Goal: Task Accomplishment & Management: Manage account settings

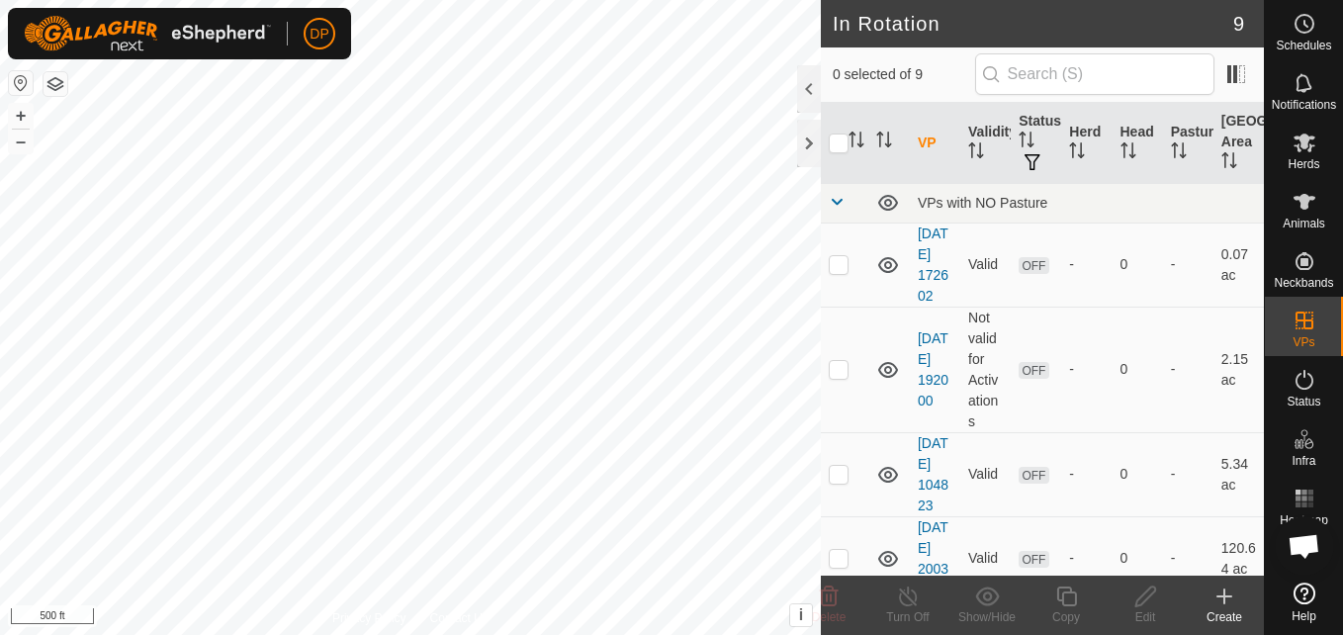
click at [1226, 591] on icon at bounding box center [1225, 597] width 24 height 24
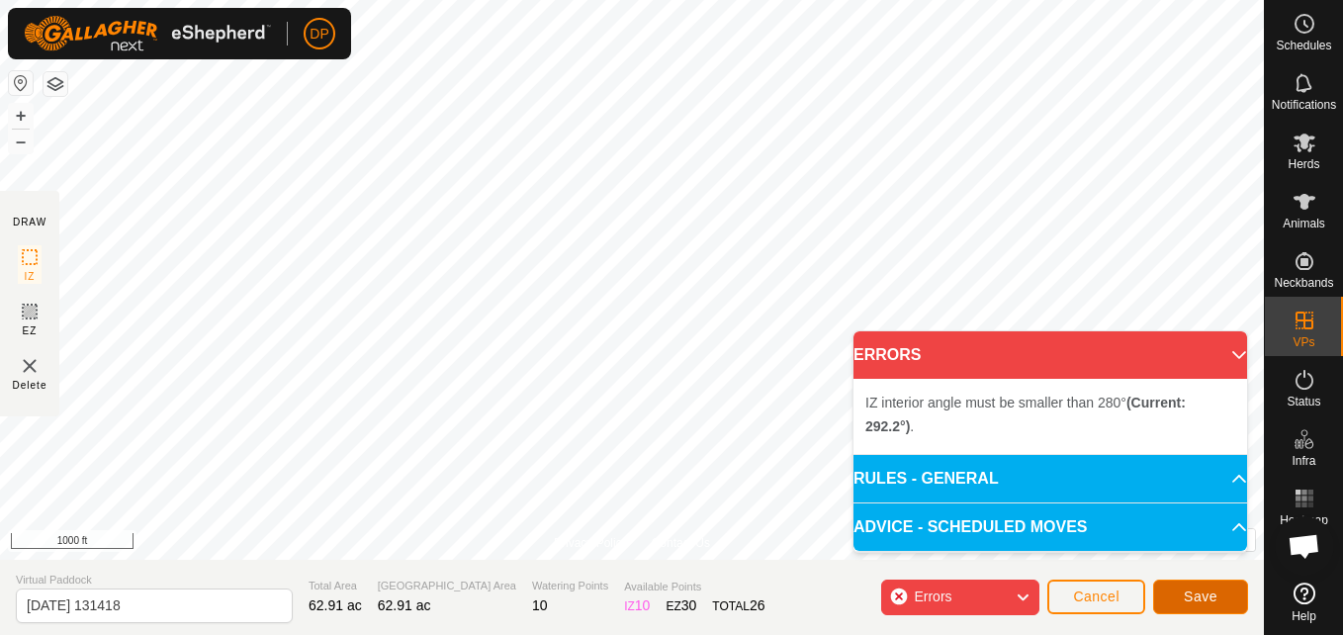
click at [1191, 589] on span "Save" at bounding box center [1201, 597] width 34 height 16
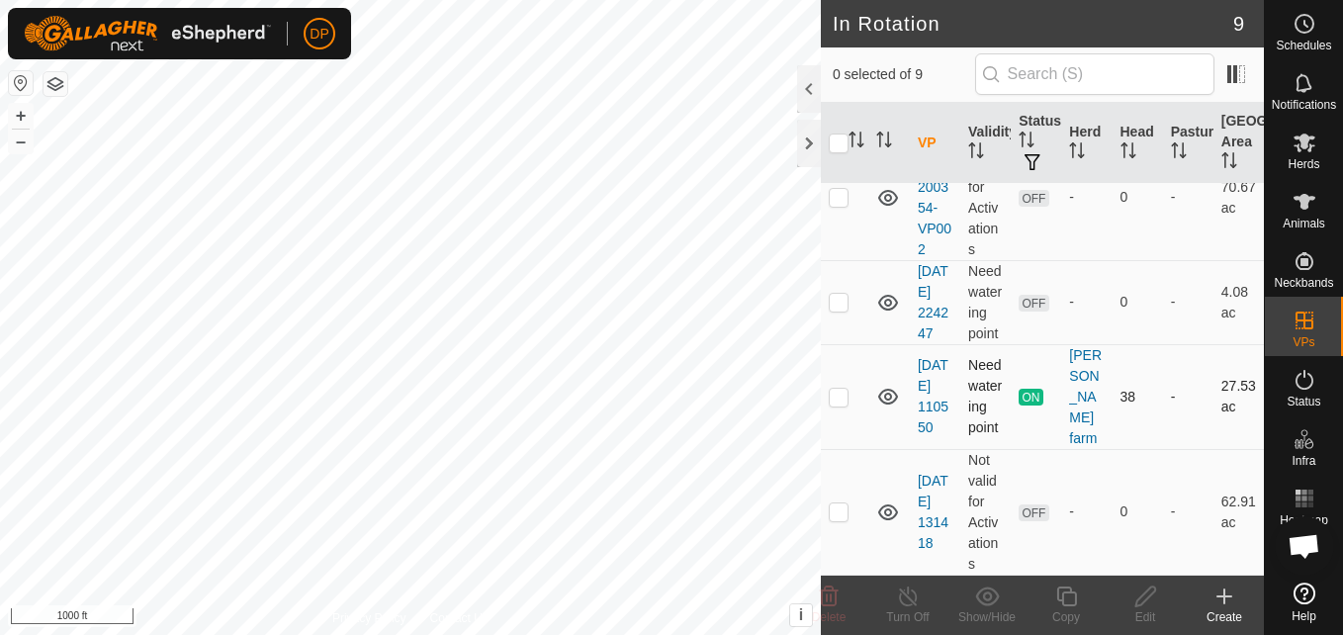
scroll to position [716, 0]
click at [834, 505] on p-checkbox at bounding box center [839, 511] width 20 height 16
checkbox input "true"
click at [1156, 592] on icon at bounding box center [1145, 597] width 25 height 24
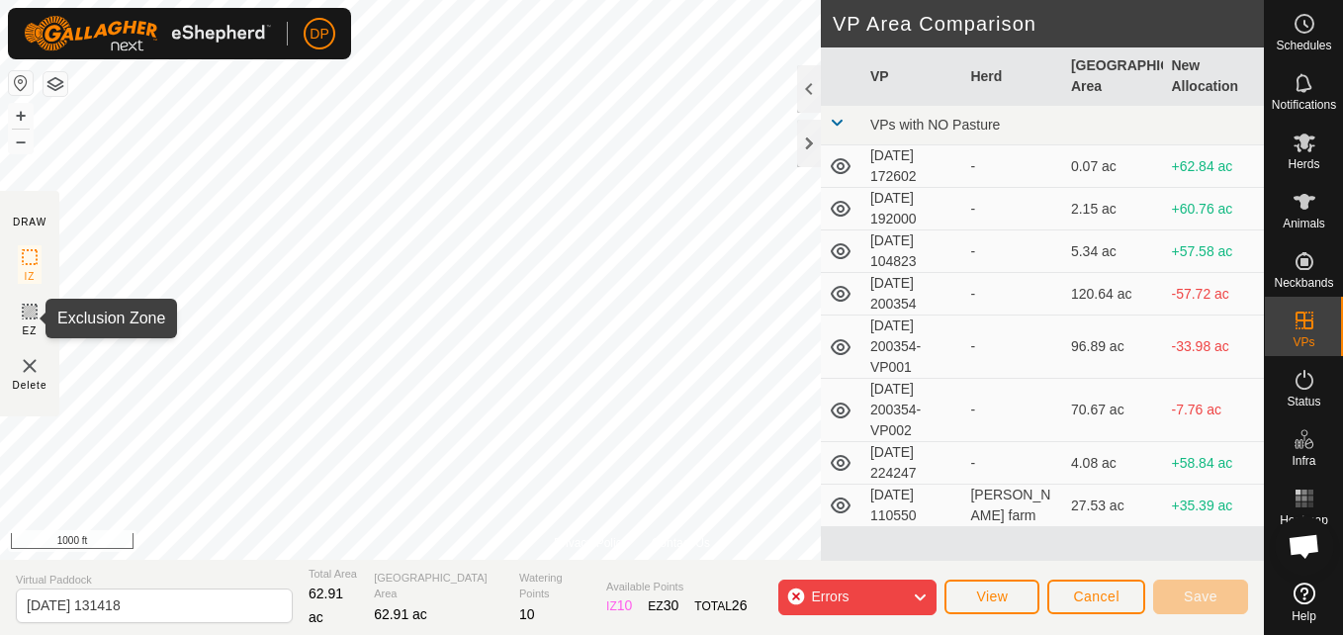
click at [29, 316] on icon at bounding box center [30, 312] width 12 height 12
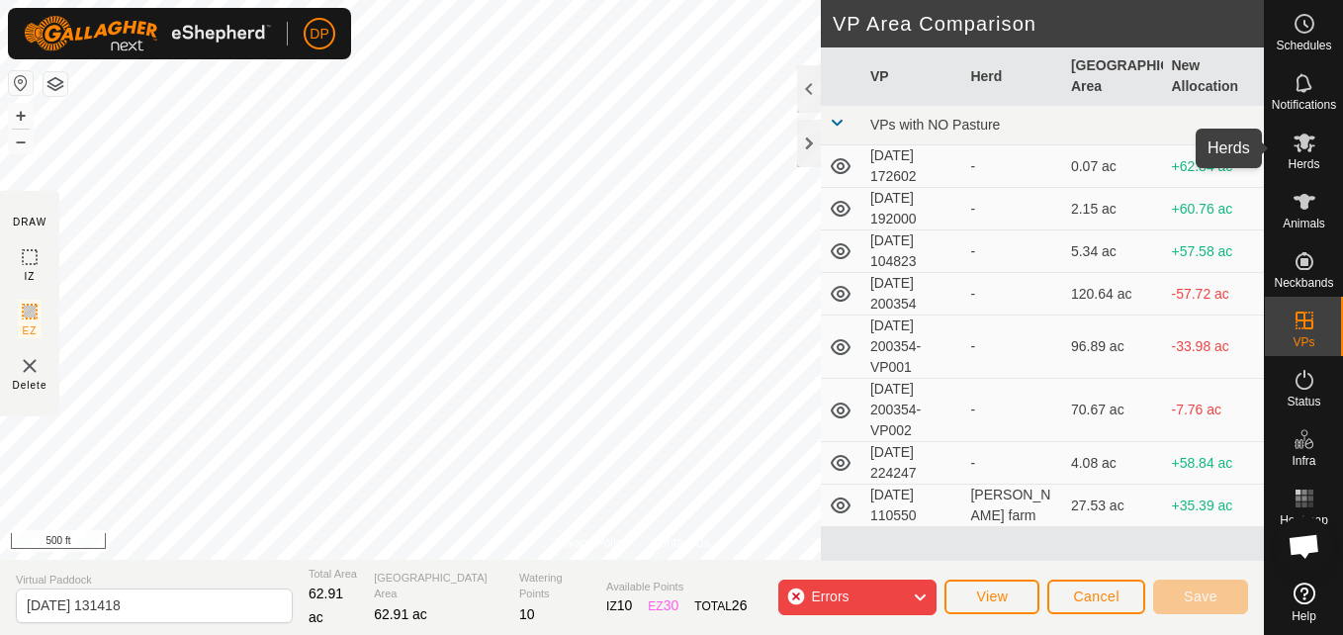
click at [1305, 140] on icon at bounding box center [1305, 143] width 22 height 19
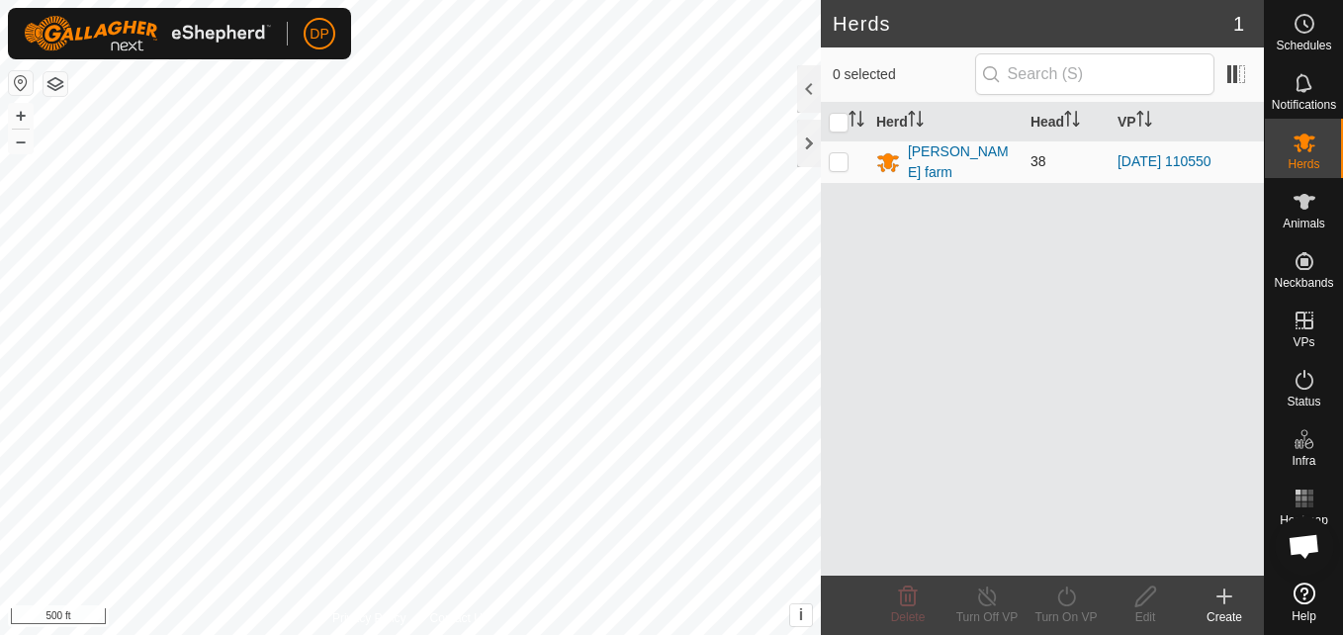
click at [842, 160] on p-checkbox at bounding box center [839, 161] width 20 height 16
checkbox input "true"
click at [1060, 595] on icon at bounding box center [1066, 597] width 25 height 24
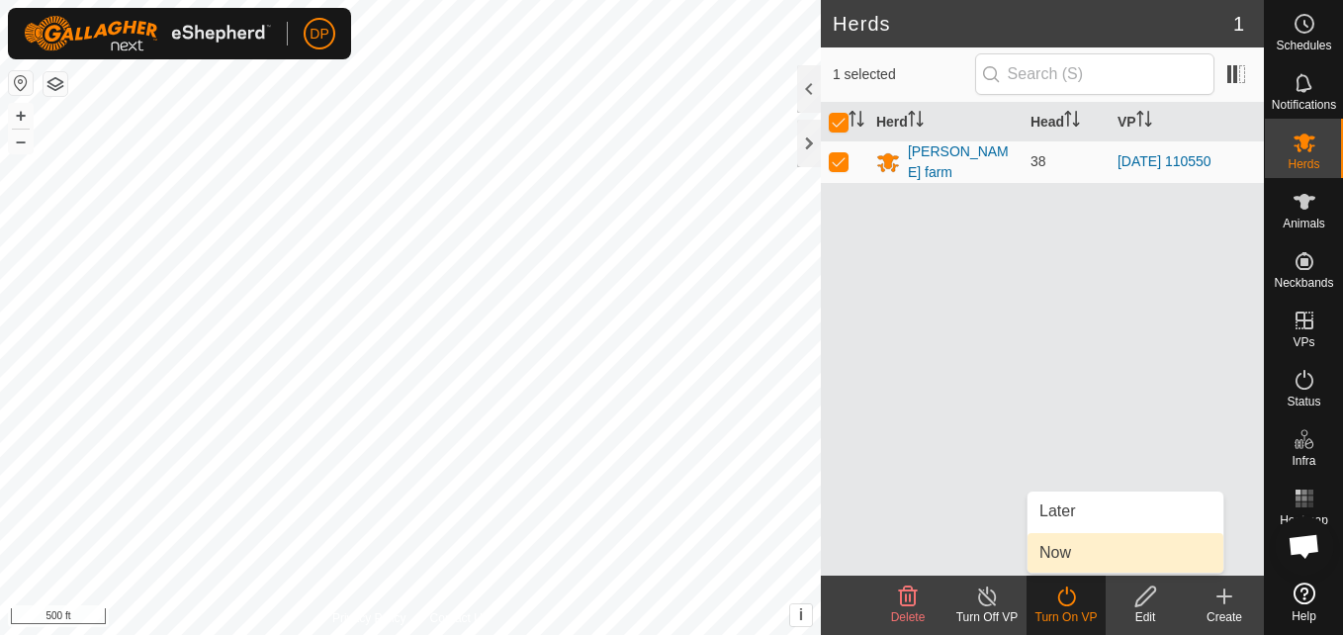
click at [1066, 551] on link "Now" at bounding box center [1126, 553] width 196 height 40
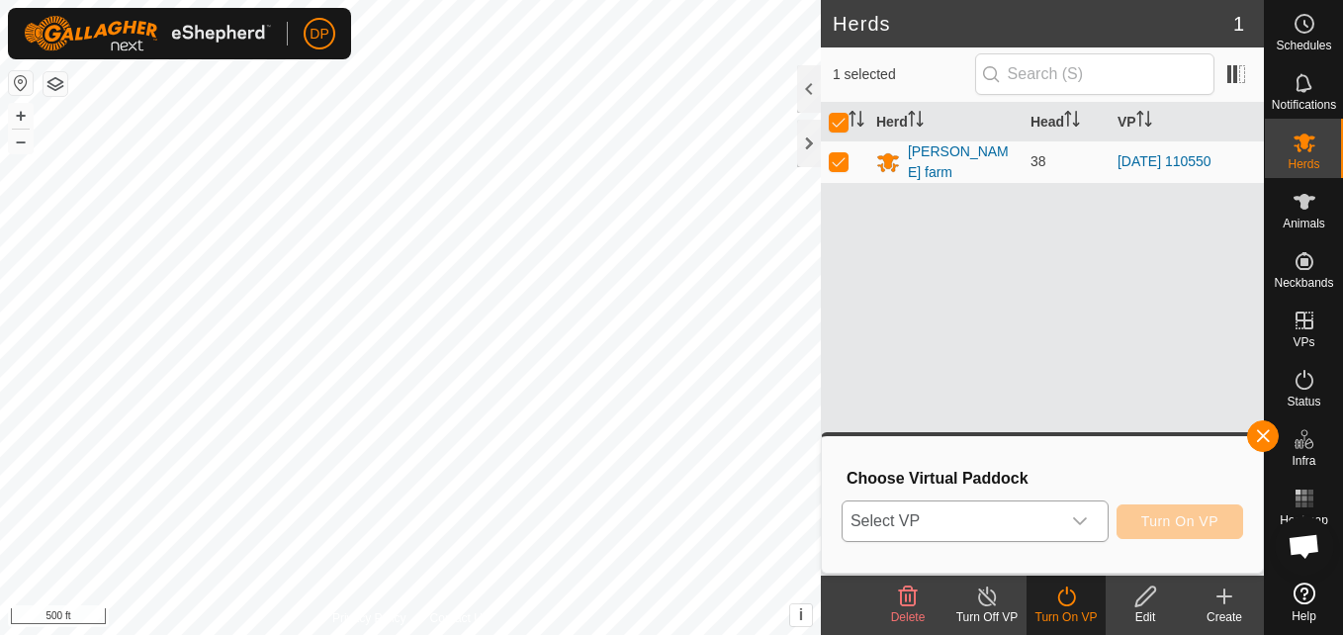
click at [1060, 519] on span "Select VP" at bounding box center [952, 521] width 218 height 40
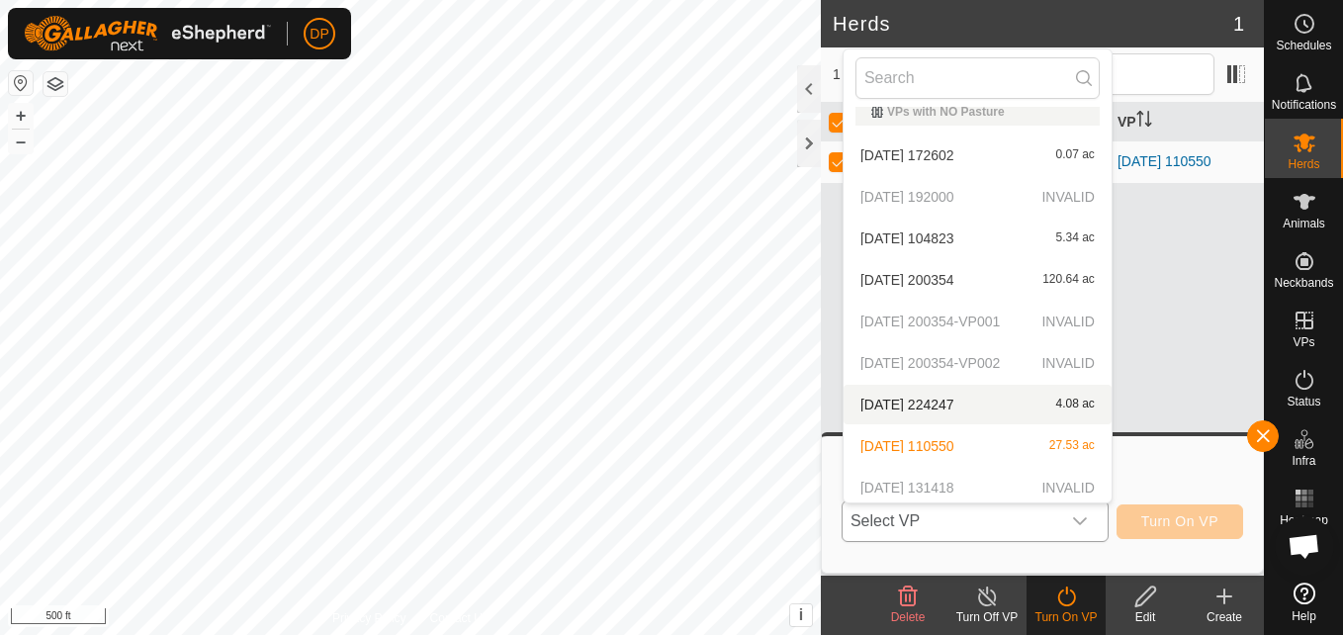
scroll to position [22, 0]
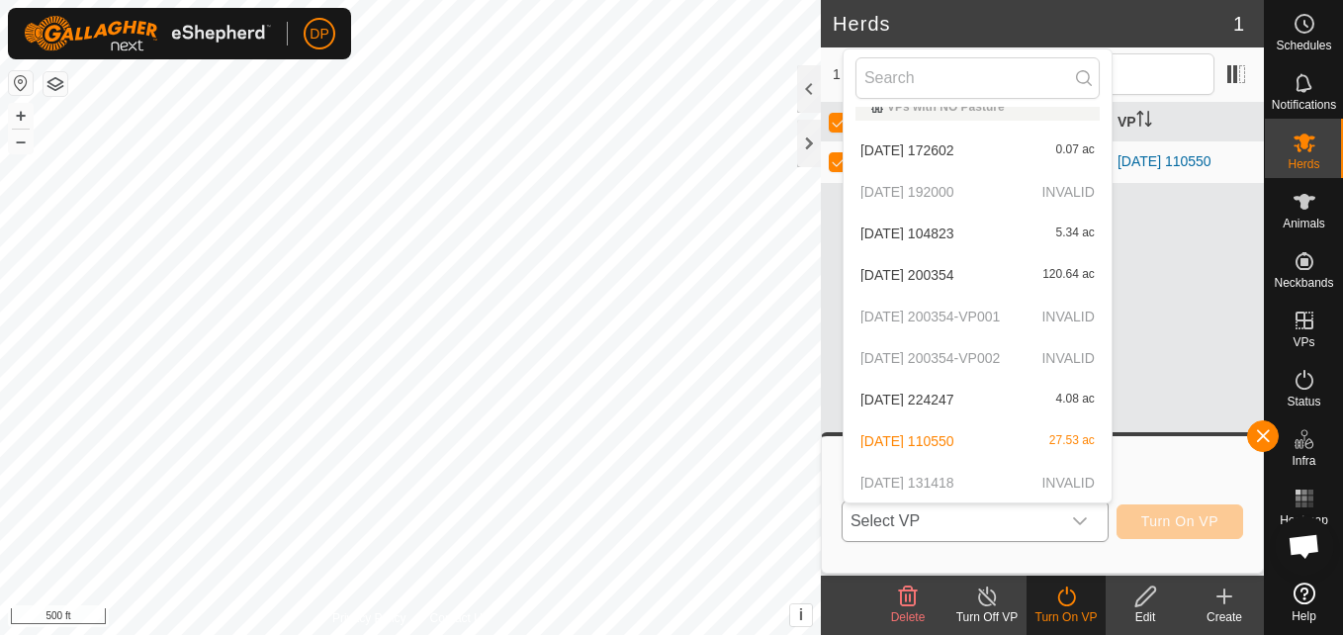
click at [983, 431] on li "2025-08-30 110550 27.53 ac" at bounding box center [978, 441] width 268 height 40
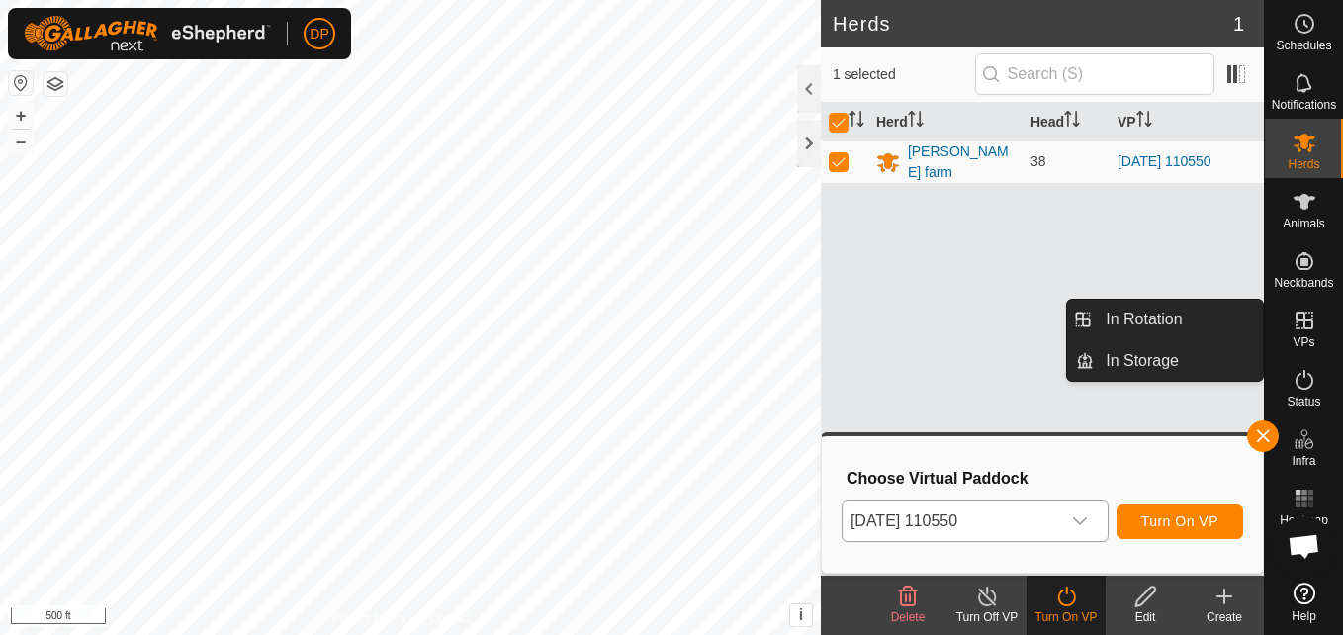
click at [1291, 318] on es-virtualpaddocks-svg-icon at bounding box center [1305, 321] width 36 height 32
click at [1203, 317] on link "In Rotation" at bounding box center [1178, 320] width 169 height 40
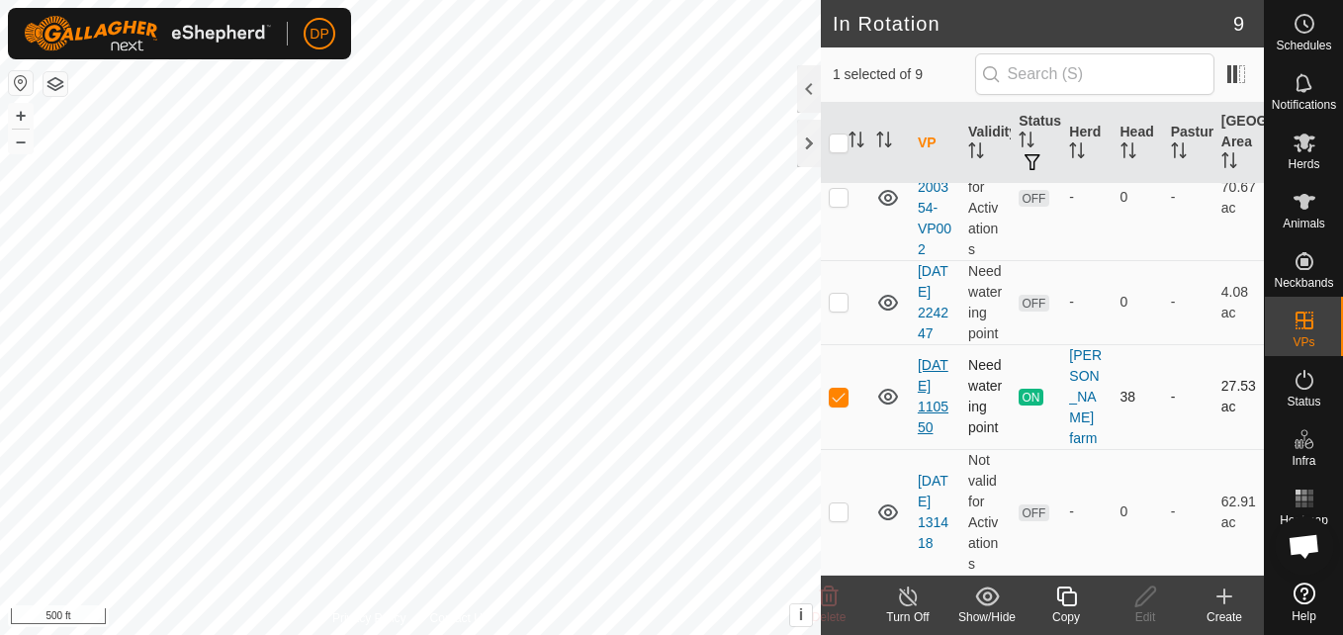
scroll to position [716, 0]
click at [886, 396] on icon at bounding box center [888, 397] width 20 height 16
click at [890, 393] on icon at bounding box center [888, 397] width 24 height 24
click at [907, 597] on line at bounding box center [908, 597] width 16 height 16
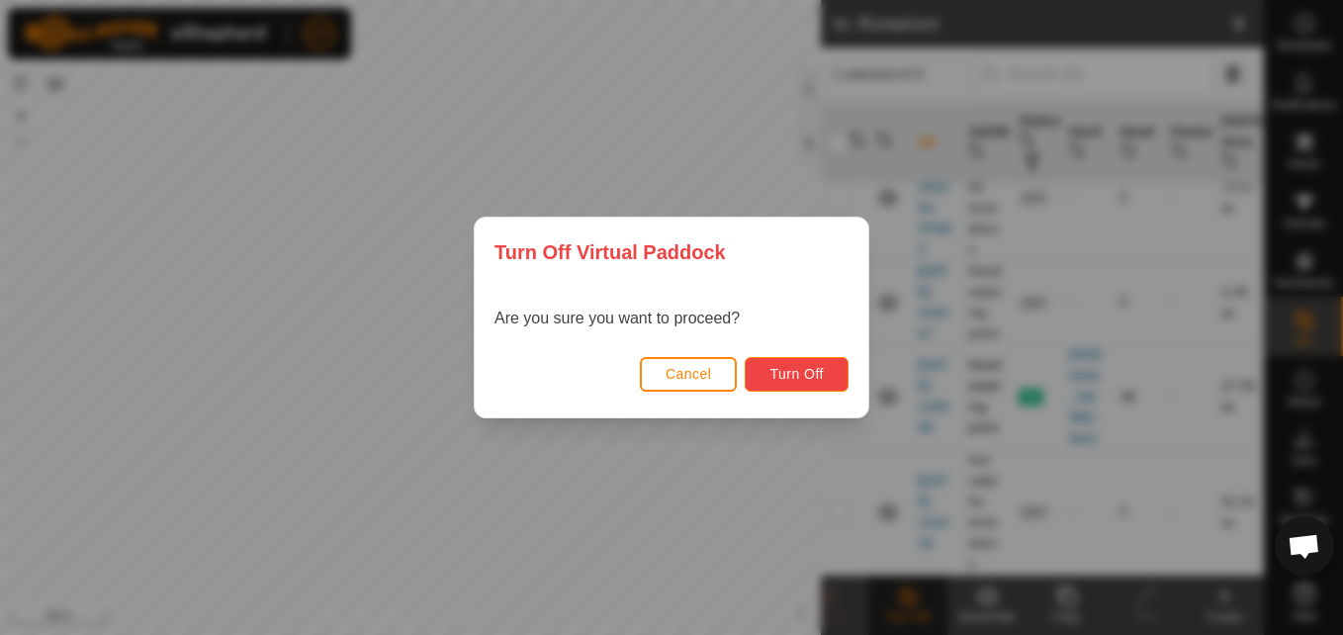
click at [799, 375] on span "Turn Off" at bounding box center [797, 374] width 54 height 16
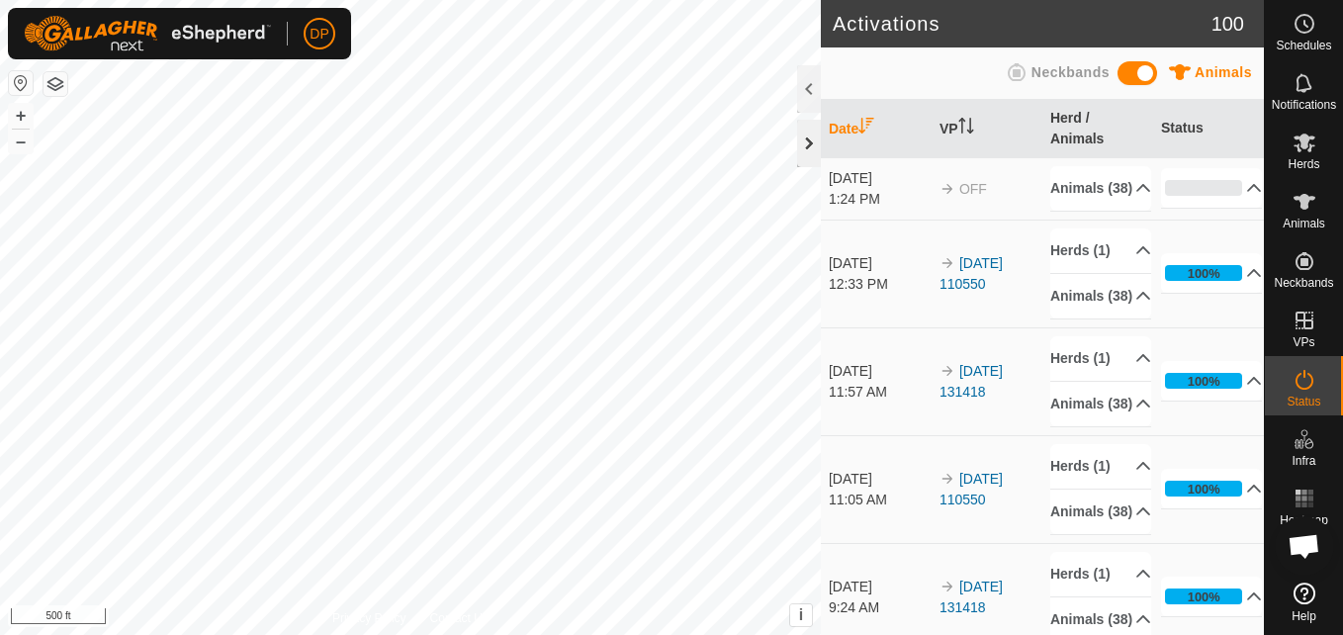
click at [805, 139] on div at bounding box center [809, 143] width 24 height 47
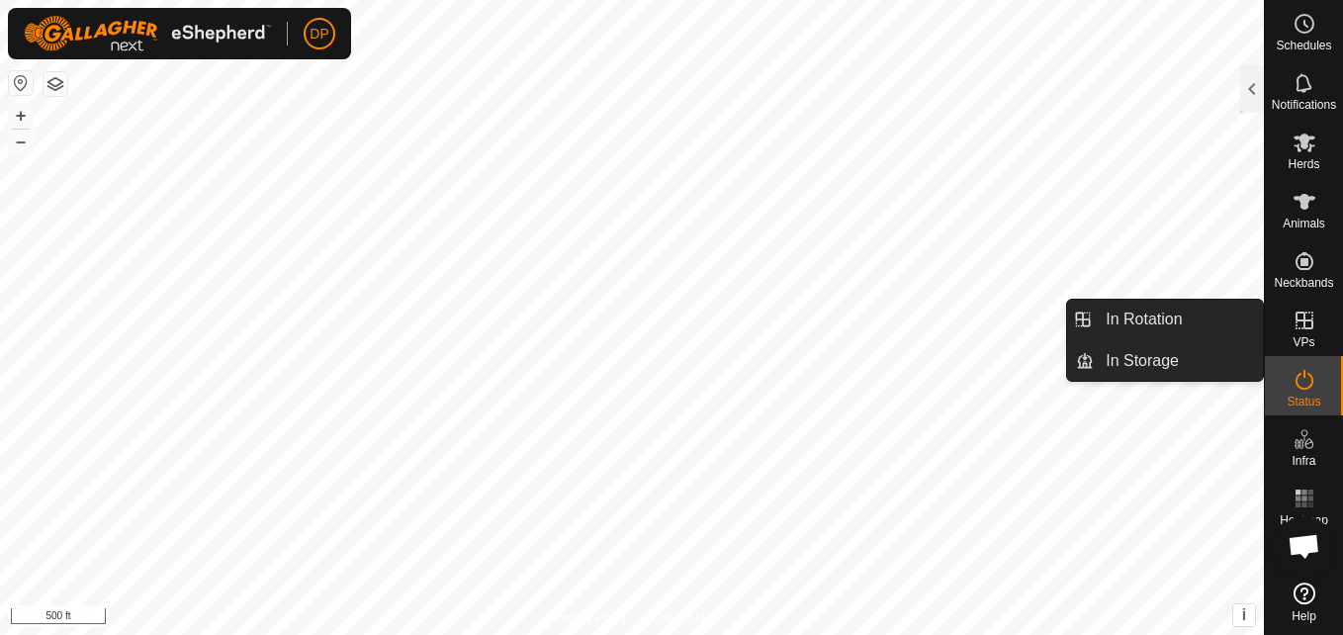
click at [1298, 316] on icon at bounding box center [1305, 321] width 24 height 24
click at [1244, 315] on link "In Rotation" at bounding box center [1178, 320] width 169 height 40
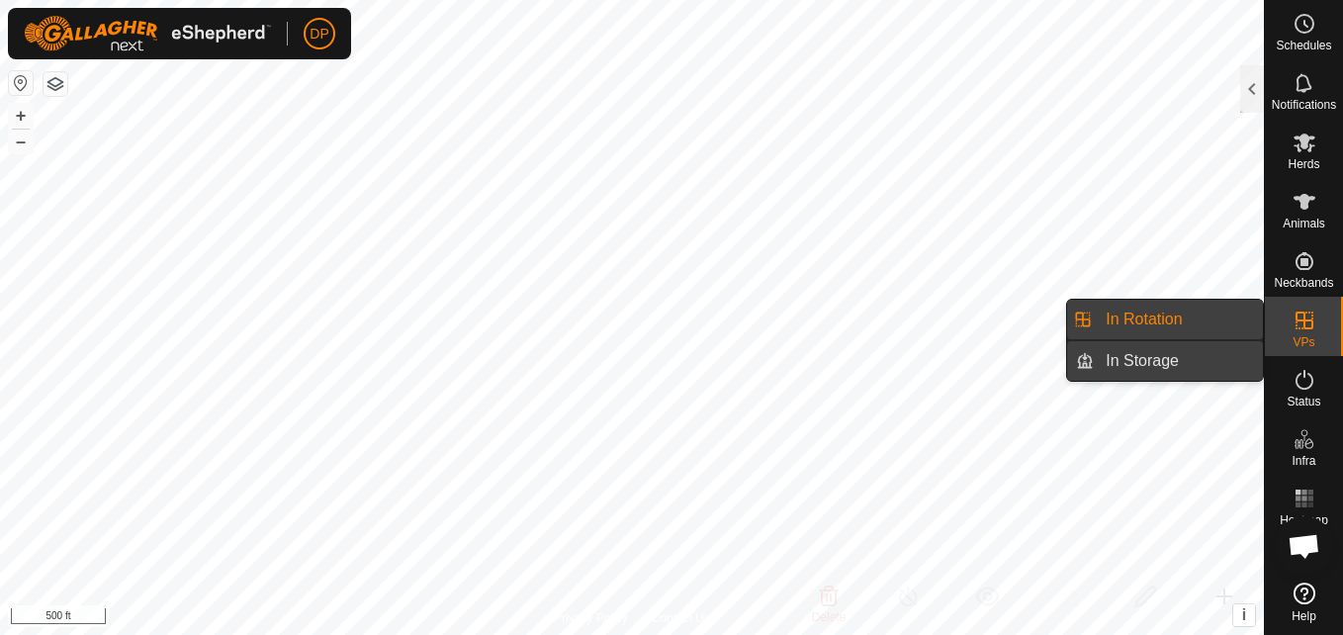
click at [1234, 353] on link "In Storage" at bounding box center [1178, 361] width 169 height 40
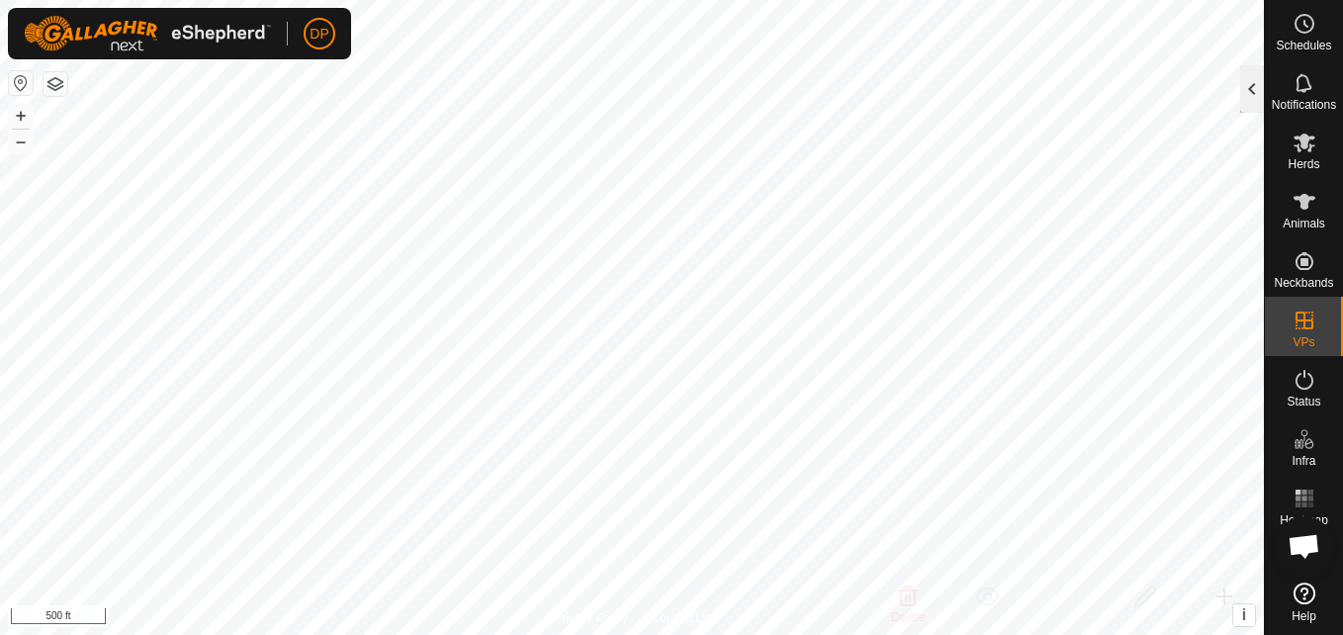
click at [1244, 85] on div at bounding box center [1252, 88] width 24 height 47
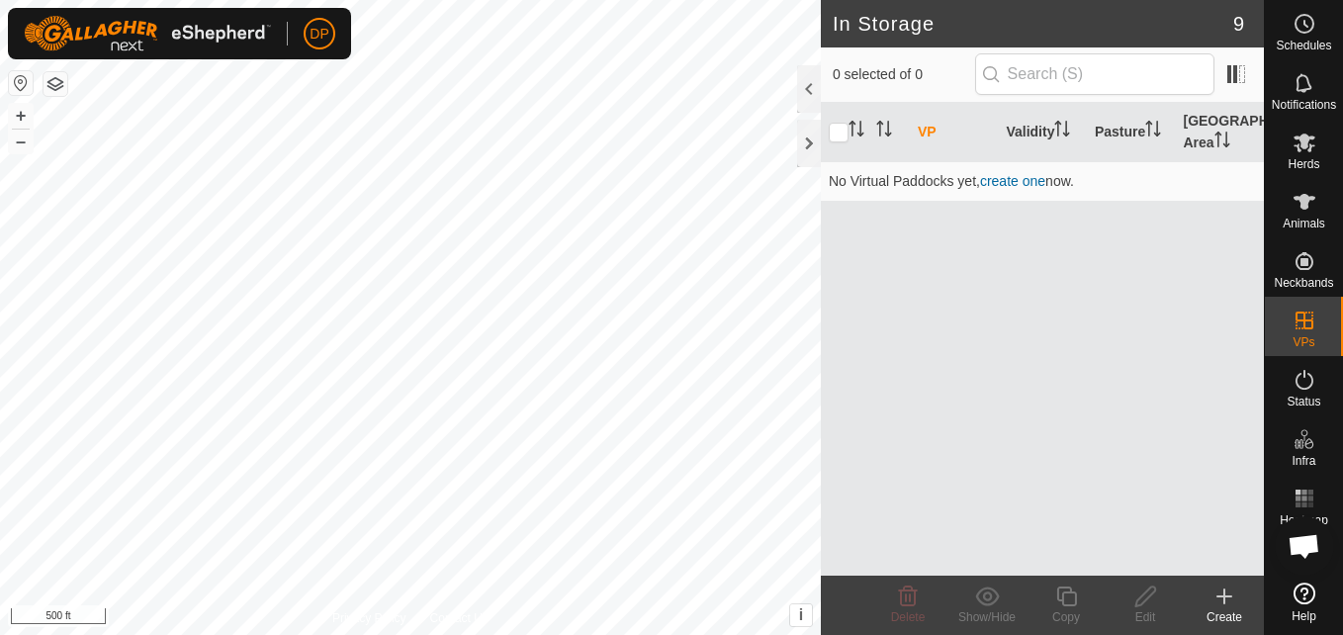
click at [842, 122] on th at bounding box center [844, 132] width 47 height 59
click at [842, 138] on input "checkbox" at bounding box center [839, 133] width 20 height 20
click at [835, 130] on input "checkbox" at bounding box center [839, 133] width 20 height 20
checkbox input "false"
click at [1306, 142] on icon at bounding box center [1305, 143] width 22 height 19
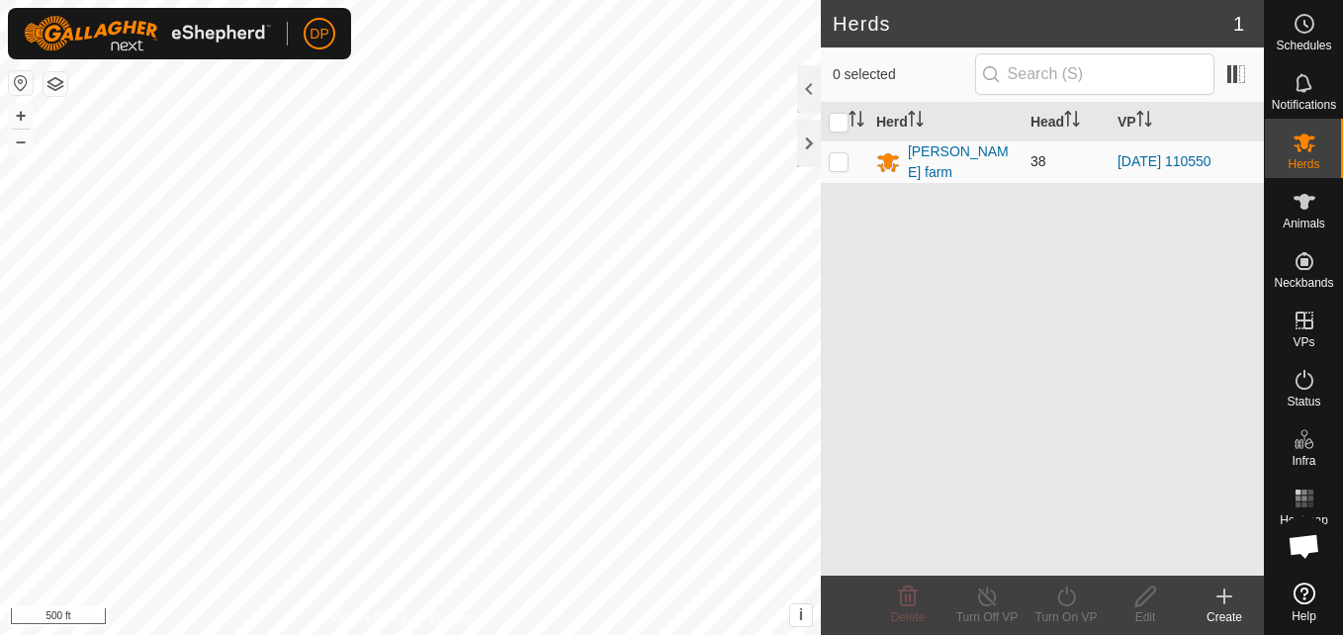
click at [846, 158] on p-checkbox at bounding box center [839, 161] width 20 height 16
checkbox input "true"
click at [1058, 600] on icon at bounding box center [1066, 597] width 18 height 20
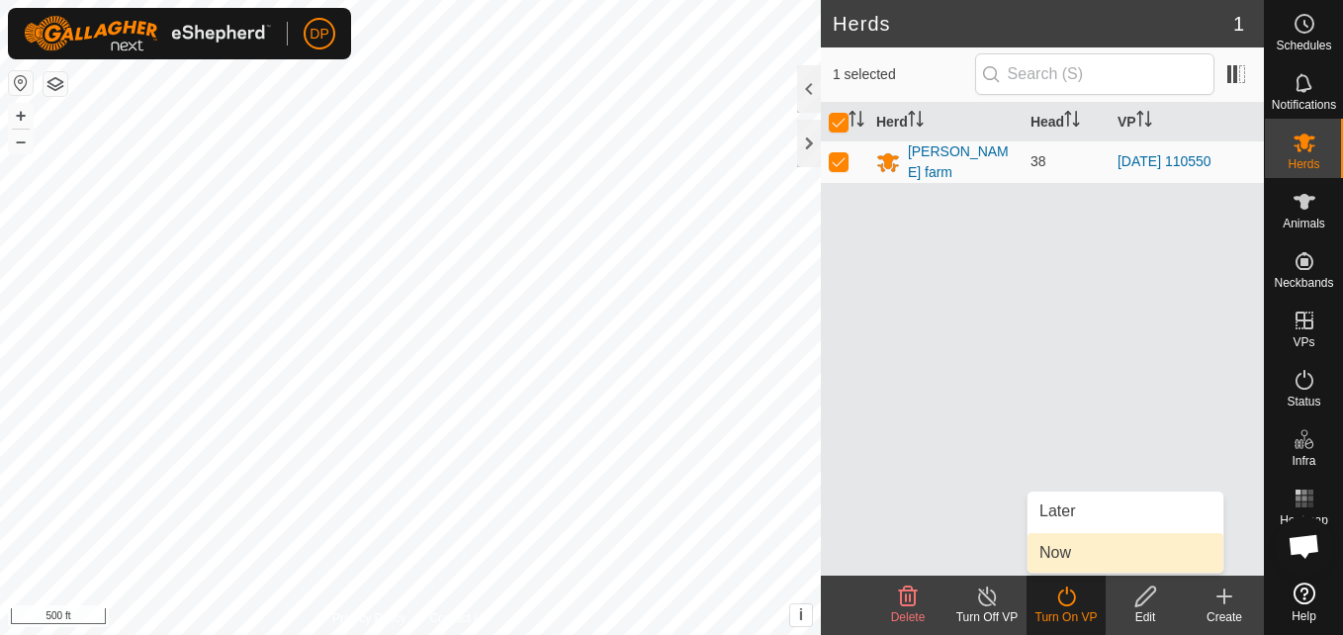
click at [1088, 552] on link "Now" at bounding box center [1126, 553] width 196 height 40
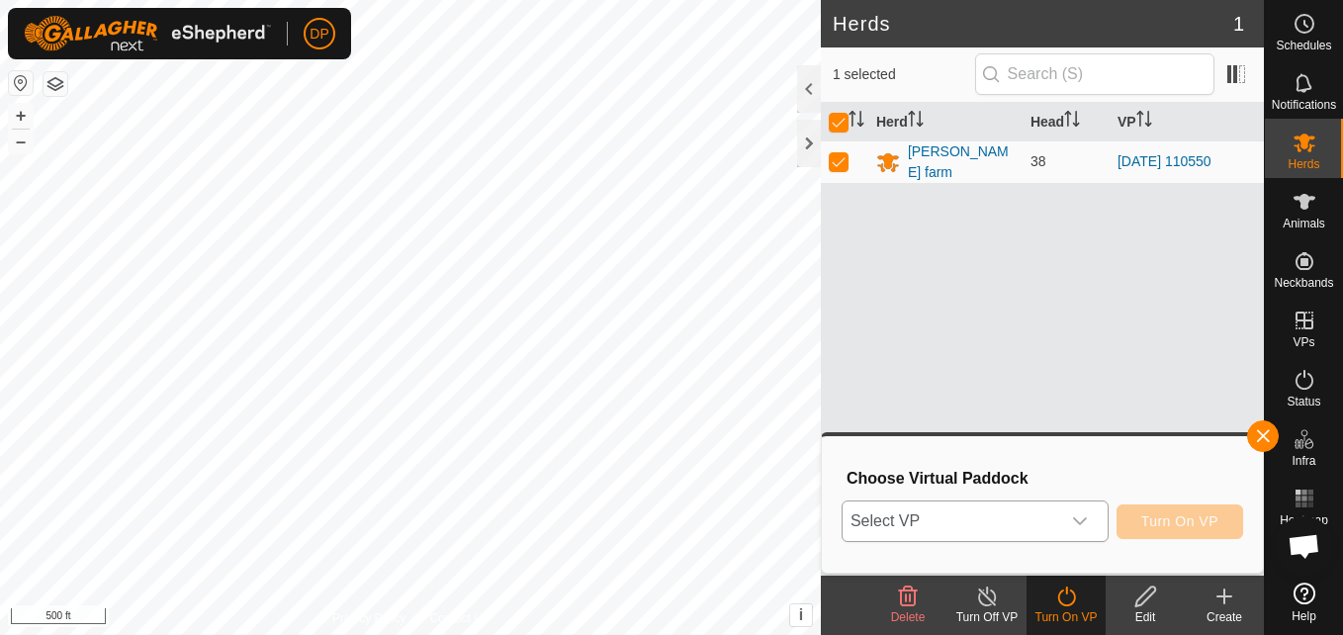
click at [1093, 518] on div "dropdown trigger" at bounding box center [1080, 521] width 40 height 40
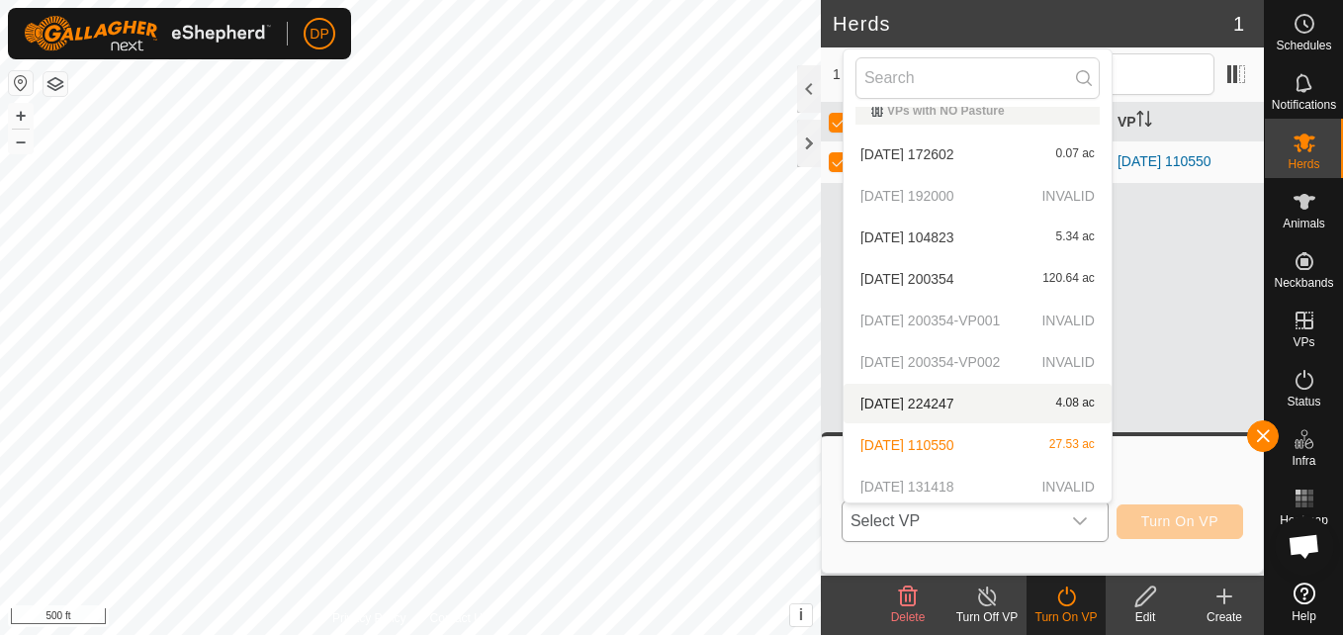
scroll to position [22, 0]
click at [966, 354] on p-selectitem "2025-08-10 200354-VP002 INVALID" at bounding box center [978, 358] width 268 height 40
click at [952, 312] on p-selectitem "2025-08-10 200354-VP001 INVALID" at bounding box center [978, 317] width 268 height 40
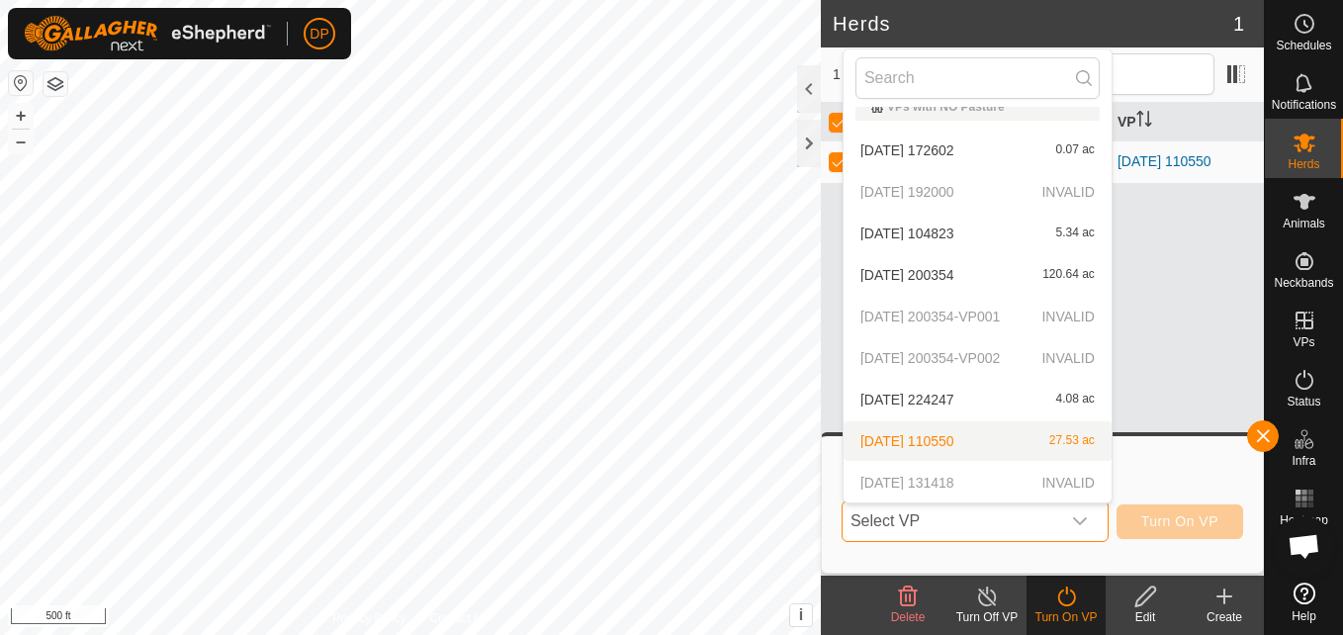
click at [1081, 522] on icon "dropdown trigger" at bounding box center [1080, 521] width 14 height 8
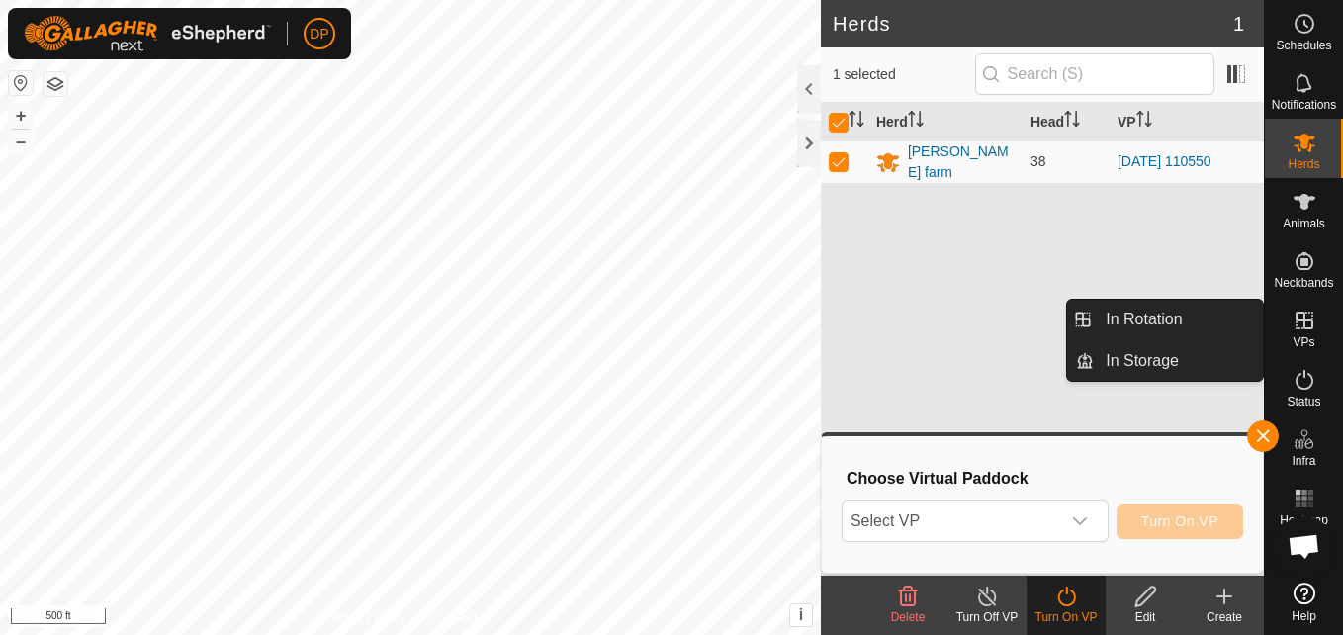
drag, startPoint x: 1291, startPoint y: 297, endPoint x: 1299, endPoint y: 310, distance: 15.1
click at [1299, 310] on icon at bounding box center [1305, 321] width 24 height 24
click at [1222, 345] on link "In Storage" at bounding box center [1178, 361] width 169 height 40
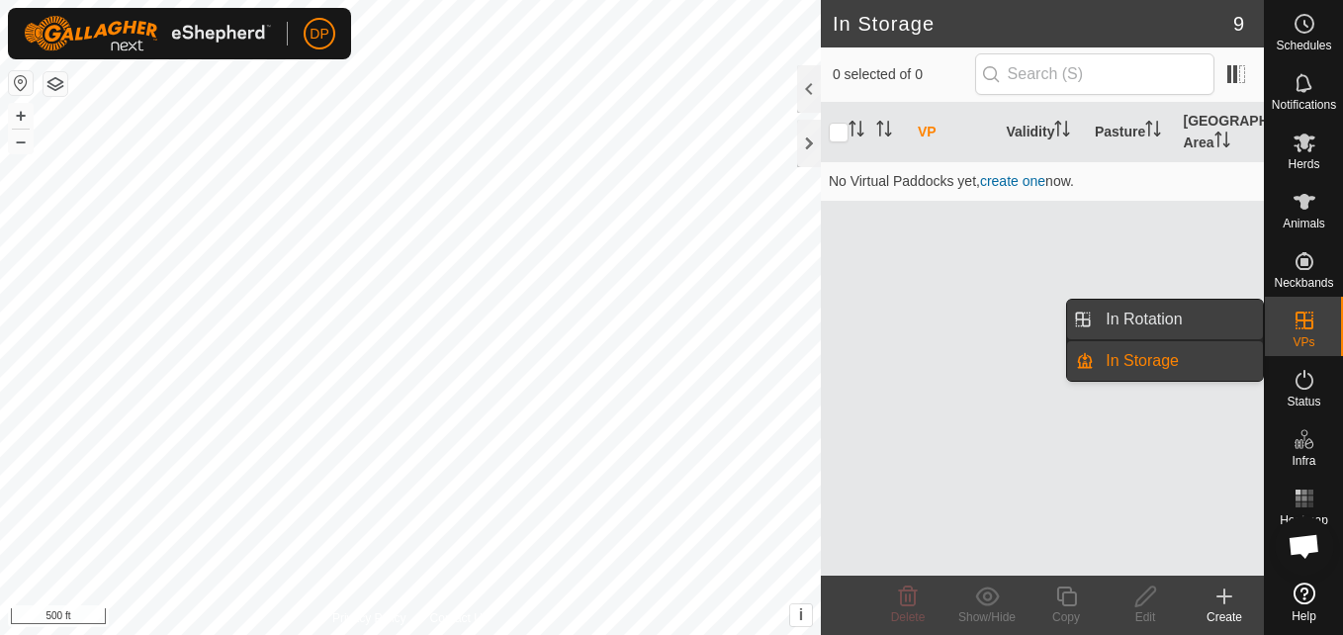
click at [1194, 316] on link "In Rotation" at bounding box center [1178, 320] width 169 height 40
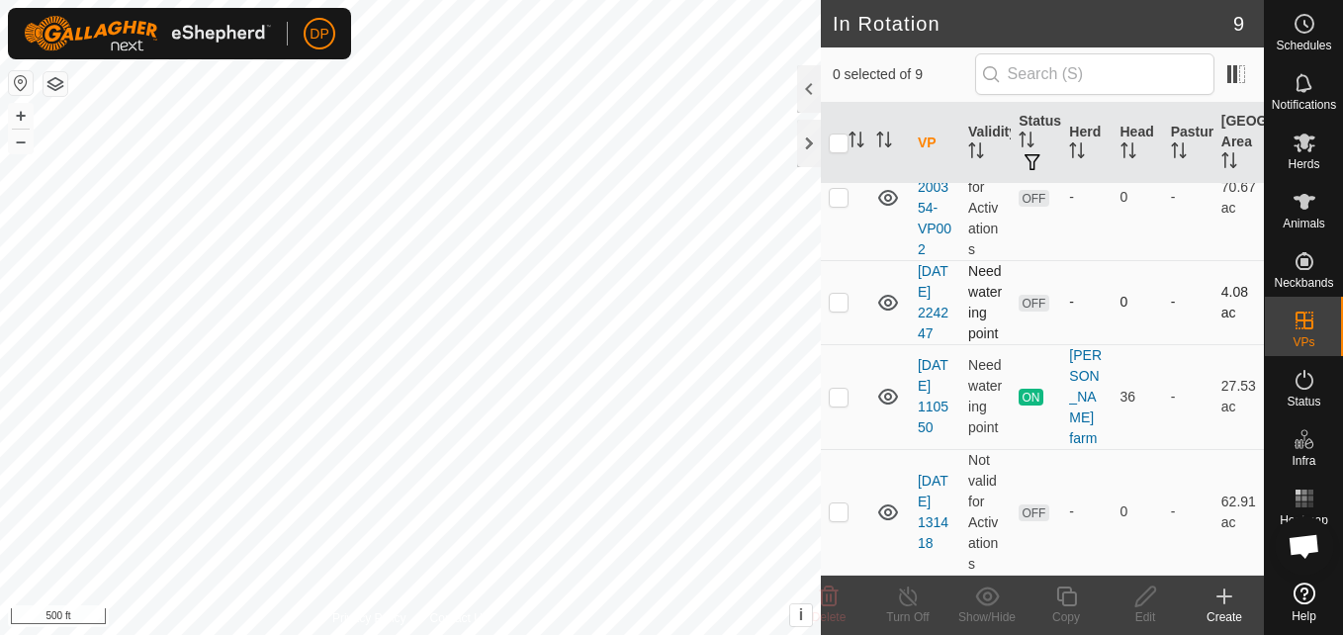
scroll to position [716, 0]
click at [835, 510] on p-checkbox at bounding box center [839, 511] width 20 height 16
checkbox input "true"
click at [886, 510] on icon at bounding box center [888, 512] width 20 height 16
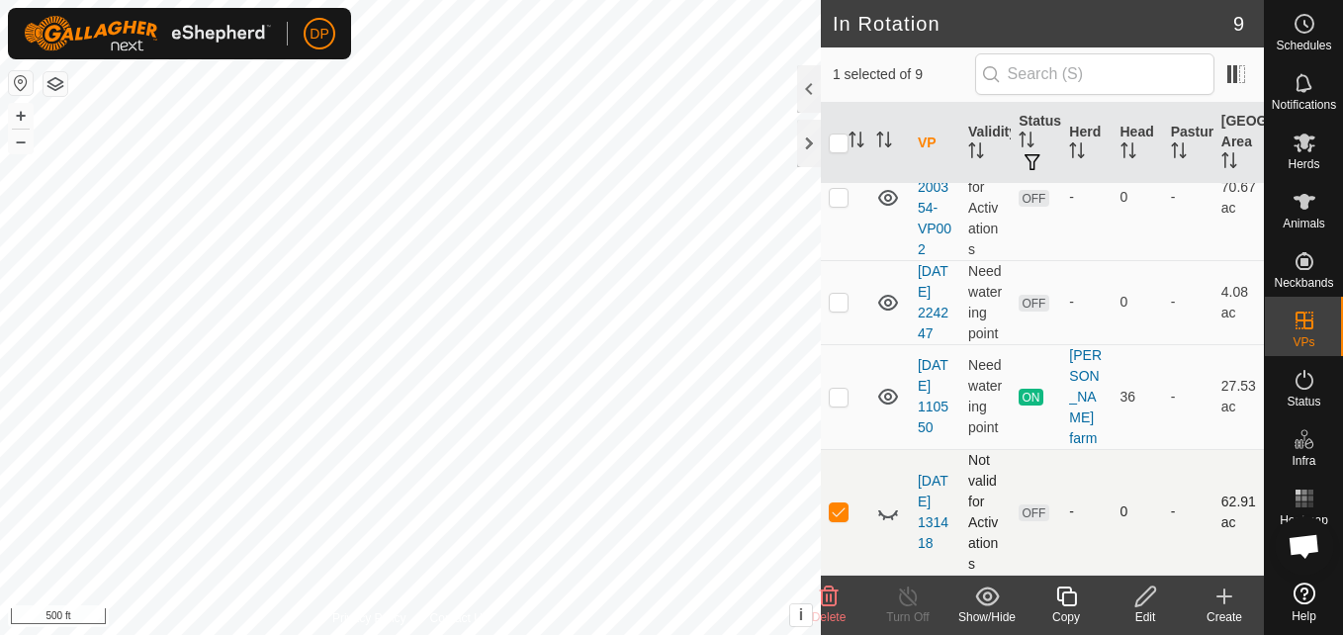
click at [886, 510] on icon at bounding box center [888, 512] width 24 height 24
click at [891, 398] on icon at bounding box center [888, 397] width 20 height 16
click at [835, 398] on p-checkbox at bounding box center [839, 397] width 20 height 16
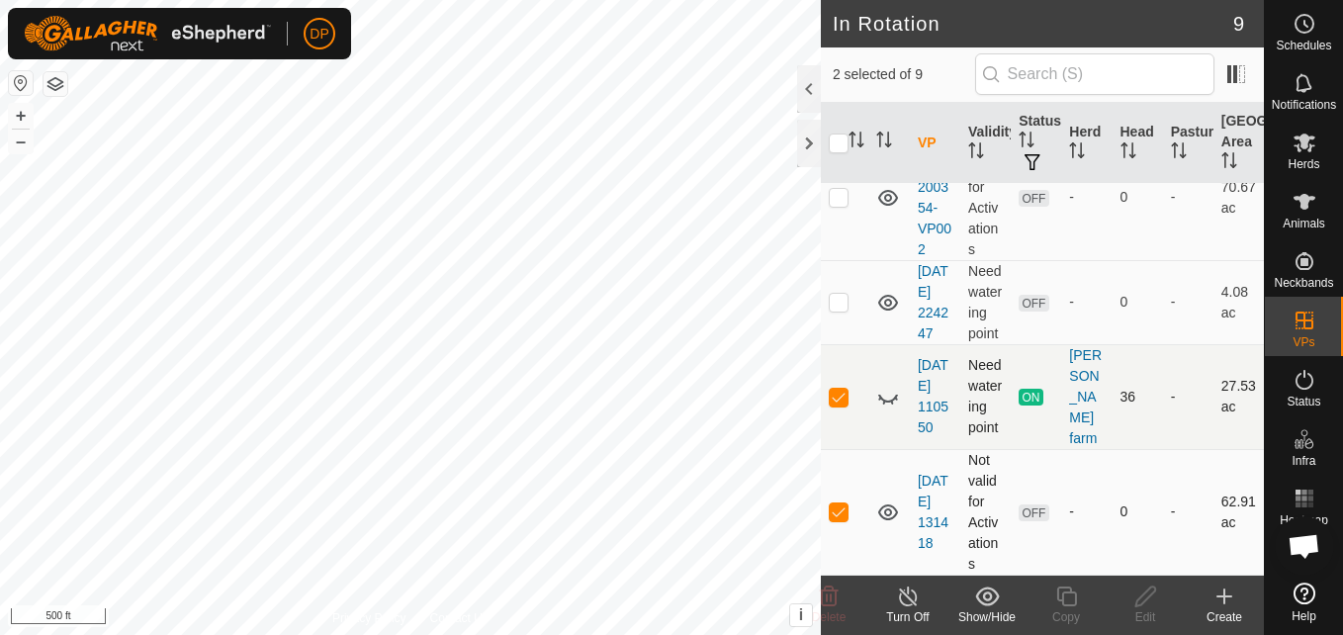
click at [835, 398] on p-checkbox at bounding box center [839, 397] width 20 height 16
checkbox input "false"
click at [890, 398] on icon at bounding box center [888, 397] width 24 height 24
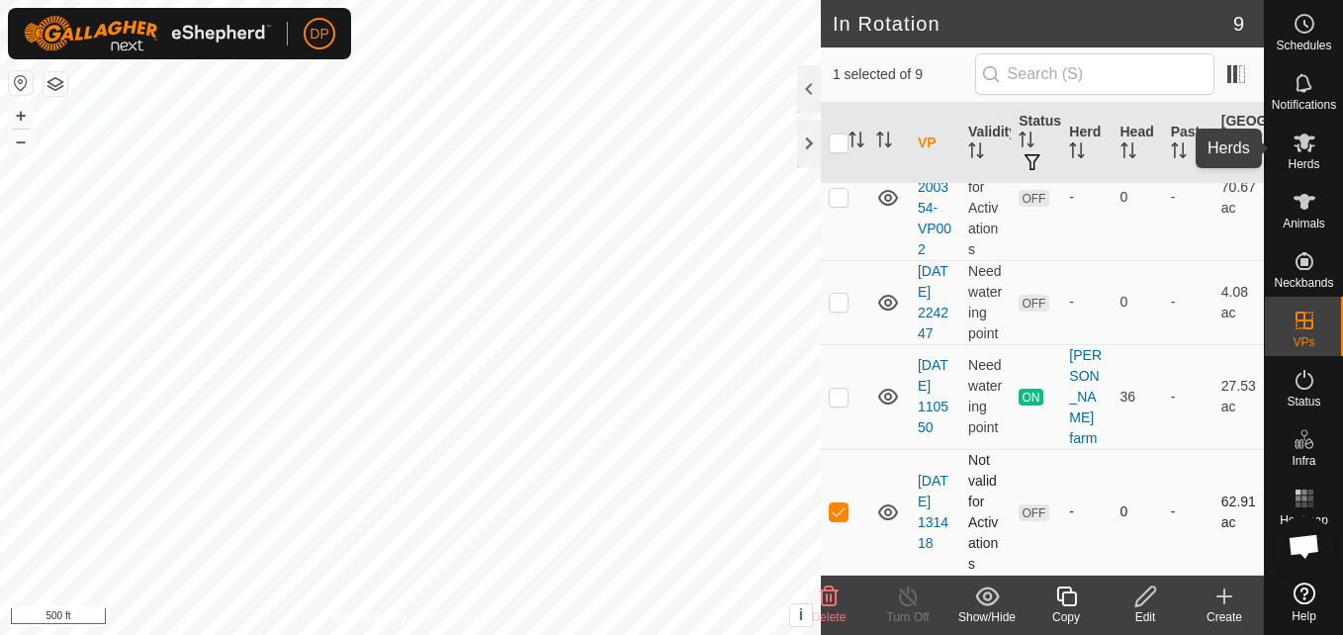
click at [1300, 140] on icon at bounding box center [1305, 143] width 22 height 19
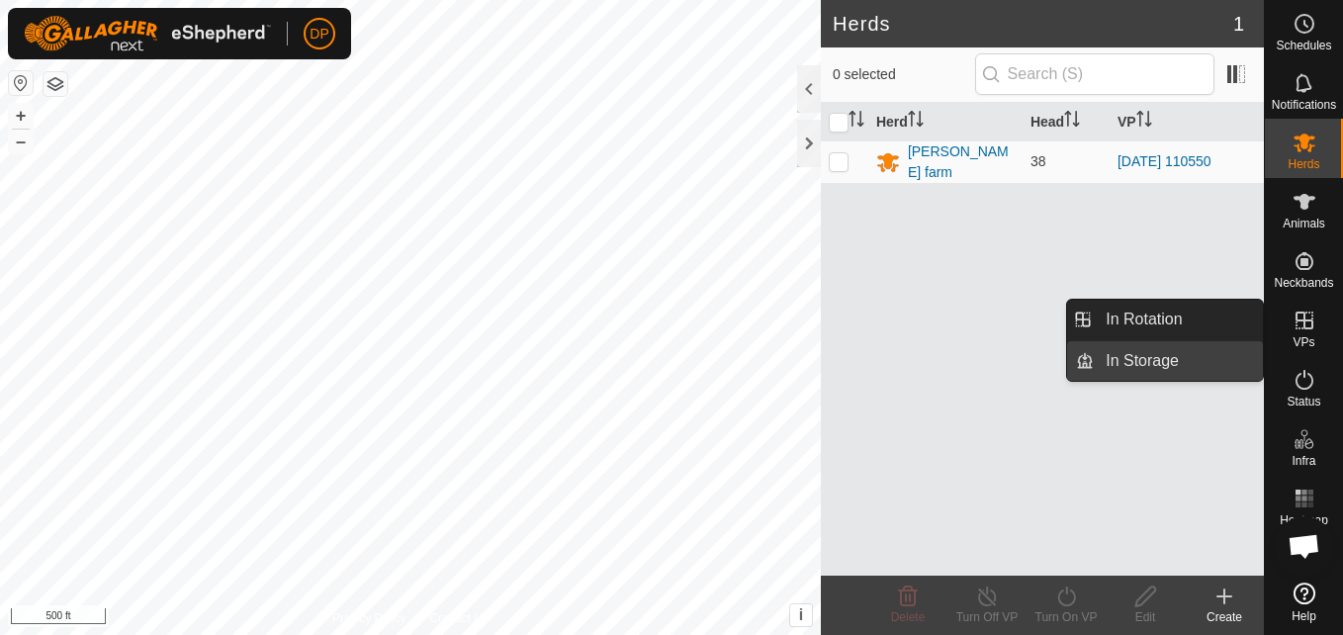
click at [1156, 352] on link "In Storage" at bounding box center [1178, 361] width 169 height 40
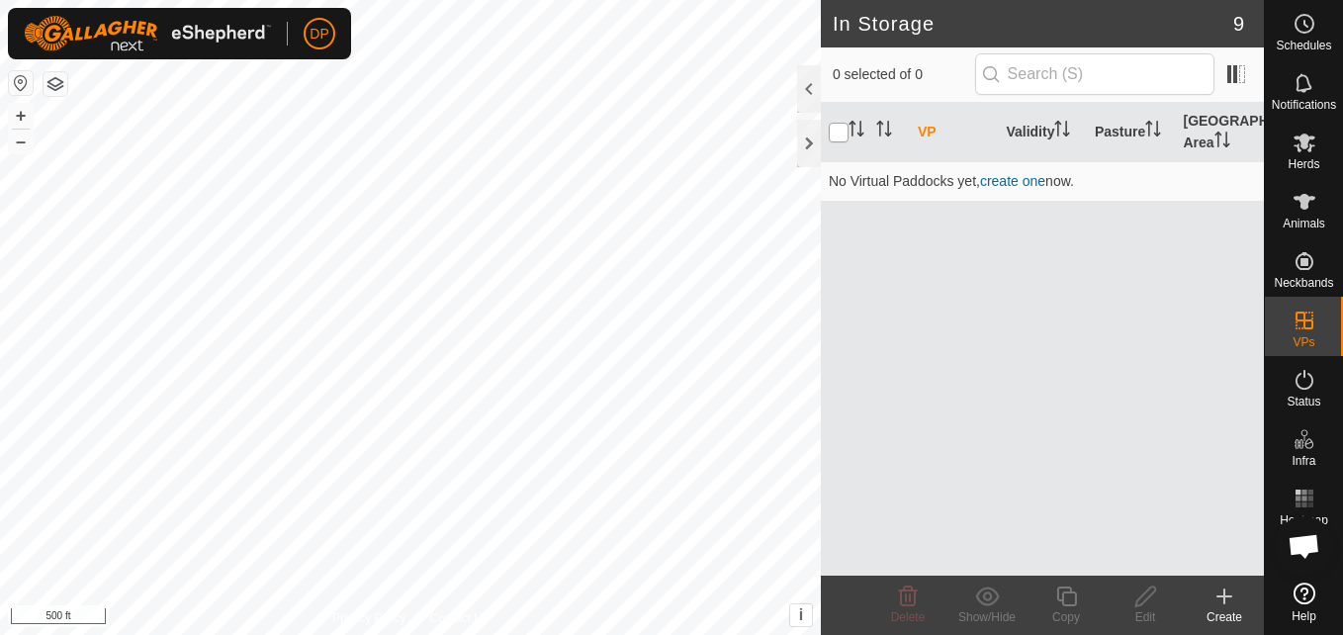
click at [838, 126] on input "checkbox" at bounding box center [839, 133] width 20 height 20
click at [842, 137] on input "checkbox" at bounding box center [839, 133] width 20 height 20
checkbox input "false"
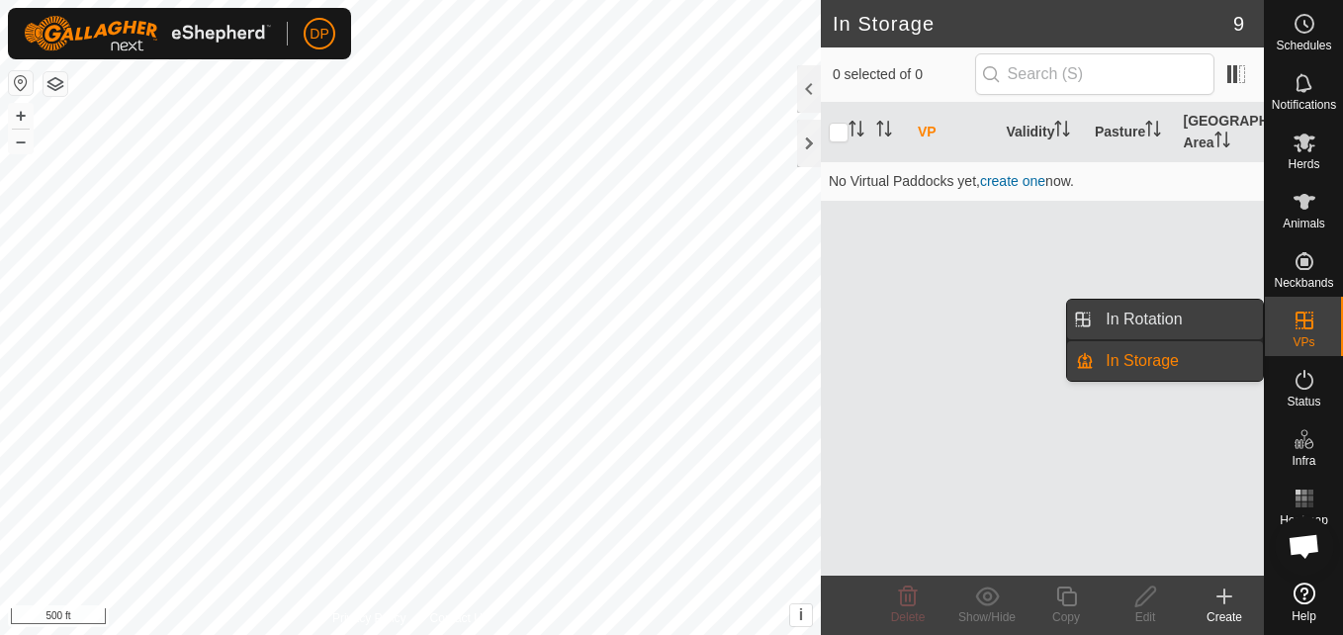
click at [1247, 310] on link "In Rotation" at bounding box center [1178, 320] width 169 height 40
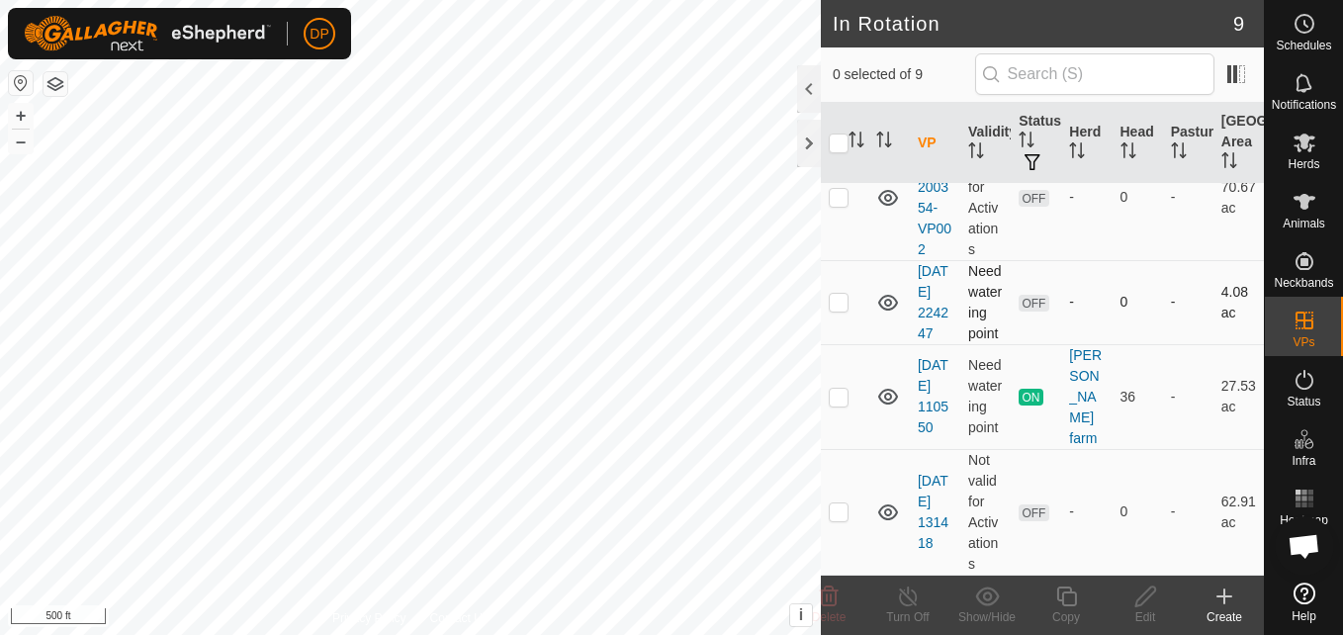
scroll to position [716, 0]
click at [836, 395] on p-checkbox at bounding box center [839, 397] width 20 height 16
checkbox input "true"
click at [903, 593] on line at bounding box center [908, 597] width 16 height 16
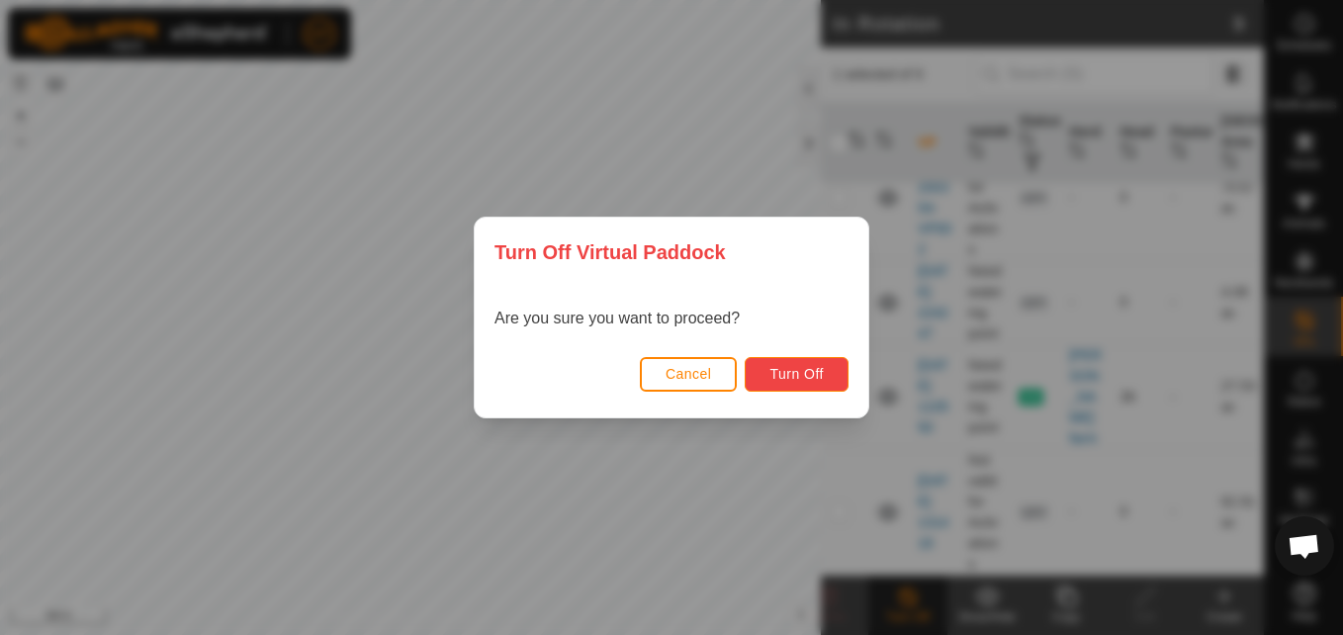
click at [806, 368] on span "Turn Off" at bounding box center [797, 374] width 54 height 16
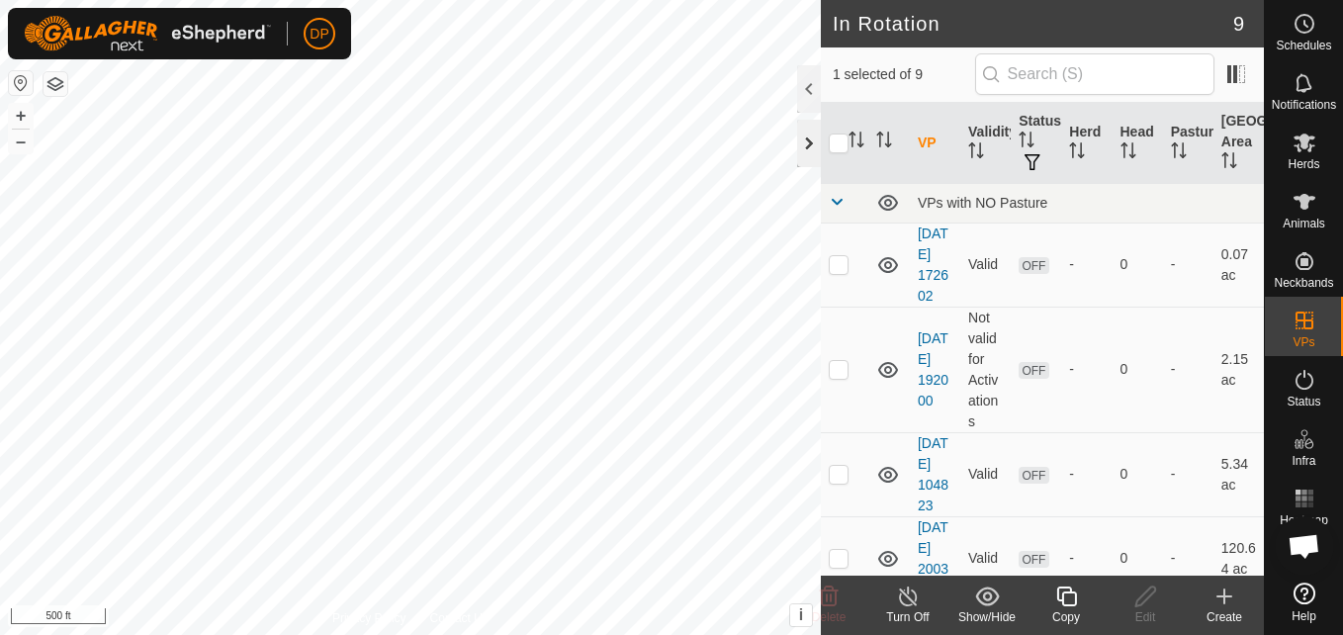
click at [802, 144] on div at bounding box center [809, 143] width 24 height 47
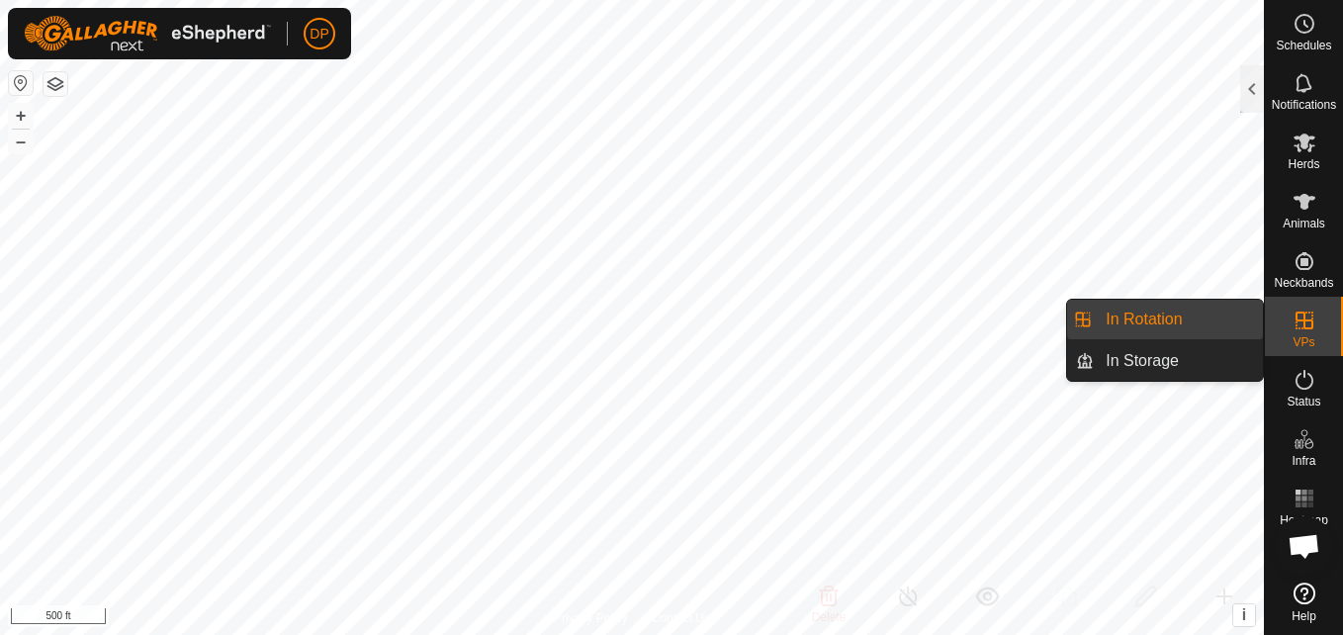
drag, startPoint x: 1265, startPoint y: 313, endPoint x: 1288, endPoint y: 310, distance: 22.9
click at [1288, 310] on es-virtualpaddocks-svg-icon at bounding box center [1305, 321] width 36 height 32
click at [1212, 346] on link "In Storage" at bounding box center [1178, 361] width 169 height 40
click at [1194, 321] on link "In Rotation" at bounding box center [1178, 320] width 169 height 40
click at [1291, 316] on es-virtualpaddocks-svg-icon at bounding box center [1305, 321] width 36 height 32
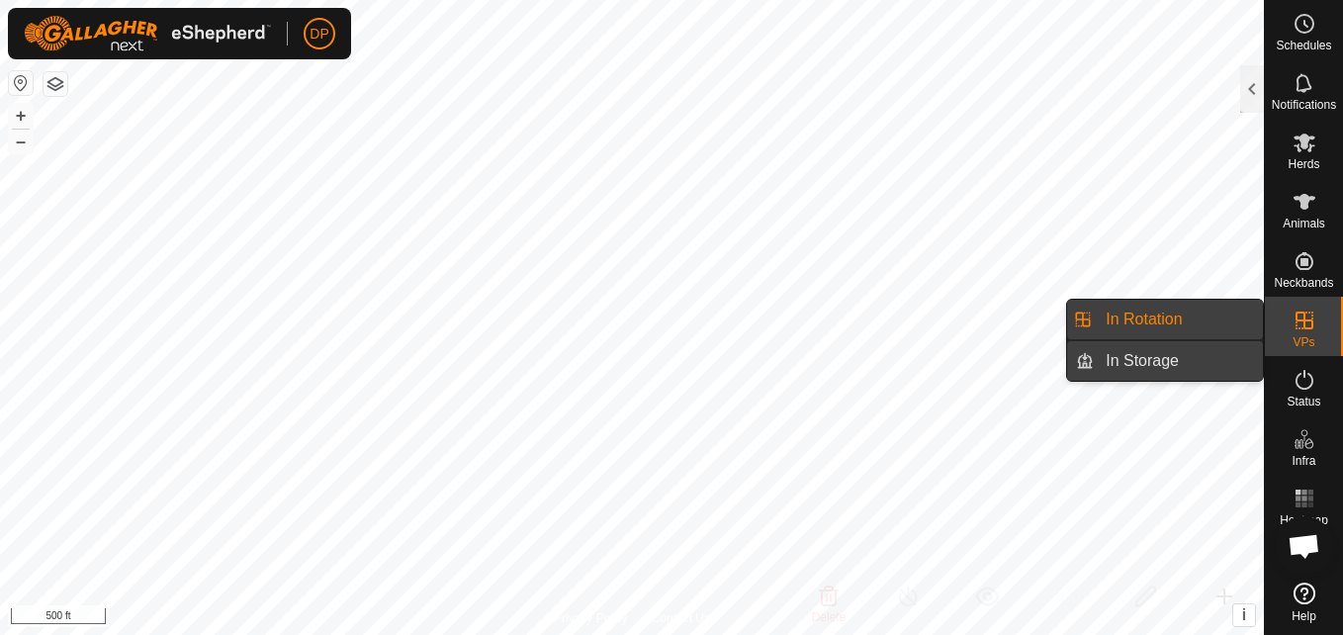
click at [1220, 368] on link "In Storage" at bounding box center [1178, 361] width 169 height 40
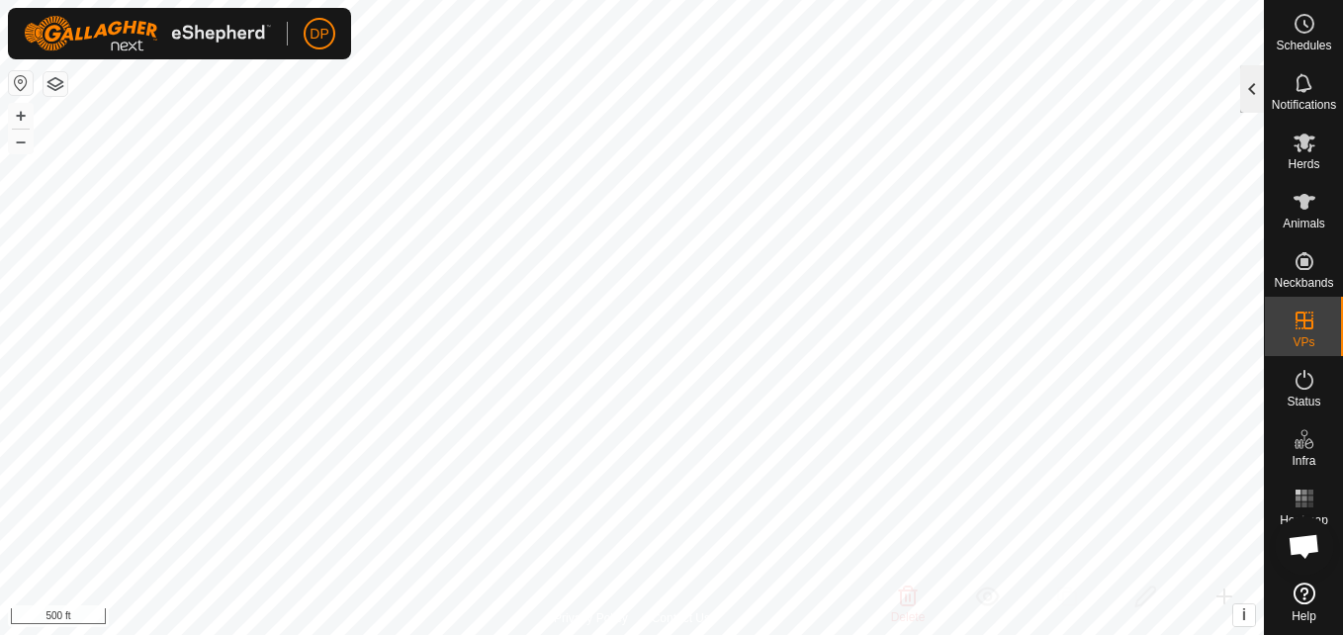
click at [1253, 91] on div at bounding box center [1252, 88] width 24 height 47
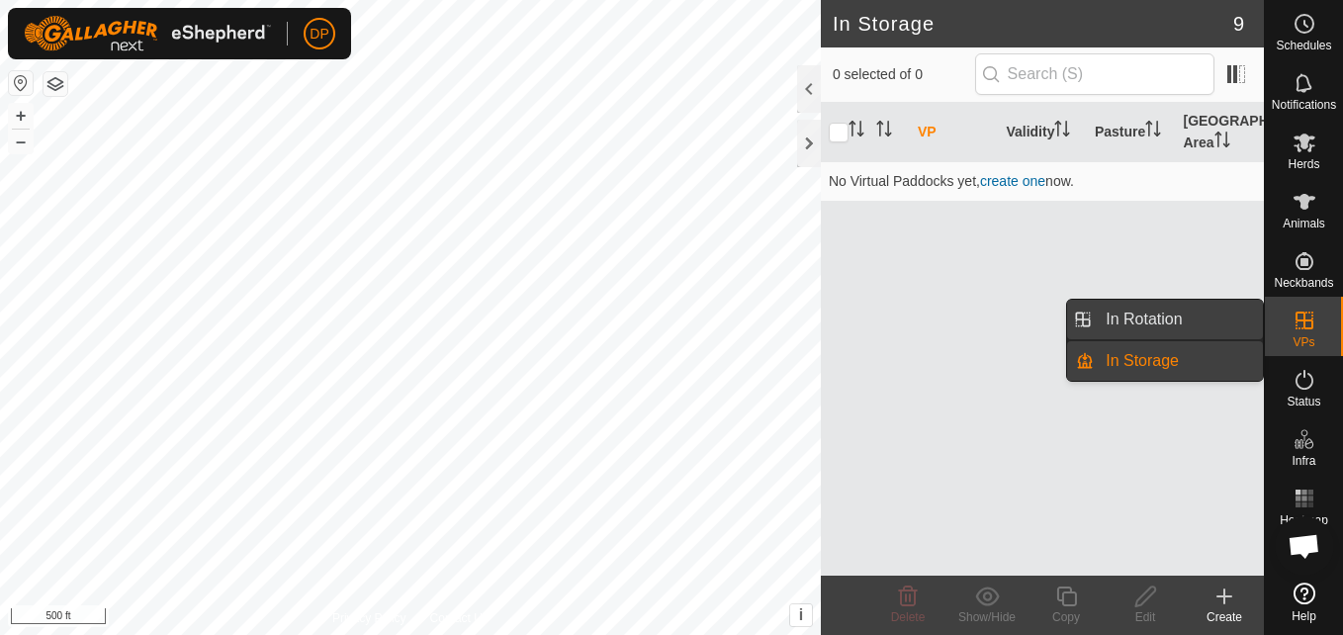
click at [1242, 306] on link "In Rotation" at bounding box center [1178, 320] width 169 height 40
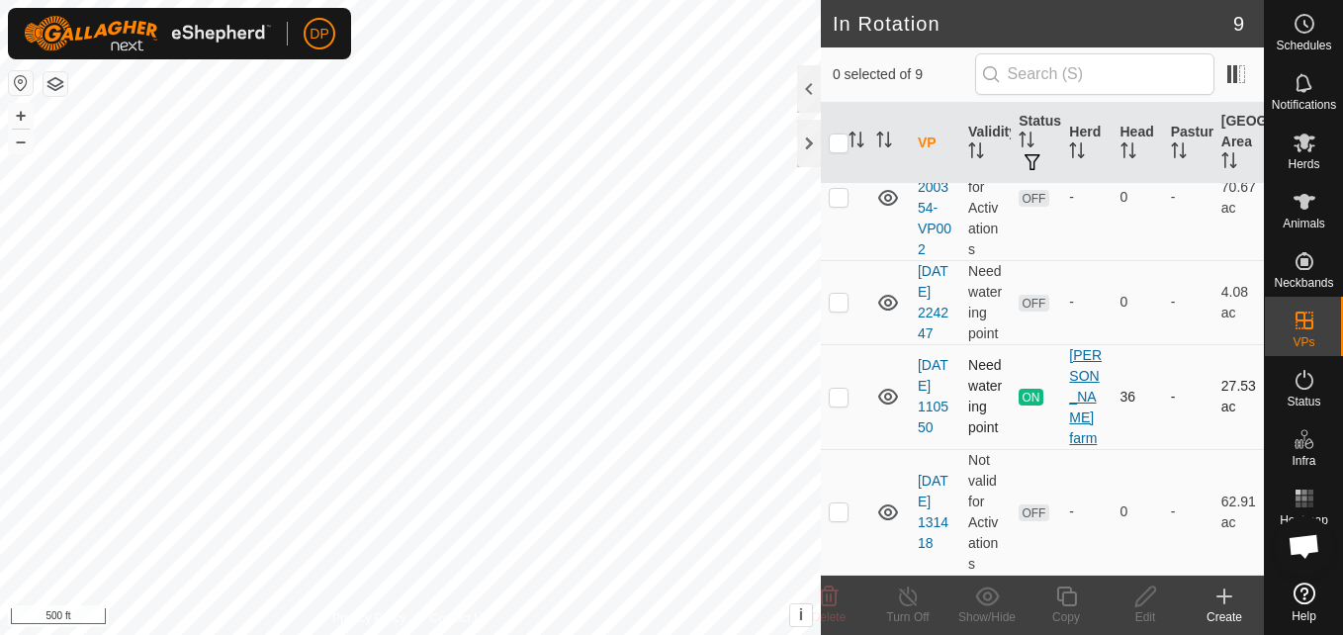
scroll to position [716, 0]
click at [887, 397] on icon at bounding box center [888, 397] width 24 height 24
click at [834, 508] on p-checkbox at bounding box center [839, 511] width 20 height 16
checkbox input "true"
click at [1299, 150] on icon at bounding box center [1305, 143] width 22 height 19
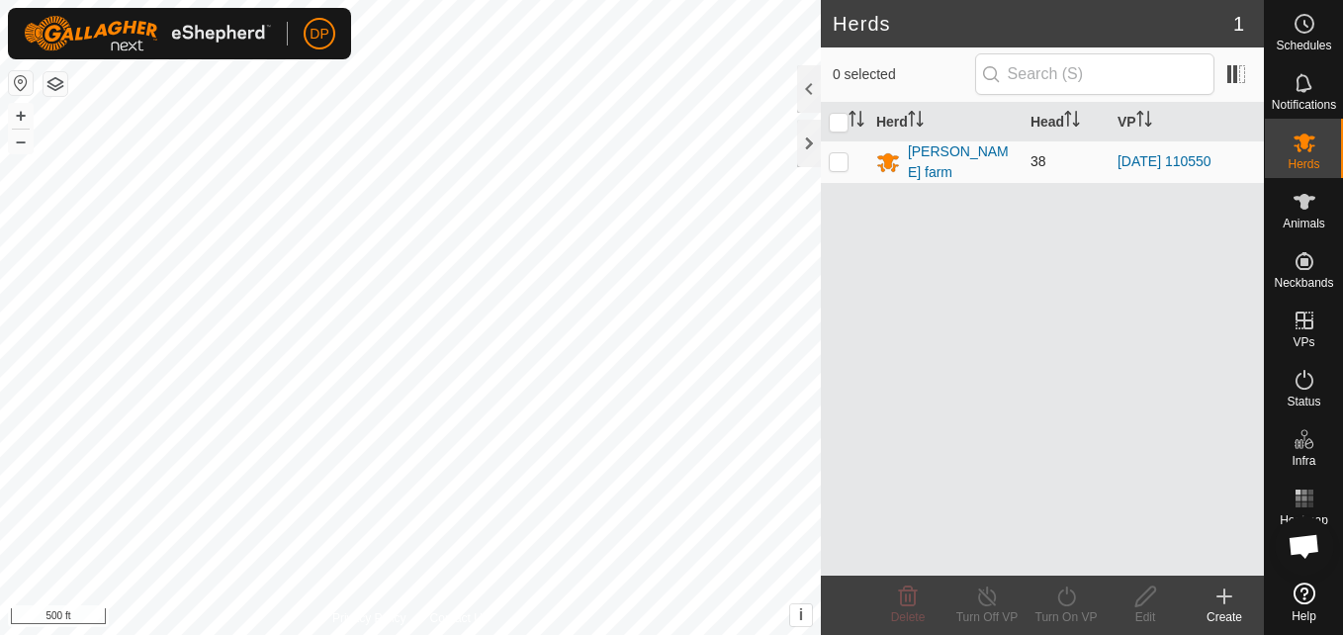
click at [839, 159] on p-checkbox at bounding box center [839, 161] width 20 height 16
checkbox input "true"
click at [1057, 594] on icon at bounding box center [1066, 597] width 25 height 24
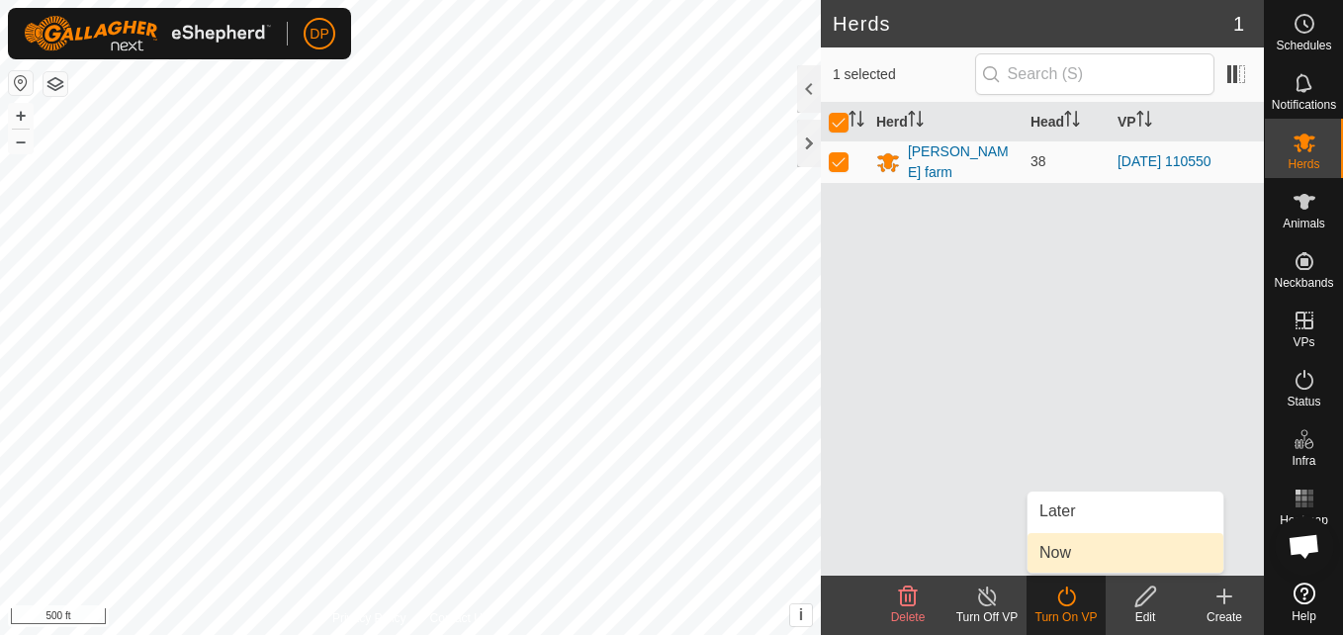
click at [1092, 548] on link "Now" at bounding box center [1126, 553] width 196 height 40
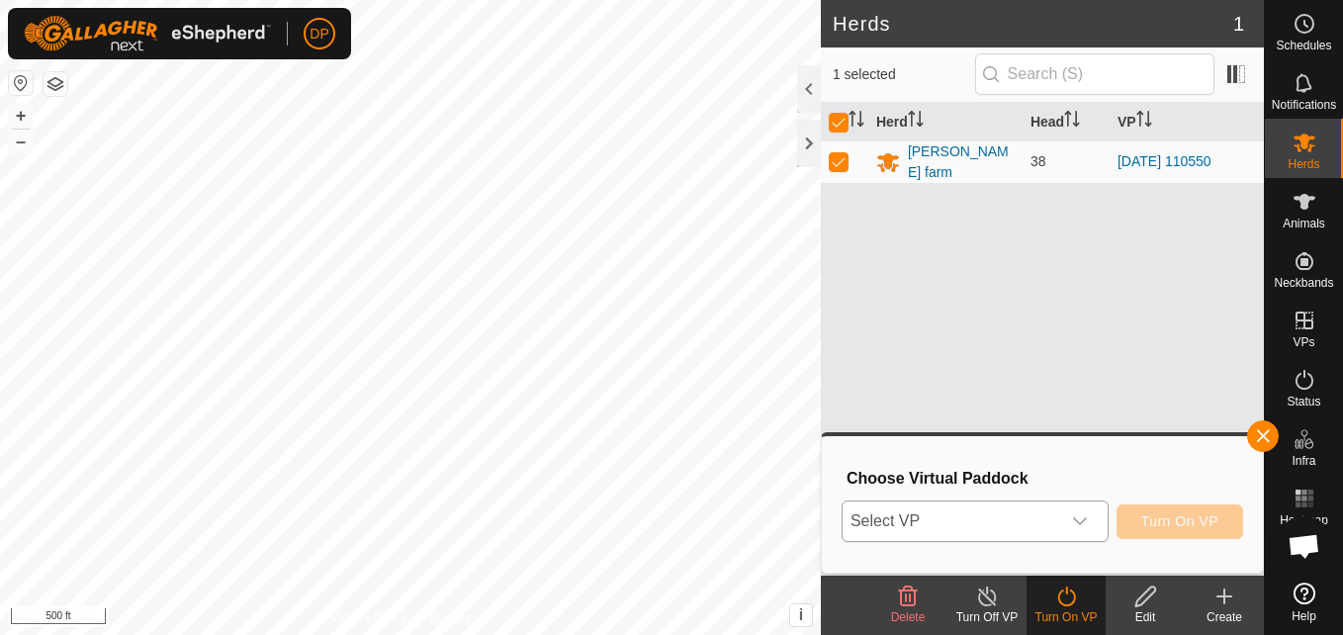
click at [1081, 527] on icon "dropdown trigger" at bounding box center [1080, 521] width 16 height 16
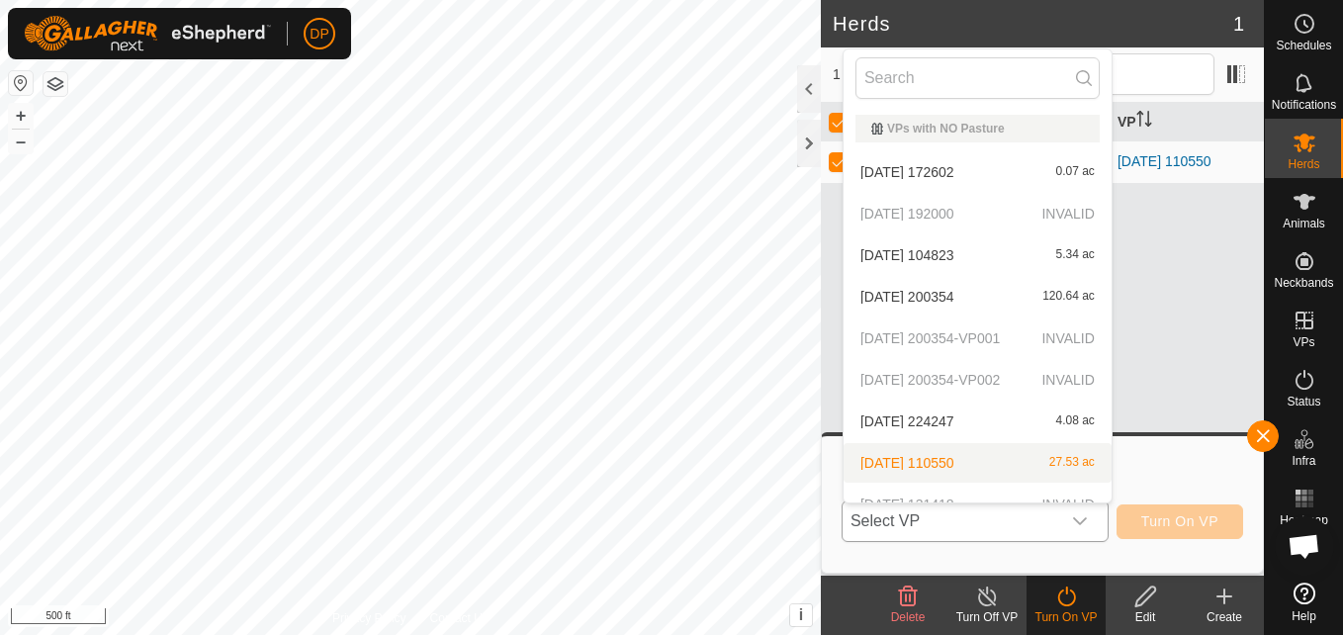
scroll to position [22, 0]
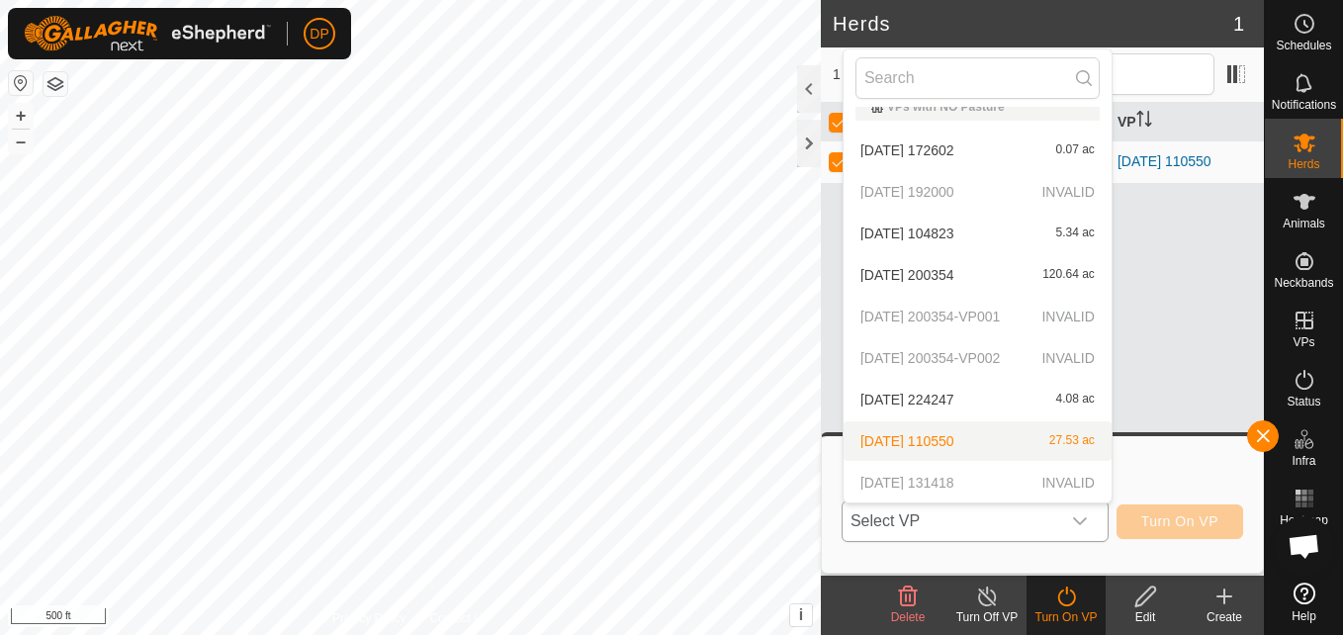
click at [1034, 480] on p-selectitem "2025-08-31 131418 INVALID" at bounding box center [978, 483] width 268 height 40
click at [1035, 479] on p-selectitem "2025-08-31 131418 INVALID" at bounding box center [978, 483] width 268 height 40
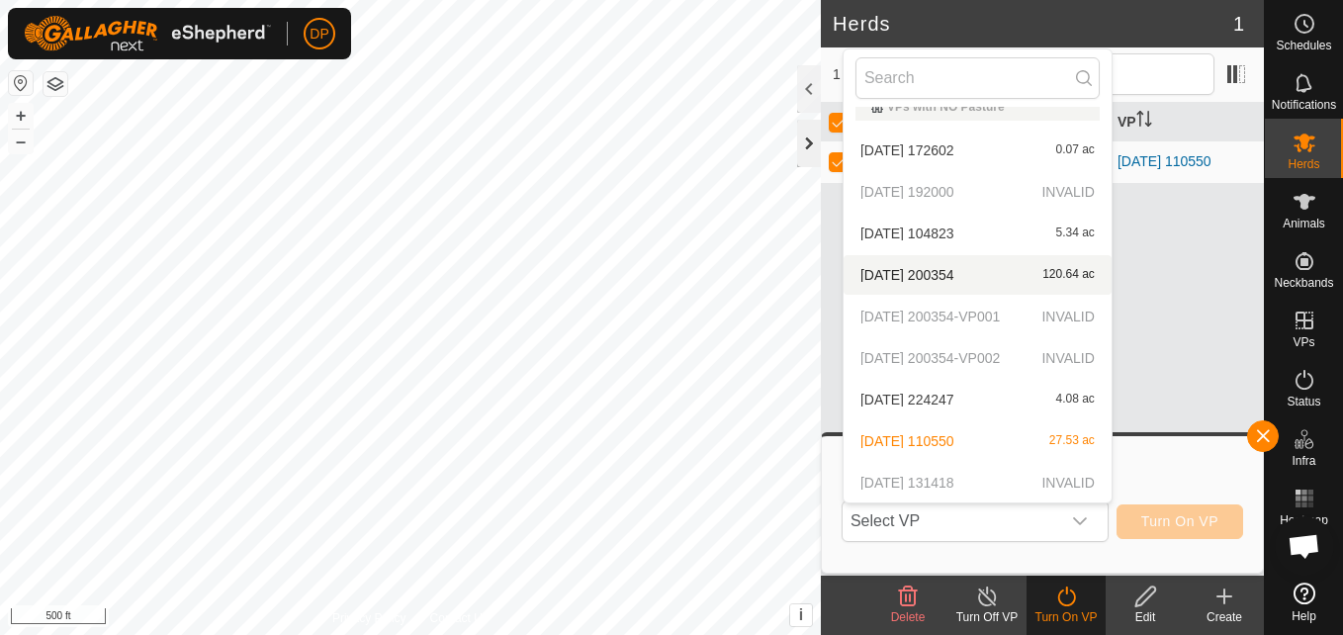
click at [802, 138] on div at bounding box center [809, 143] width 24 height 47
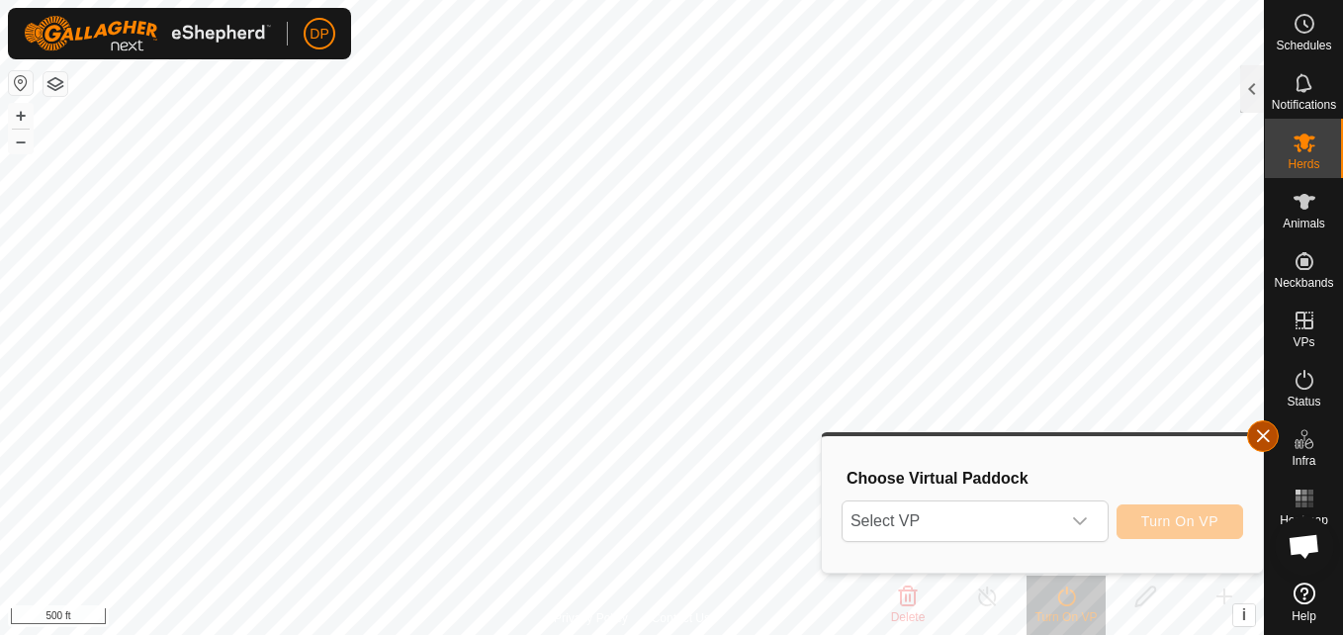
click at [1263, 438] on button "button" at bounding box center [1263, 436] width 32 height 32
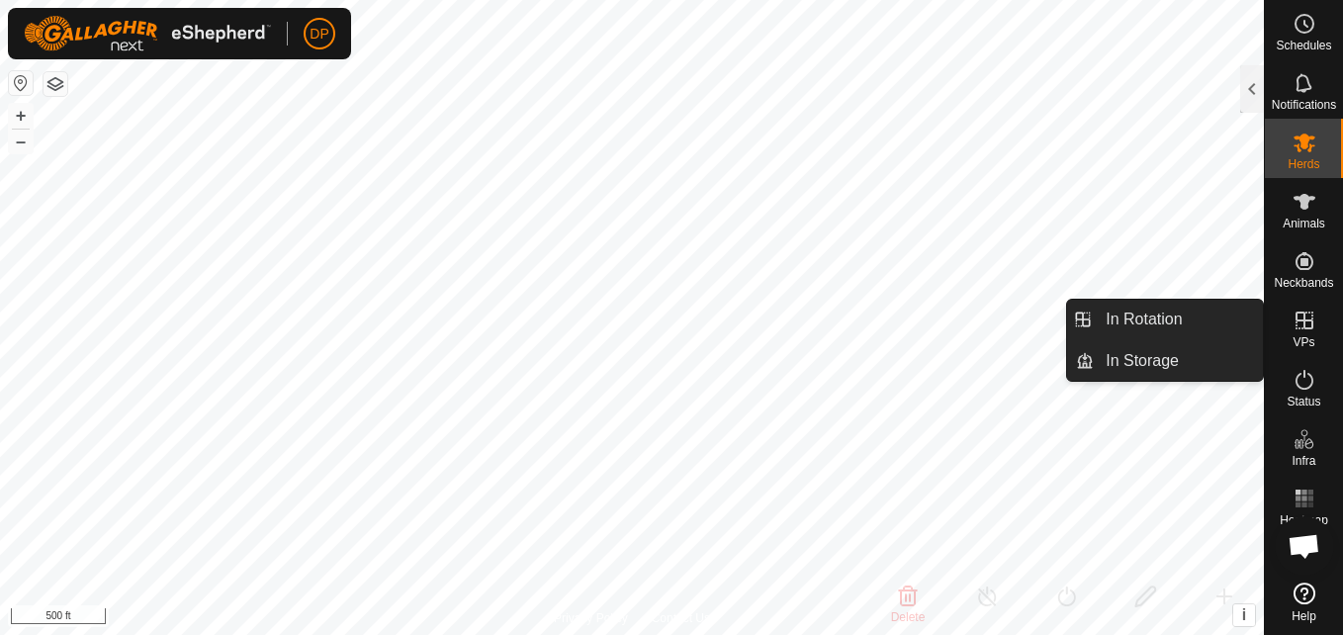
click at [1285, 314] on div "VPs" at bounding box center [1304, 326] width 78 height 59
click at [1213, 351] on link "In Storage" at bounding box center [1178, 361] width 169 height 40
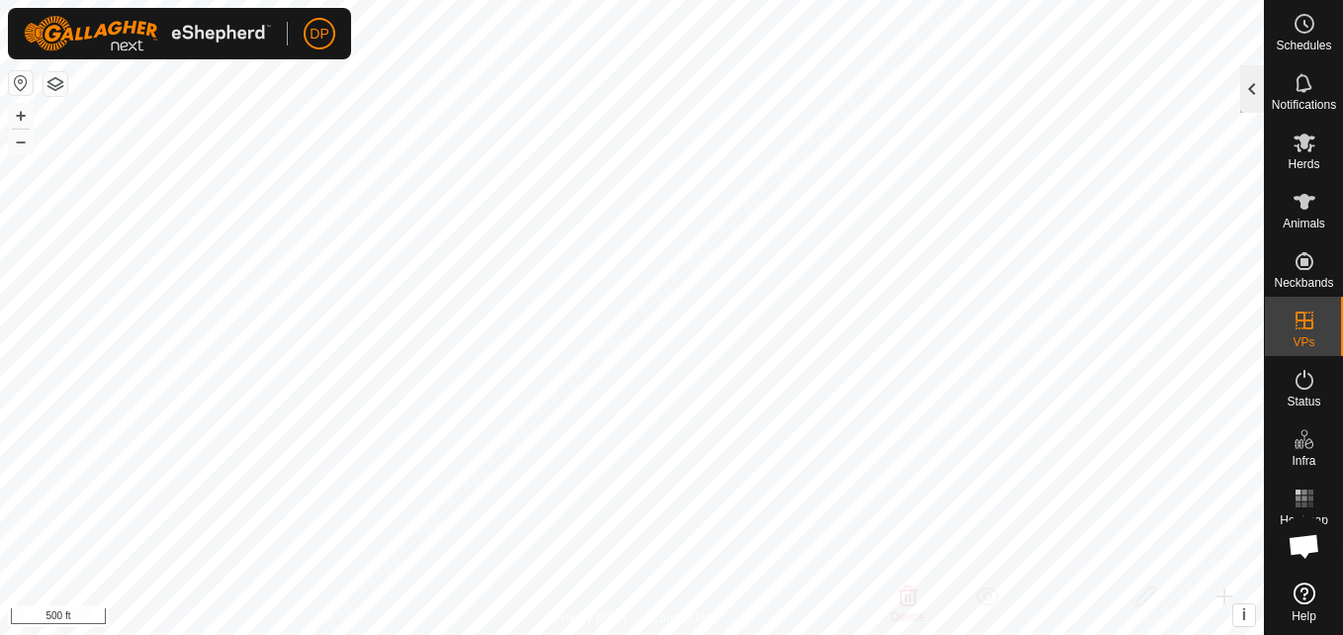
click at [1242, 86] on div at bounding box center [1252, 88] width 24 height 47
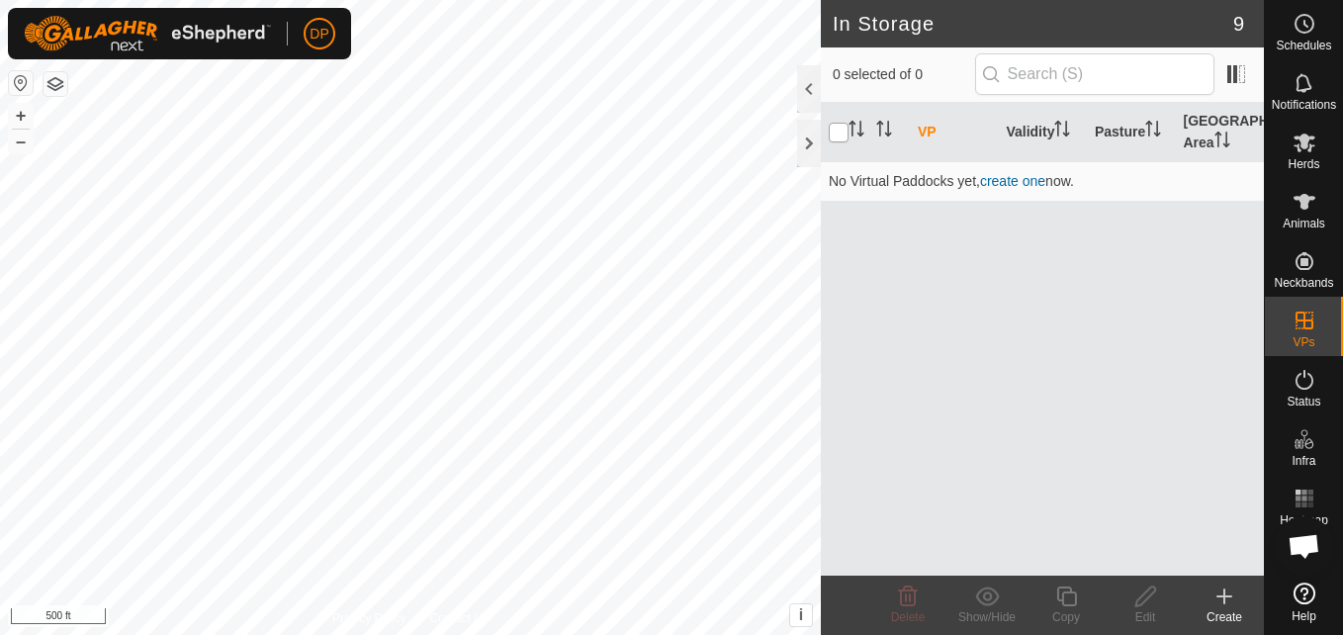
click at [839, 129] on input "checkbox" at bounding box center [839, 133] width 20 height 20
click at [834, 130] on input "checkbox" at bounding box center [839, 133] width 20 height 20
drag, startPoint x: 837, startPoint y: 133, endPoint x: 836, endPoint y: 120, distance: 12.9
click at [836, 120] on th at bounding box center [844, 132] width 47 height 59
click at [837, 136] on input "checkbox" at bounding box center [839, 133] width 20 height 20
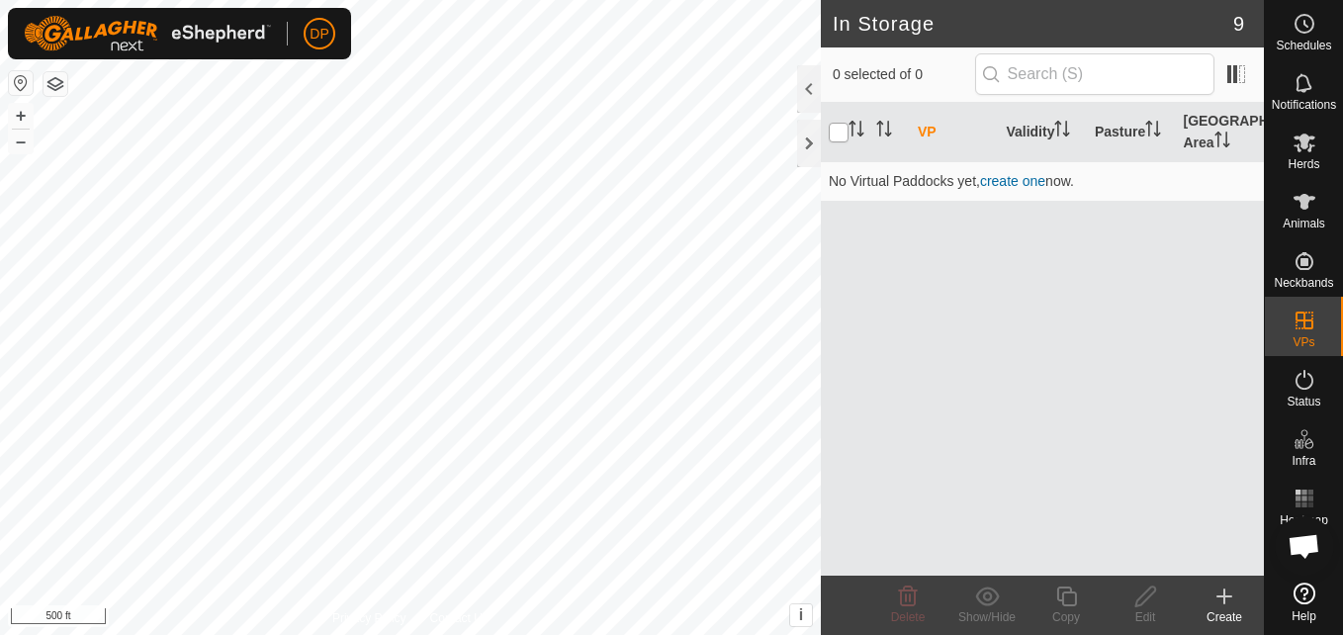
checkbox input "true"
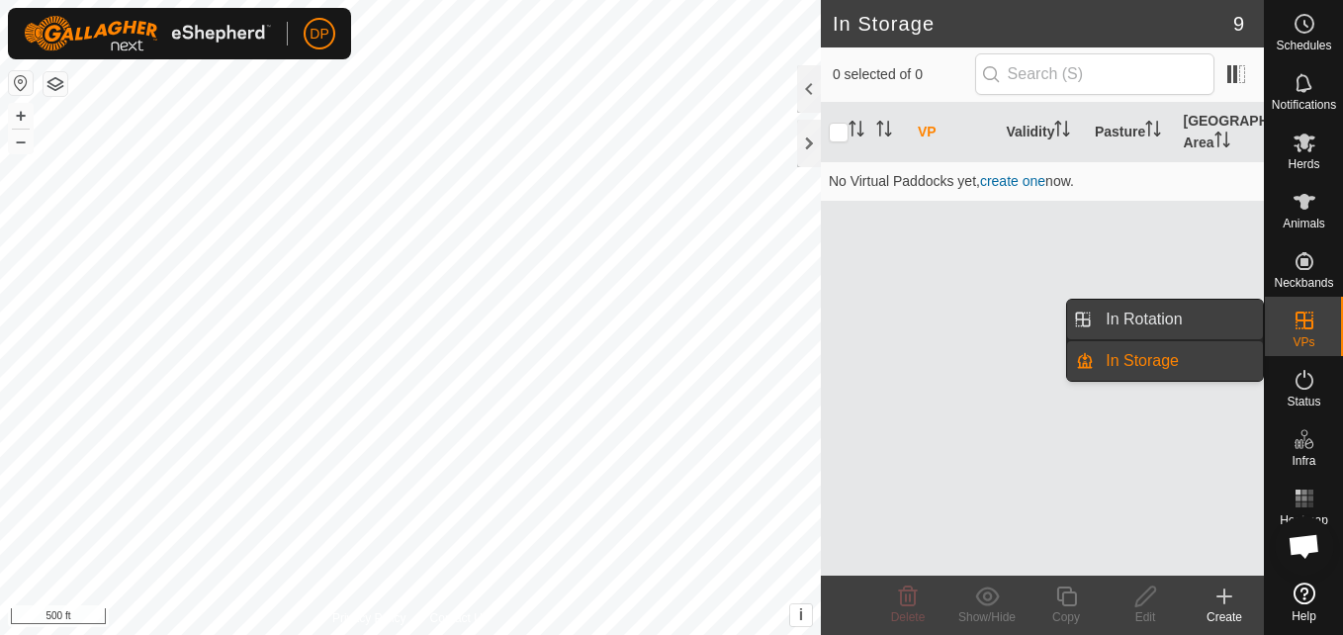
click at [1238, 312] on link "In Rotation" at bounding box center [1178, 320] width 169 height 40
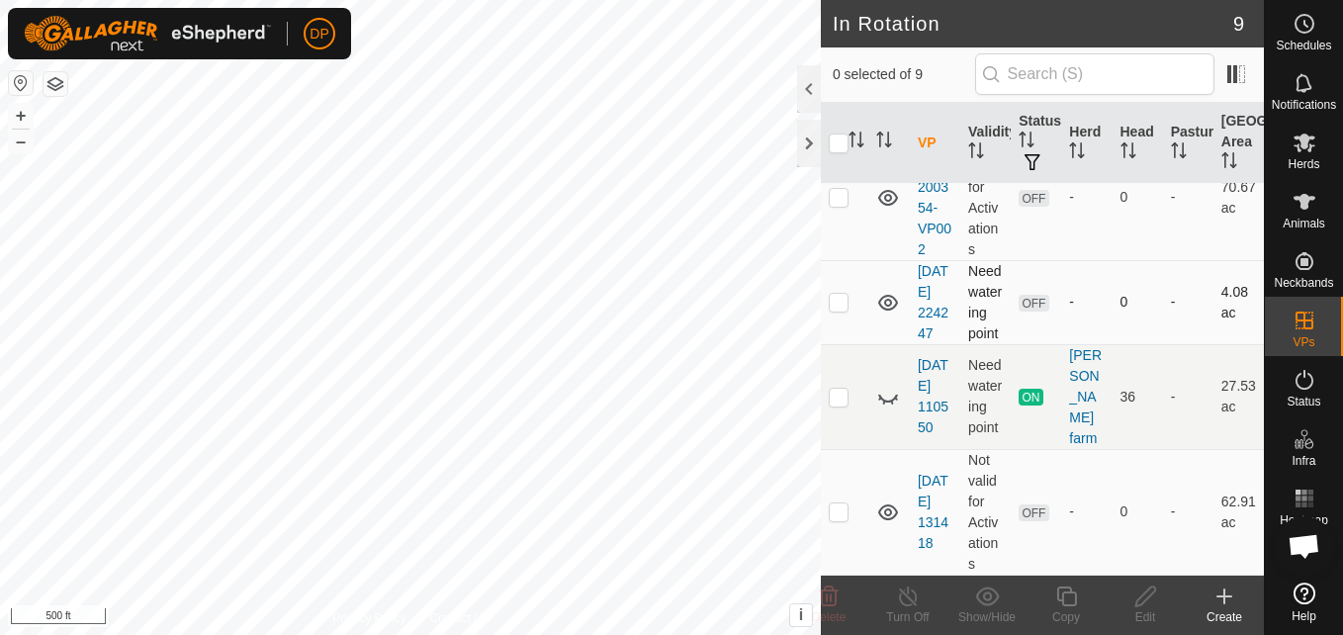
scroll to position [716, 0]
click at [835, 508] on p-checkbox at bounding box center [839, 511] width 20 height 16
checkbox input "true"
click at [1144, 602] on icon at bounding box center [1145, 597] width 20 height 20
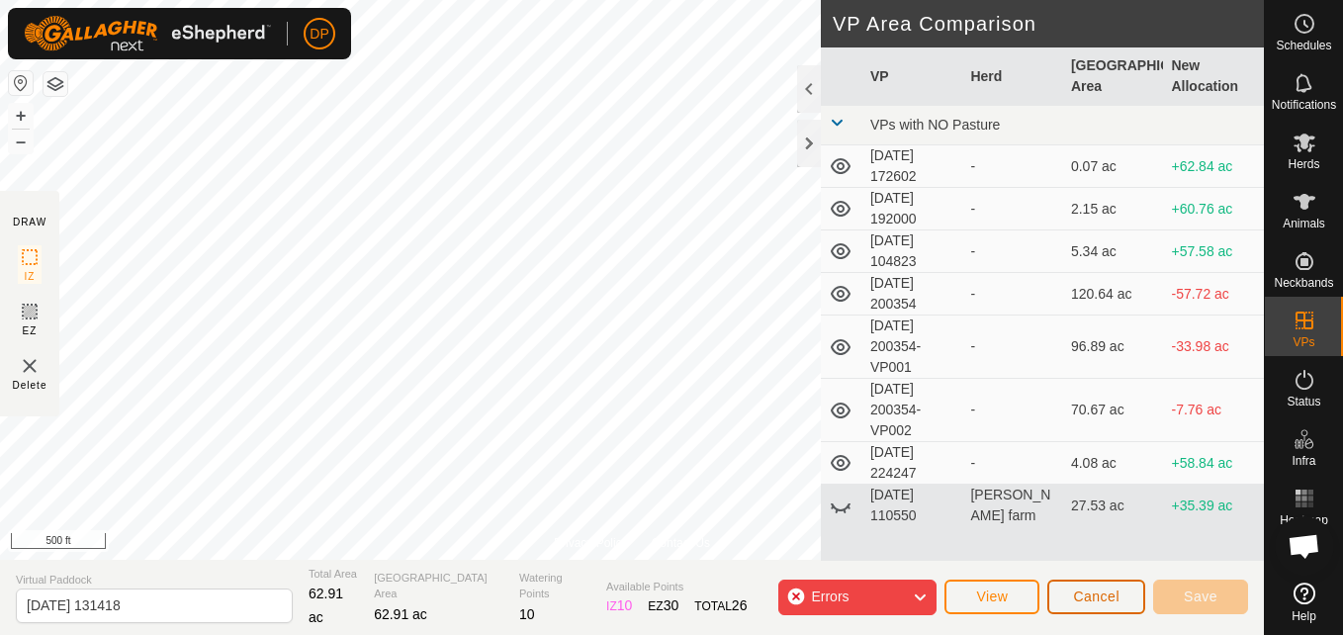
click at [1079, 588] on button "Cancel" at bounding box center [1096, 597] width 98 height 35
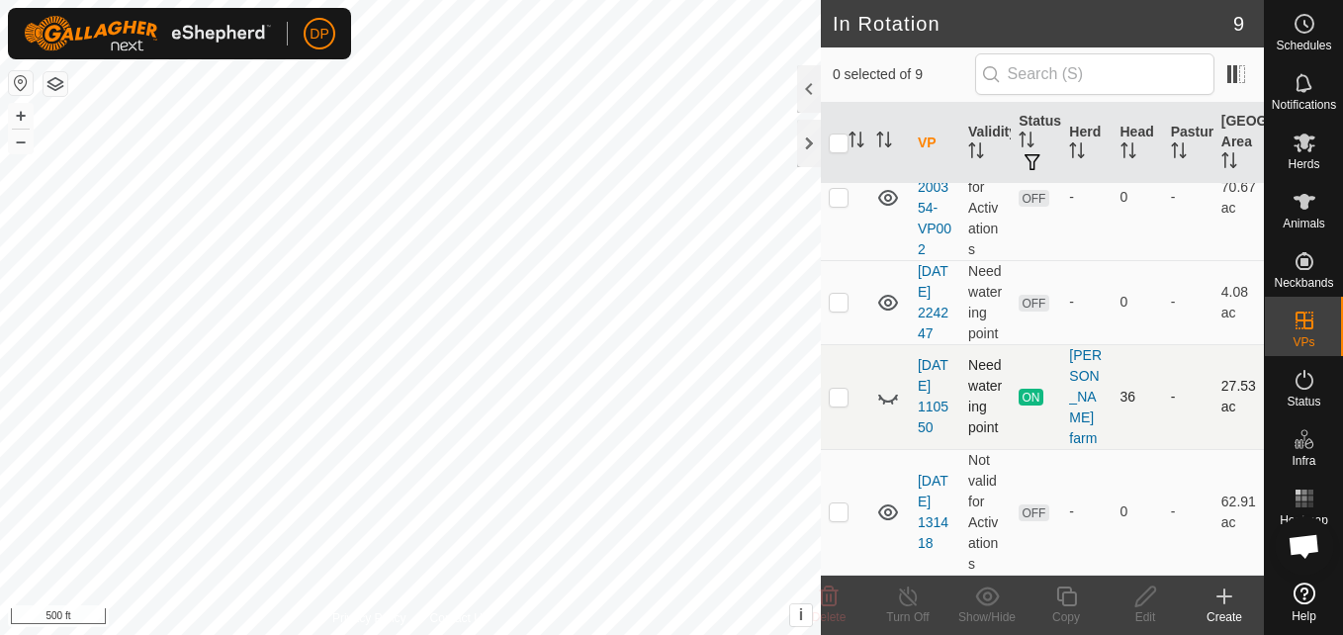
scroll to position [716, 0]
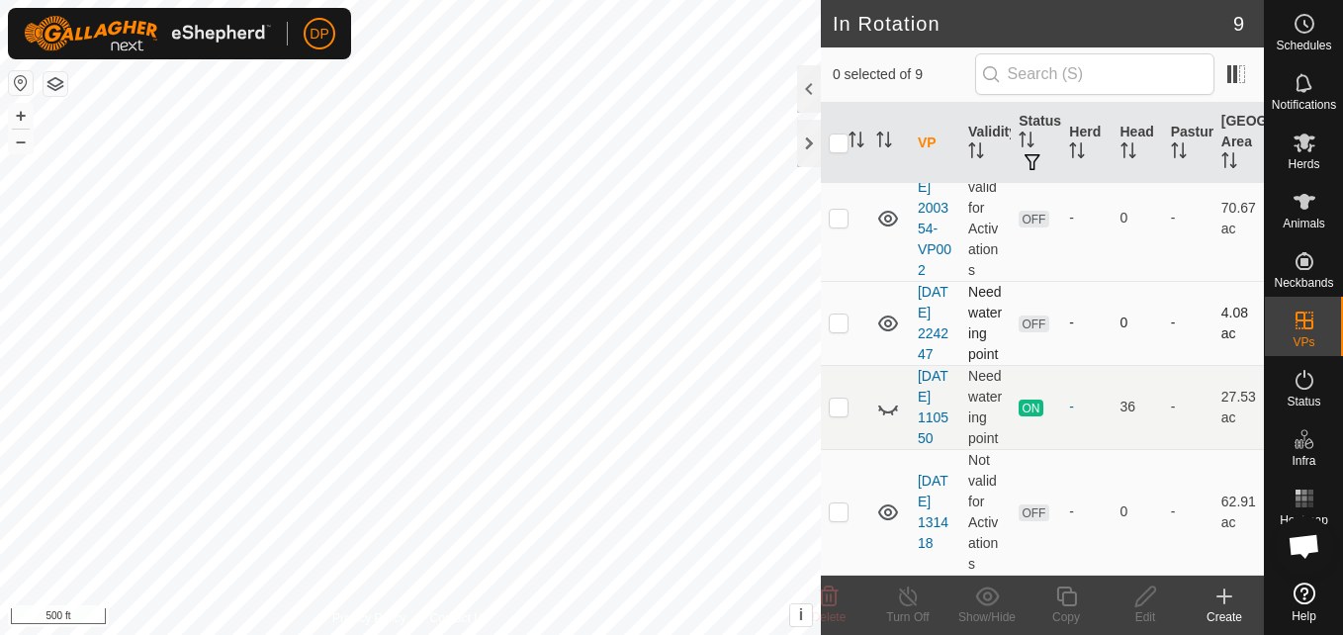
scroll to position [716, 0]
click at [886, 398] on icon at bounding box center [888, 408] width 24 height 24
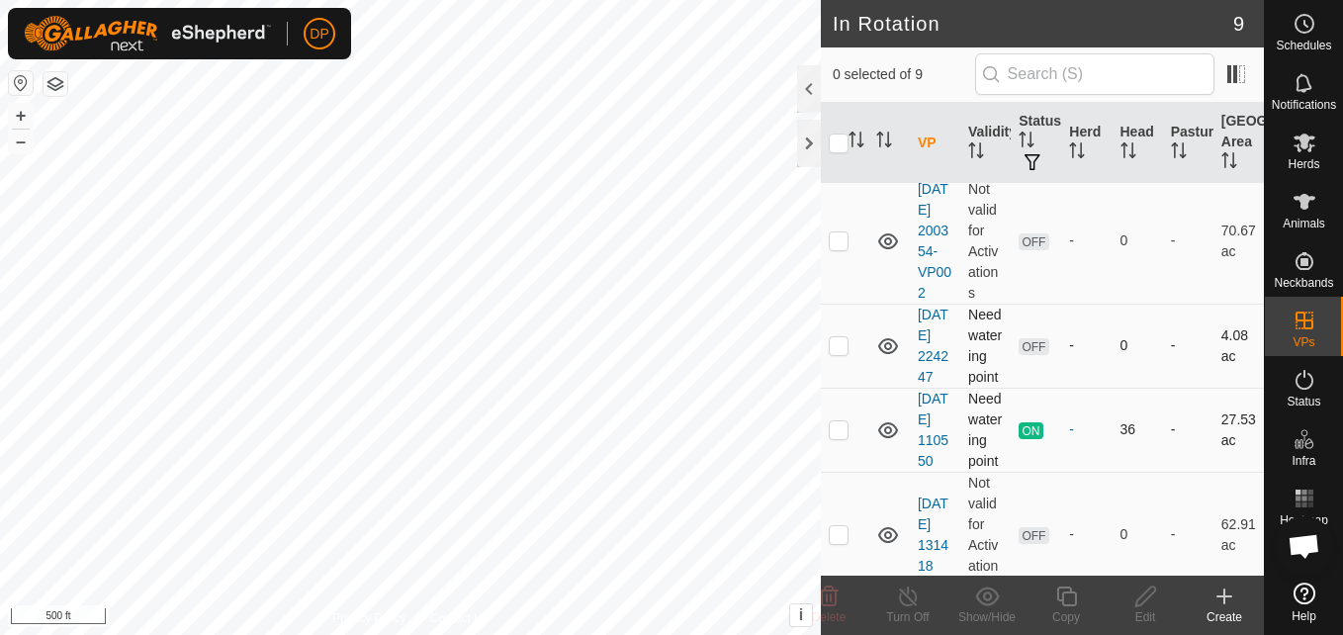
scroll to position [518, 0]
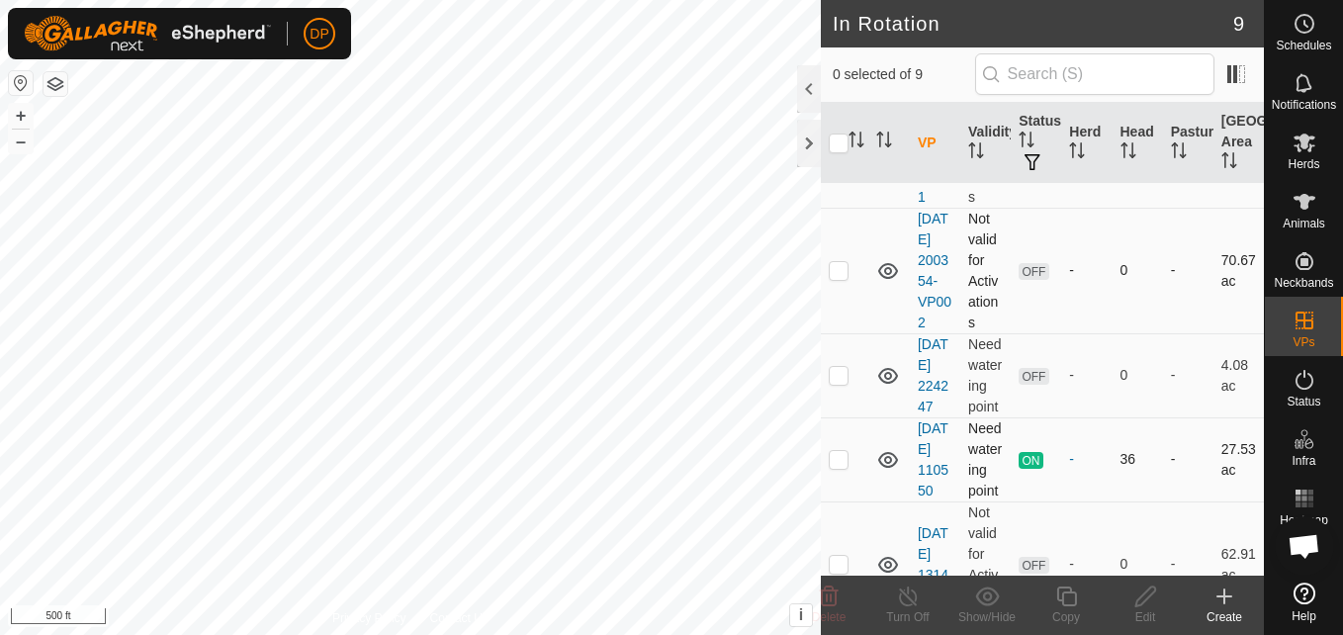
click at [836, 278] on p-checkbox at bounding box center [839, 270] width 20 height 16
checkbox input "true"
click at [883, 283] on icon at bounding box center [888, 271] width 24 height 24
click at [985, 597] on icon at bounding box center [987, 597] width 25 height 24
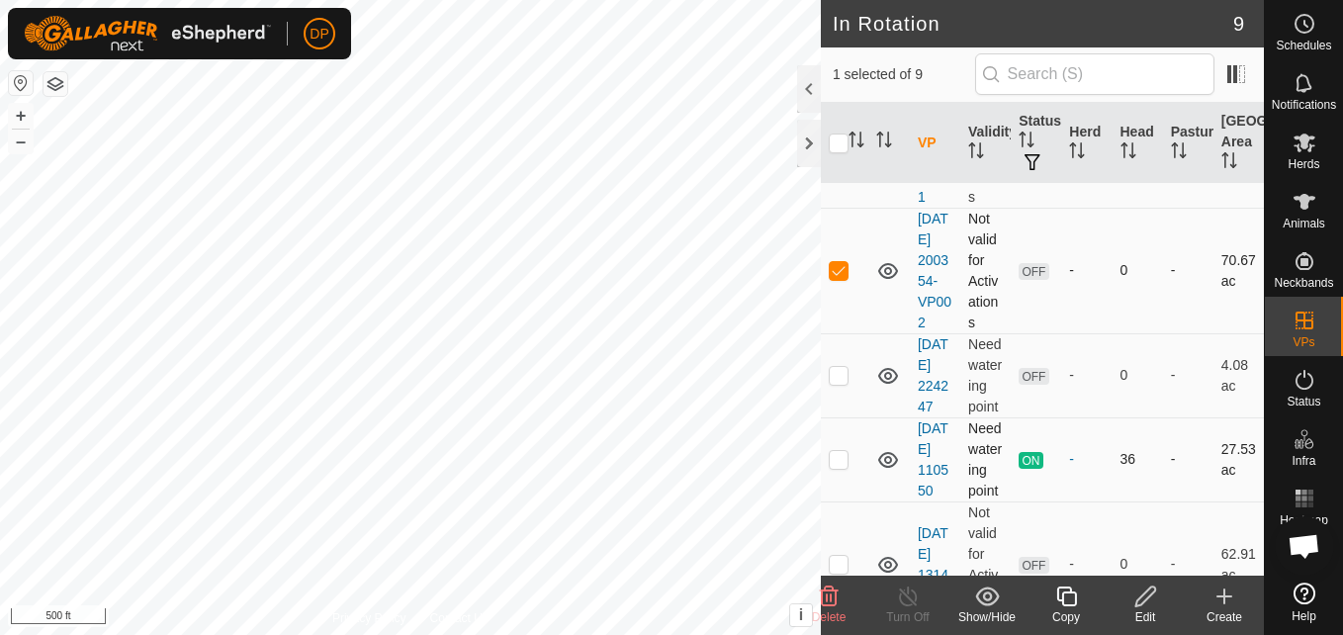
click at [888, 283] on icon at bounding box center [888, 271] width 24 height 24
click at [889, 283] on icon at bounding box center [888, 271] width 24 height 24
click at [1304, 134] on icon at bounding box center [1305, 143] width 24 height 24
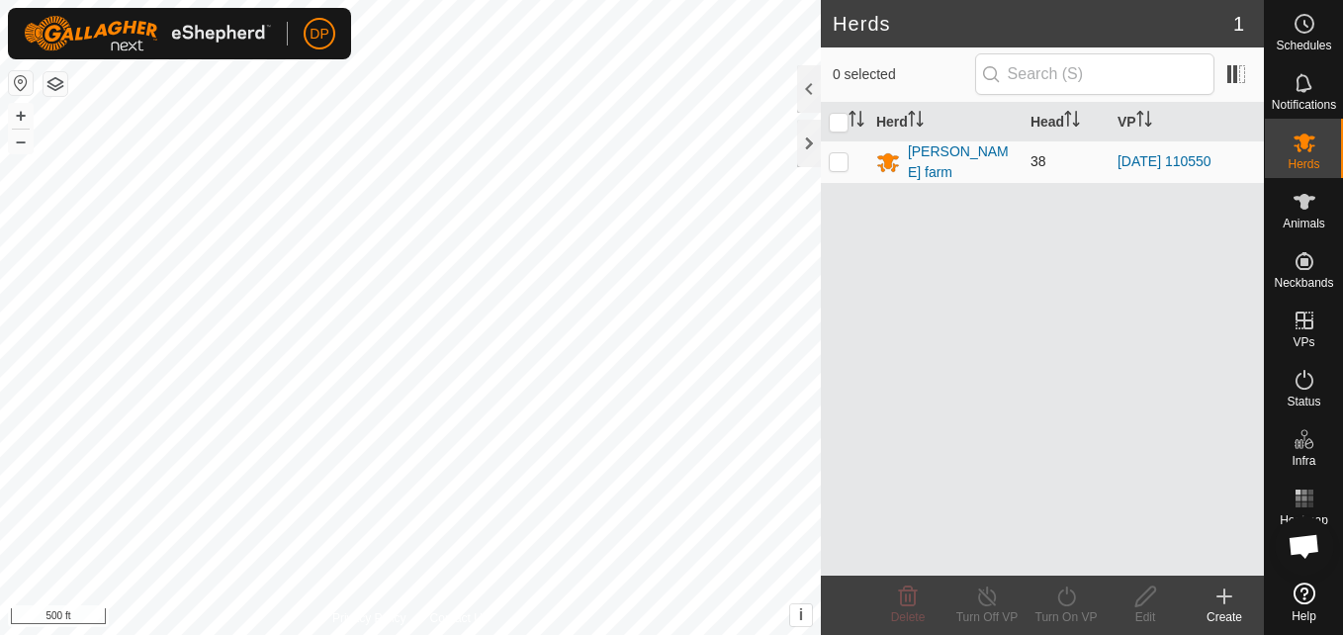
click at [840, 159] on p-checkbox at bounding box center [839, 161] width 20 height 16
checkbox input "true"
click at [1061, 595] on icon at bounding box center [1066, 597] width 25 height 24
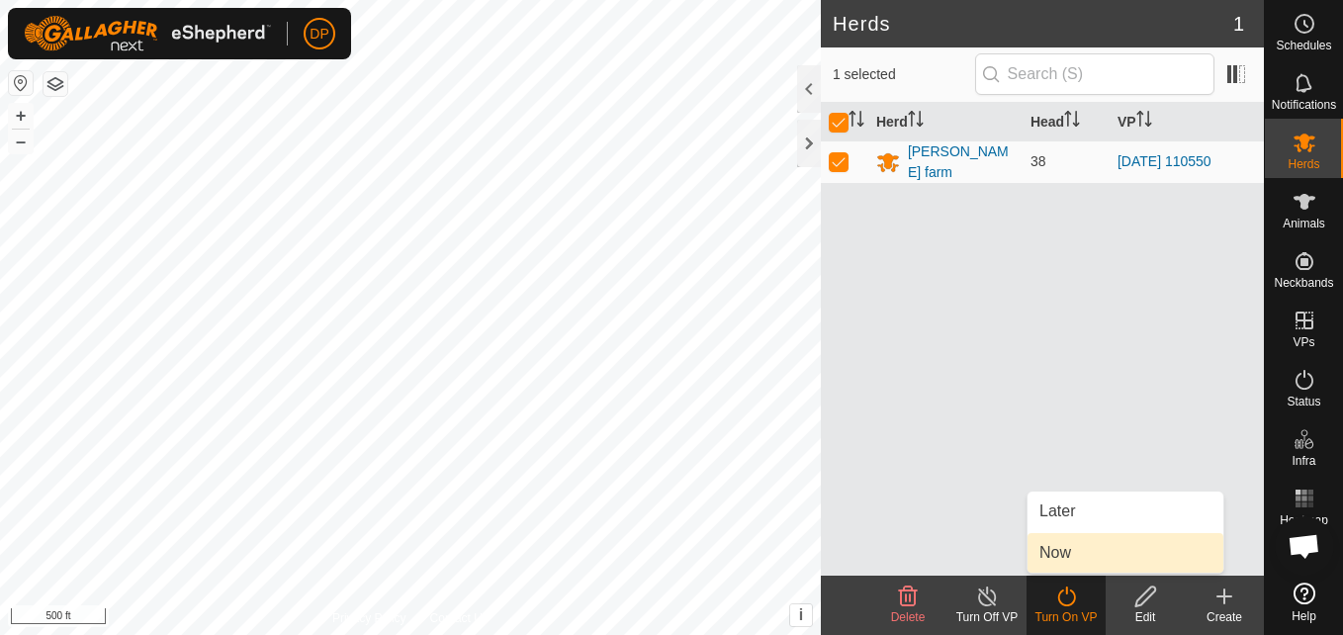
click at [1070, 556] on link "Now" at bounding box center [1126, 553] width 196 height 40
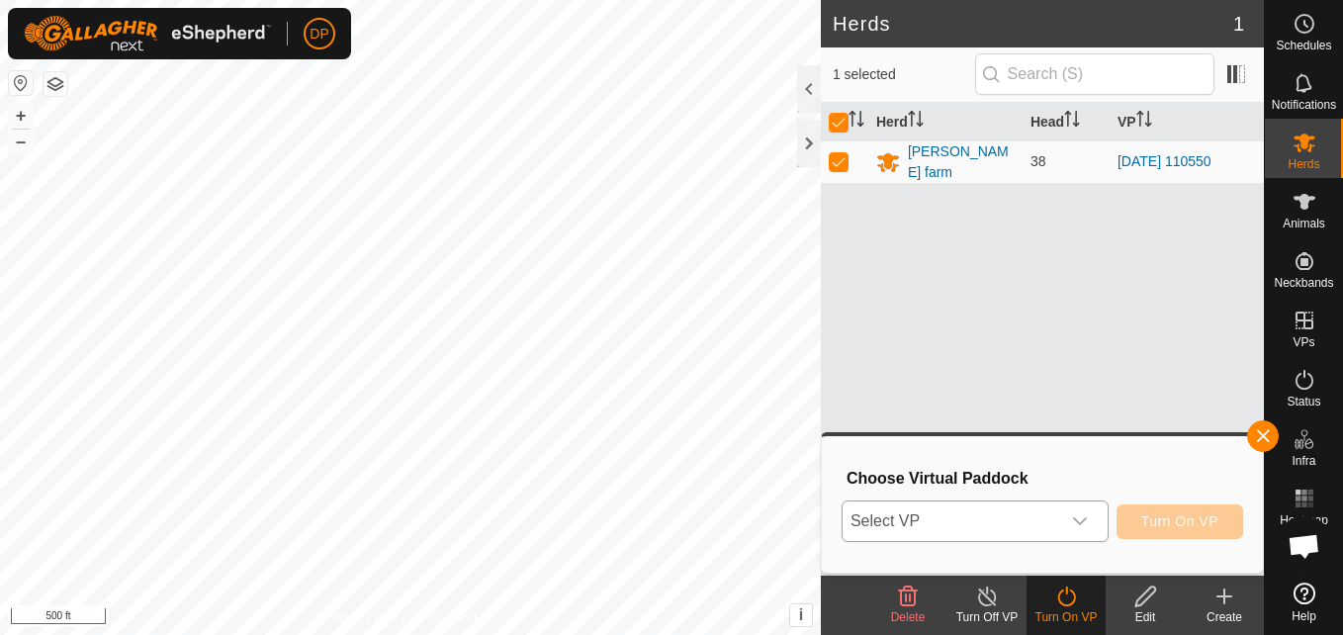
click at [1046, 524] on span "Select VP" at bounding box center [952, 521] width 218 height 40
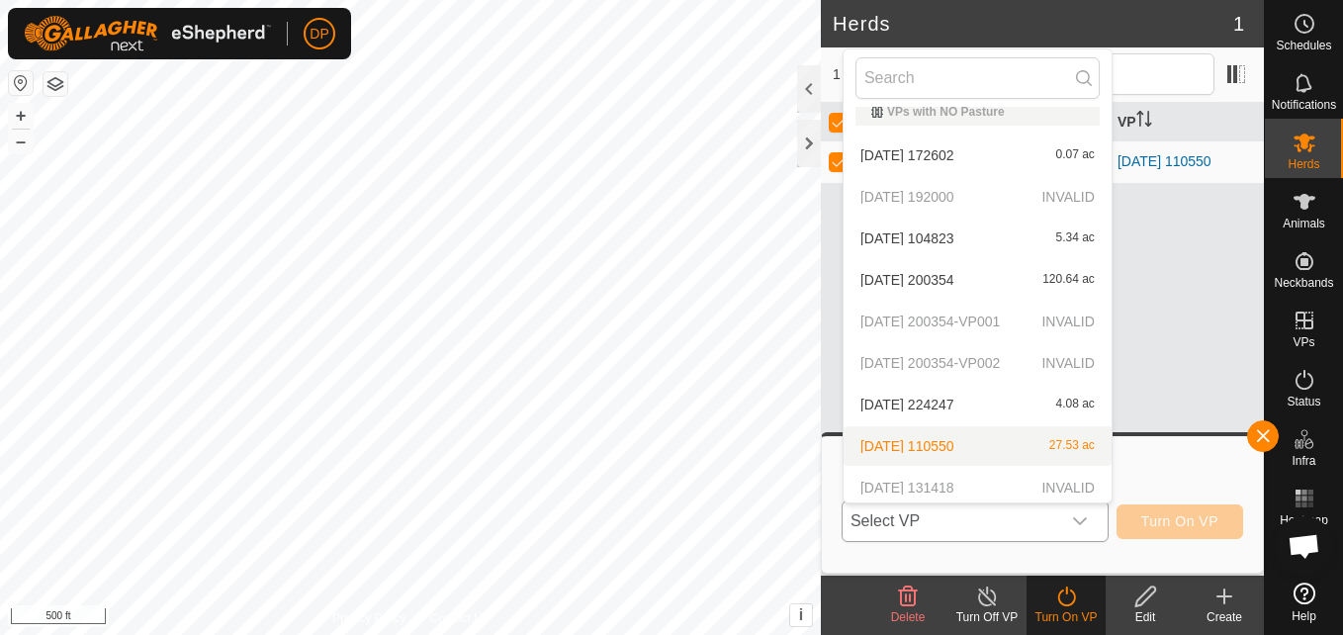
scroll to position [22, 0]
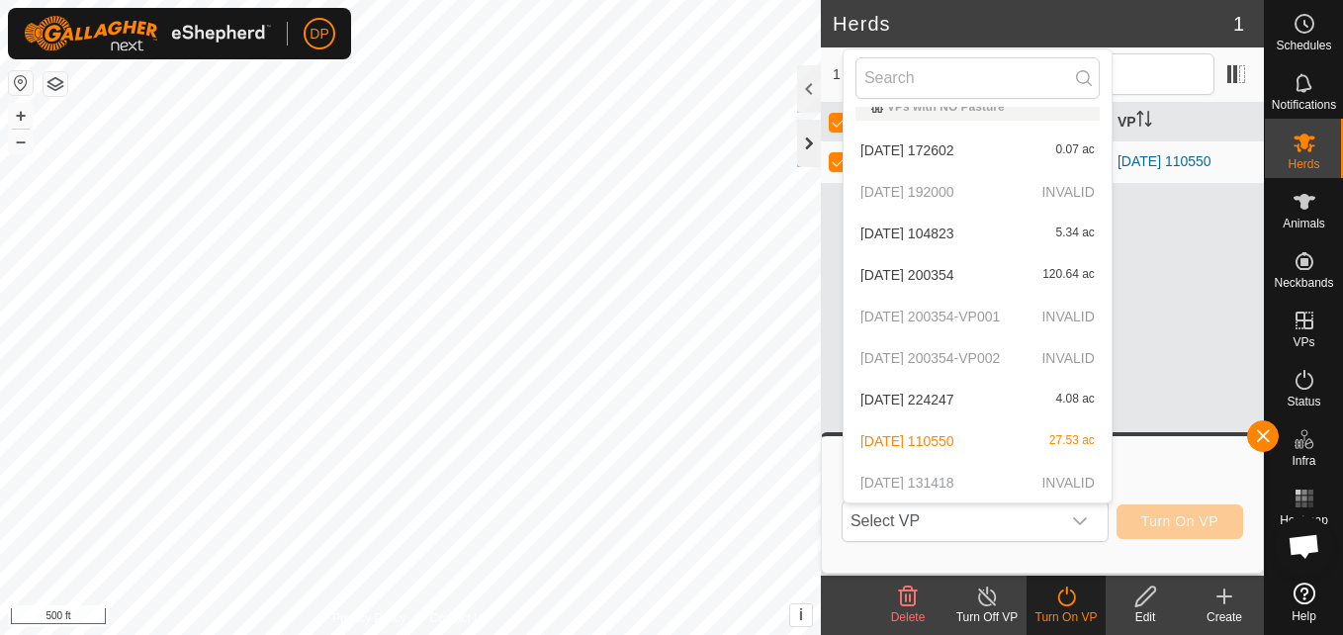
click at [808, 141] on div at bounding box center [809, 143] width 24 height 47
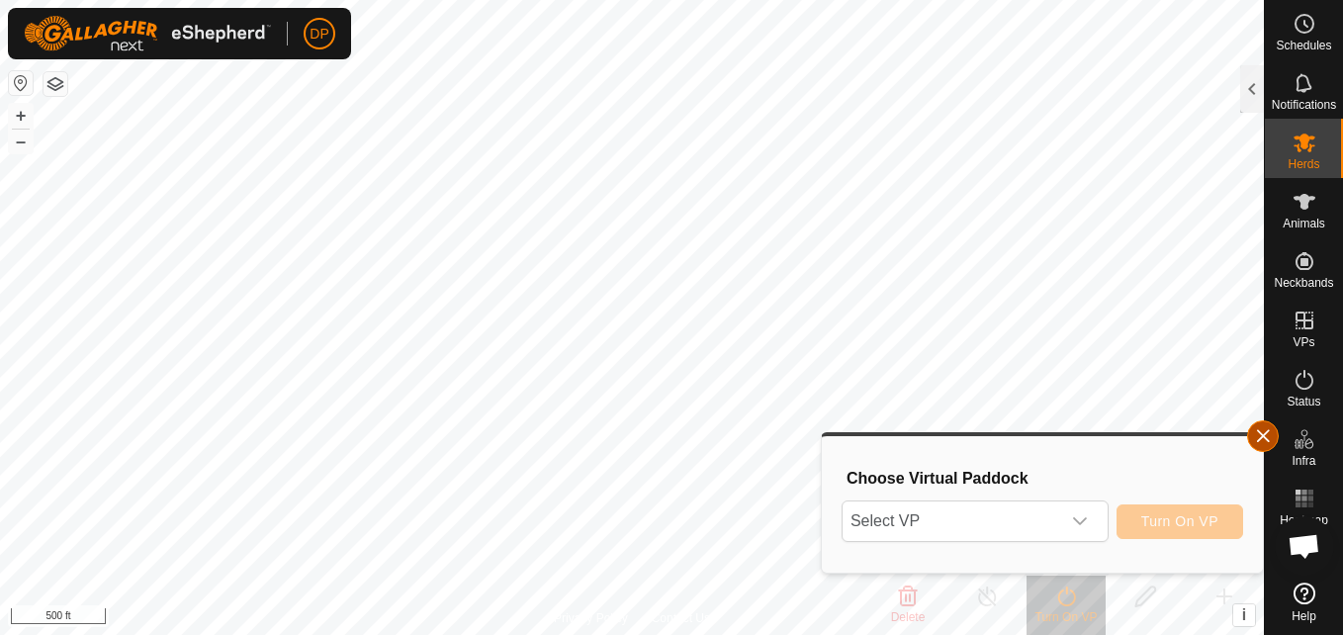
click at [1268, 432] on button "button" at bounding box center [1263, 436] width 32 height 32
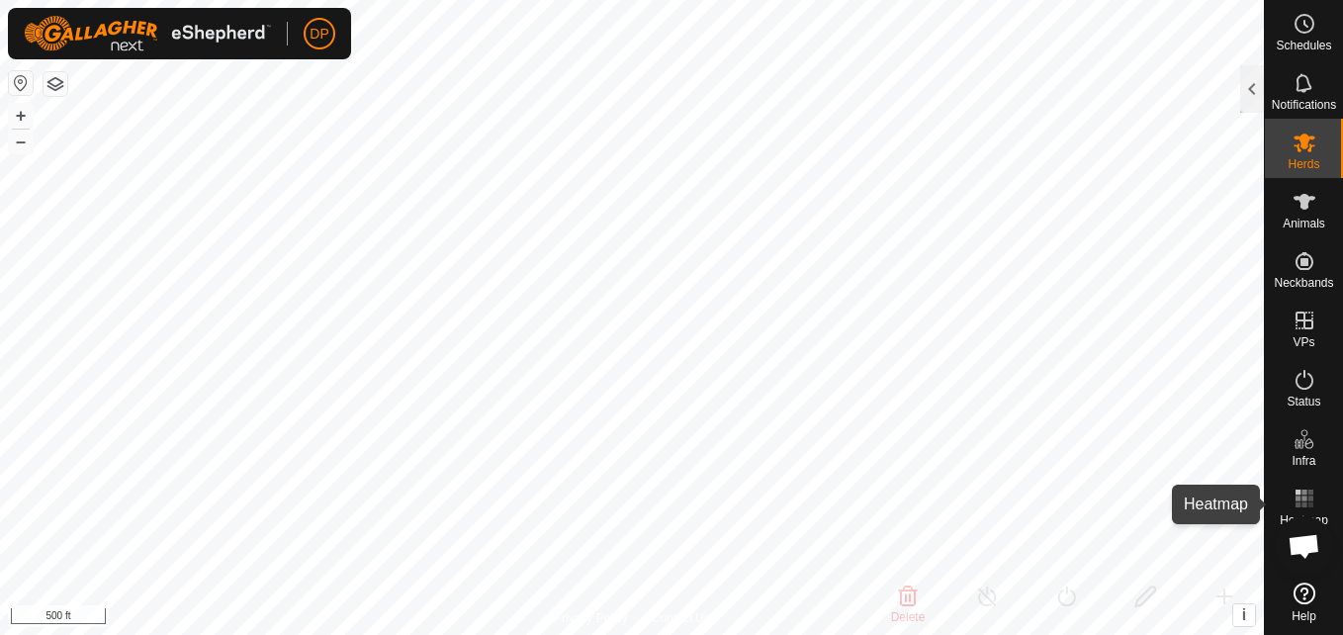
click at [1314, 477] on div "Heatmap" at bounding box center [1304, 504] width 78 height 59
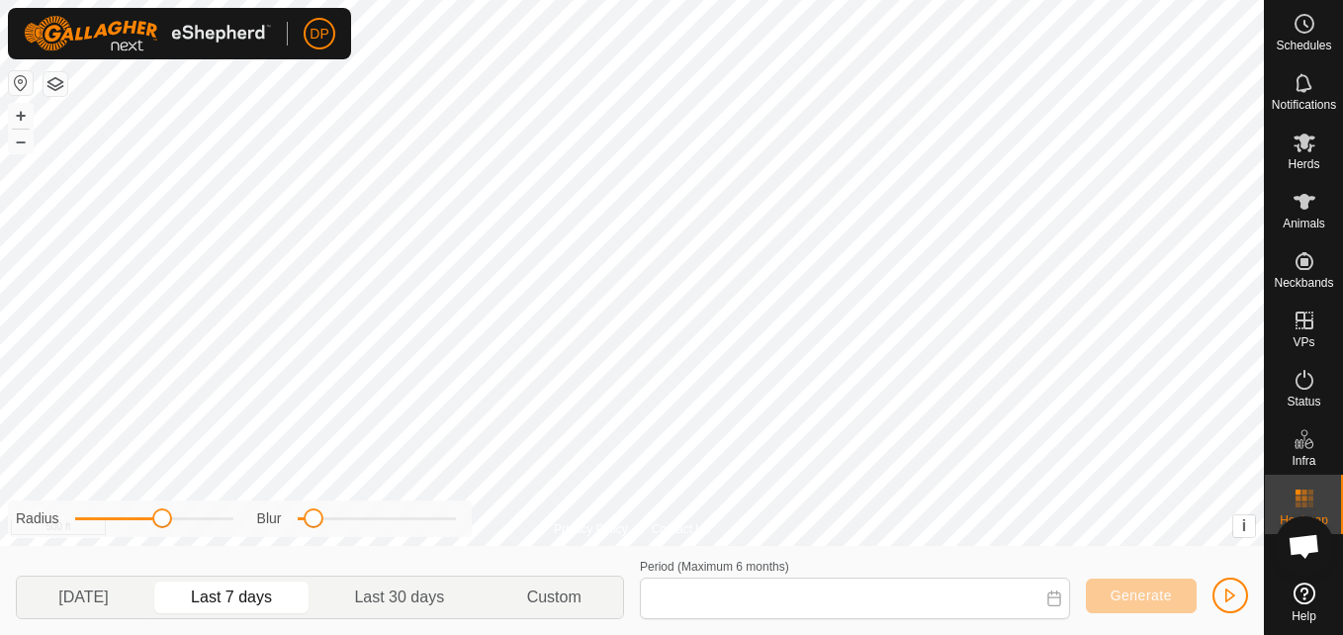
type input "Aug 24, 2025 - Aug 30, 2025"
click at [1229, 590] on span "button" at bounding box center [1231, 596] width 16 height 16
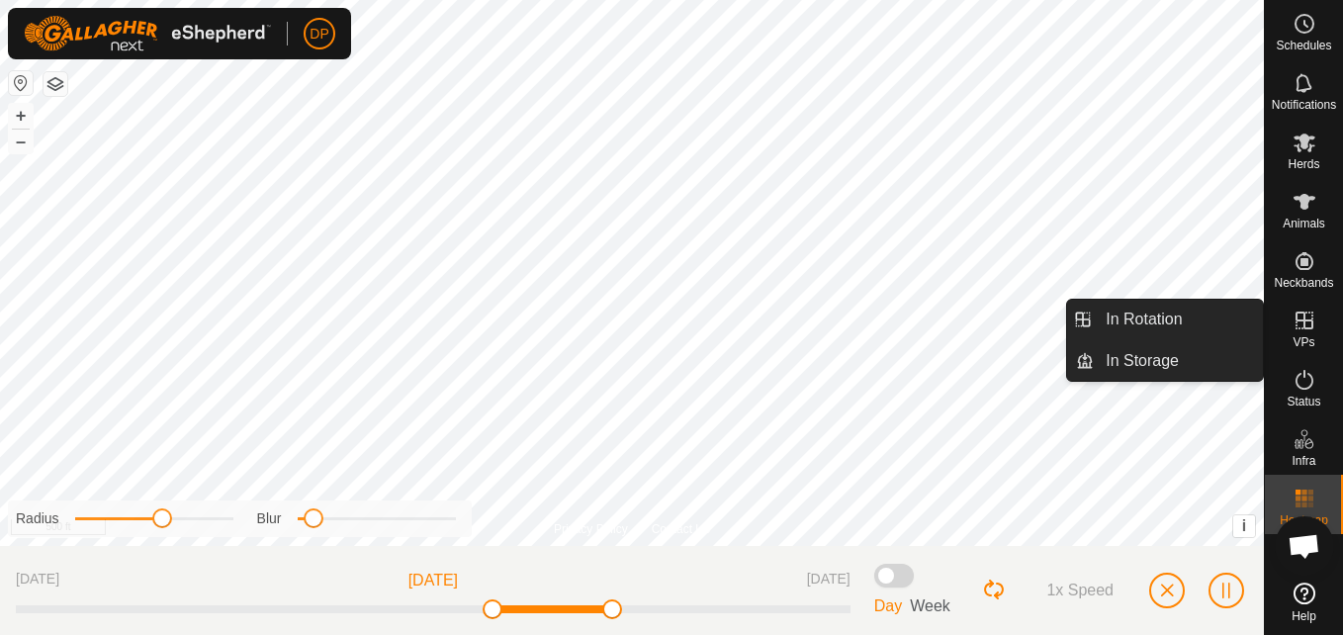
click at [1299, 316] on icon at bounding box center [1305, 321] width 24 height 24
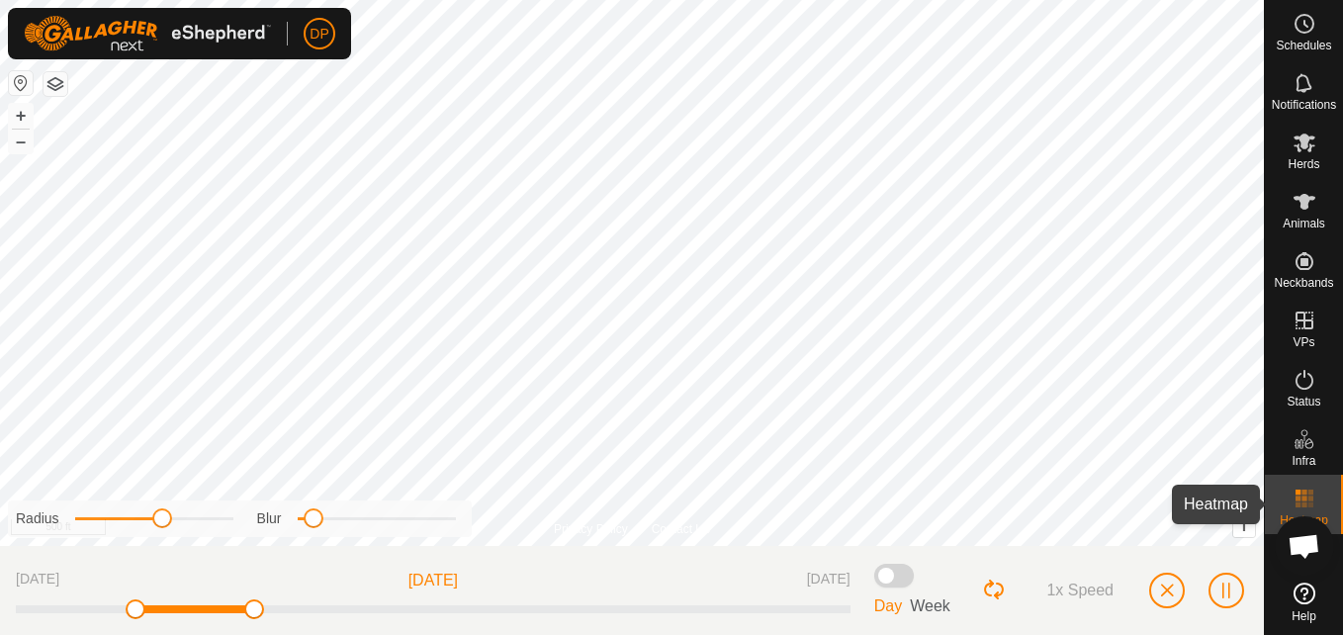
click at [1322, 508] on div "Heatmap" at bounding box center [1304, 504] width 78 height 59
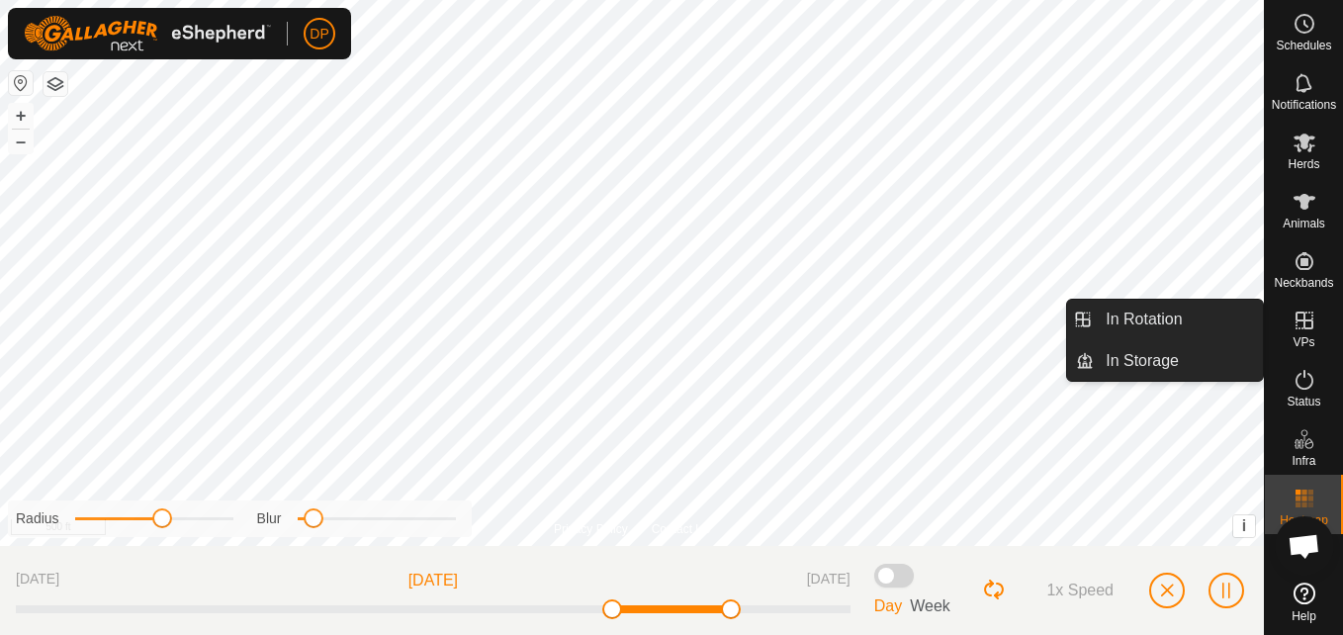
click at [1301, 314] on icon at bounding box center [1305, 321] width 18 height 18
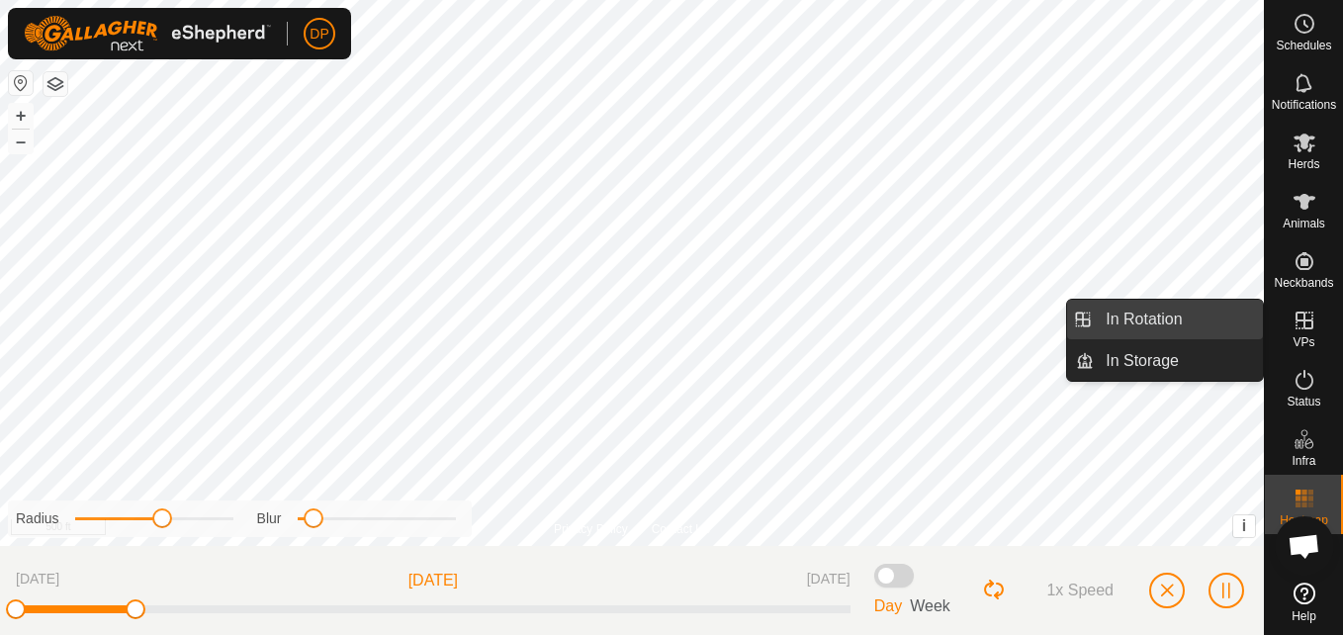
click at [1205, 309] on link "In Rotation" at bounding box center [1178, 320] width 169 height 40
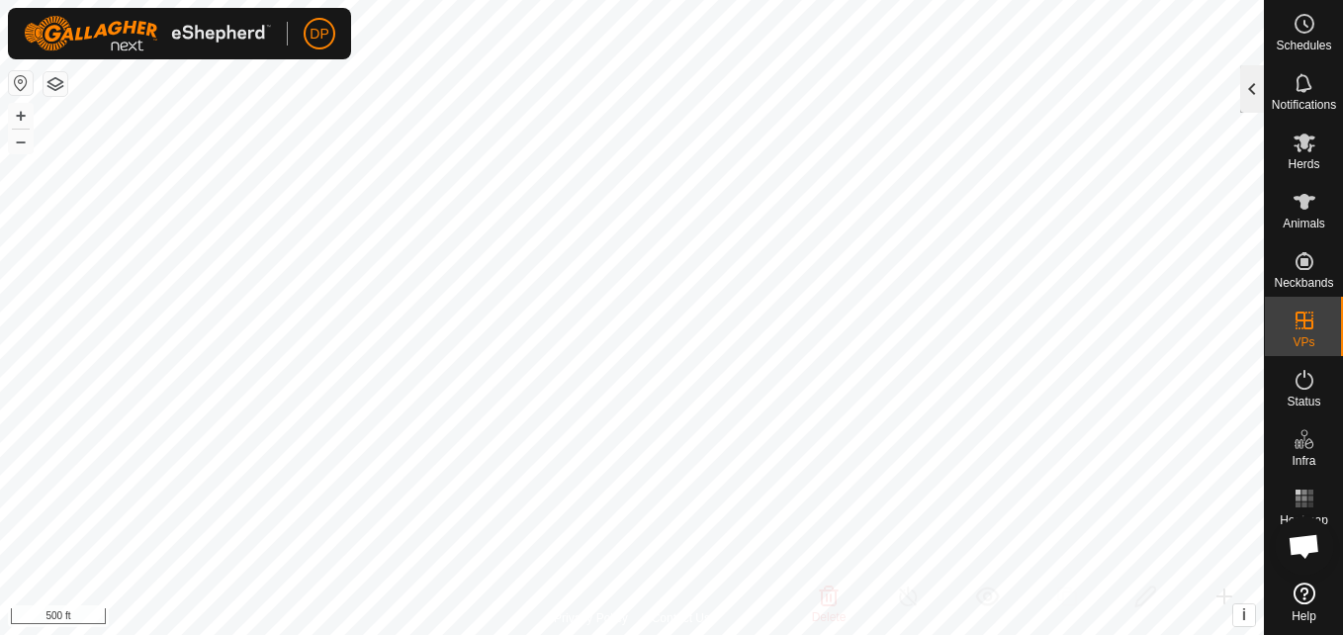
click at [1246, 85] on div at bounding box center [1252, 88] width 24 height 47
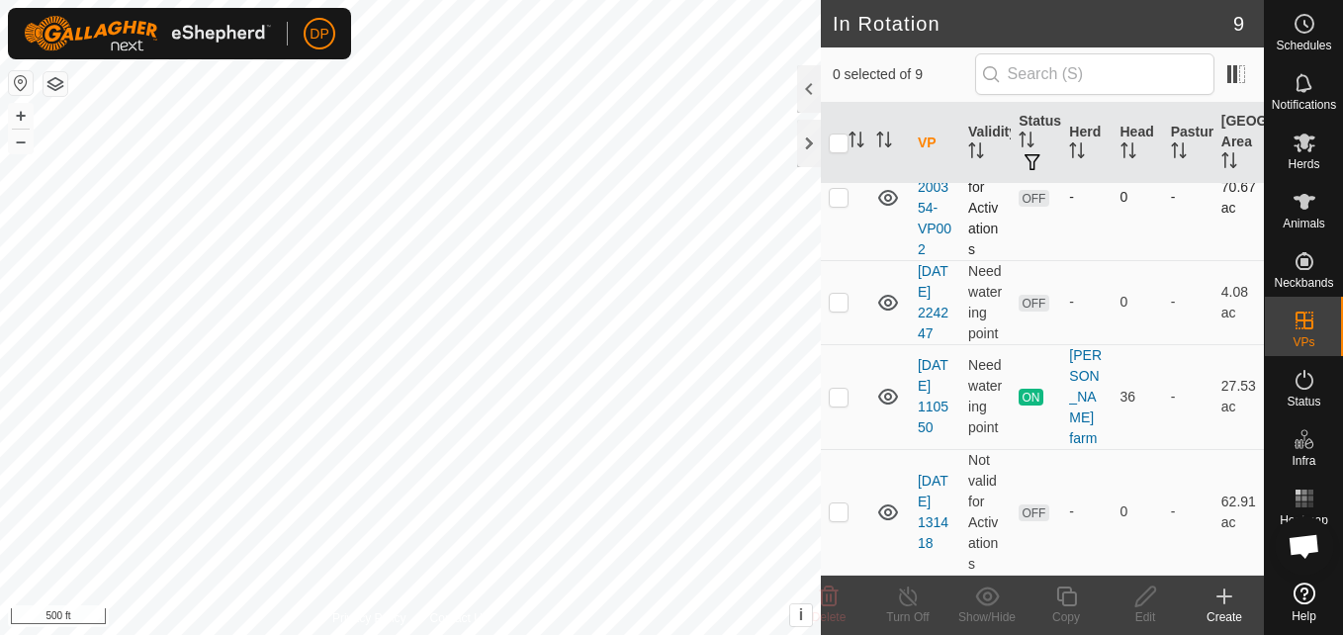
scroll to position [716, 0]
click at [835, 391] on p-checkbox at bounding box center [839, 397] width 20 height 16
checkbox input "true"
click at [907, 604] on icon at bounding box center [908, 597] width 25 height 24
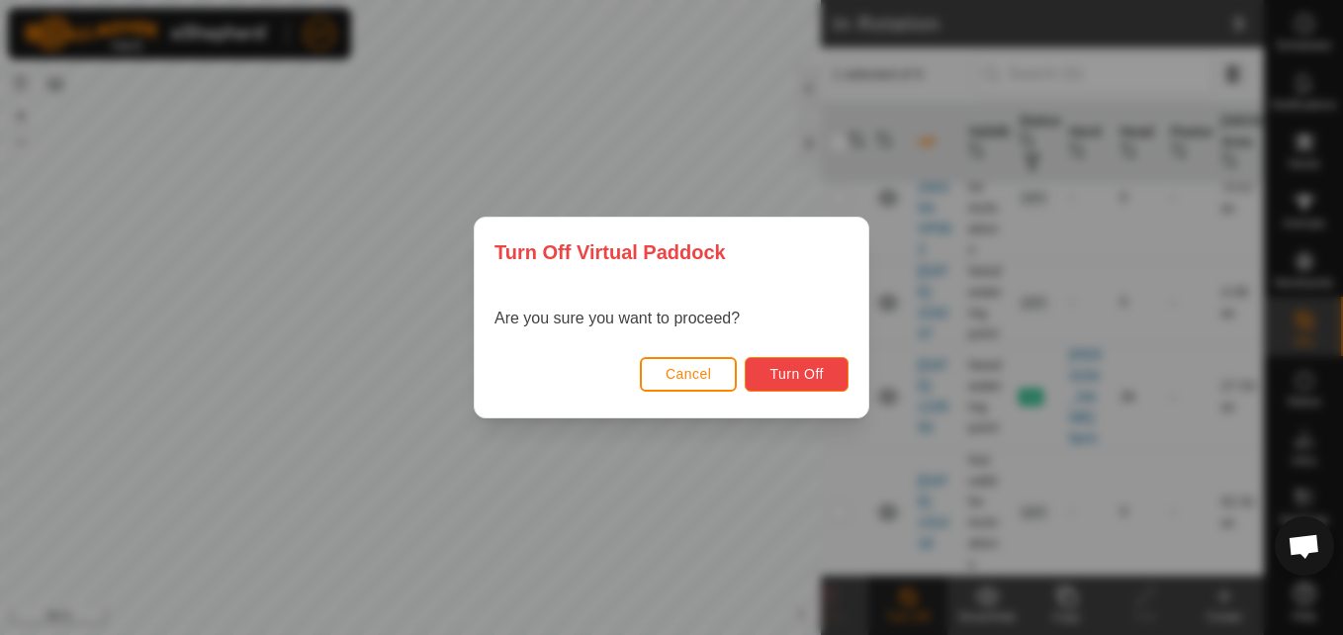
click at [778, 373] on span "Turn Off" at bounding box center [797, 374] width 54 height 16
click at [804, 364] on button "Turn Off" at bounding box center [797, 374] width 104 height 35
click at [780, 373] on span "Turn Off" at bounding box center [797, 374] width 54 height 16
click at [704, 369] on span "Cancel" at bounding box center [689, 374] width 46 height 16
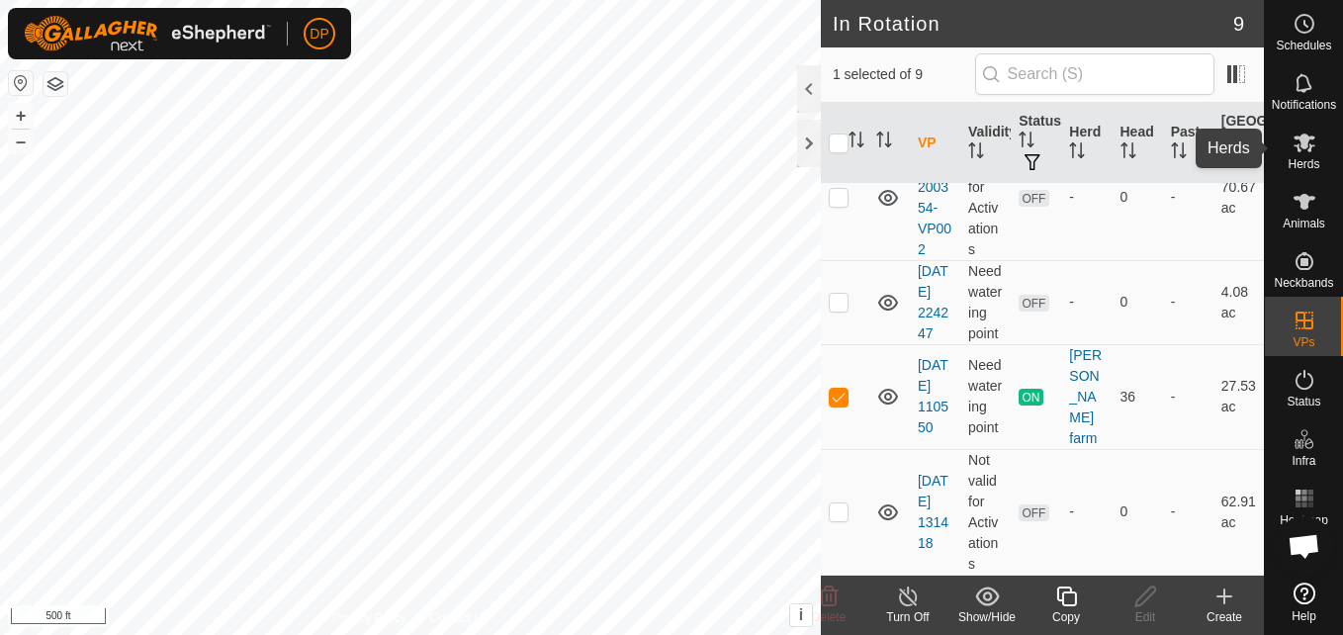
click at [1288, 139] on es-mob-svg-icon at bounding box center [1305, 143] width 36 height 32
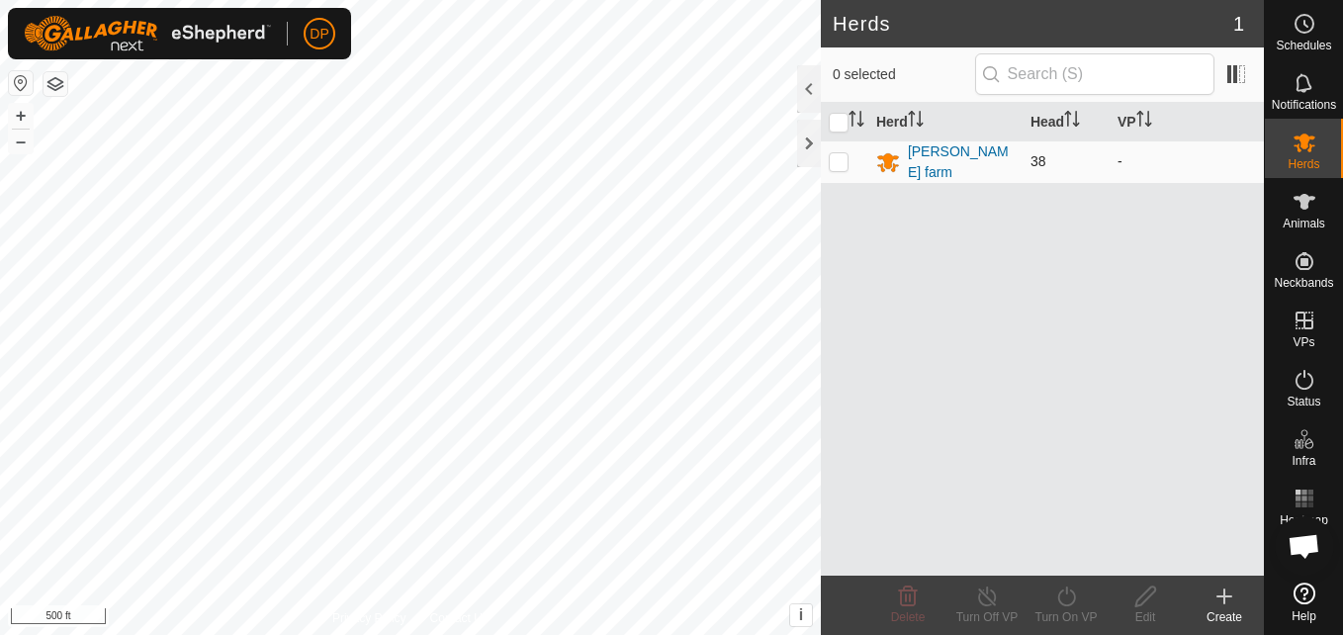
click at [844, 162] on p-checkbox at bounding box center [839, 161] width 20 height 16
checkbox input "true"
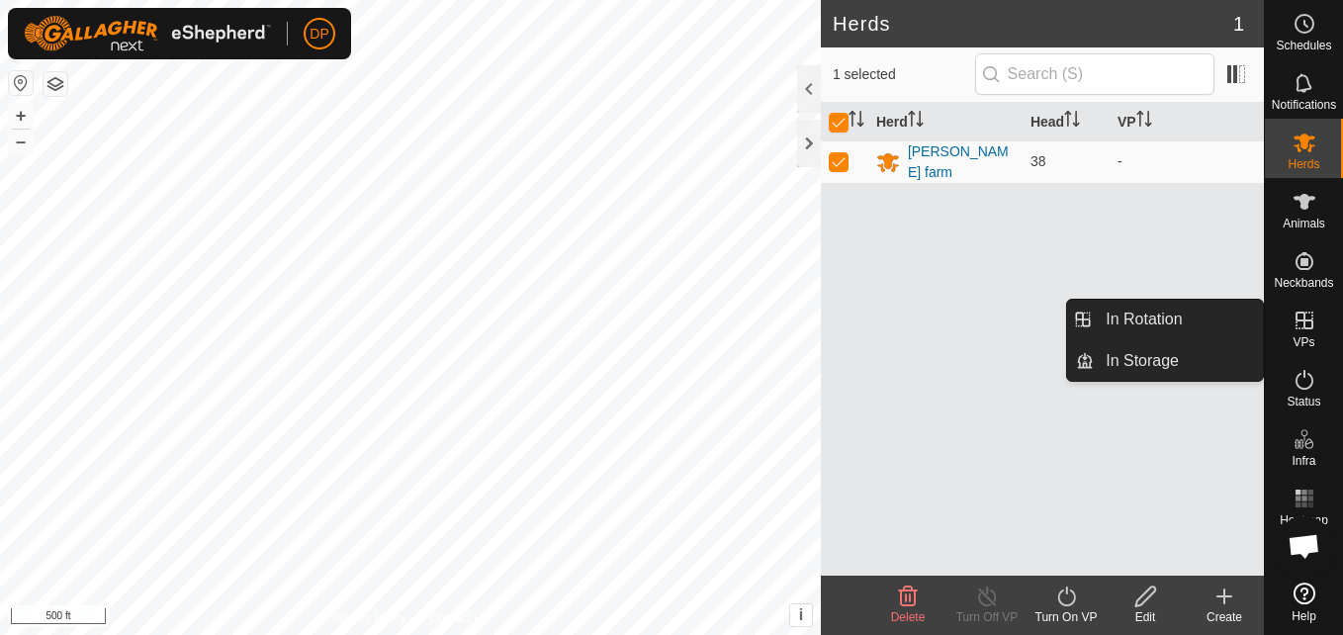
click at [1311, 321] on icon at bounding box center [1305, 321] width 18 height 18
click at [1231, 324] on link "In Rotation" at bounding box center [1178, 320] width 169 height 40
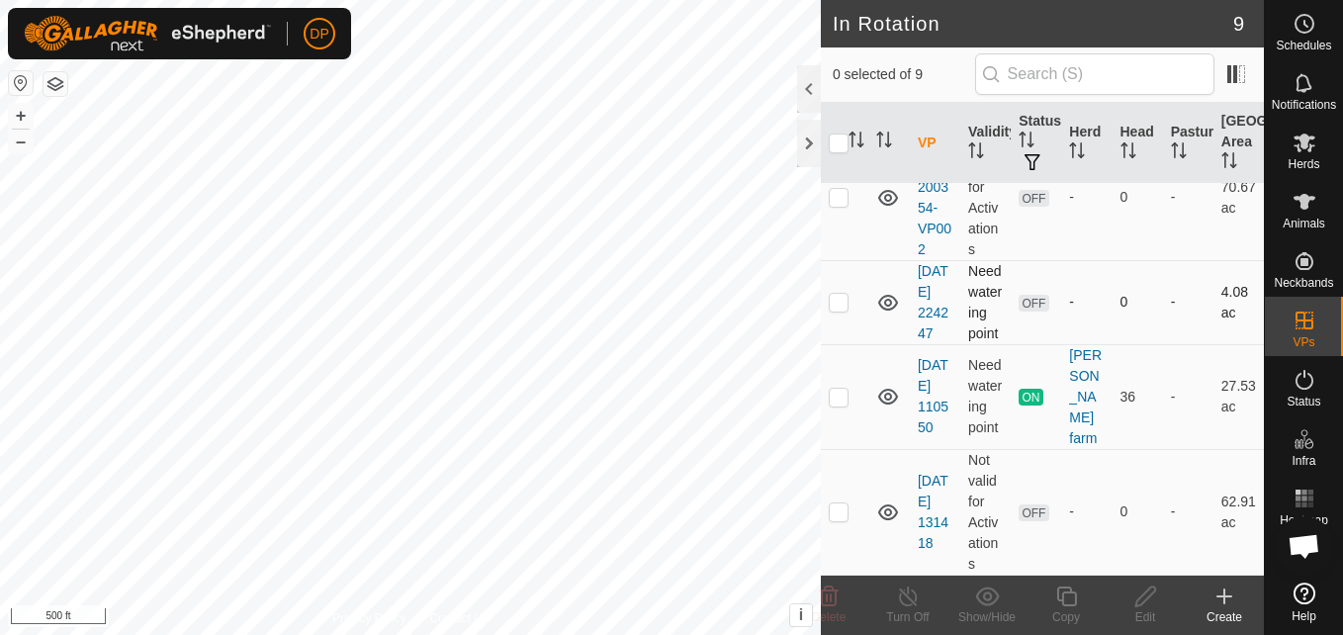
scroll to position [716, 0]
click at [836, 399] on p-checkbox at bounding box center [839, 397] width 20 height 16
checkbox input "true"
click at [1311, 150] on icon at bounding box center [1305, 143] width 22 height 19
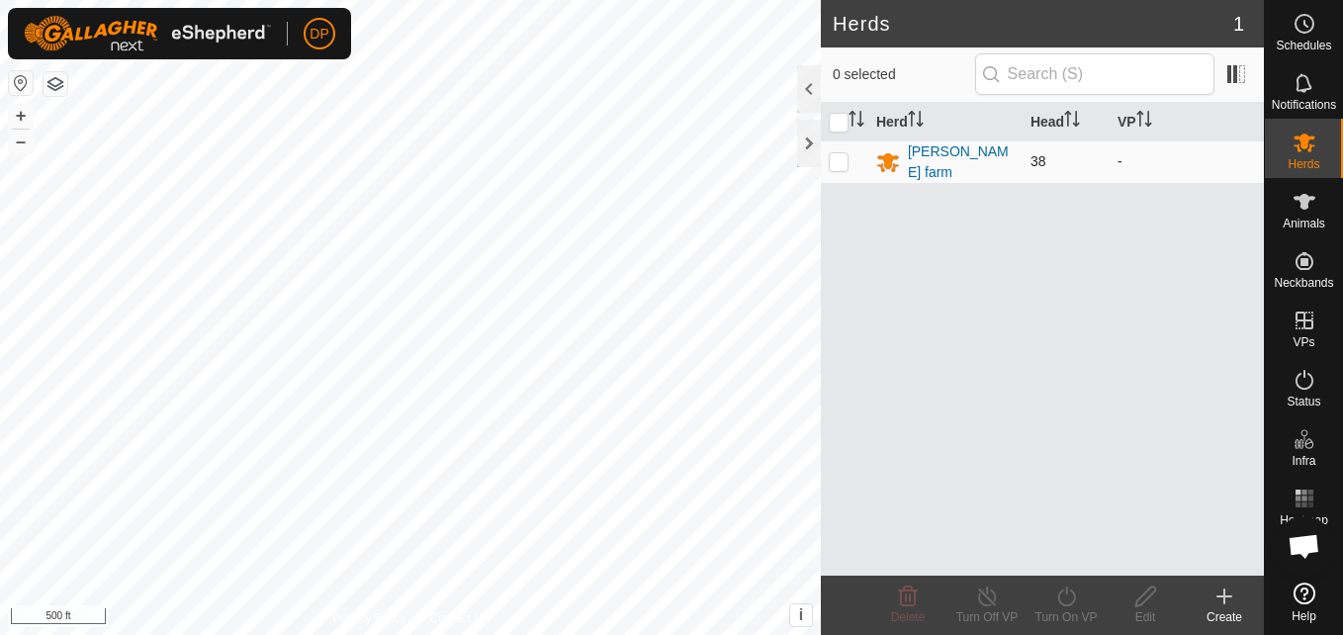
click at [836, 157] on p-checkbox at bounding box center [839, 161] width 20 height 16
checkbox input "true"
click at [842, 166] on p-checkbox at bounding box center [839, 161] width 20 height 16
checkbox input "false"
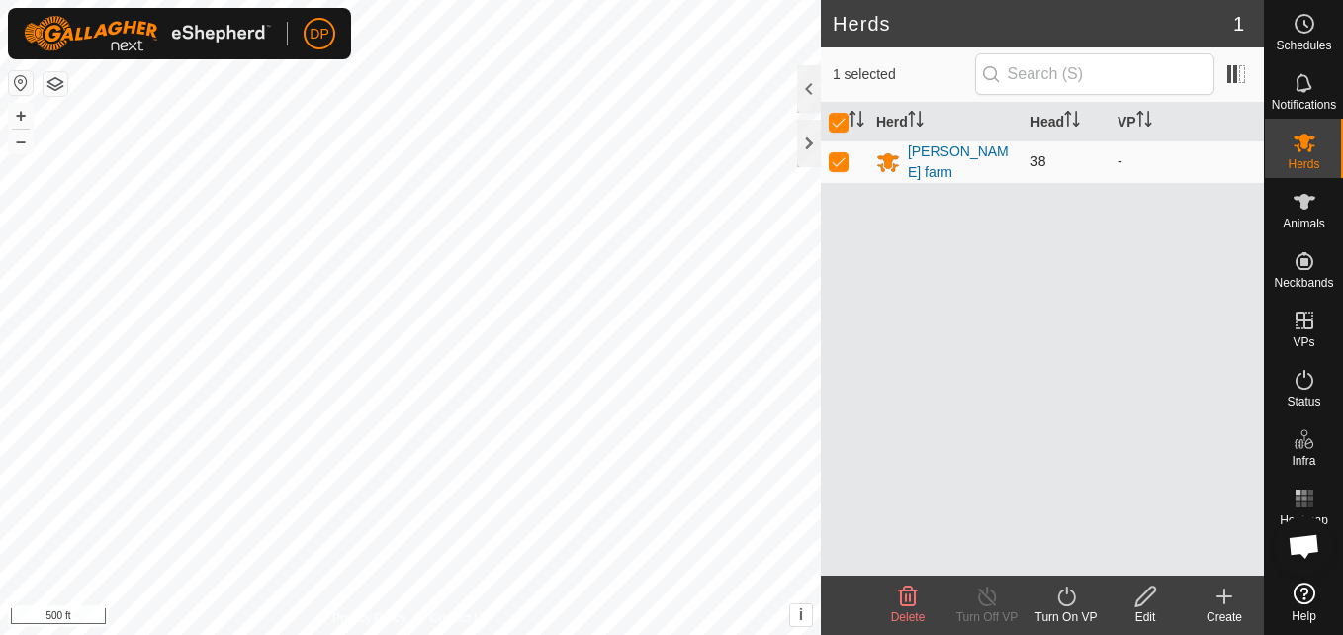
checkbox input "false"
click at [842, 166] on p-checkbox at bounding box center [839, 161] width 20 height 16
checkbox input "true"
click at [1063, 594] on icon at bounding box center [1066, 597] width 25 height 24
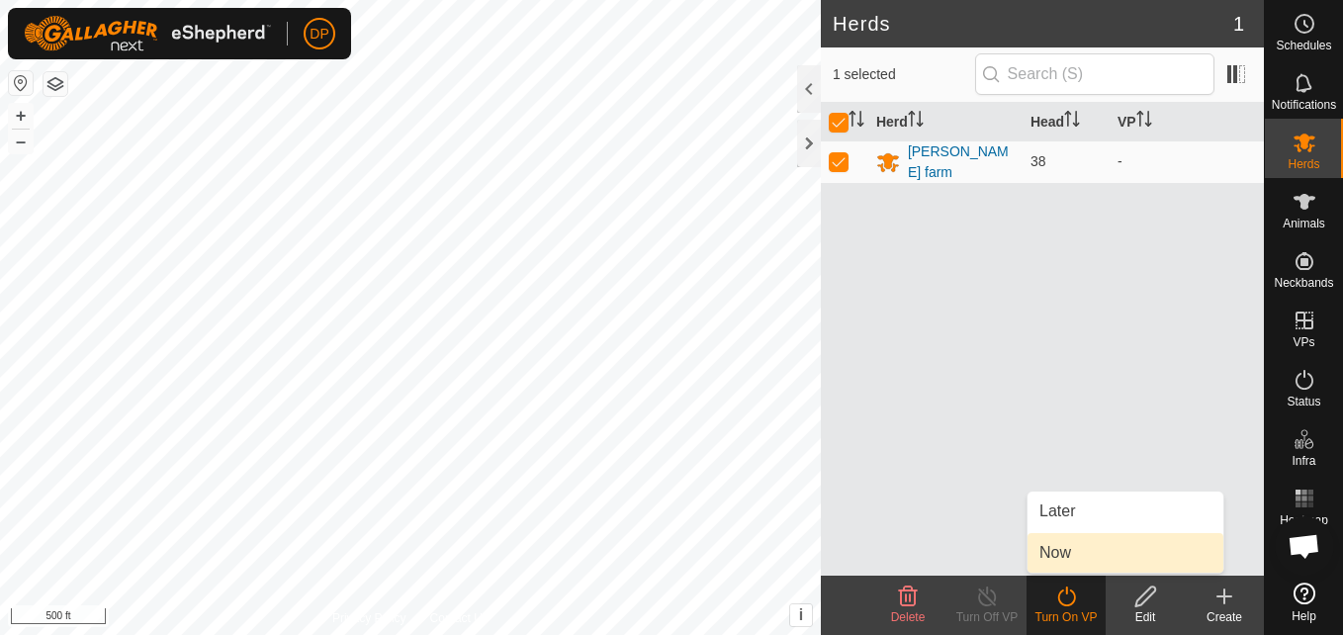
click at [1085, 560] on link "Now" at bounding box center [1126, 553] width 196 height 40
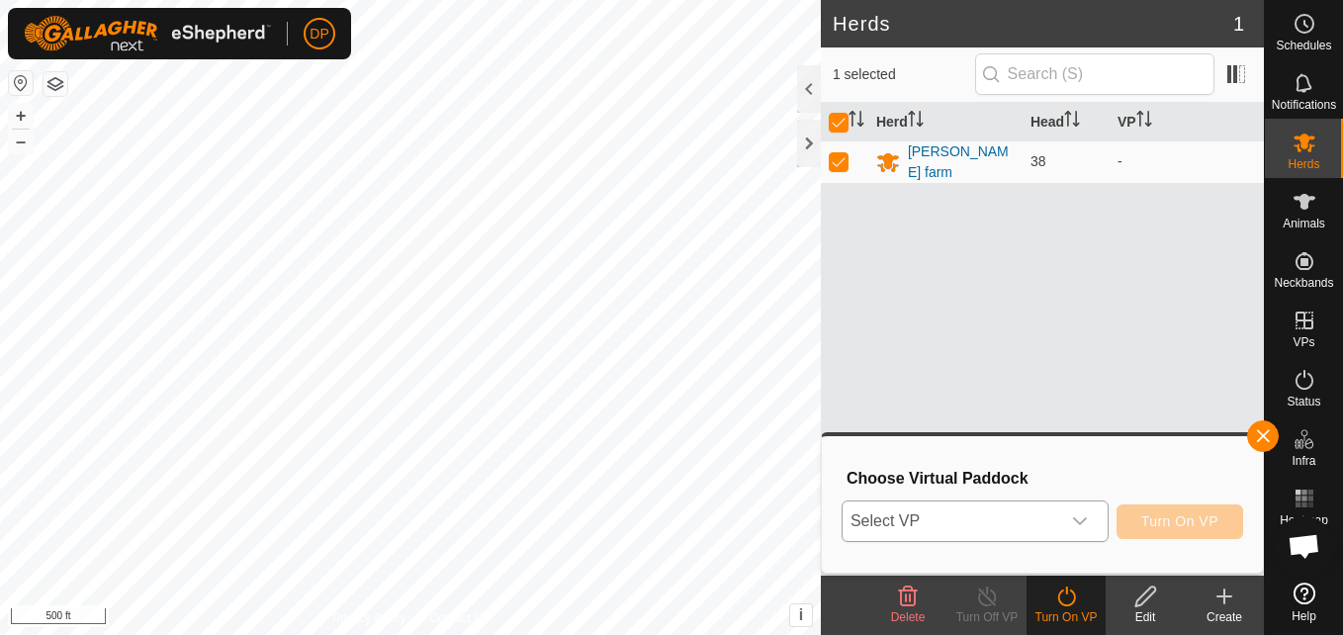
click at [1085, 514] on icon "dropdown trigger" at bounding box center [1080, 521] width 16 height 16
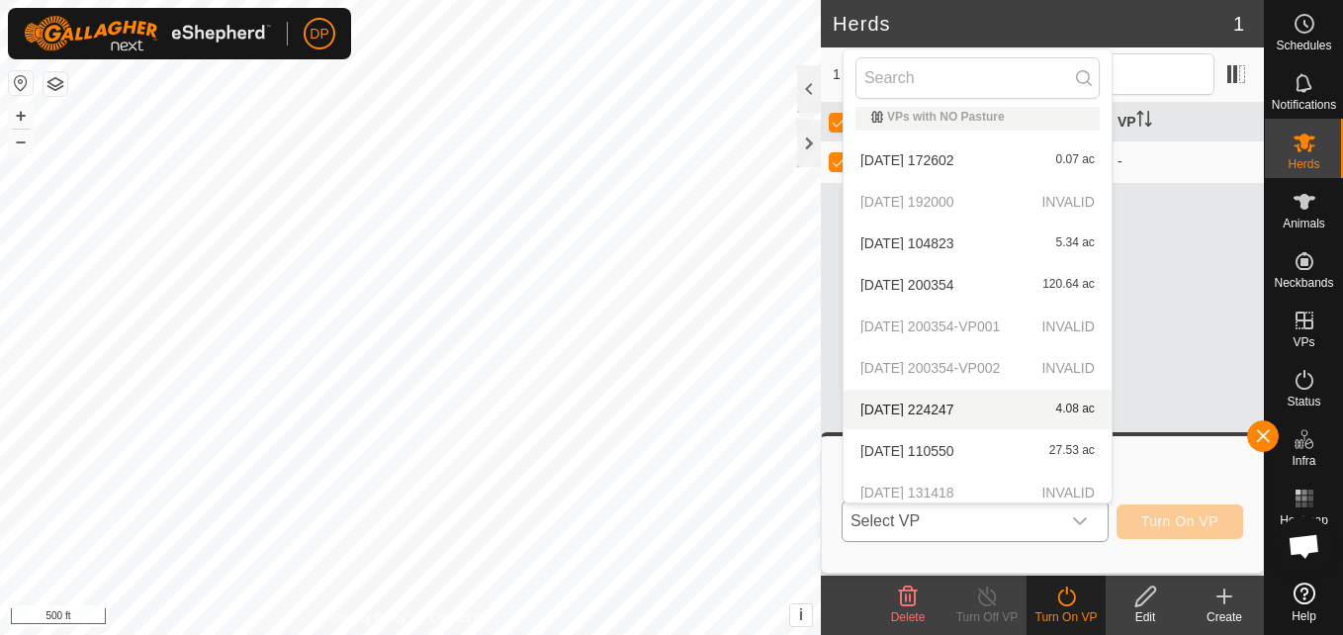
scroll to position [22, 0]
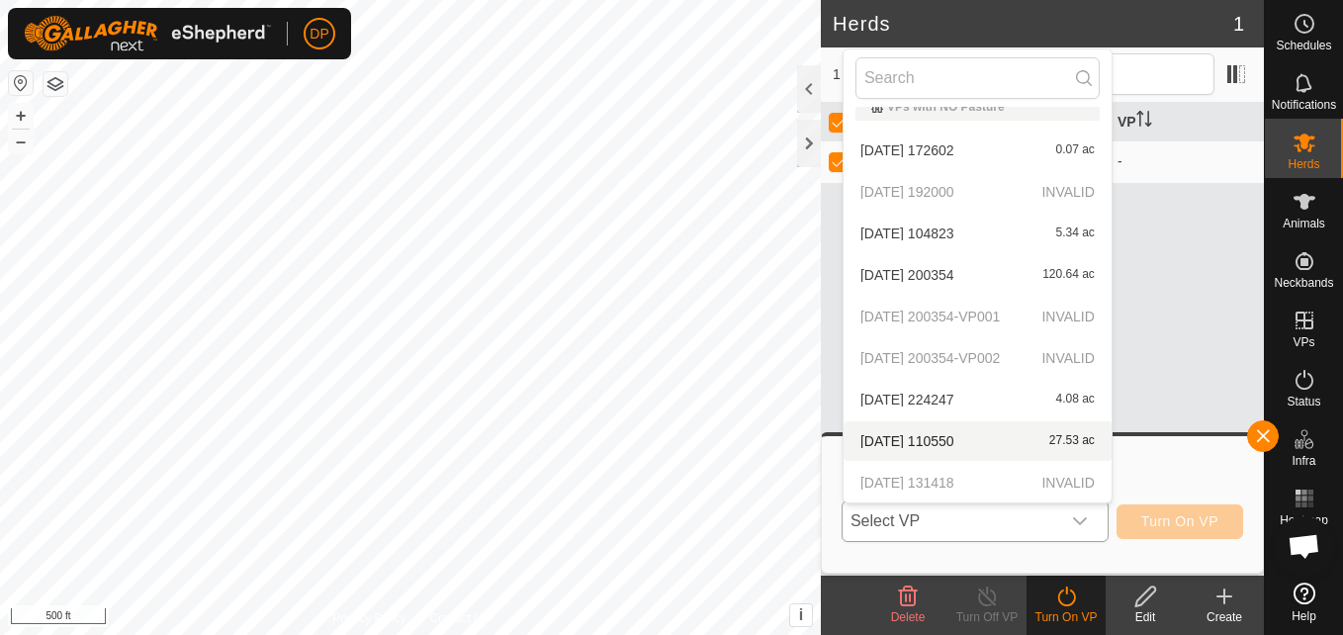
click at [1013, 440] on li "2025-08-30 110550 27.53 ac" at bounding box center [978, 441] width 268 height 40
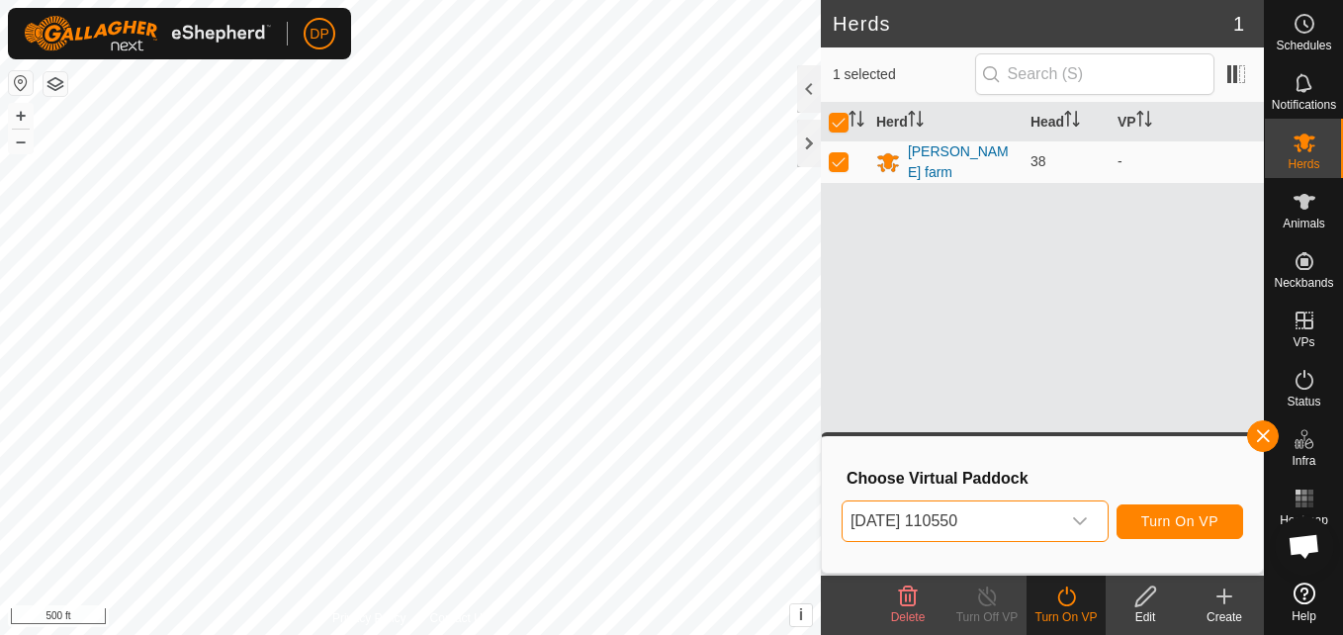
click at [905, 603] on icon at bounding box center [908, 597] width 24 height 24
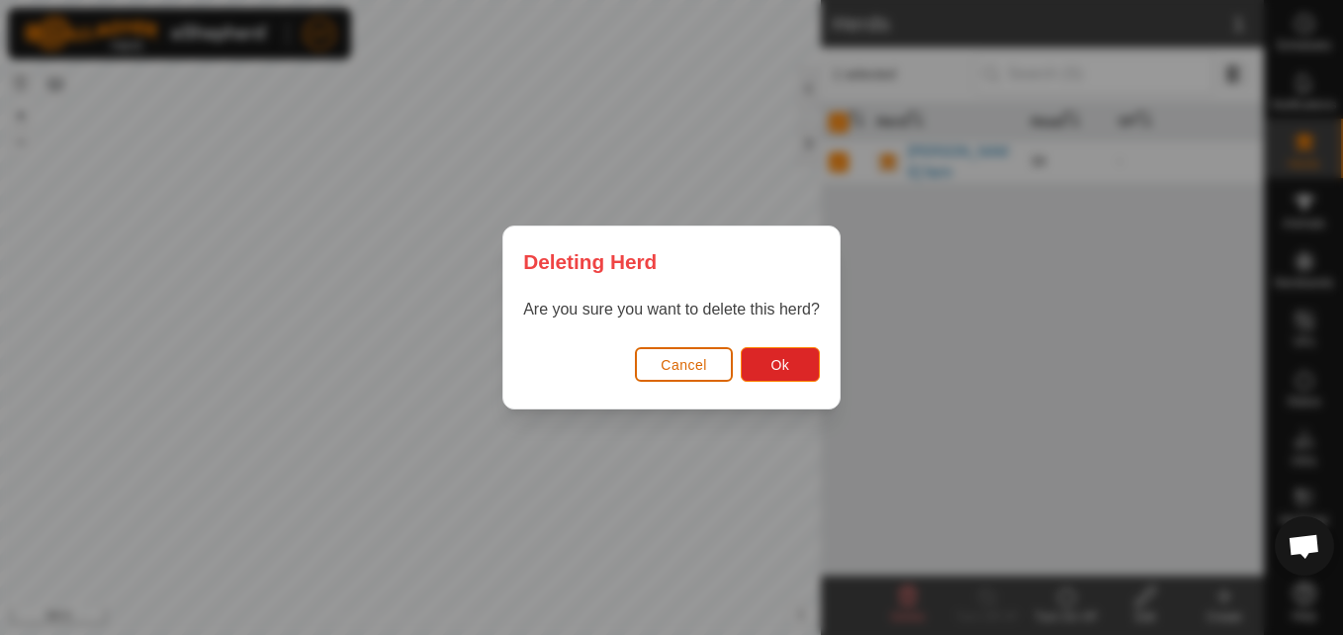
click at [696, 362] on span "Cancel" at bounding box center [684, 365] width 46 height 16
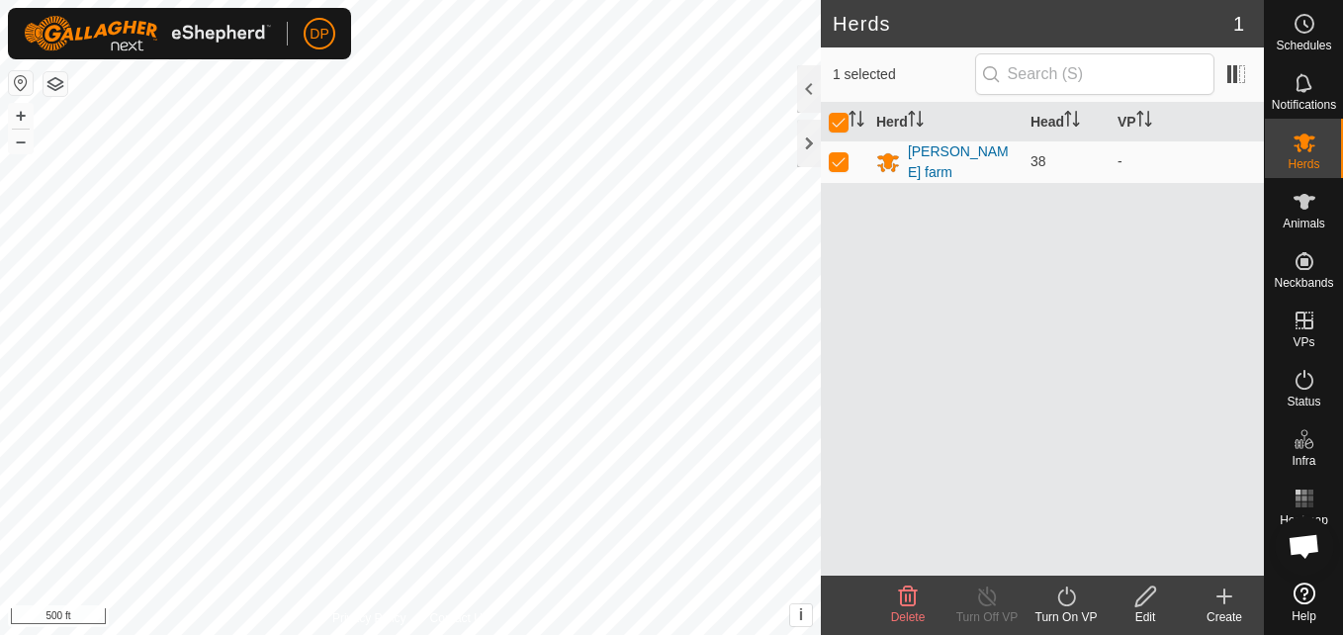
click at [1071, 595] on icon at bounding box center [1066, 597] width 25 height 24
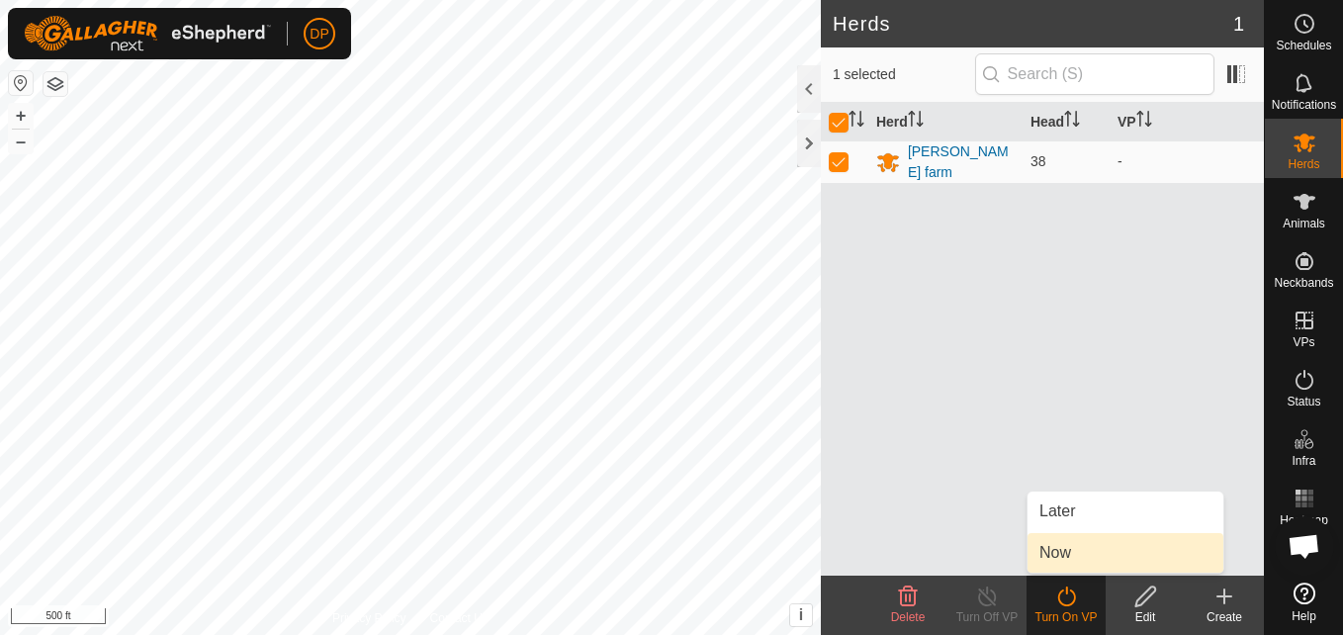
click at [1065, 548] on link "Now" at bounding box center [1126, 553] width 196 height 40
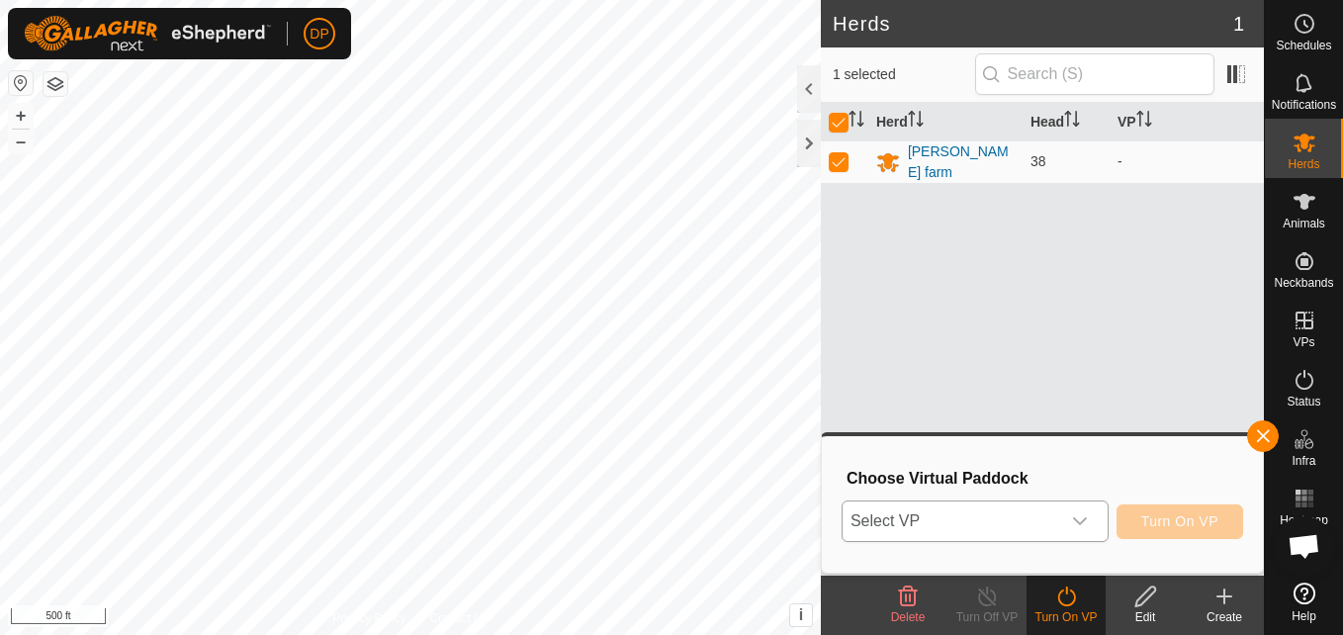
click at [1067, 527] on div "dropdown trigger" at bounding box center [1080, 521] width 40 height 40
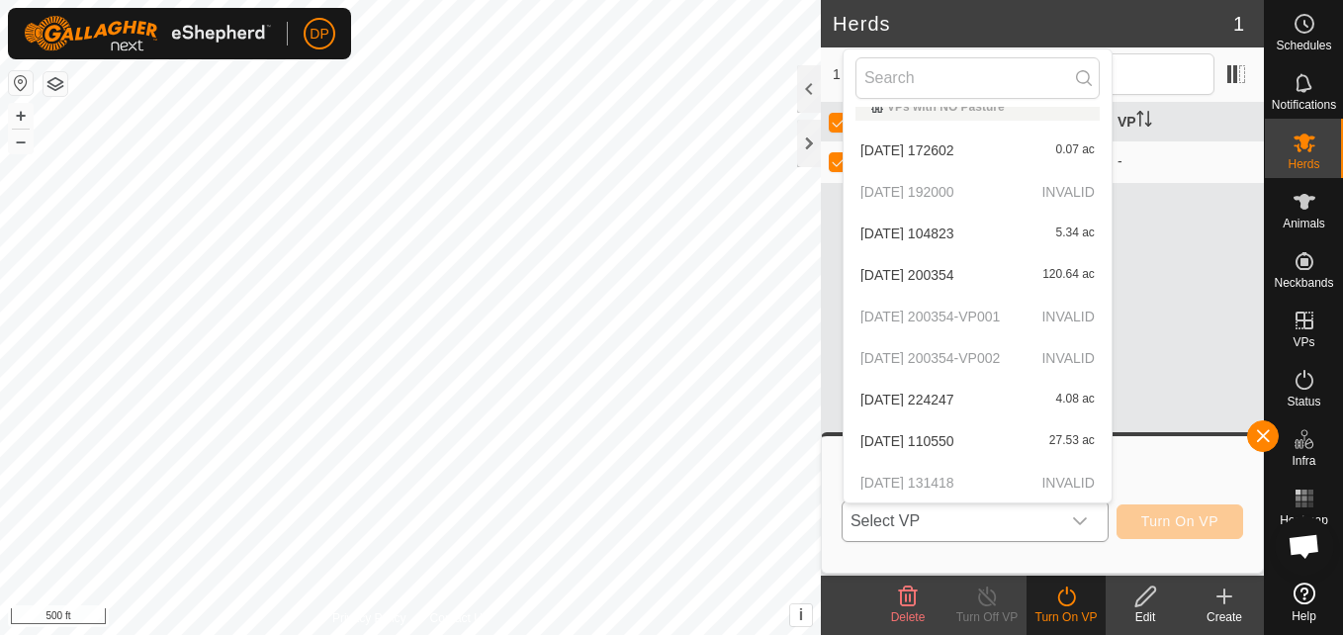
click at [1013, 439] on li "2025-08-30 110550 27.53 ac" at bounding box center [978, 441] width 268 height 40
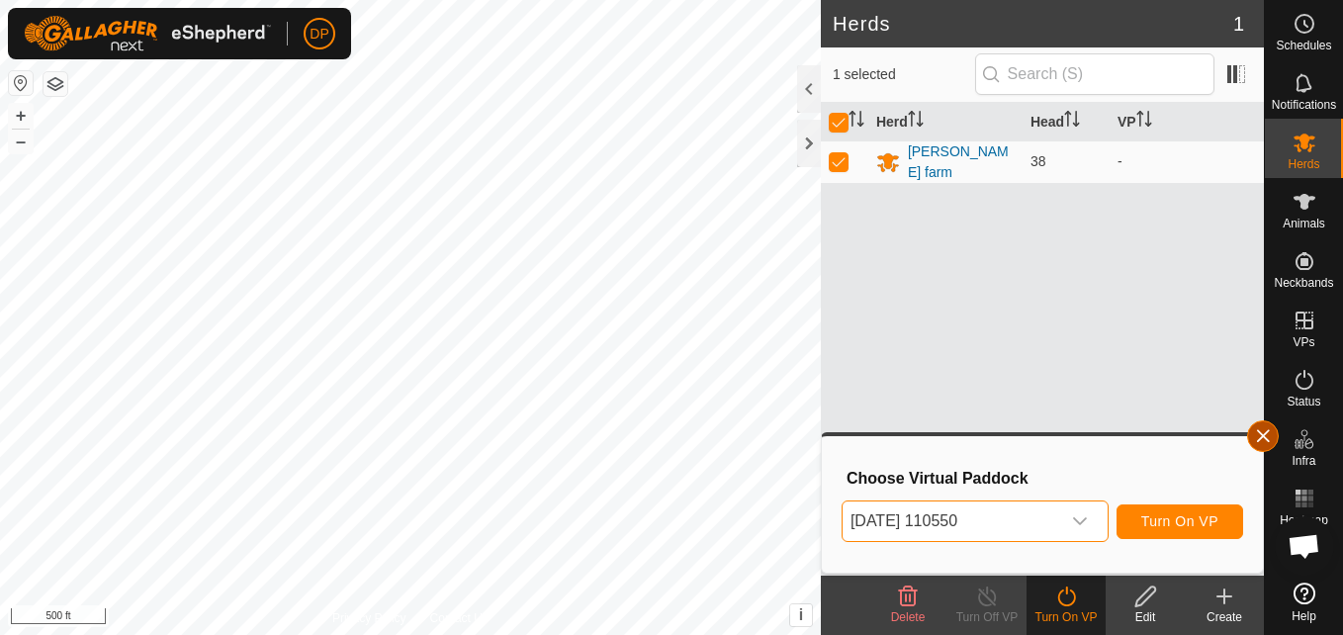
click at [1259, 432] on button "button" at bounding box center [1263, 436] width 32 height 32
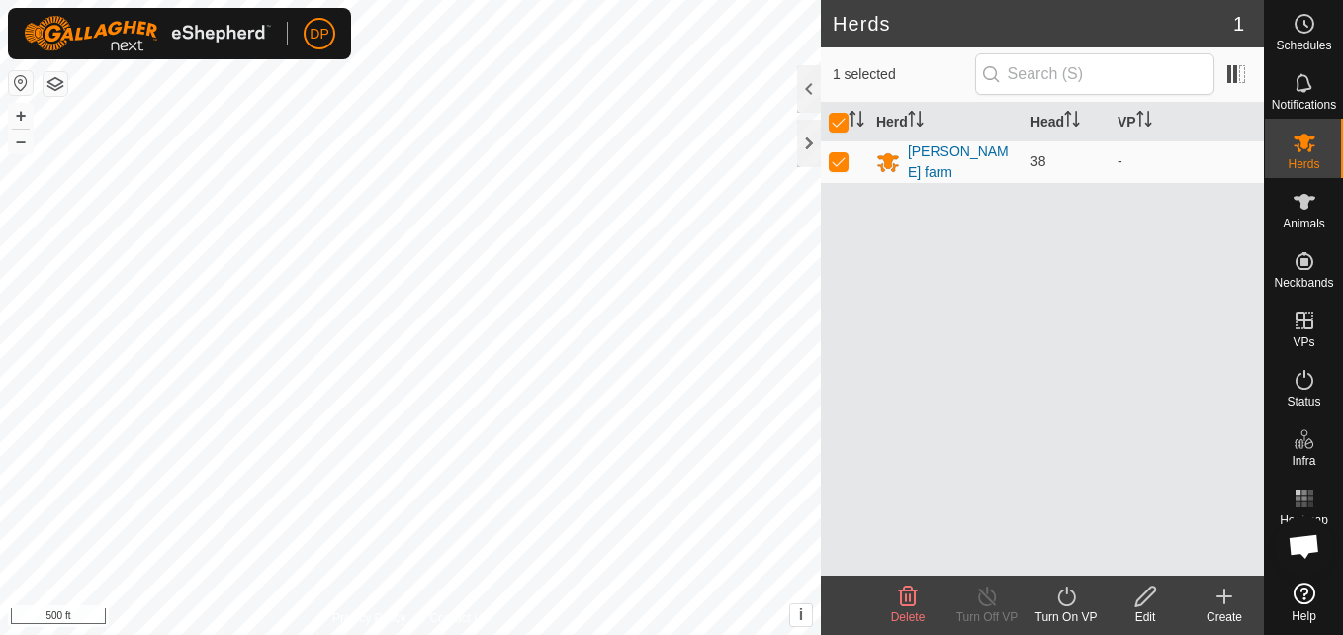
click at [904, 596] on icon at bounding box center [908, 597] width 24 height 24
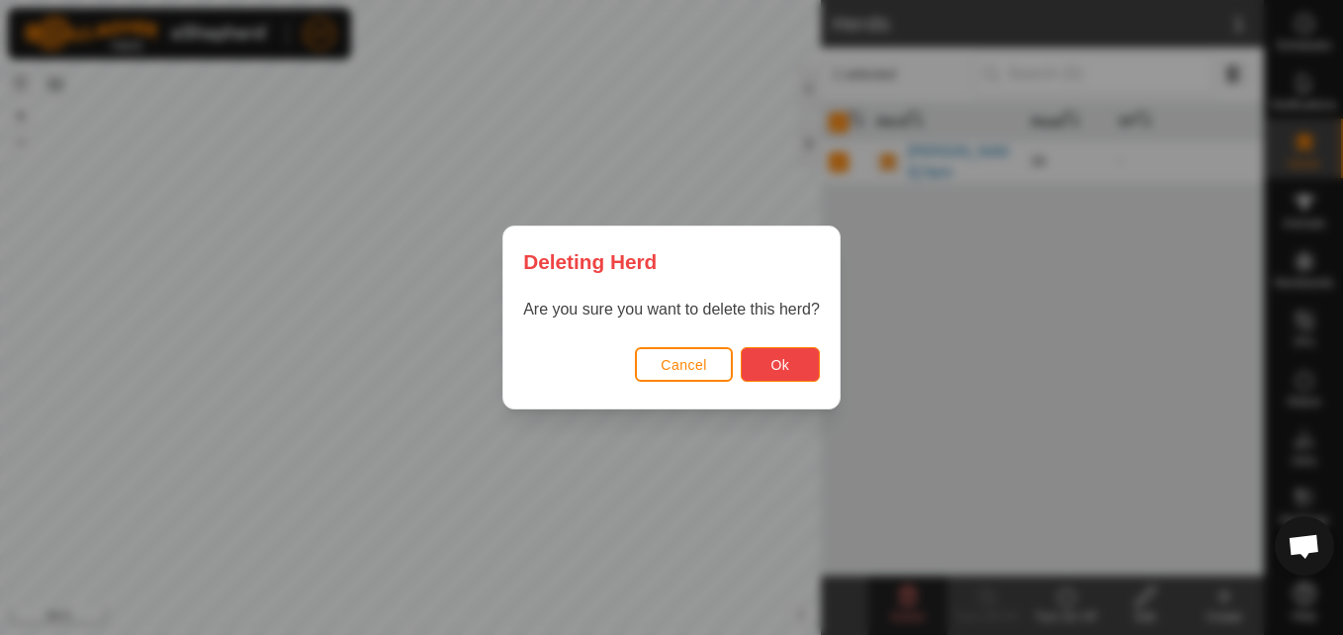
click at [785, 354] on button "Ok" at bounding box center [780, 364] width 79 height 35
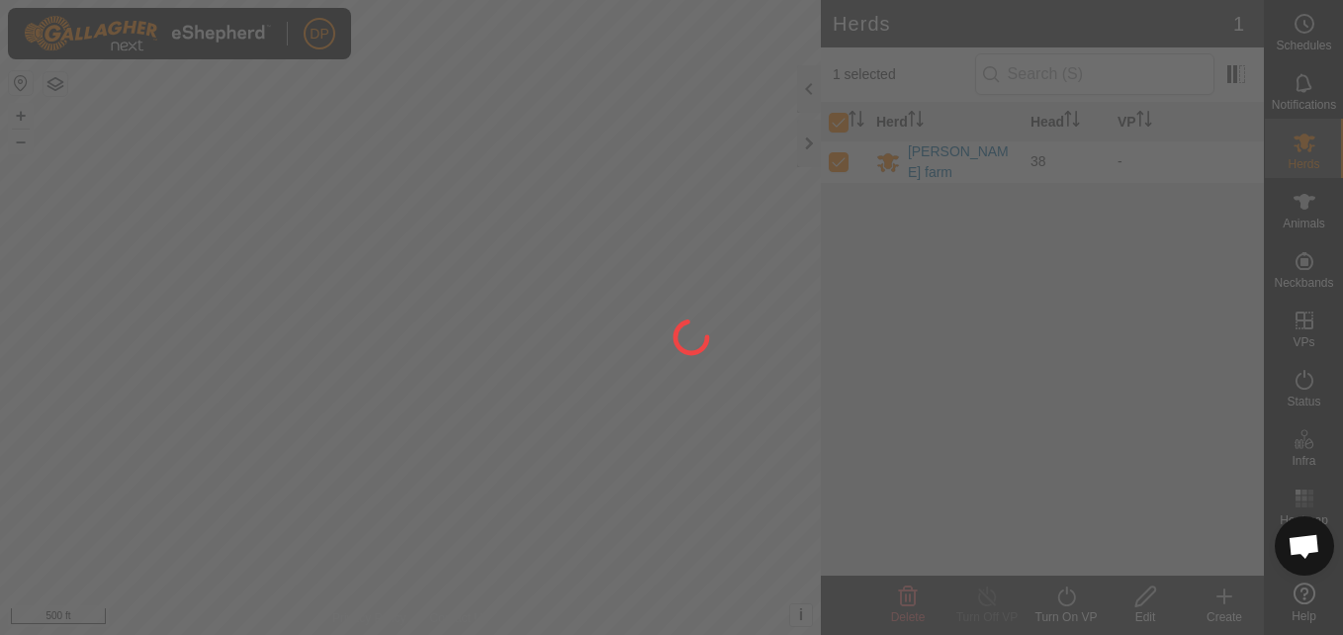
checkbox input "false"
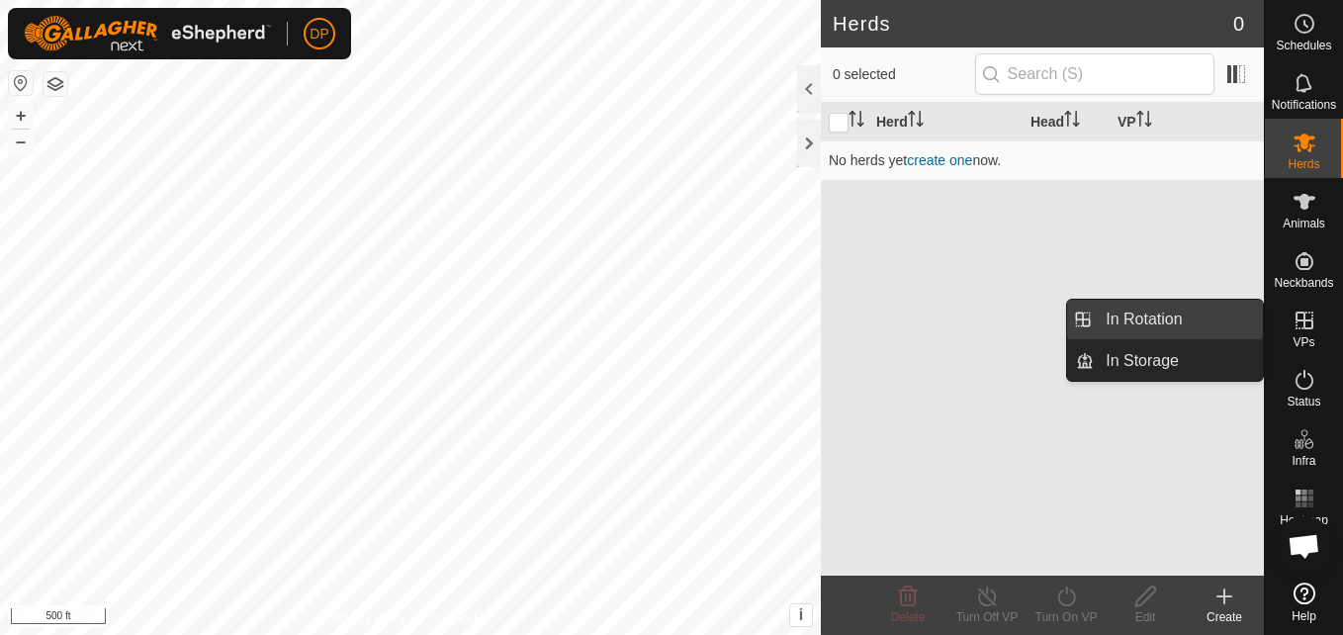
click at [1232, 329] on link "In Rotation" at bounding box center [1178, 320] width 169 height 40
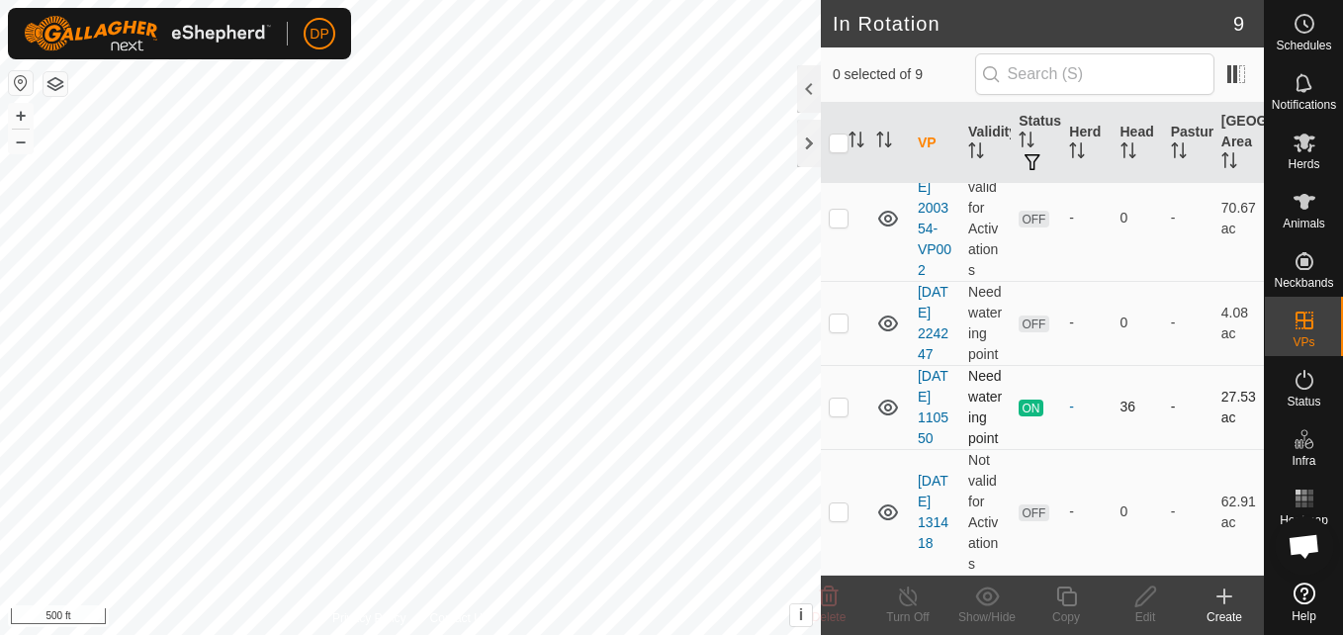
scroll to position [716, 0]
click at [833, 509] on p-checkbox at bounding box center [839, 511] width 20 height 16
click at [825, 602] on icon at bounding box center [829, 597] width 24 height 24
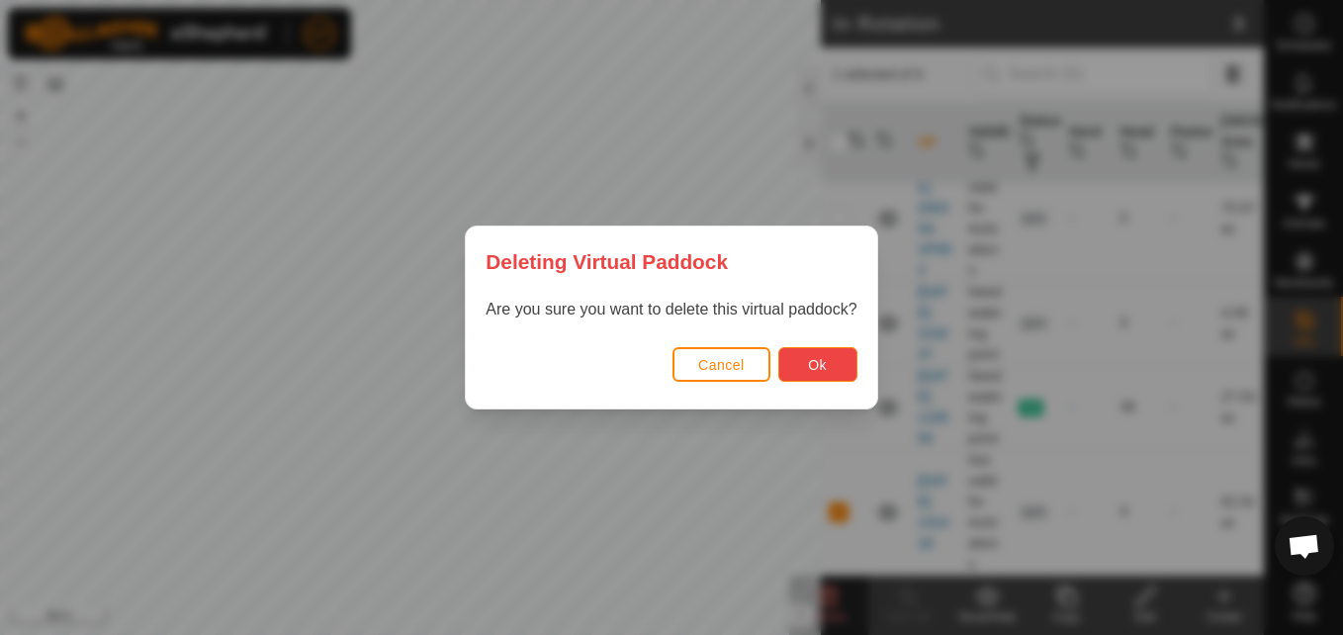
click at [826, 353] on button "Ok" at bounding box center [817, 364] width 79 height 35
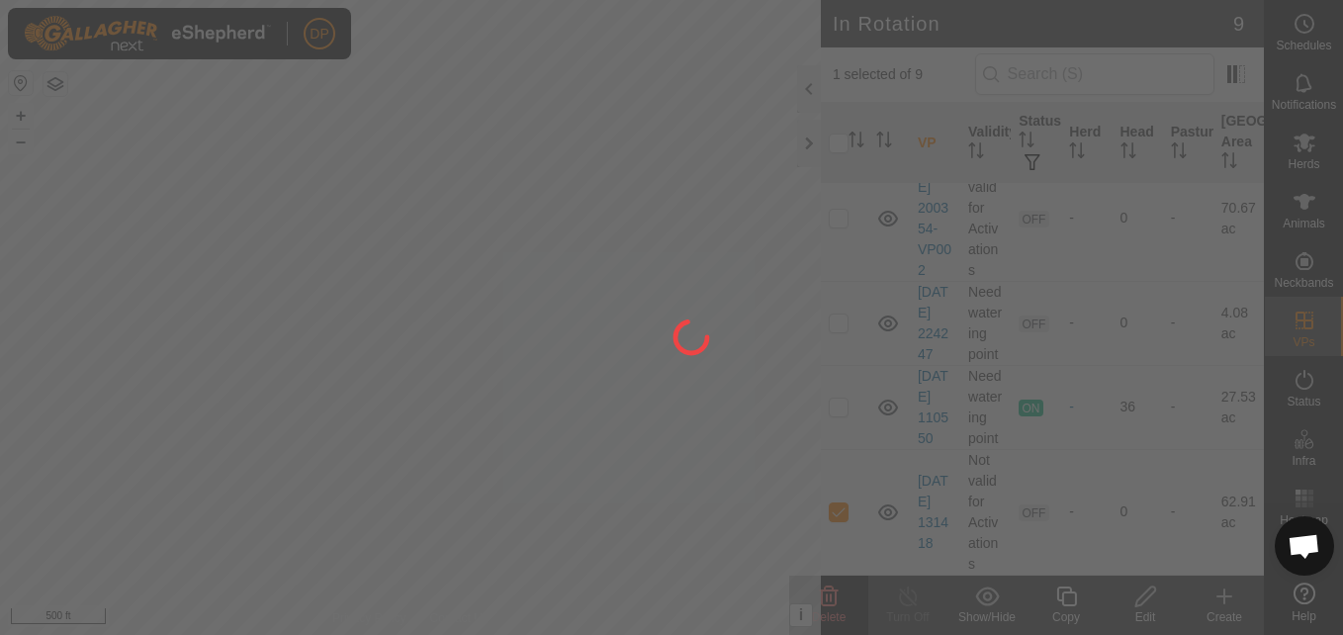
checkbox input "false"
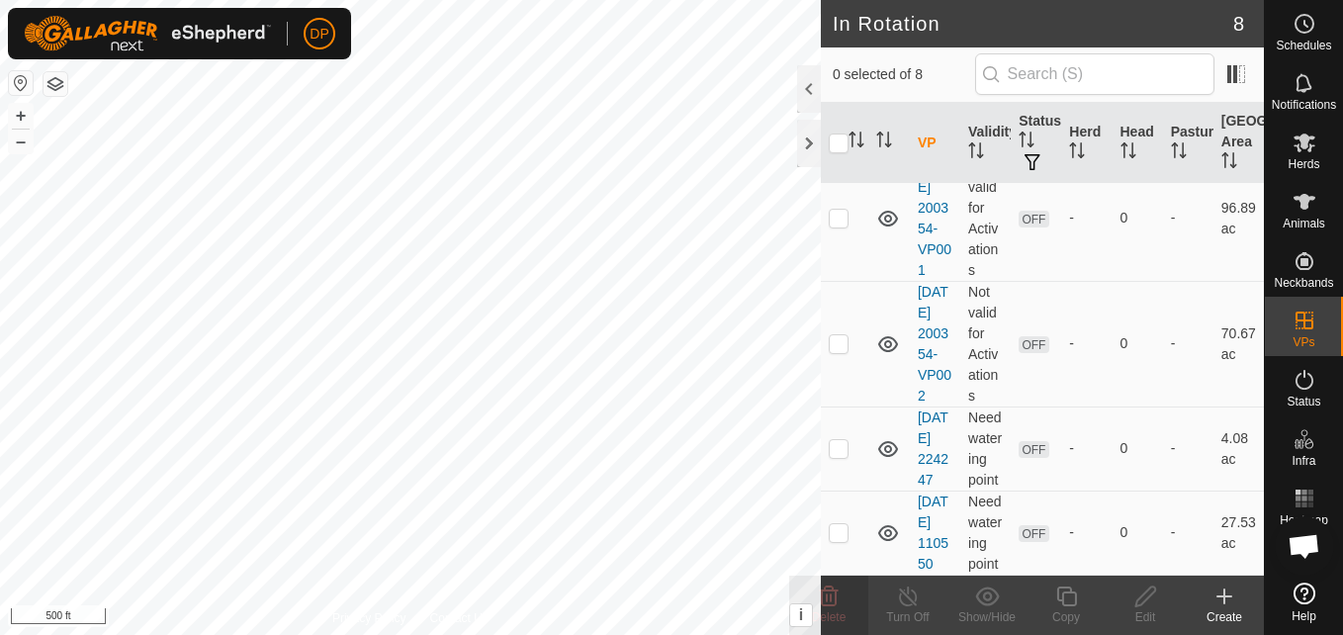
scroll to position [590, 0]
click at [837, 524] on p-checkbox at bounding box center [839, 532] width 20 height 16
click at [826, 589] on icon at bounding box center [829, 597] width 19 height 20
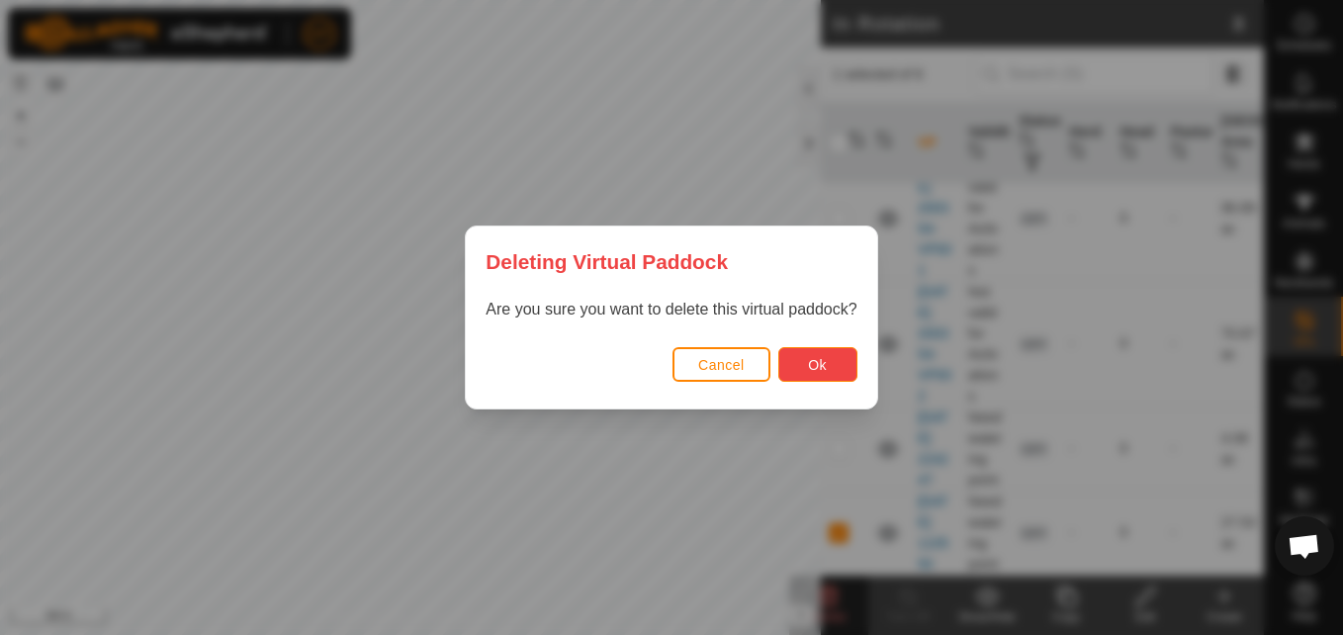
click at [833, 369] on button "Ok" at bounding box center [817, 364] width 79 height 35
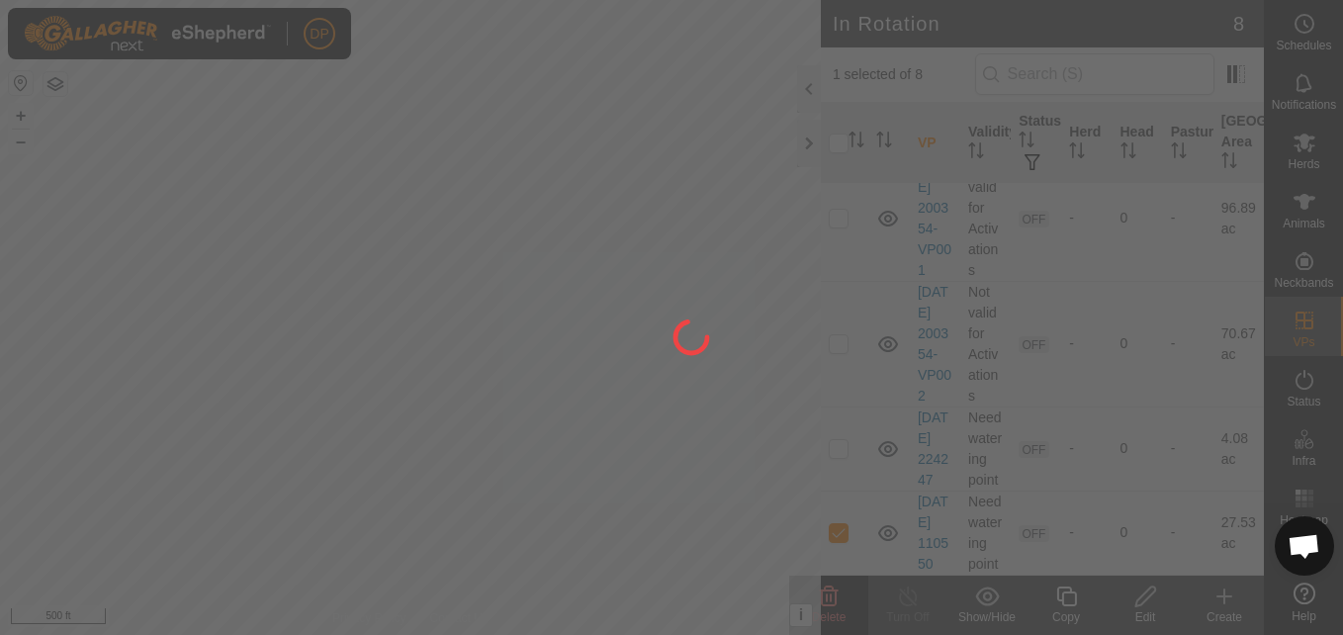
checkbox input "false"
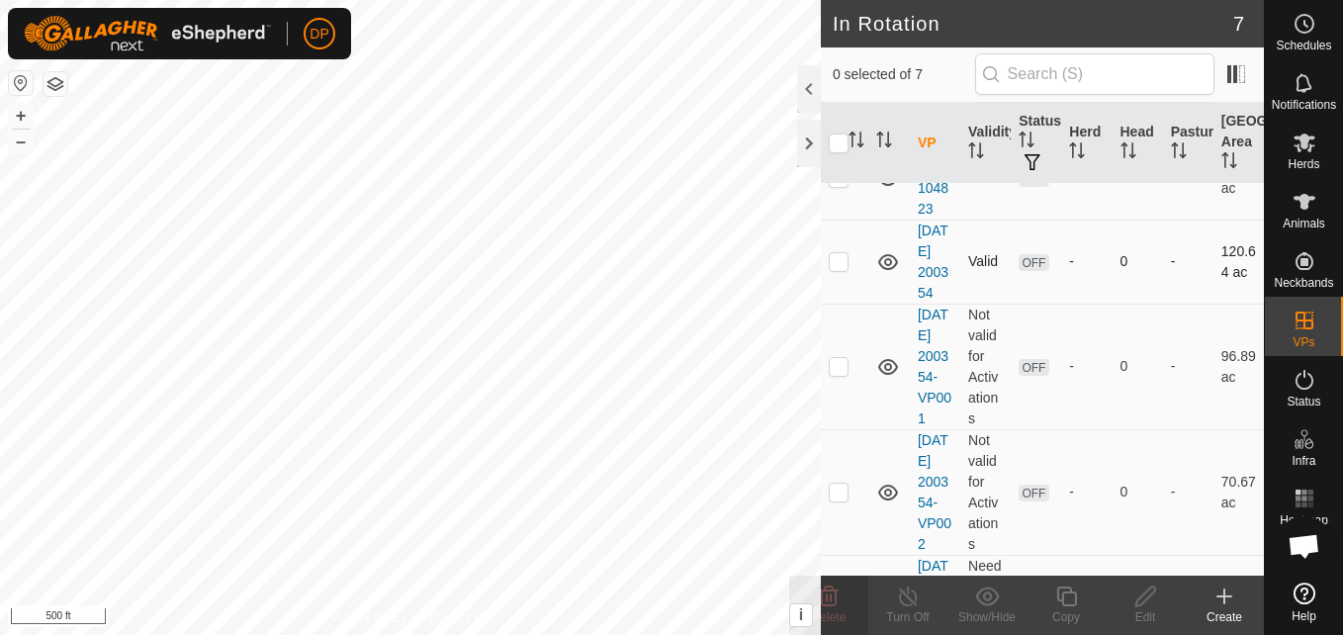
scroll to position [396, 0]
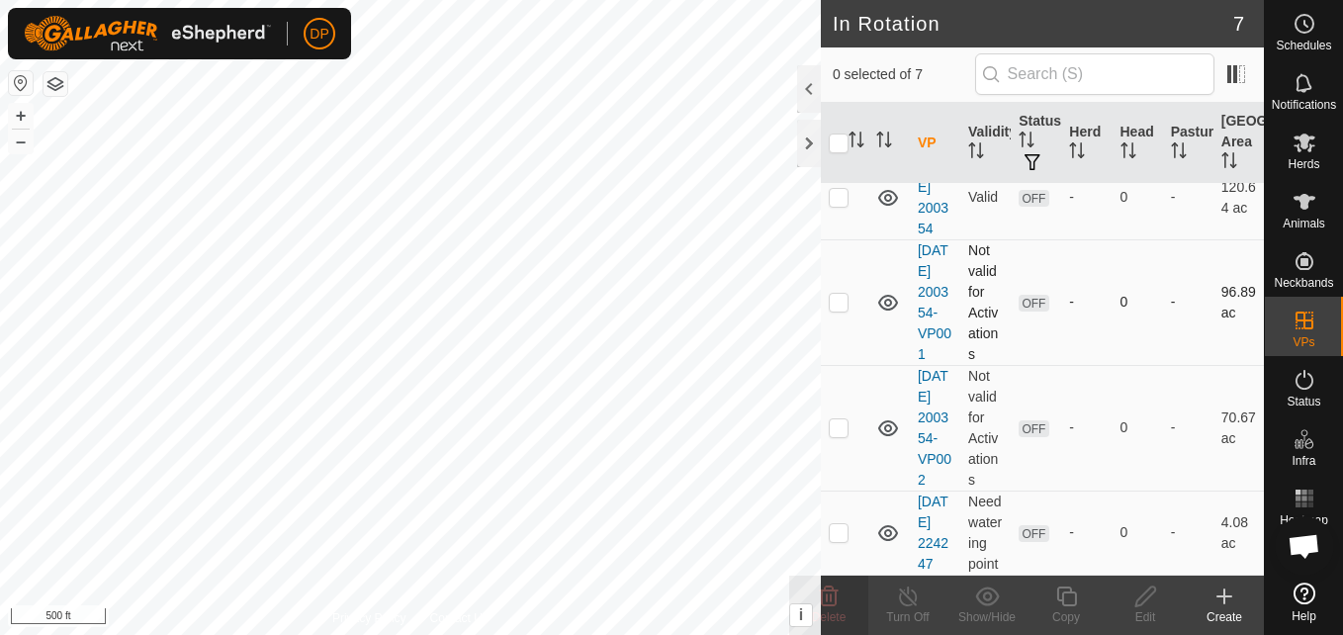
click at [835, 310] on p-checkbox at bounding box center [839, 302] width 20 height 16
checkbox input "false"
click at [838, 435] on p-checkbox at bounding box center [839, 427] width 20 height 16
checkbox input "true"
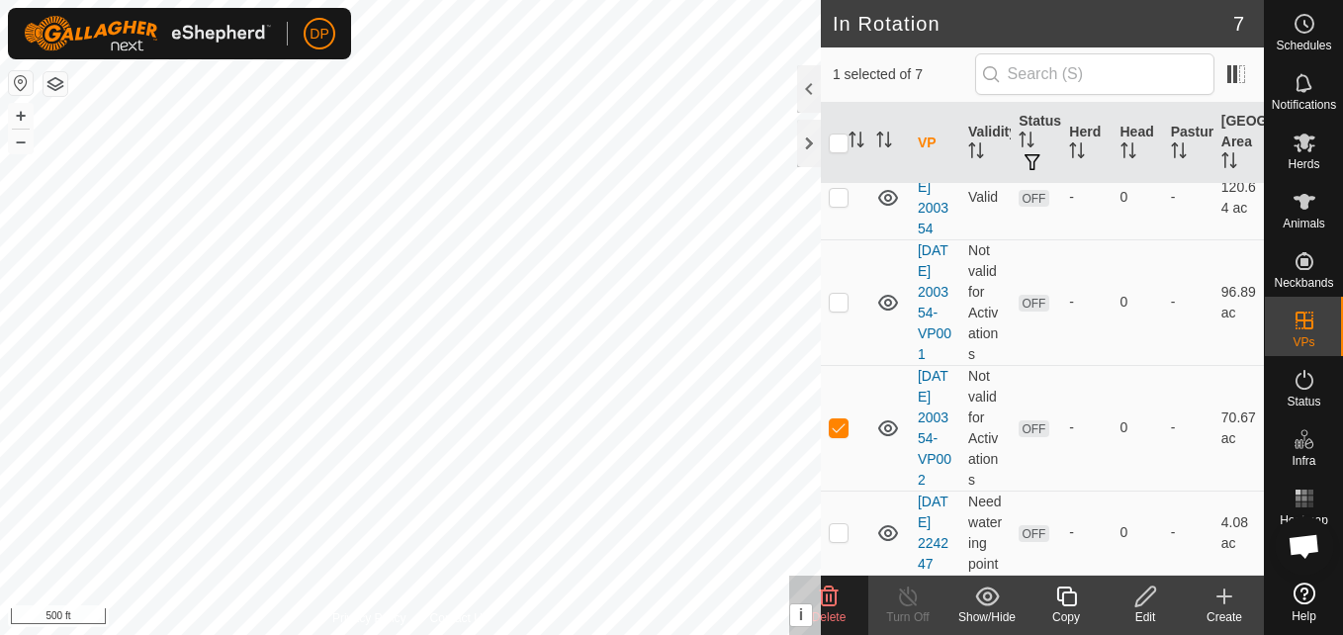
click at [1137, 597] on icon at bounding box center [1145, 597] width 25 height 24
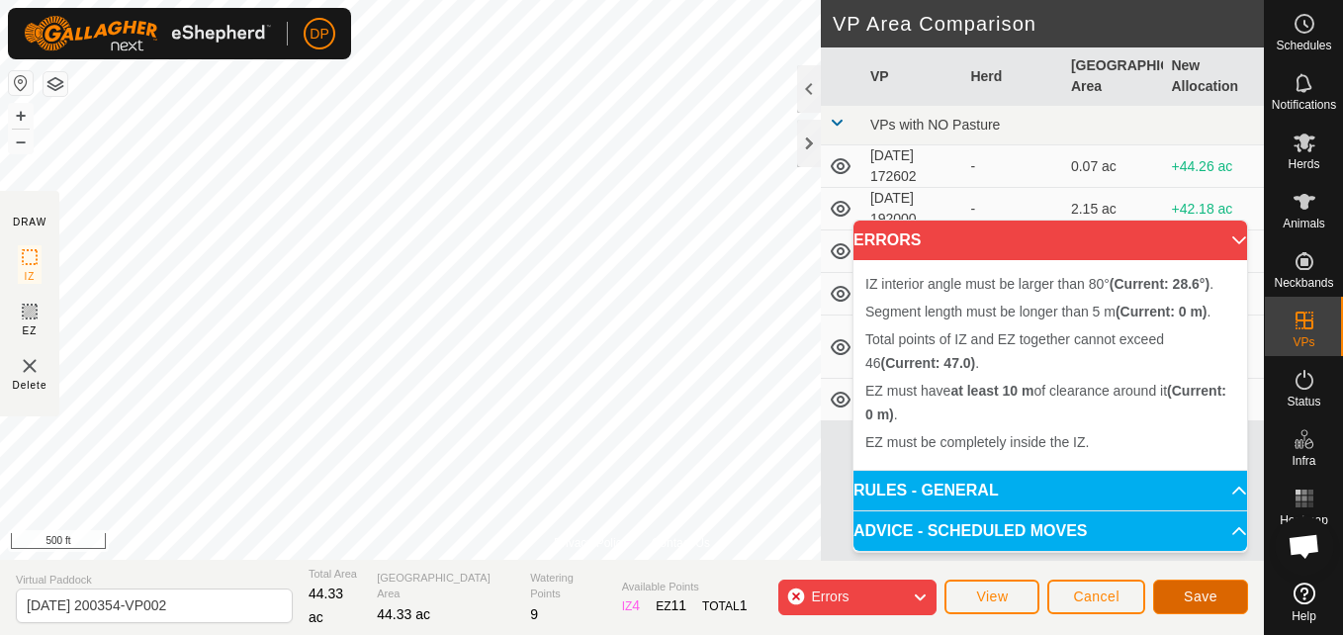
click at [1190, 595] on span "Save" at bounding box center [1201, 597] width 34 height 16
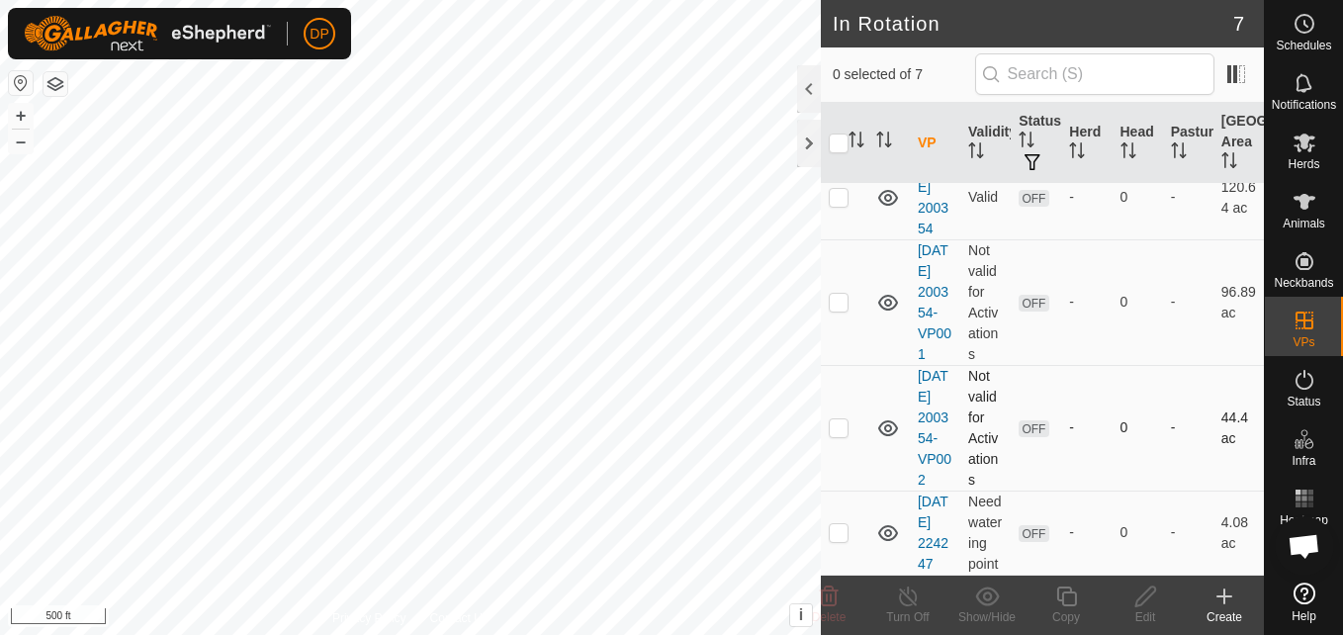
scroll to position [288, 0]
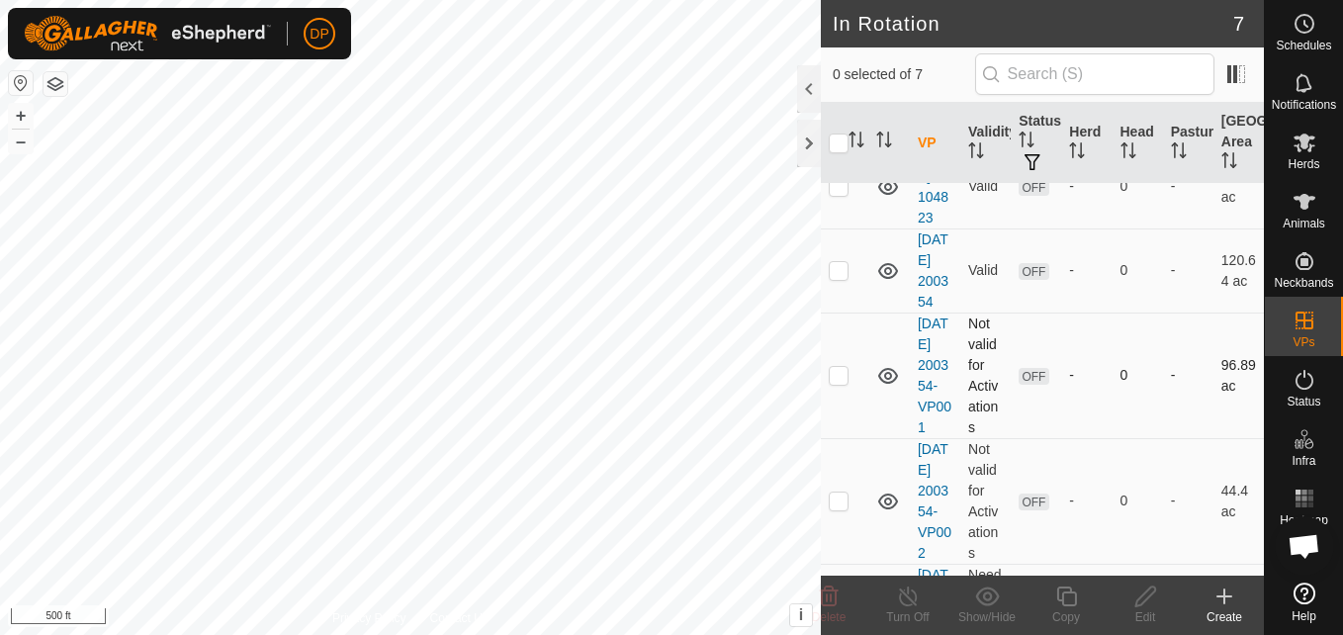
click at [843, 383] on p-checkbox at bounding box center [839, 375] width 20 height 16
checkbox input "true"
click at [1142, 598] on icon at bounding box center [1145, 597] width 25 height 24
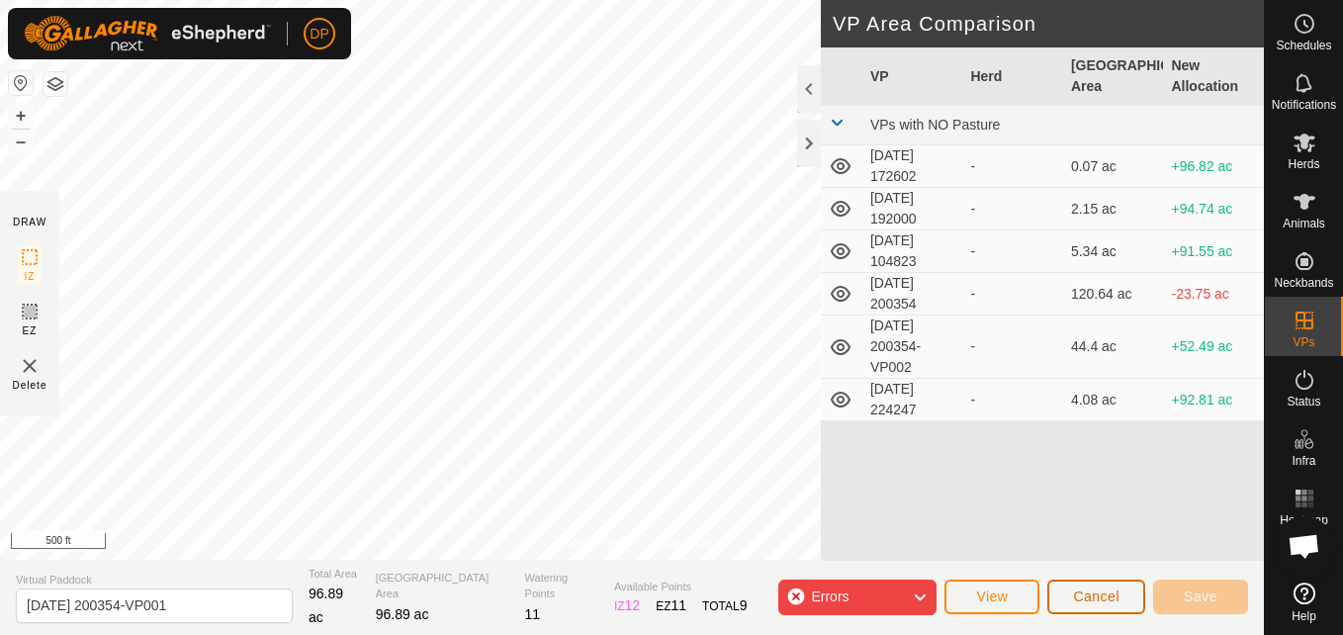
click at [1094, 597] on span "Cancel" at bounding box center [1096, 597] width 46 height 16
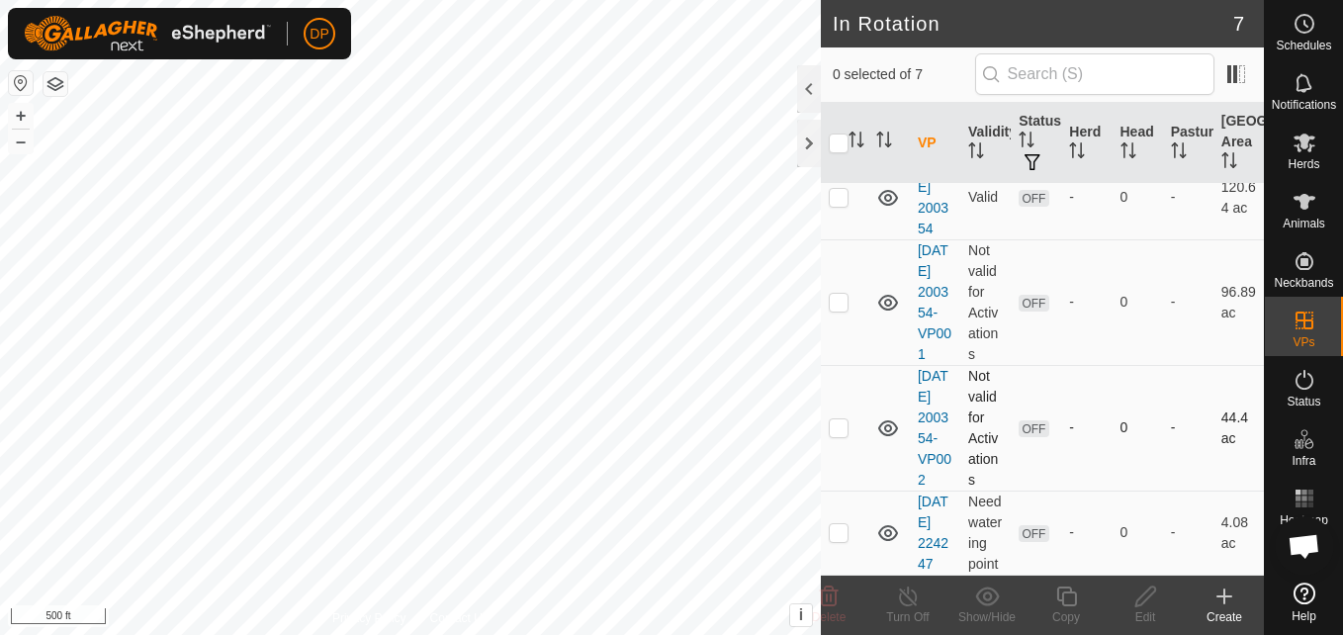
scroll to position [486, 0]
click at [832, 419] on p-checkbox at bounding box center [839, 427] width 20 height 16
checkbox input "true"
click at [883, 416] on icon at bounding box center [888, 428] width 24 height 24
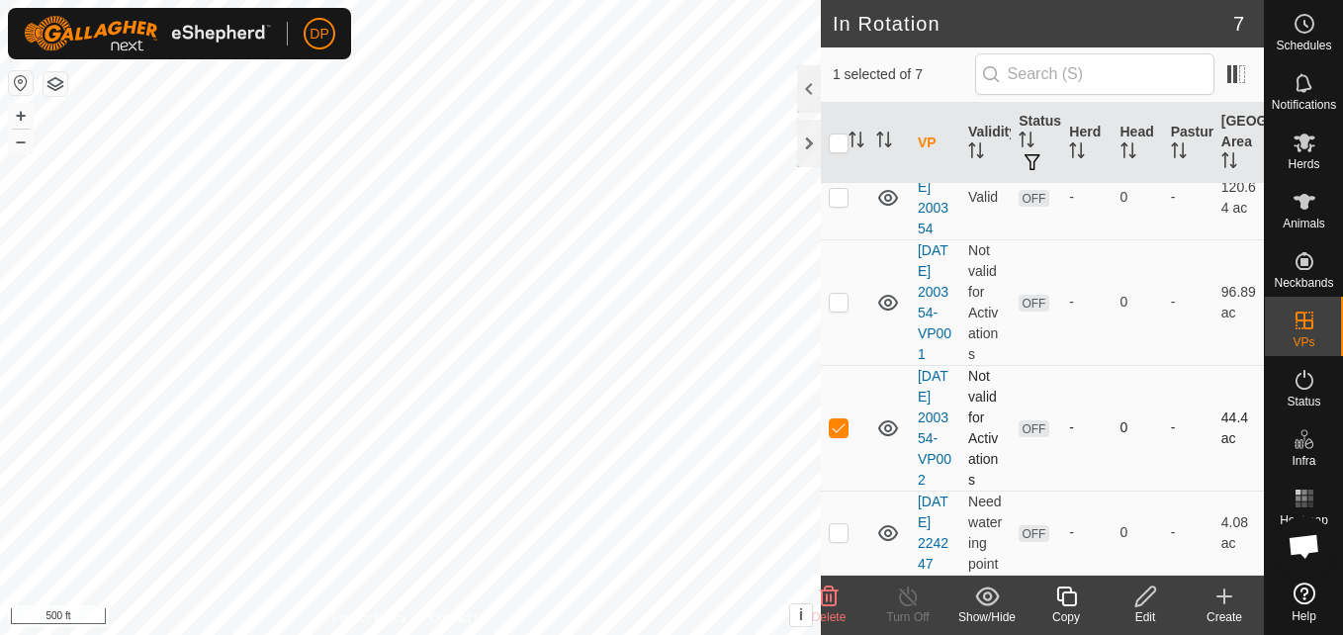
click at [888, 416] on icon at bounding box center [888, 428] width 24 height 24
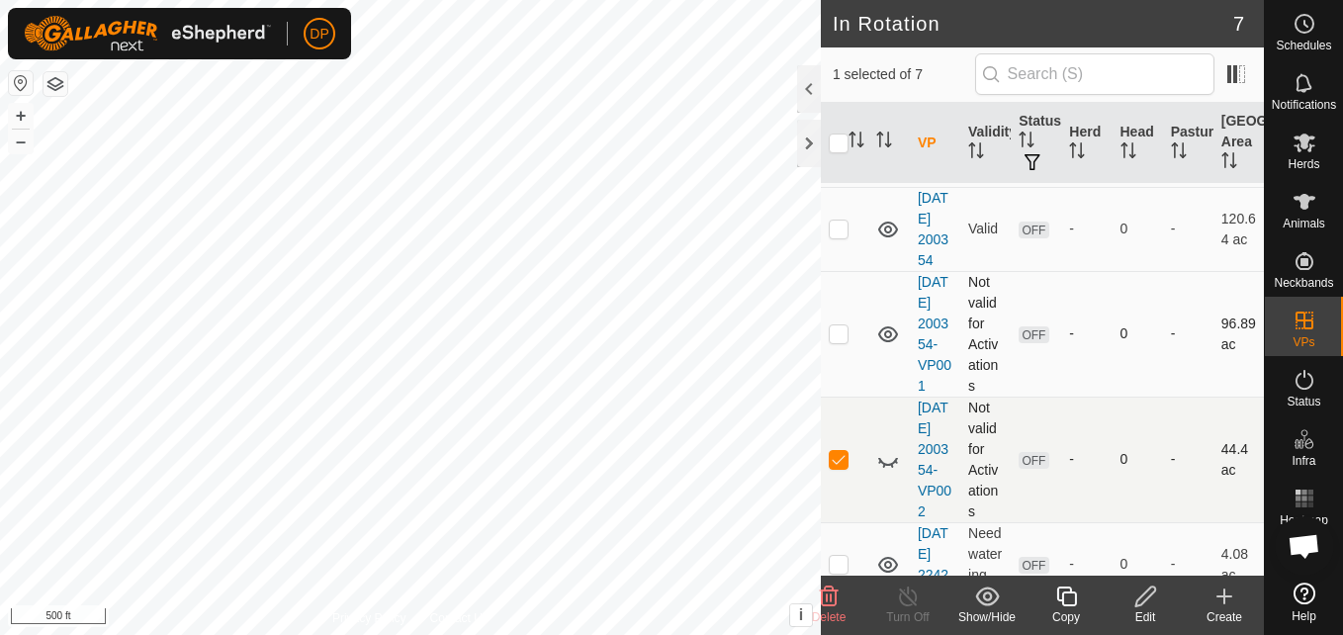
scroll to position [297, 0]
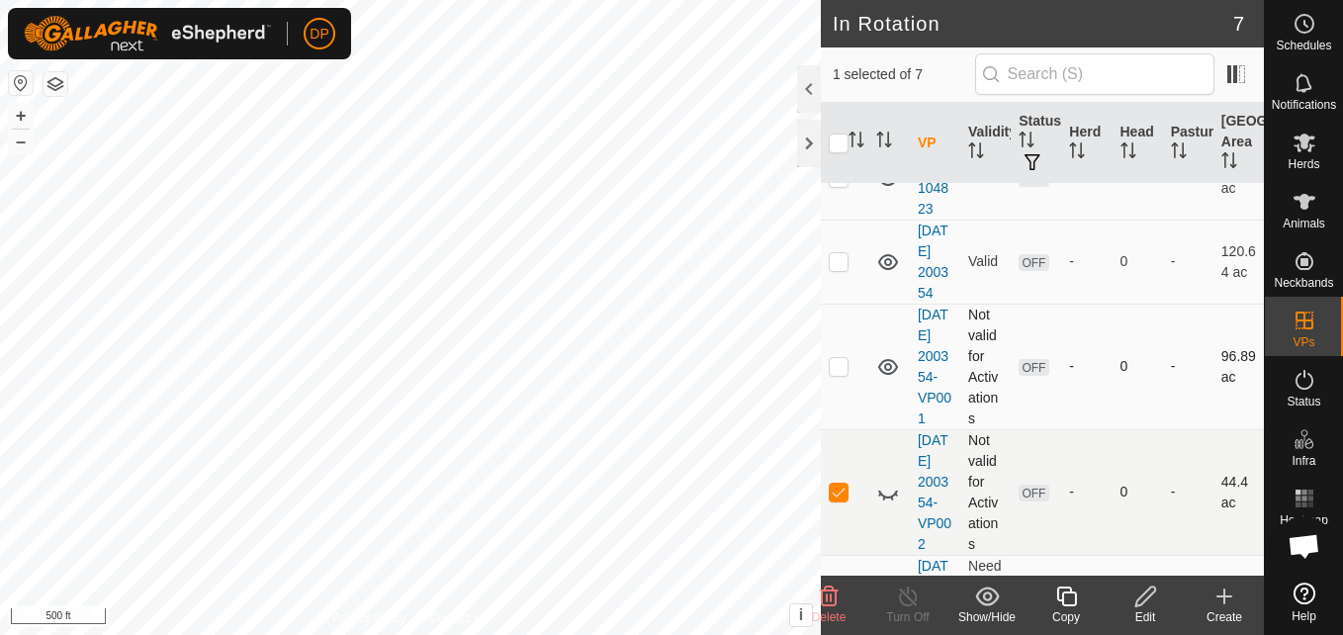
click at [887, 375] on icon at bounding box center [888, 367] width 20 height 16
click at [887, 379] on icon at bounding box center [888, 367] width 24 height 24
click at [887, 375] on icon at bounding box center [888, 367] width 20 height 16
click at [887, 379] on icon at bounding box center [888, 367] width 24 height 24
click at [830, 374] on p-checkbox at bounding box center [839, 366] width 20 height 16
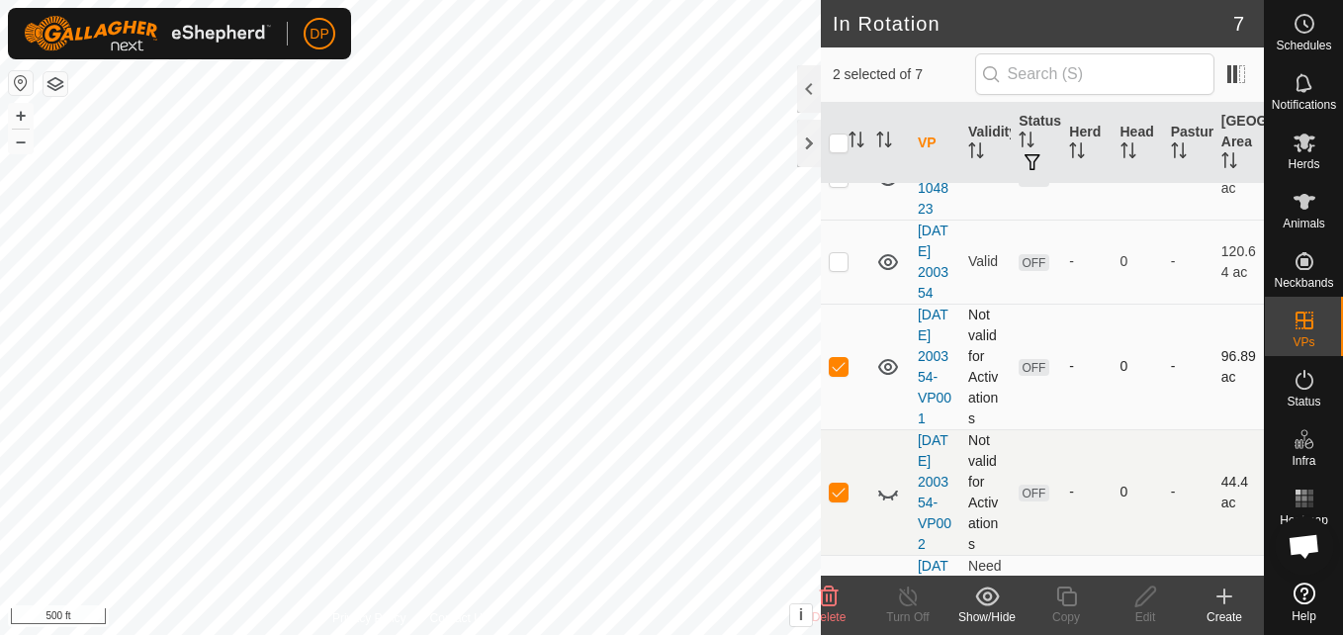
click at [830, 374] on p-checkbox at bounding box center [839, 366] width 20 height 16
checkbox input "false"
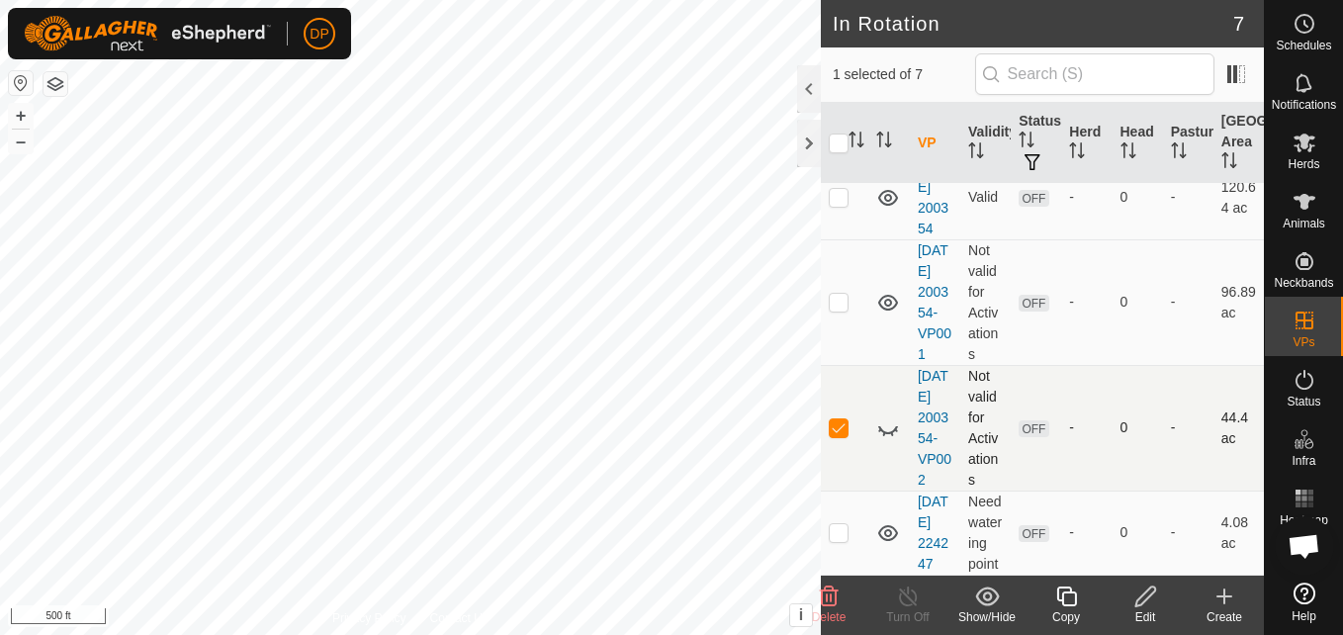
scroll to position [486, 0]
click at [833, 419] on p-checkbox at bounding box center [839, 427] width 20 height 16
click at [839, 419] on p-checkbox at bounding box center [839, 427] width 20 height 16
checkbox input "true"
click at [888, 416] on icon at bounding box center [888, 428] width 24 height 24
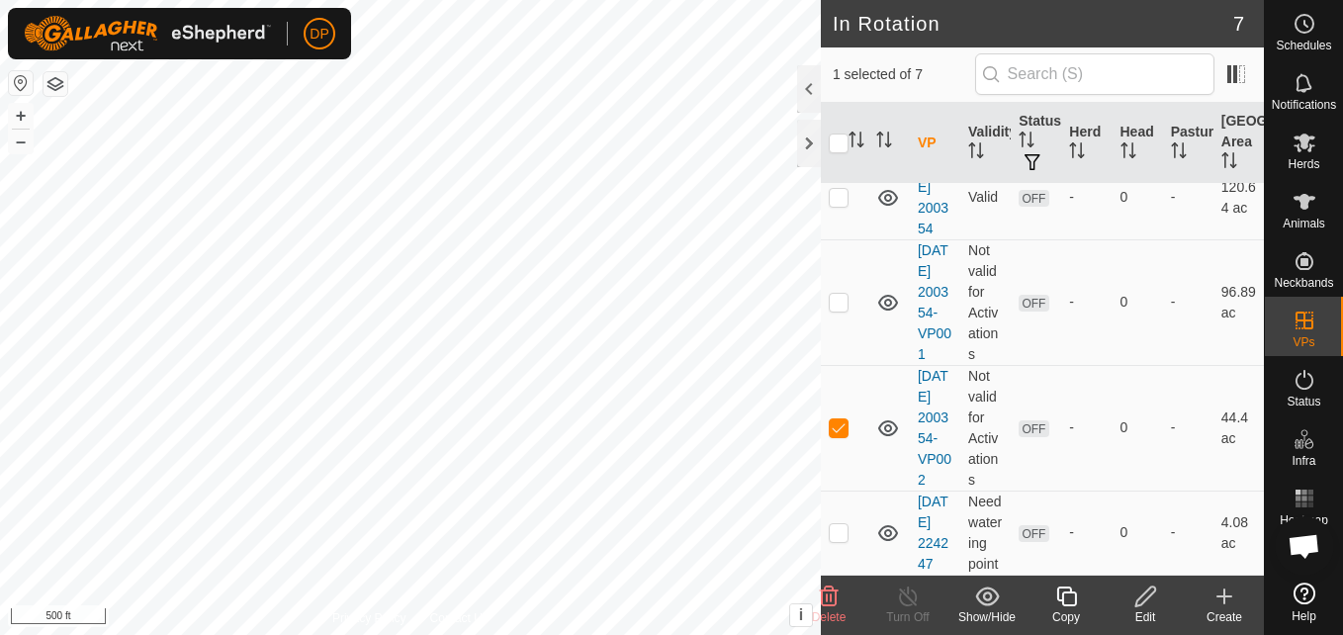
click at [1145, 599] on icon at bounding box center [1145, 597] width 20 height 20
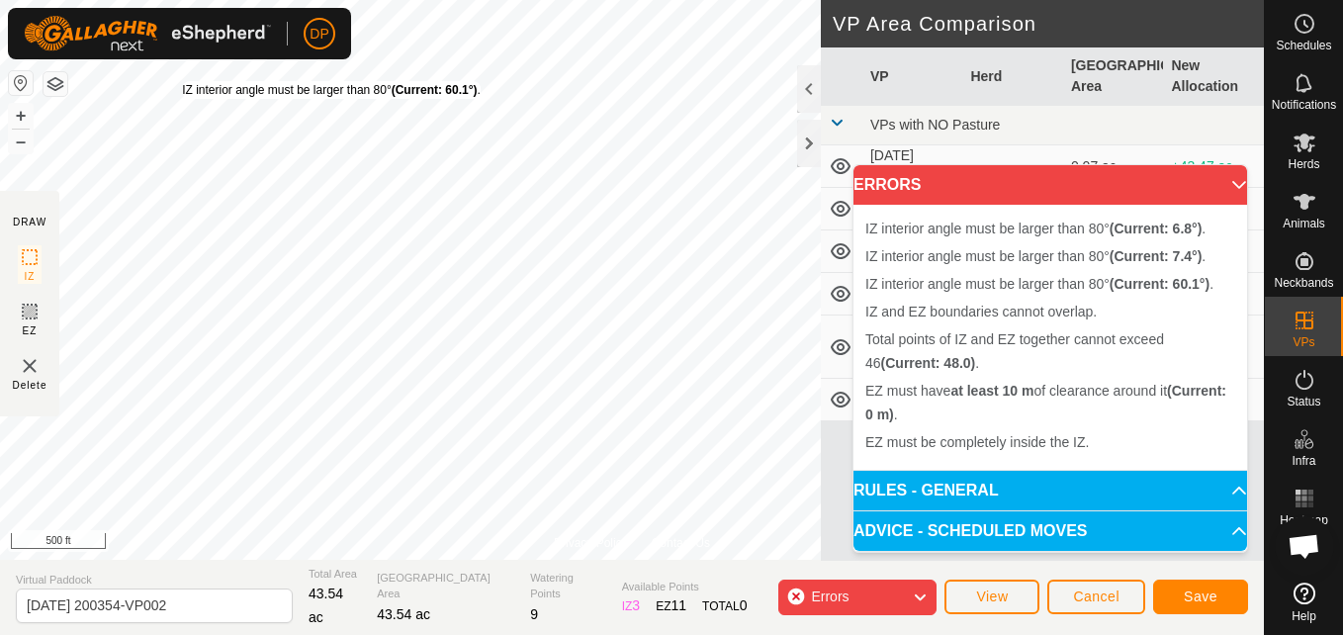
click at [334, 57] on div "DP" at bounding box center [179, 33] width 343 height 51
click at [333, 81] on div "DP Schedules Notifications Herds Animals Neckbands VPs Status Infra Heatmap Hel…" at bounding box center [671, 317] width 1343 height 635
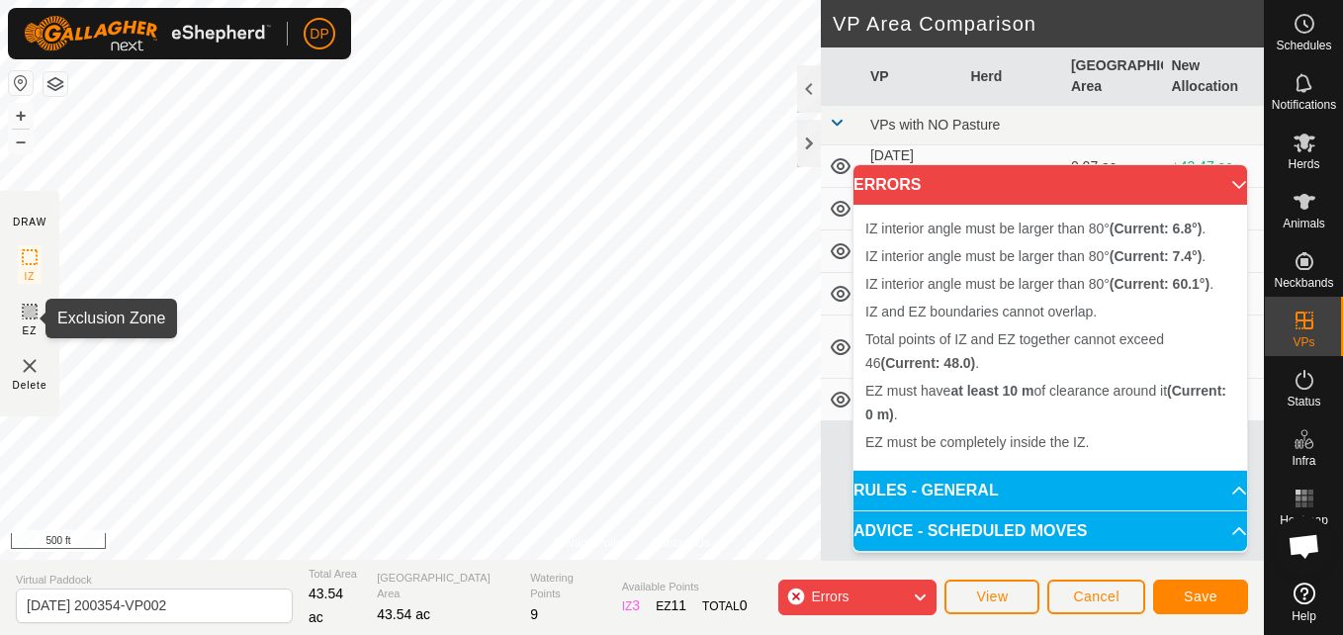
click at [20, 310] on icon at bounding box center [30, 312] width 24 height 24
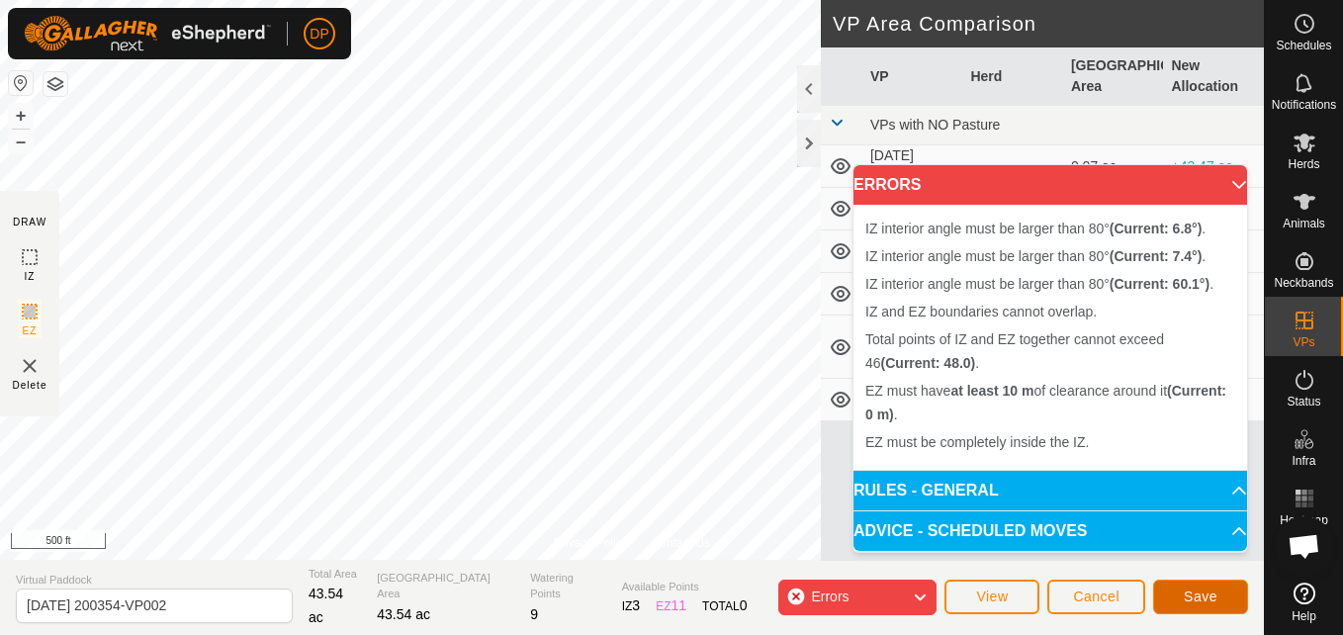
click at [1203, 595] on span "Save" at bounding box center [1201, 597] width 34 height 16
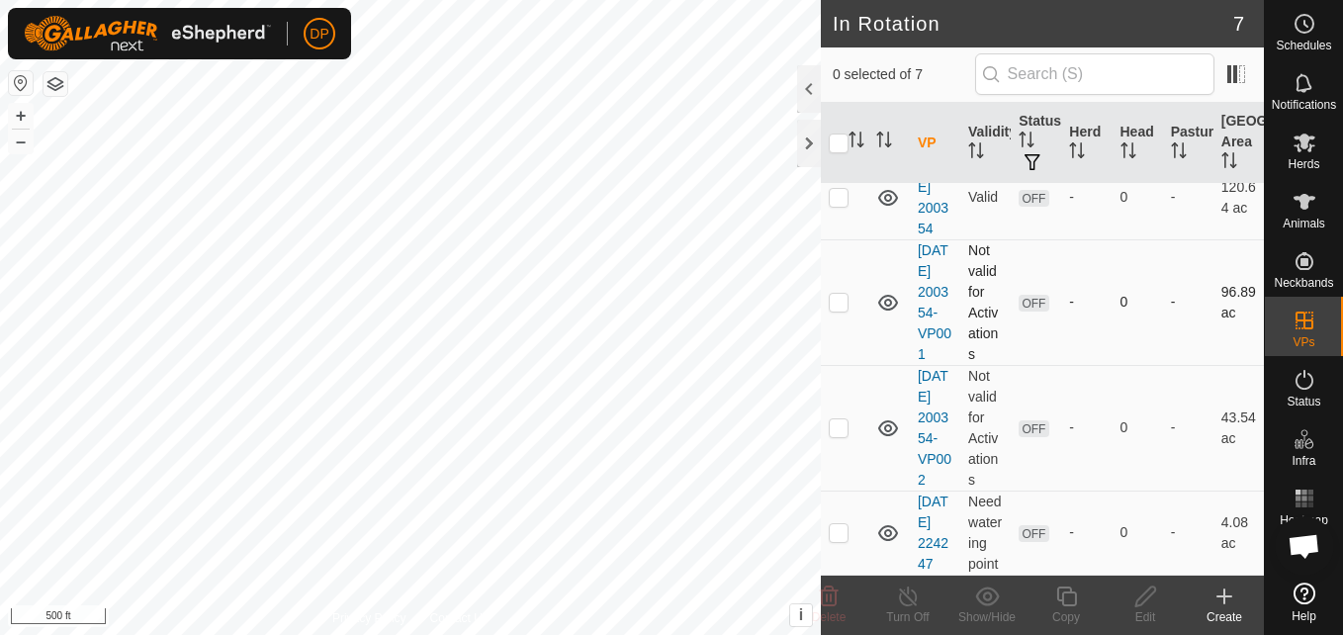
scroll to position [486, 0]
click at [839, 419] on p-checkbox at bounding box center [839, 427] width 20 height 16
checkbox input "true"
click at [1137, 597] on icon at bounding box center [1145, 597] width 25 height 24
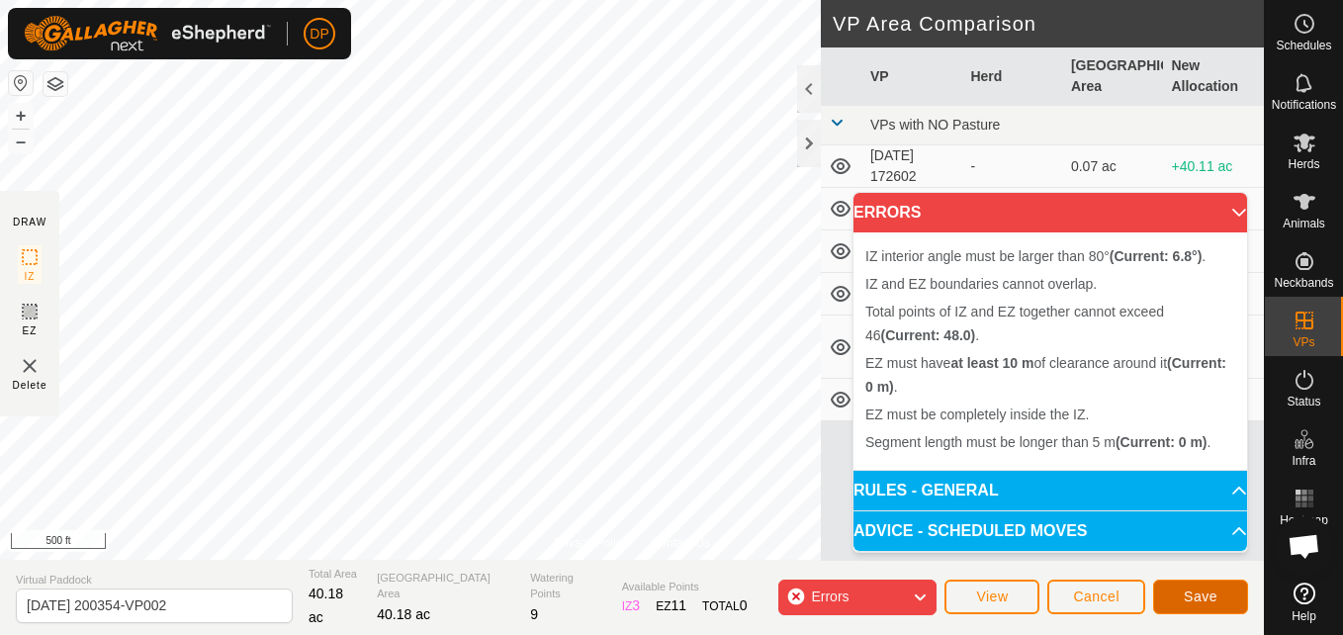
click at [1203, 588] on button "Save" at bounding box center [1200, 597] width 95 height 35
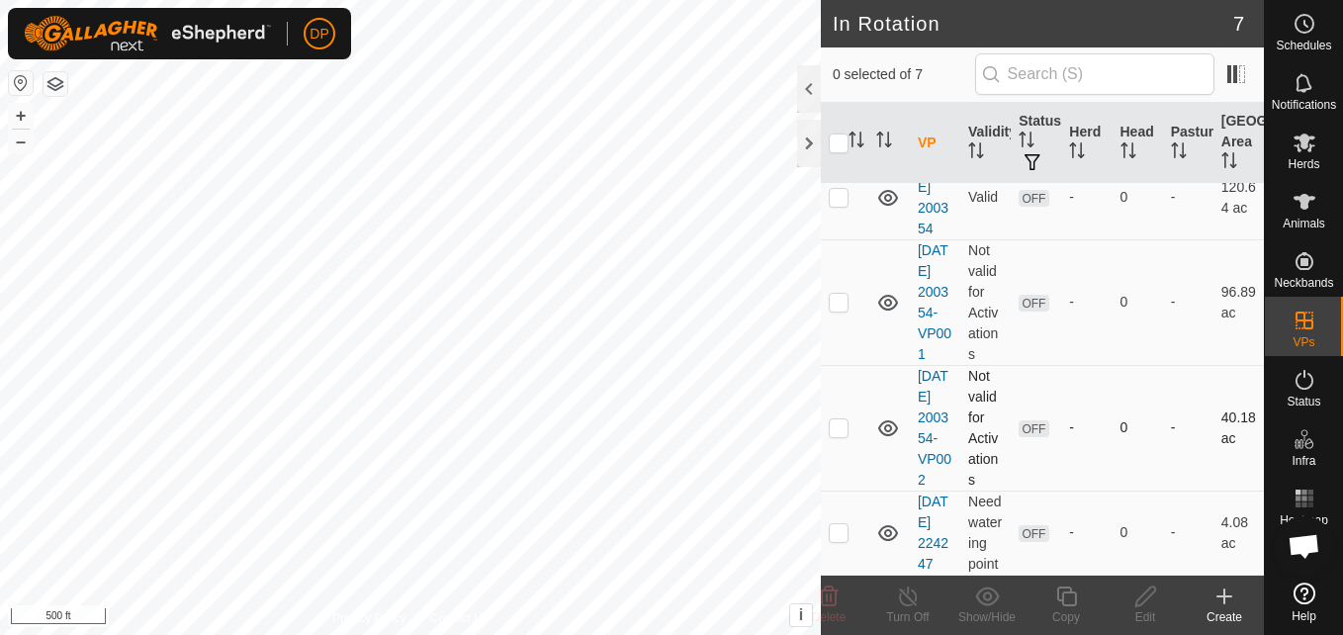
scroll to position [486, 0]
click at [837, 419] on p-checkbox at bounding box center [839, 427] width 20 height 16
checkbox input "true"
click at [1312, 145] on icon at bounding box center [1305, 143] width 22 height 19
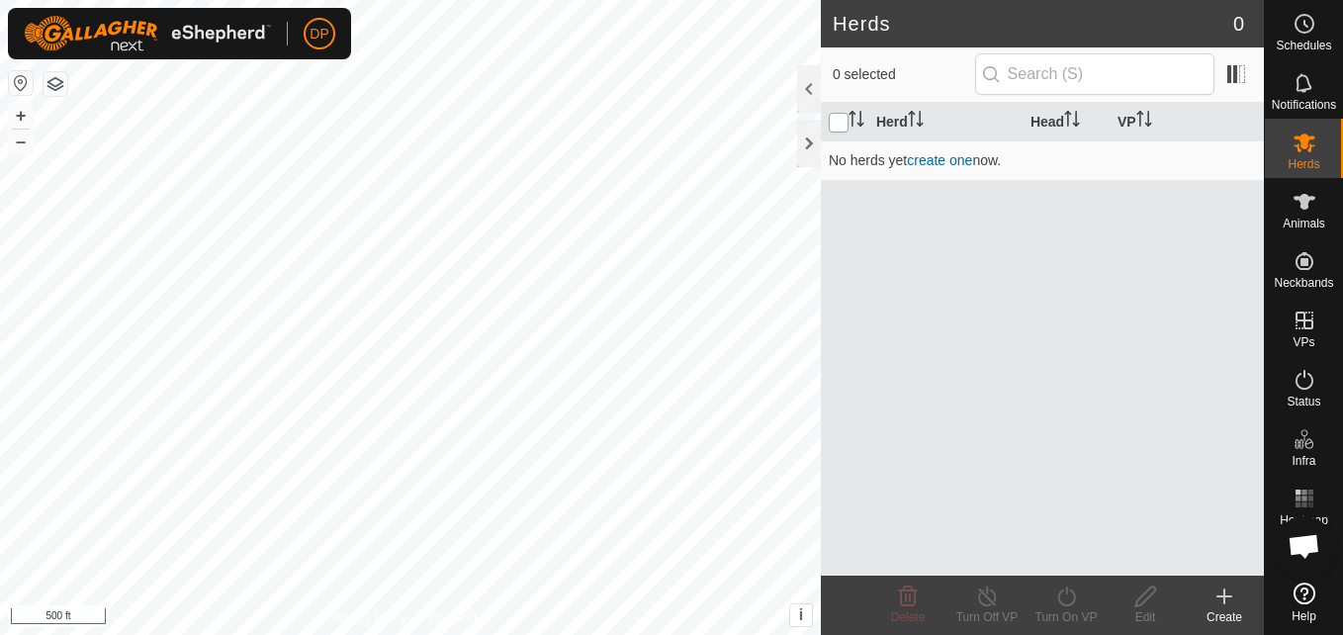
click at [841, 122] on input "checkbox" at bounding box center [839, 123] width 20 height 20
click at [837, 125] on input "checkbox" at bounding box center [839, 123] width 20 height 20
checkbox input "false"
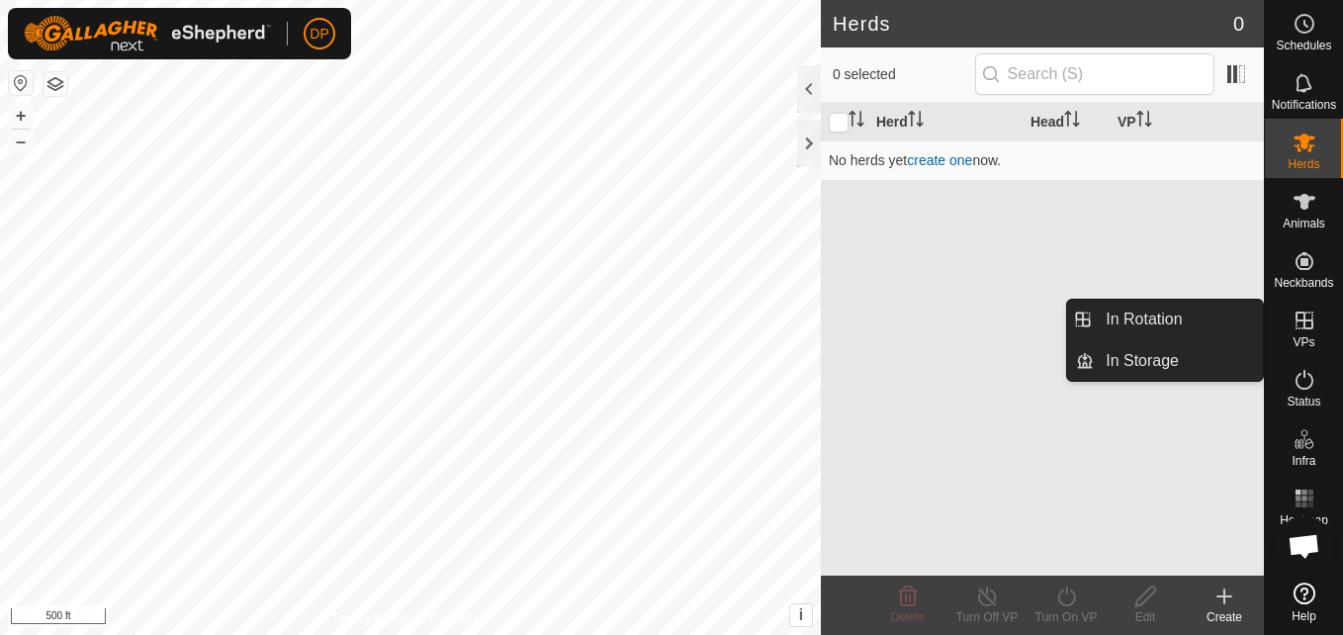
click at [1307, 318] on icon at bounding box center [1305, 321] width 24 height 24
click at [1228, 317] on link "In Rotation" at bounding box center [1178, 320] width 169 height 40
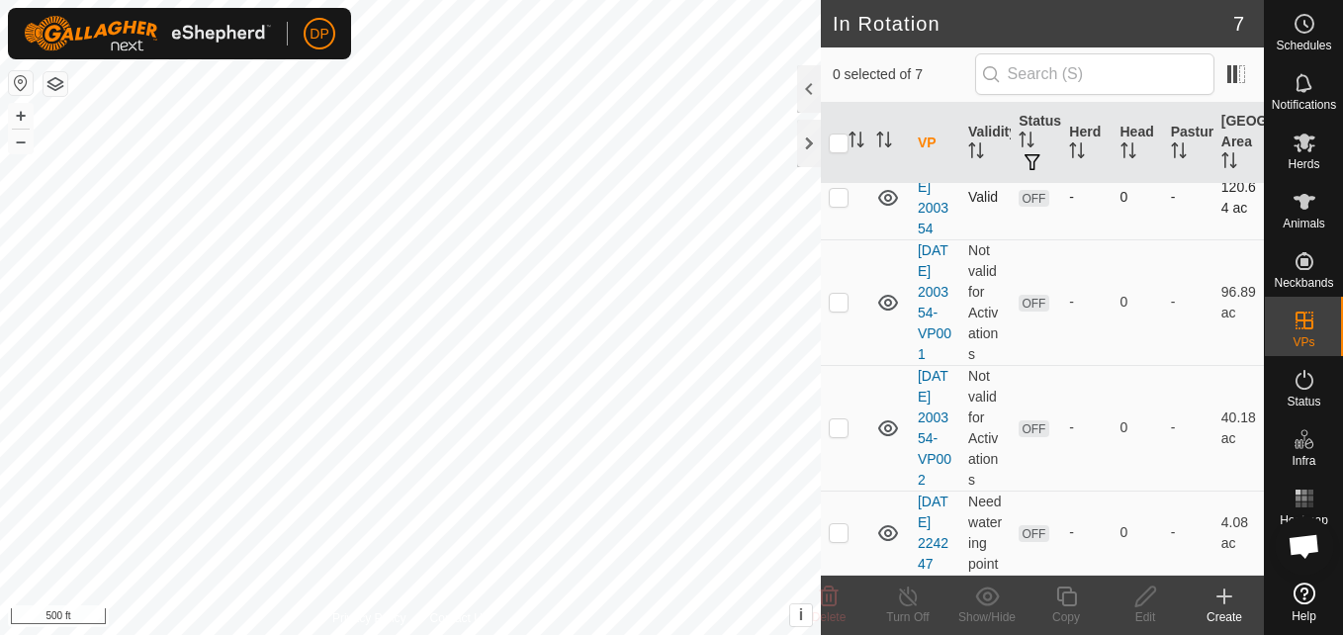
scroll to position [396, 0]
click at [834, 435] on p-checkbox at bounding box center [839, 427] width 20 height 16
checkbox input "true"
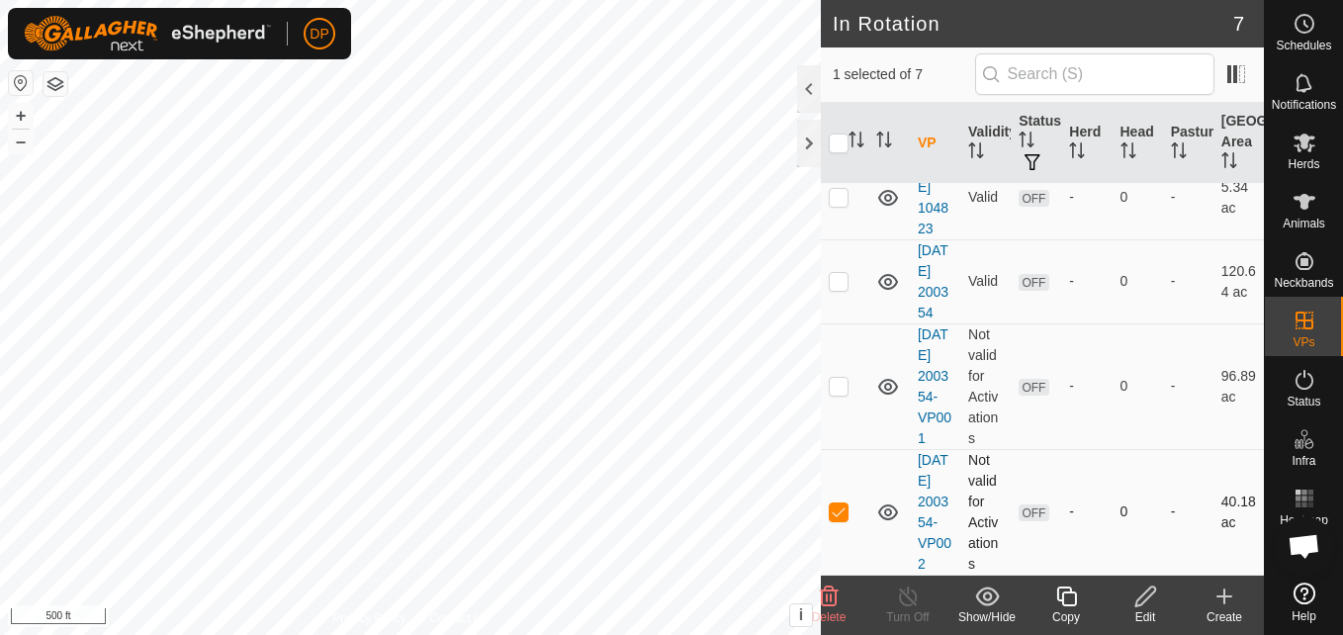
scroll to position [288, 0]
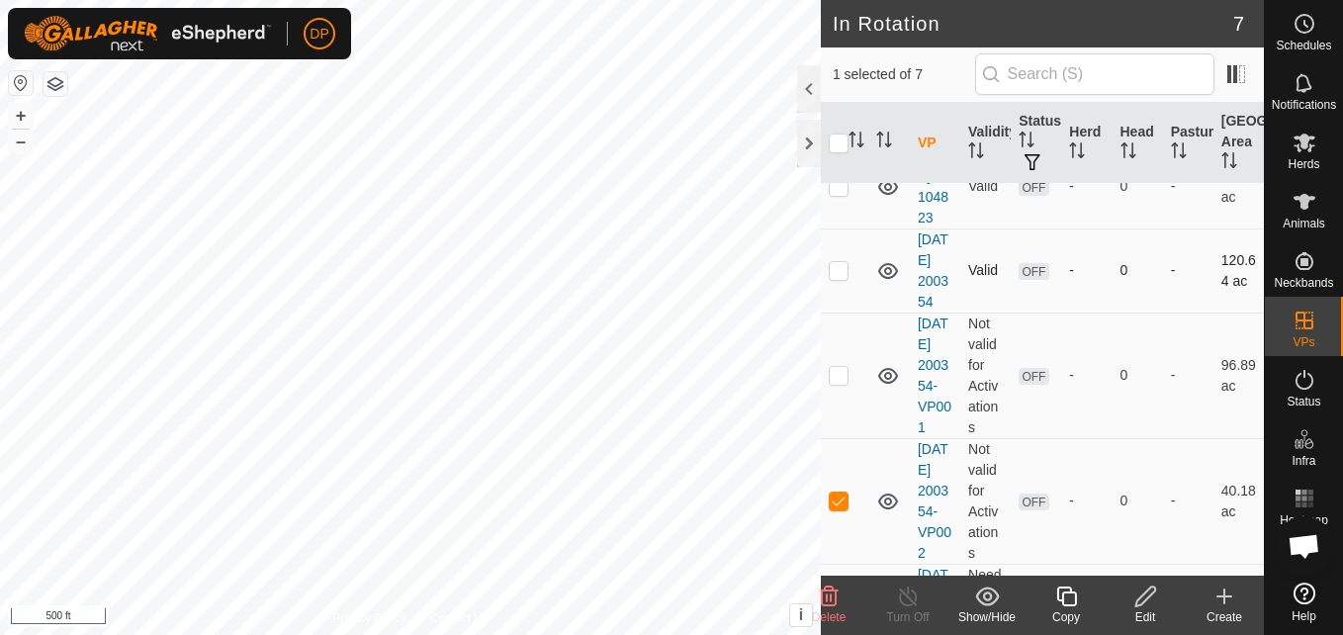
click at [840, 278] on p-checkbox at bounding box center [839, 270] width 20 height 16
click at [831, 594] on icon at bounding box center [829, 597] width 19 height 20
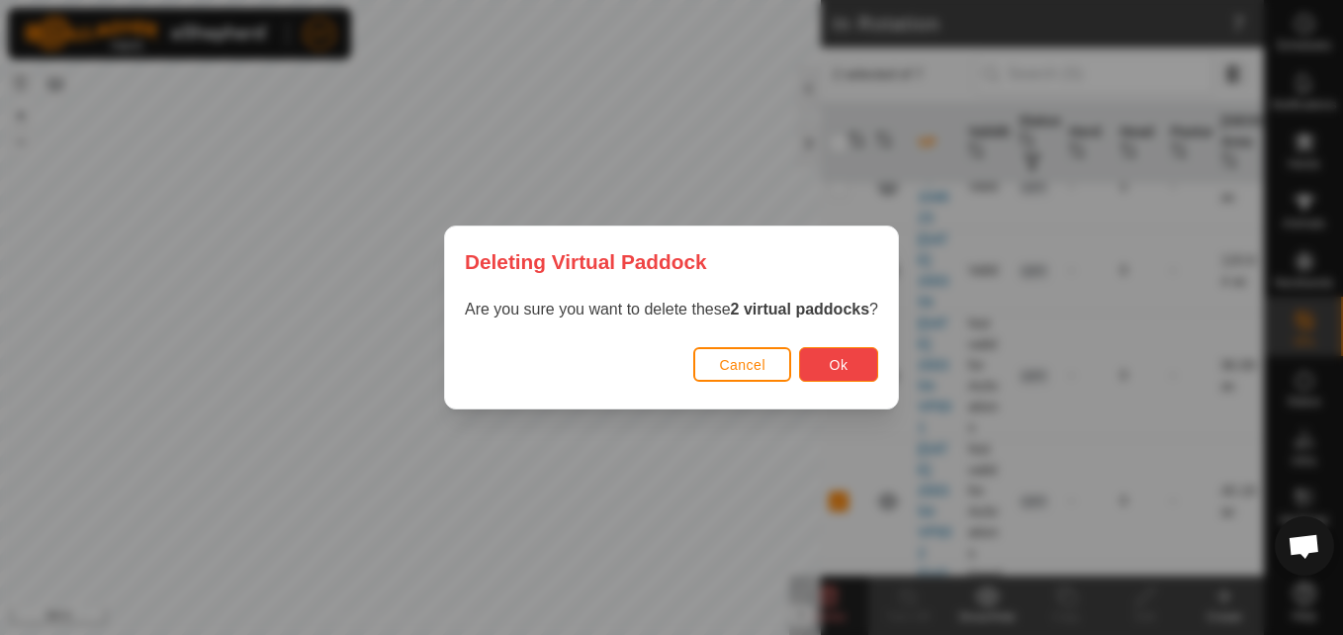
click at [830, 375] on button "Ok" at bounding box center [838, 364] width 79 height 35
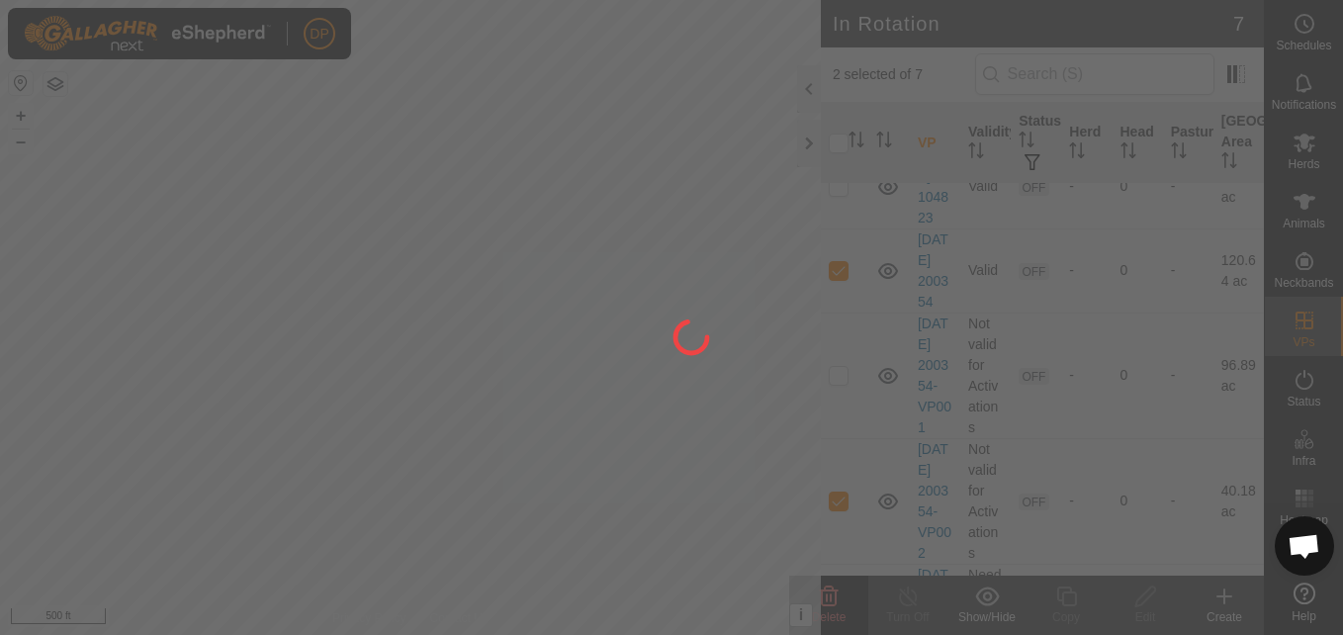
checkbox input "false"
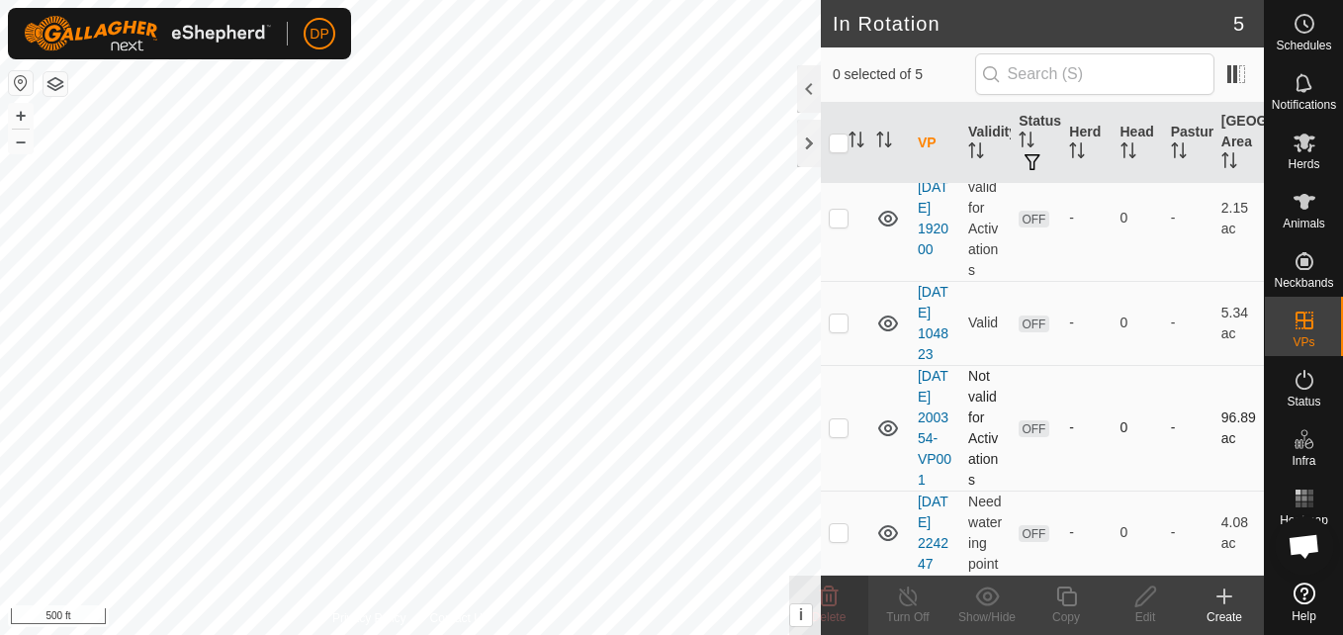
scroll to position [136, 0]
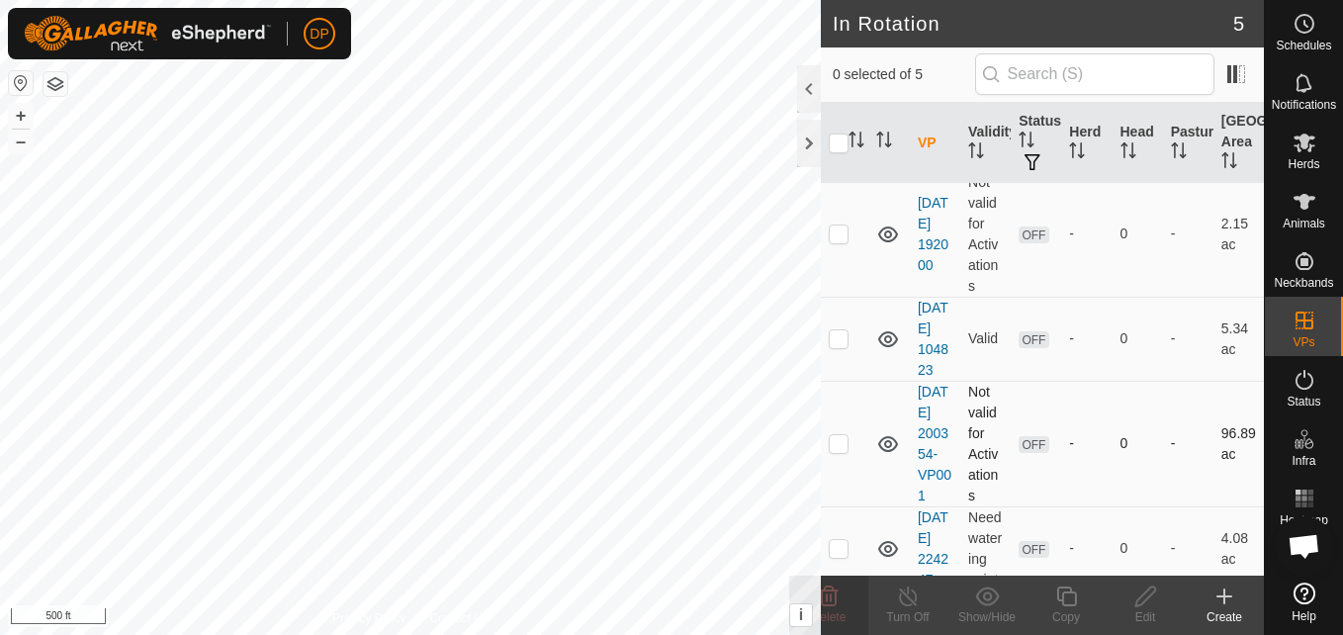
click at [837, 451] on p-checkbox at bounding box center [839, 443] width 20 height 16
click at [841, 451] on p-checkbox at bounding box center [839, 443] width 20 height 16
checkbox input "false"
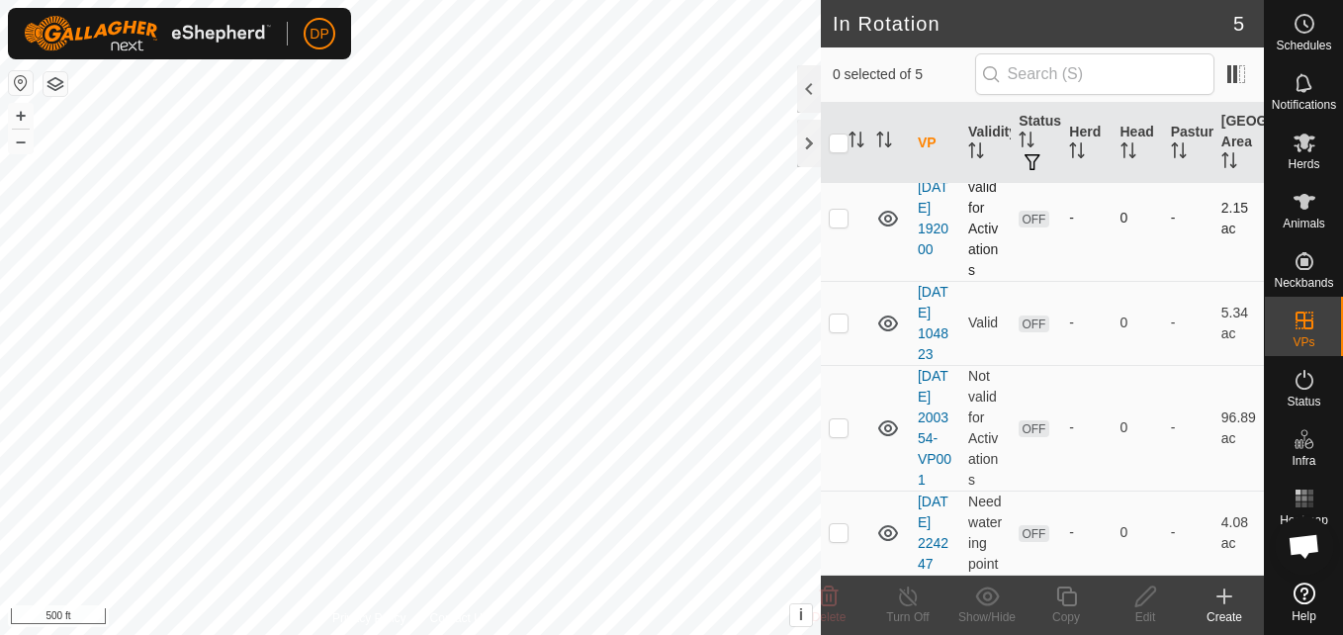
scroll to position [234, 0]
click at [832, 419] on p-checkbox at bounding box center [839, 427] width 20 height 16
checkbox input "false"
click at [1310, 146] on icon at bounding box center [1305, 143] width 22 height 19
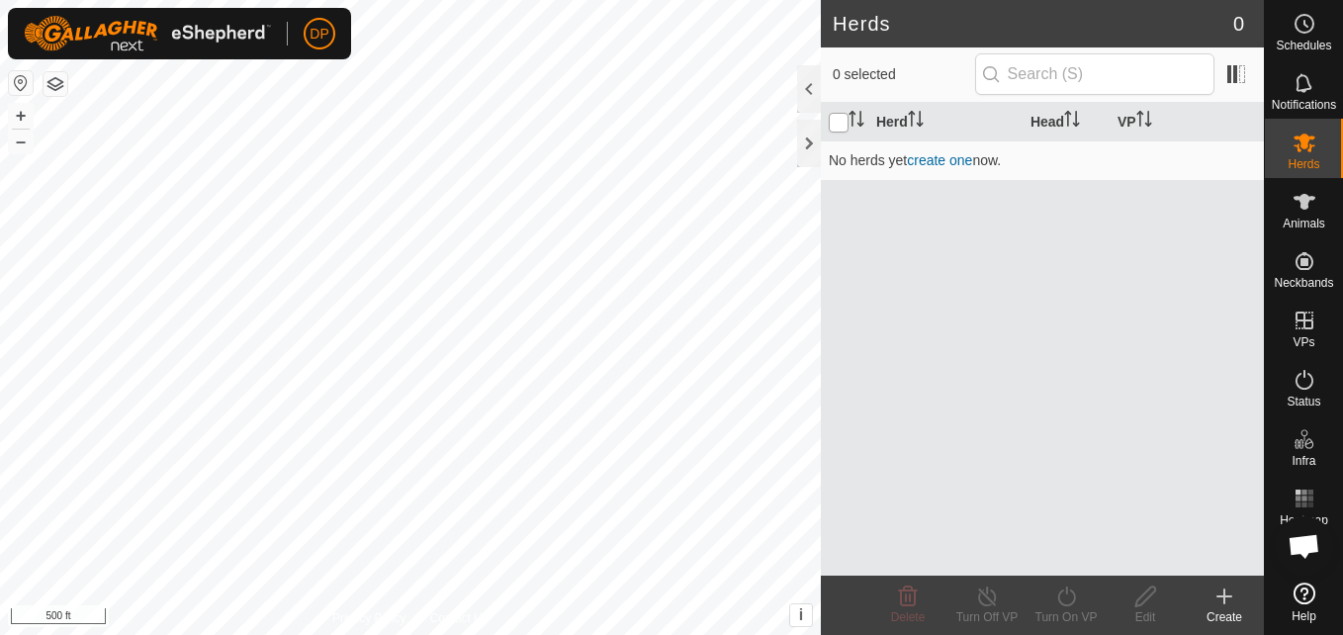
click at [840, 118] on input "checkbox" at bounding box center [839, 123] width 20 height 20
checkbox input "true"
click at [839, 123] on input "checkbox" at bounding box center [839, 123] width 20 height 20
click at [836, 122] on input "checkbox" at bounding box center [839, 123] width 20 height 20
checkbox input "false"
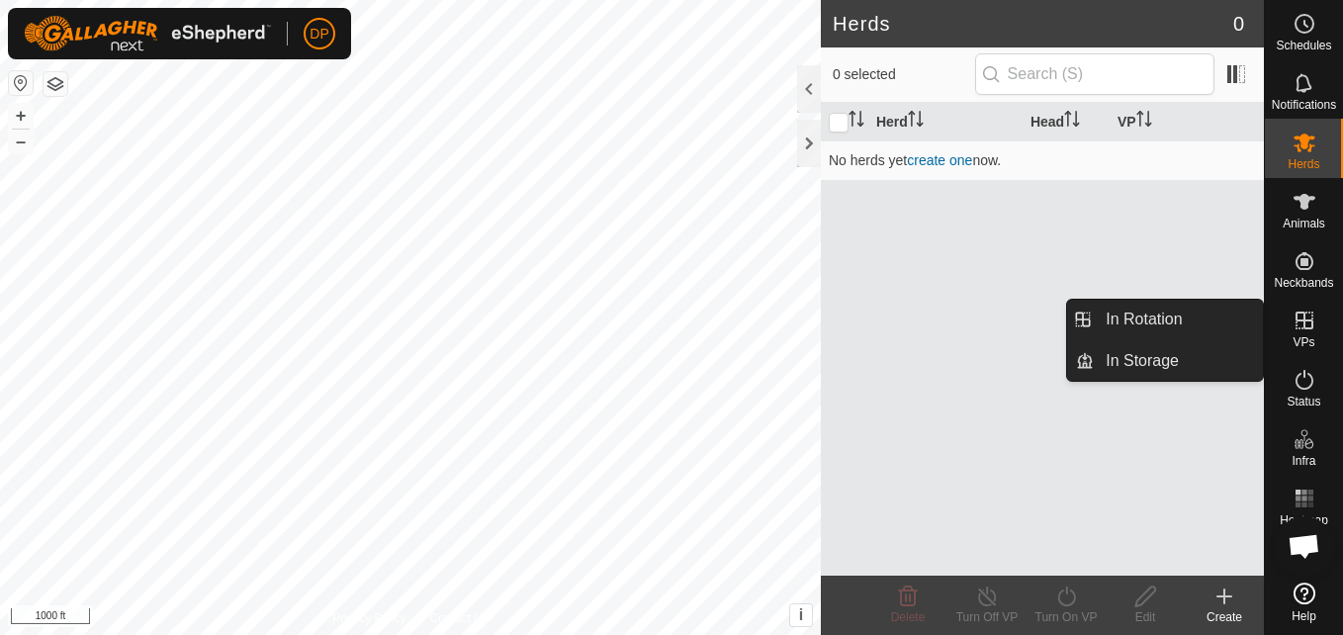
click at [1309, 317] on icon at bounding box center [1305, 321] width 24 height 24
click at [1213, 317] on link "In Rotation" at bounding box center [1178, 320] width 169 height 40
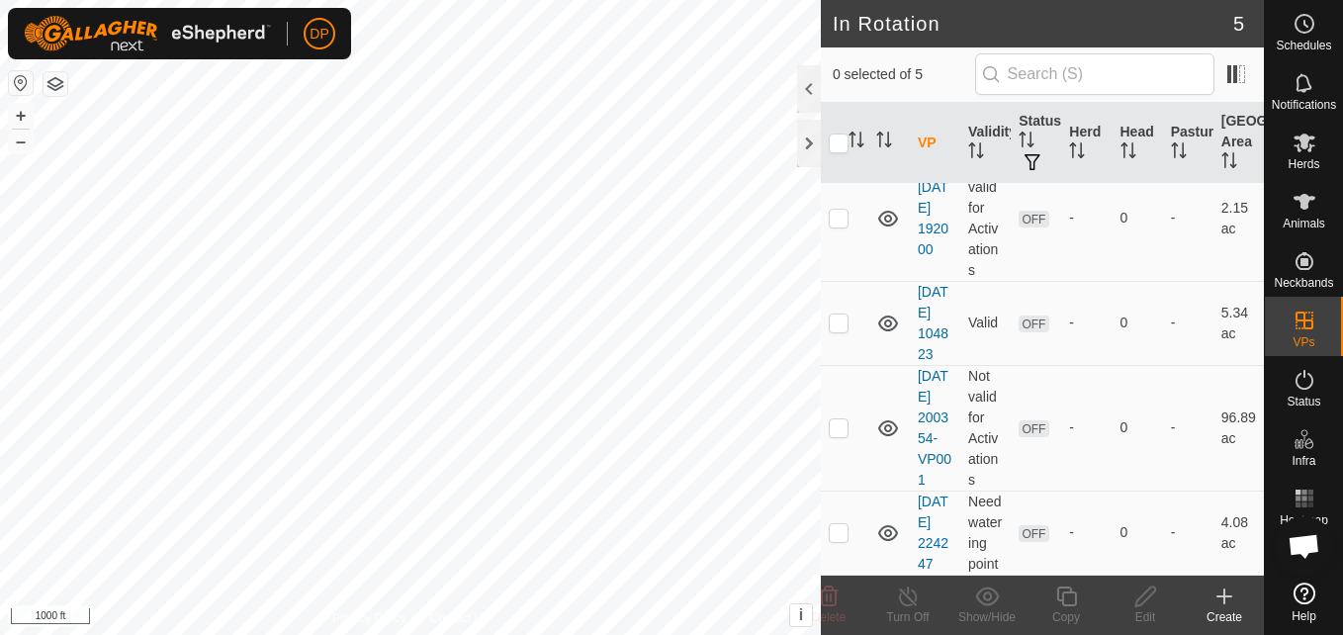
scroll to position [234, 0]
click at [834, 419] on p-checkbox at bounding box center [839, 427] width 20 height 16
checkbox input "true"
click at [1140, 600] on icon at bounding box center [1145, 597] width 25 height 24
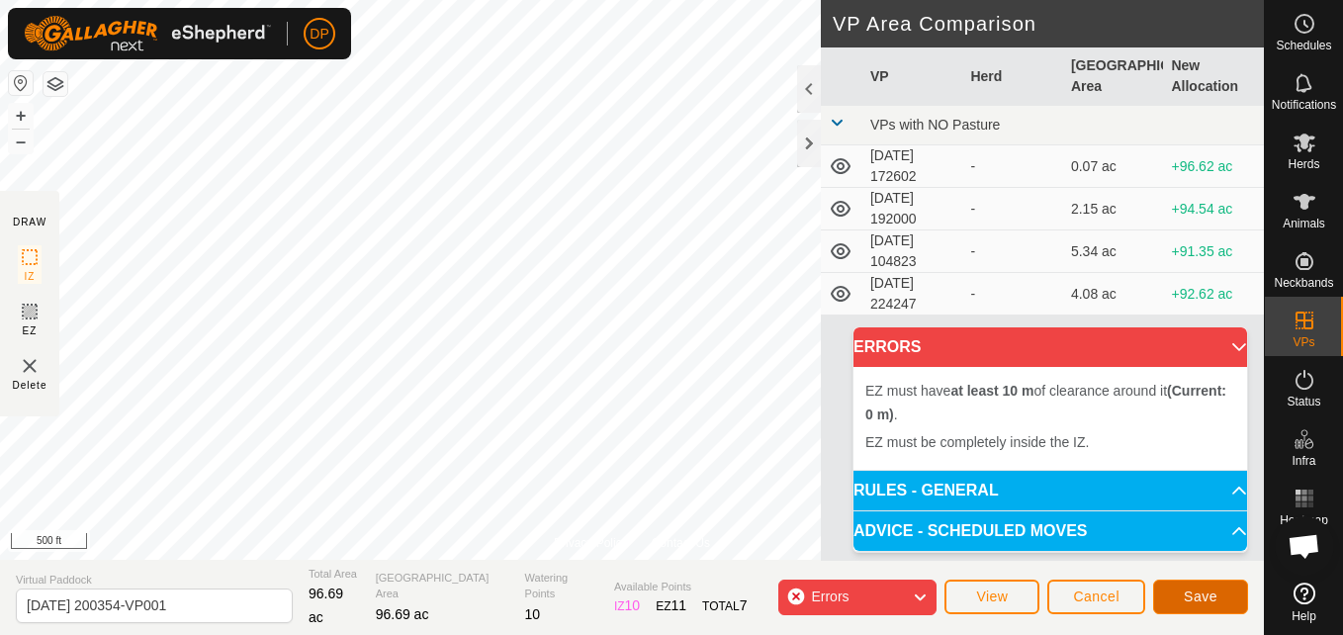
click at [1210, 597] on span "Save" at bounding box center [1201, 597] width 34 height 16
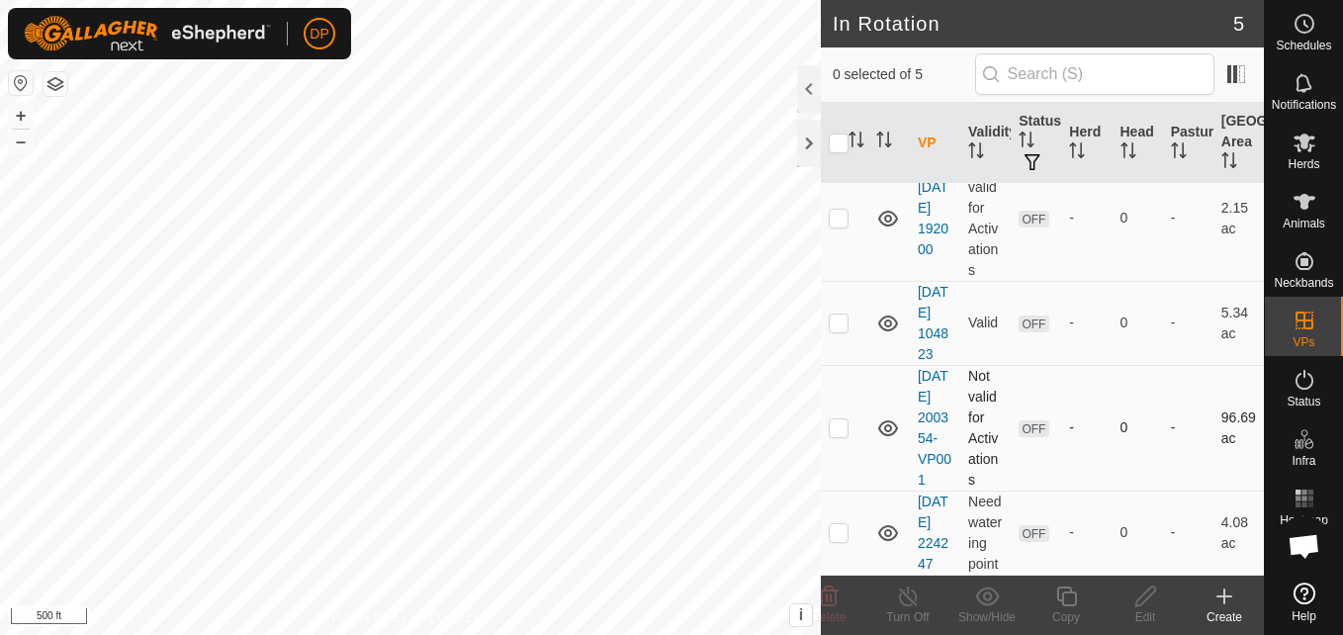
scroll to position [234, 0]
click at [848, 419] on p-checkbox at bounding box center [839, 427] width 20 height 16
checkbox input "true"
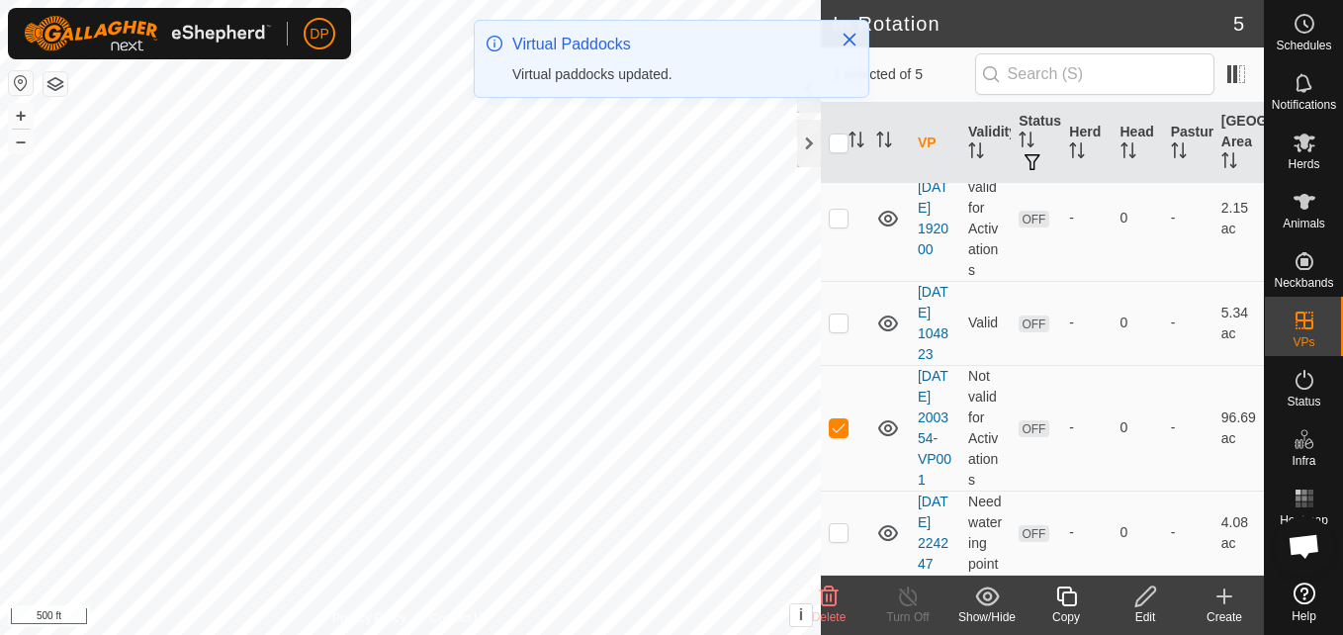
scroll to position [0, 0]
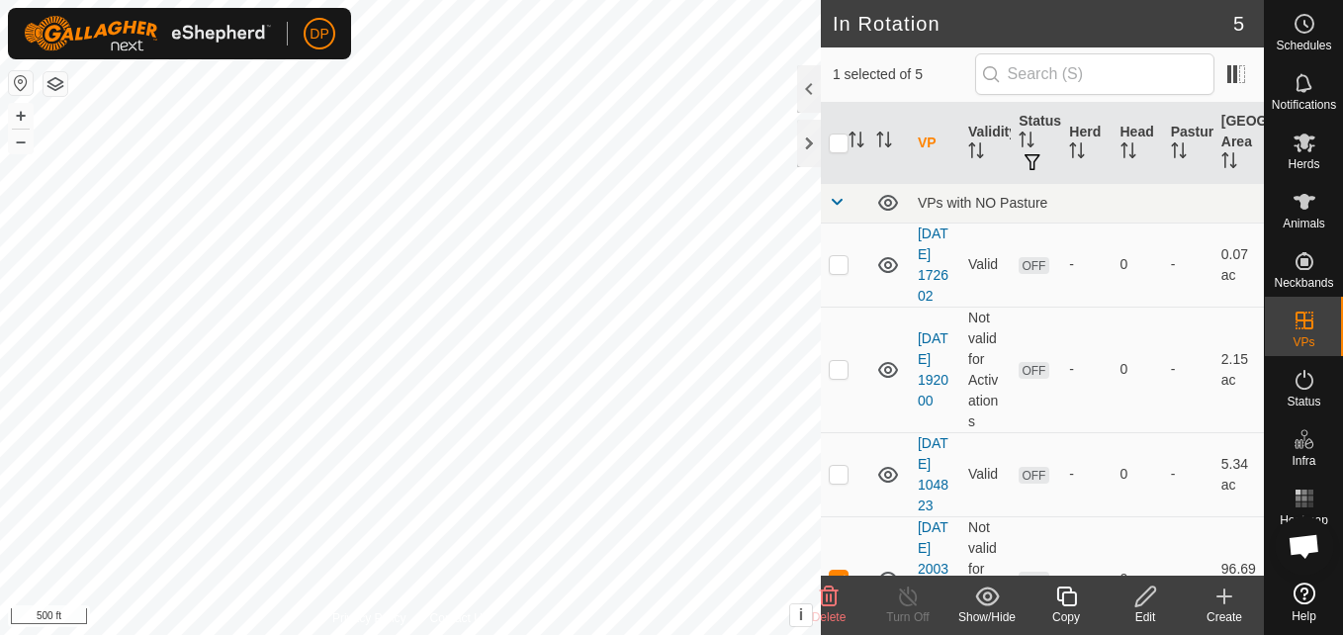
click at [1141, 604] on icon at bounding box center [1145, 597] width 20 height 20
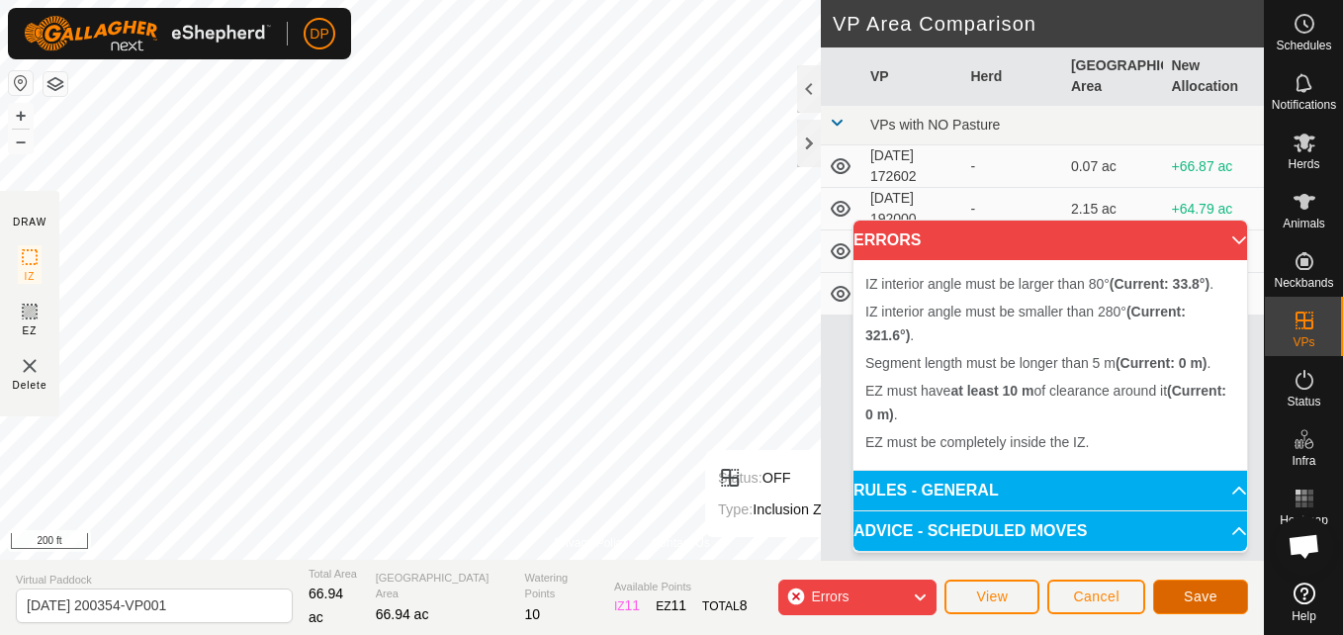
click at [1209, 599] on span "Save" at bounding box center [1201, 597] width 34 height 16
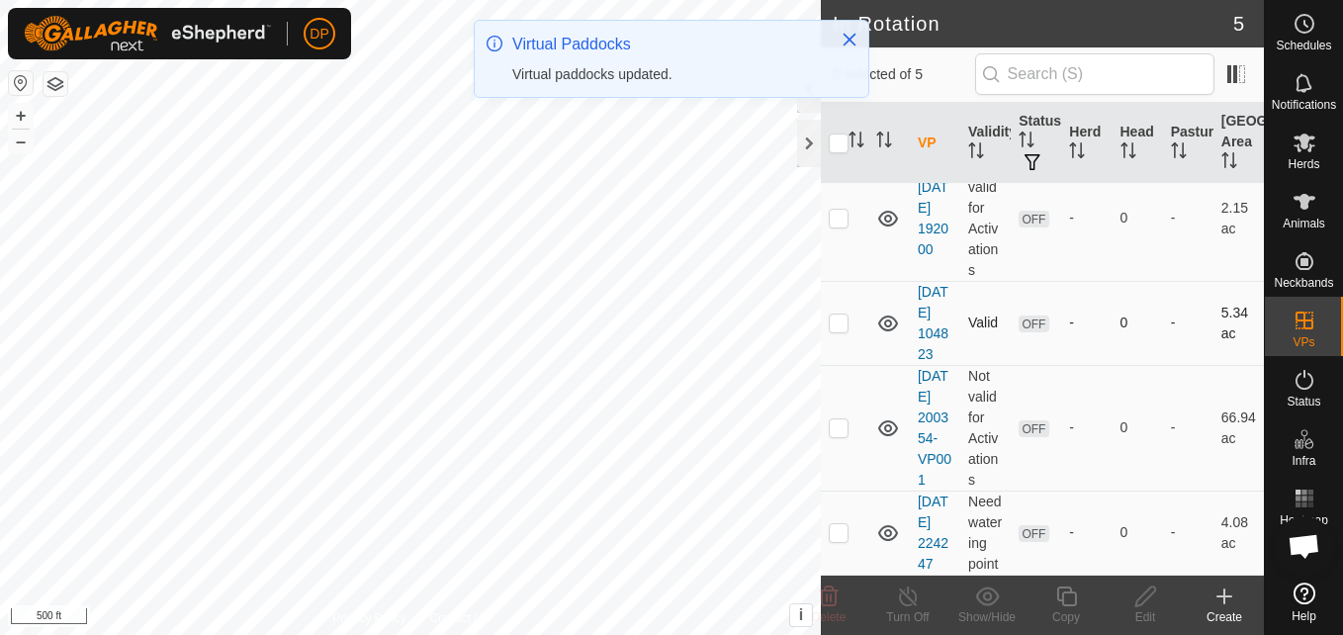
scroll to position [234, 0]
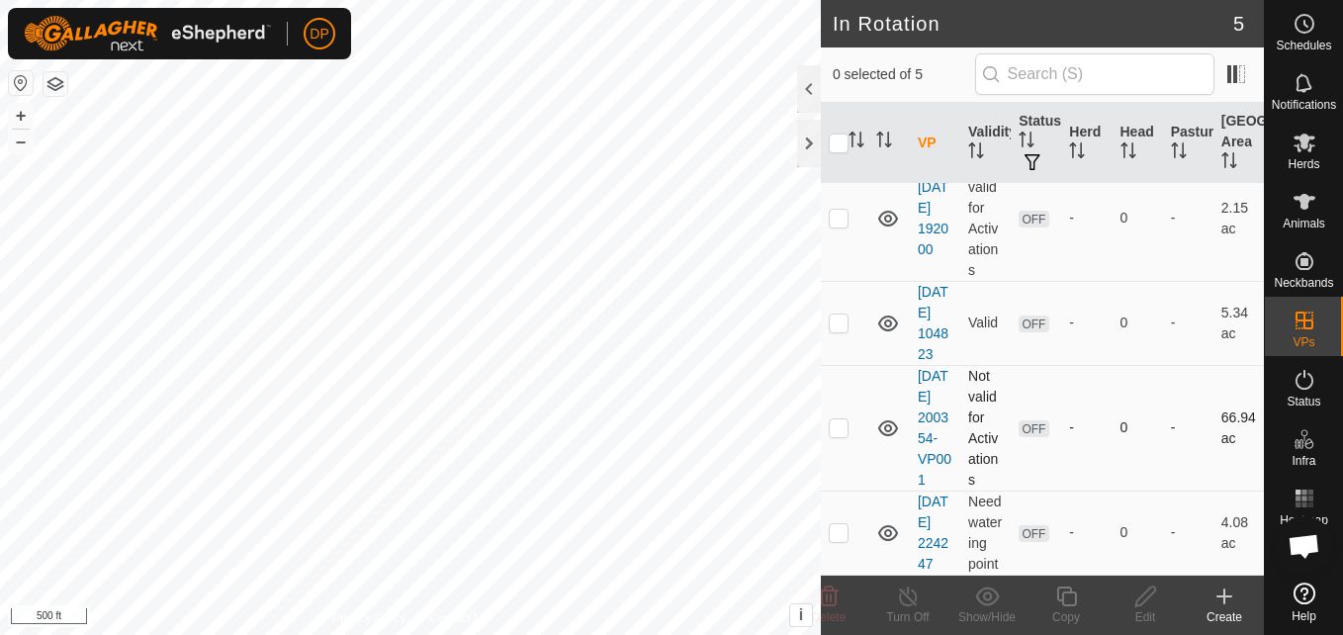
click at [832, 419] on p-checkbox at bounding box center [839, 427] width 20 height 16
checkbox input "true"
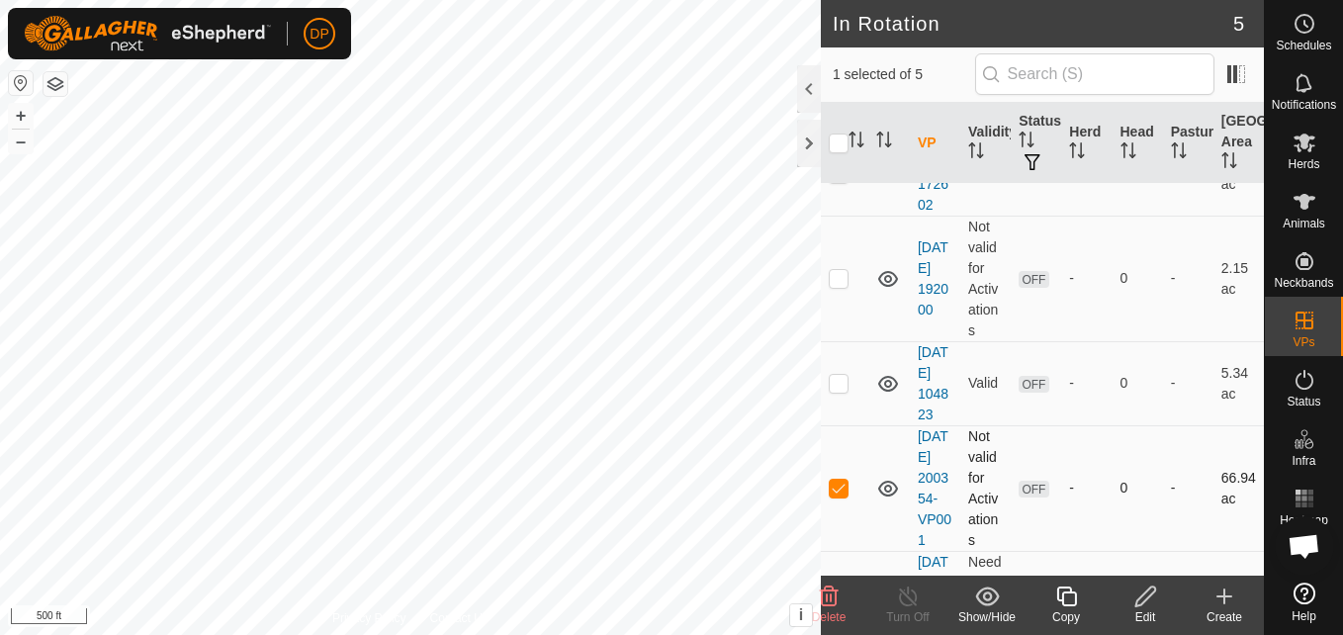
scroll to position [136, 0]
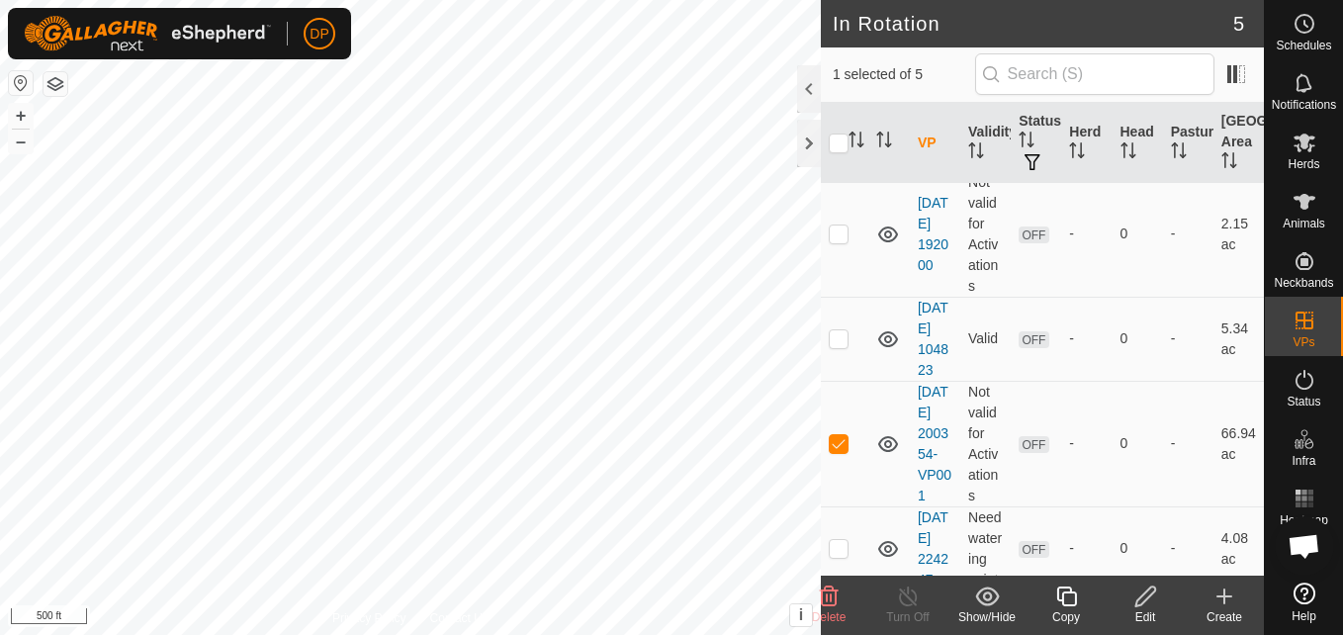
click at [1145, 600] on icon at bounding box center [1145, 597] width 20 height 20
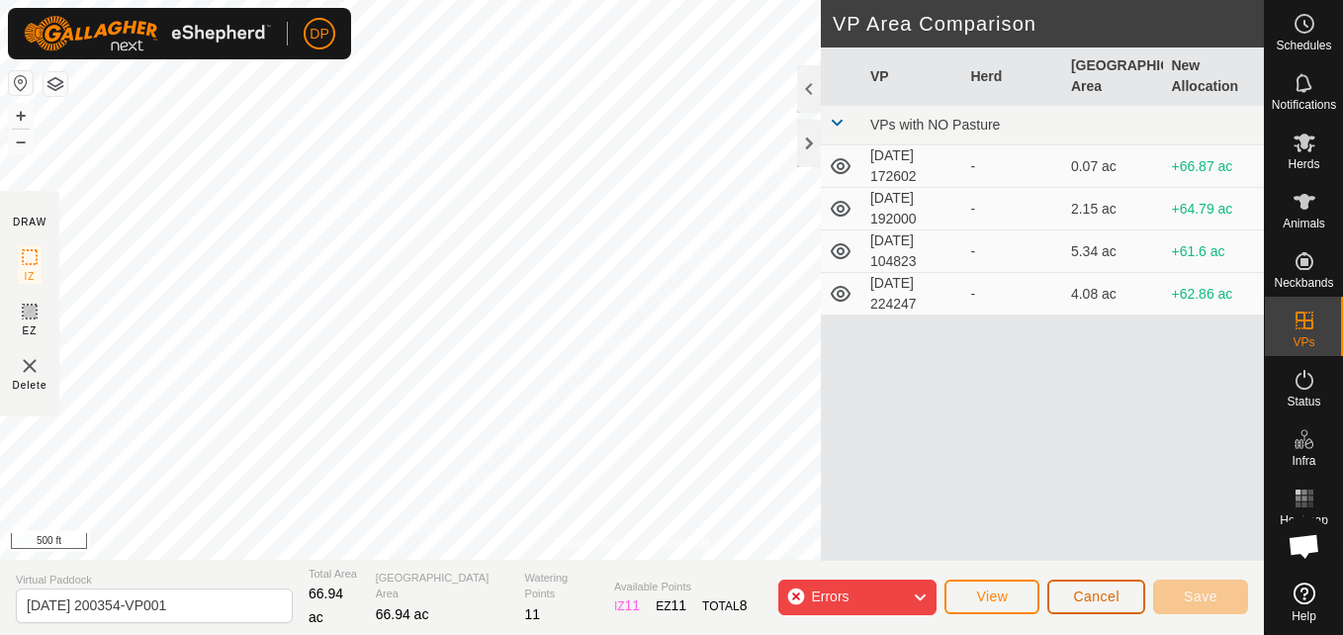
click at [1088, 596] on span "Cancel" at bounding box center [1096, 597] width 46 height 16
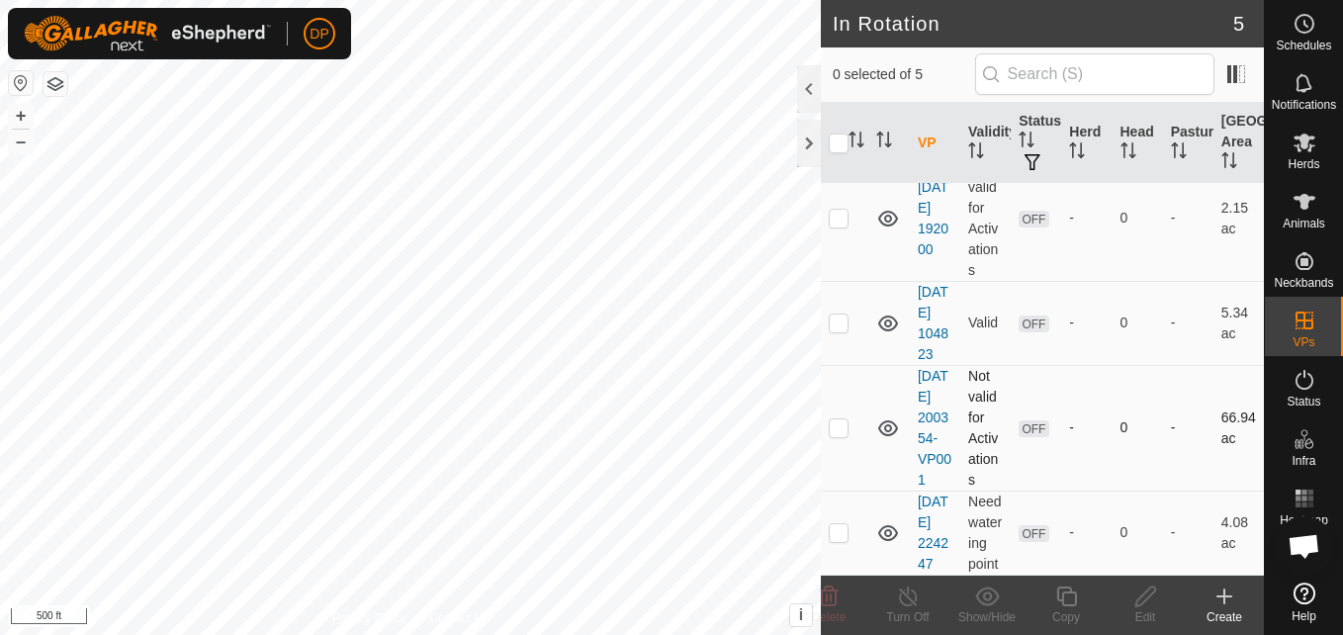
scroll to position [234, 0]
click at [836, 419] on p-checkbox at bounding box center [839, 427] width 20 height 16
checkbox input "true"
click at [1142, 600] on icon at bounding box center [1145, 597] width 25 height 24
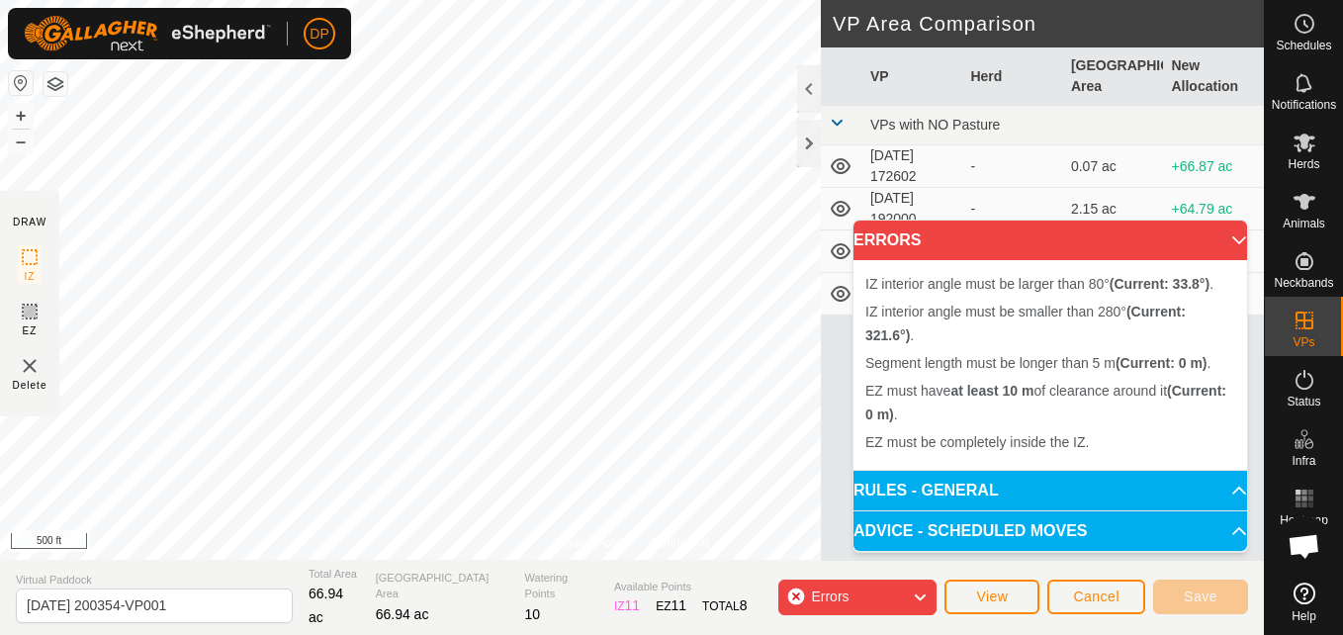
click at [893, 591] on div "Errors" at bounding box center [857, 598] width 158 height 36
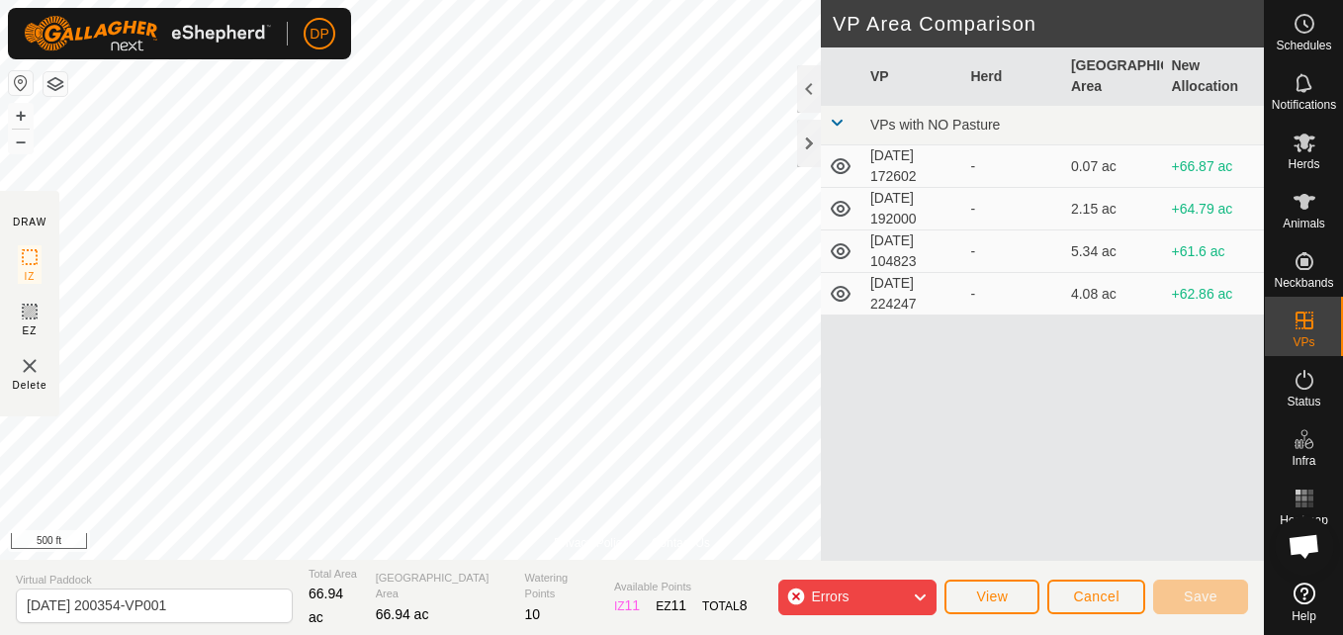
click at [839, 292] on icon at bounding box center [841, 294] width 20 height 16
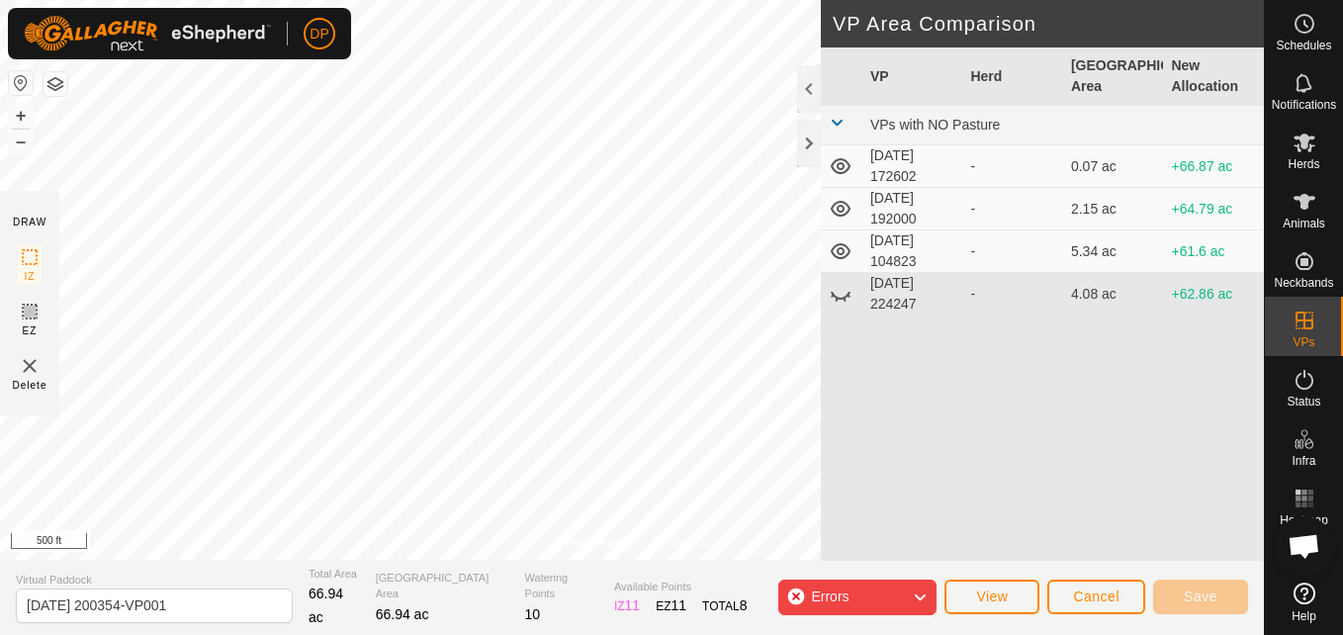
click at [839, 292] on icon at bounding box center [841, 294] width 24 height 24
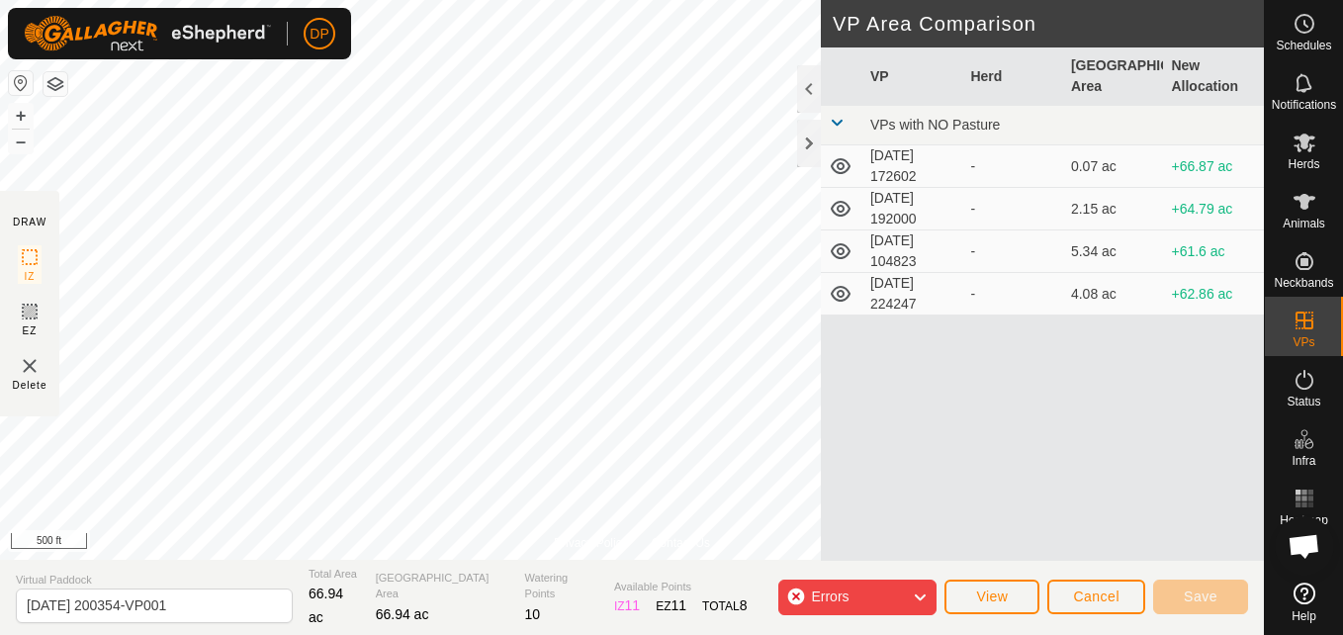
click at [843, 242] on icon at bounding box center [841, 251] width 24 height 24
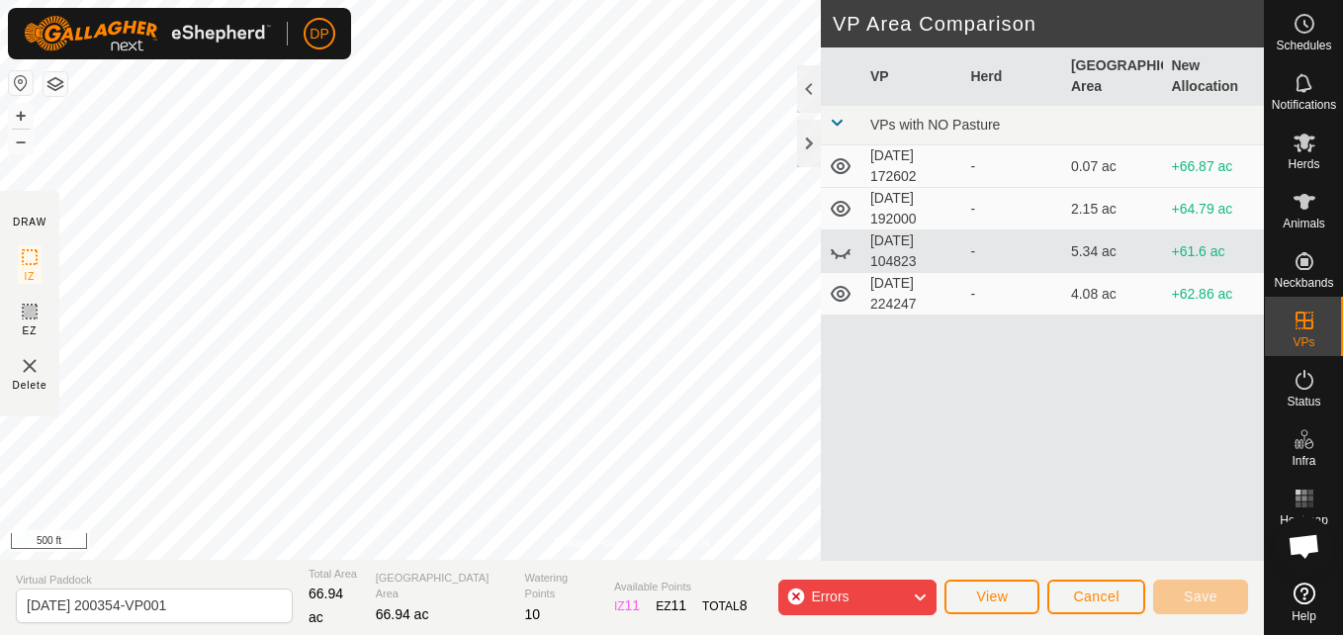
click at [843, 242] on icon at bounding box center [841, 251] width 24 height 24
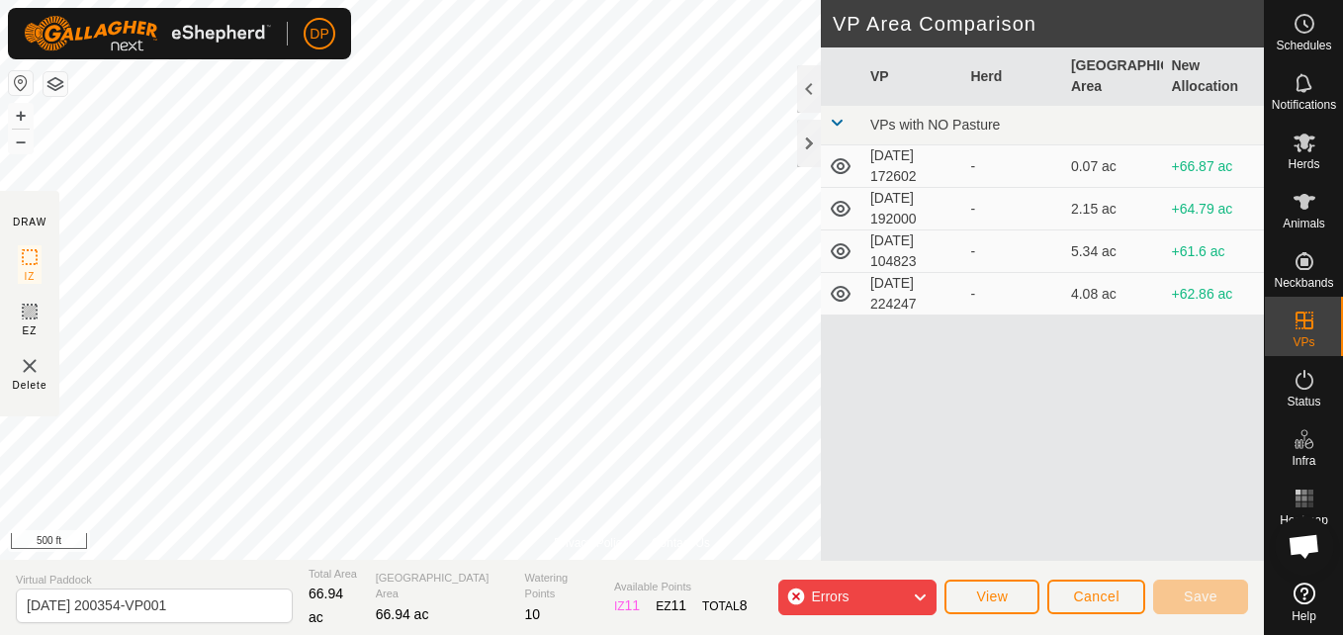
click at [843, 242] on icon at bounding box center [841, 251] width 24 height 24
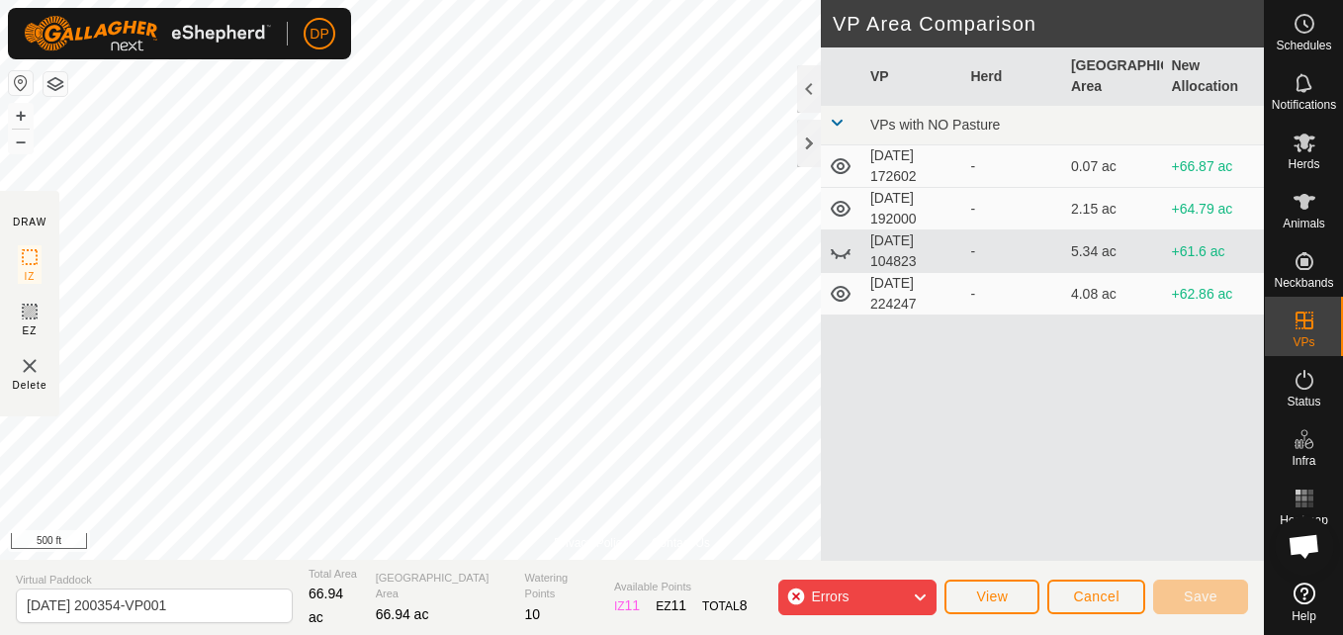
click at [843, 242] on icon at bounding box center [841, 251] width 24 height 24
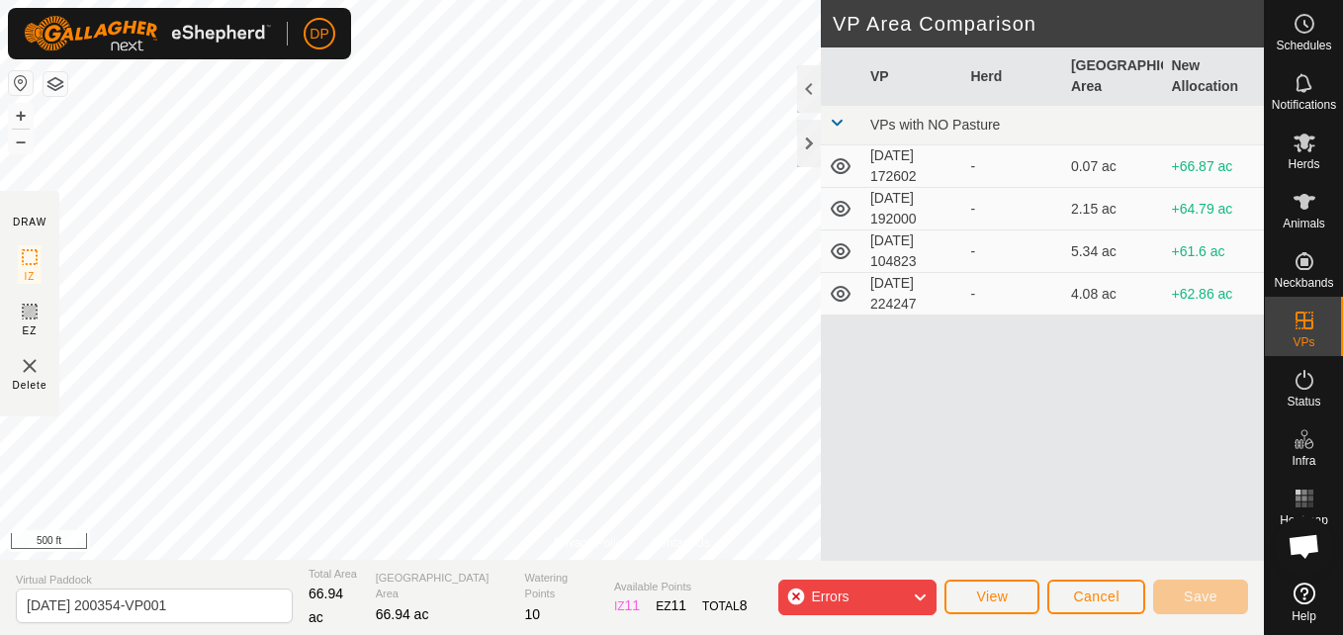
click at [845, 193] on td at bounding box center [842, 209] width 42 height 43
click at [839, 165] on icon at bounding box center [841, 166] width 20 height 16
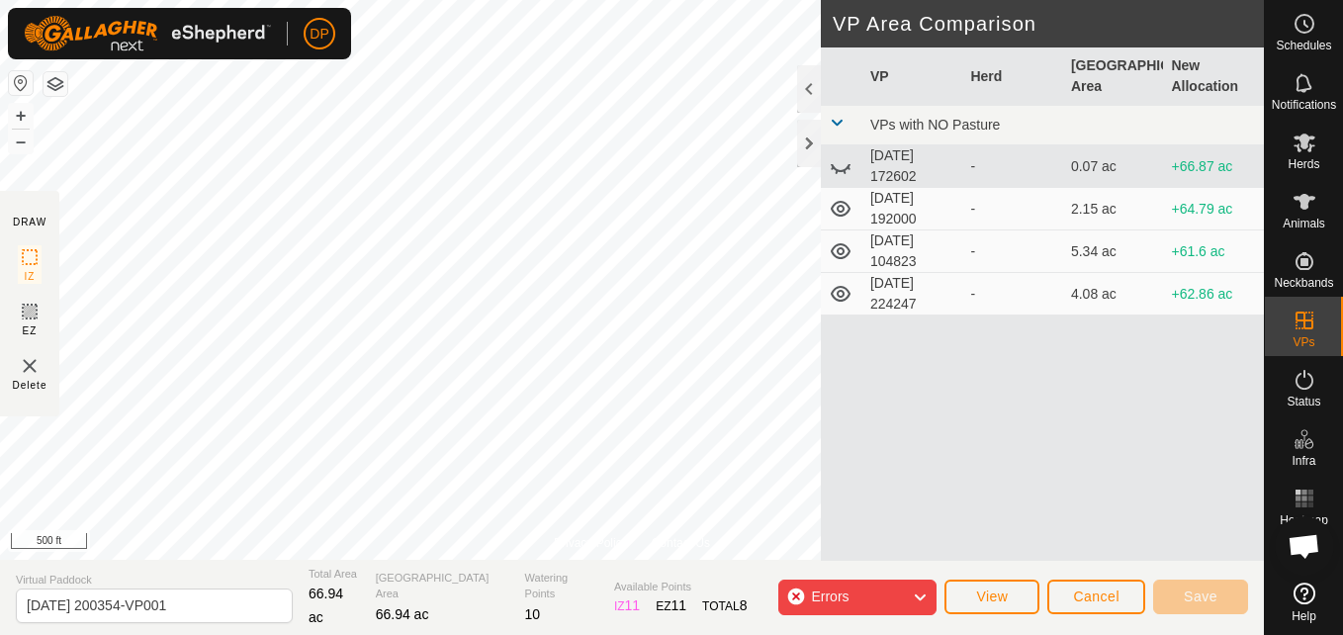
click at [839, 165] on icon at bounding box center [841, 166] width 24 height 24
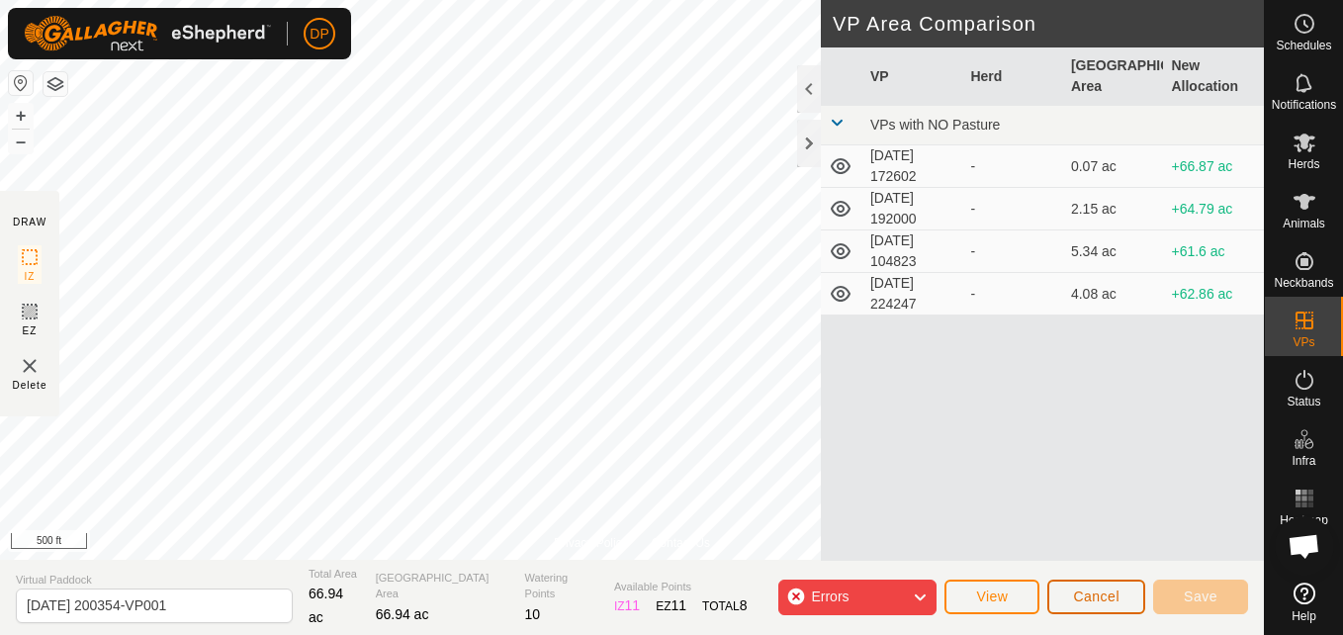
click at [1105, 596] on span "Cancel" at bounding box center [1096, 597] width 46 height 16
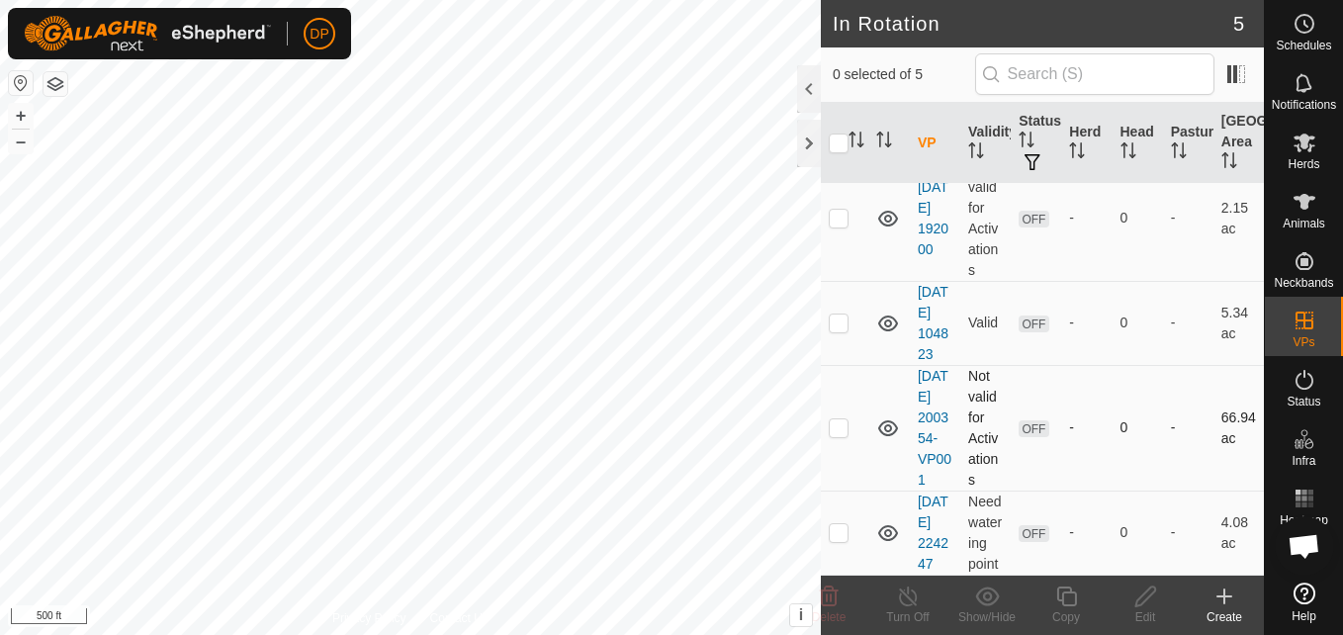
scroll to position [234, 0]
click at [1315, 148] on icon at bounding box center [1305, 143] width 24 height 24
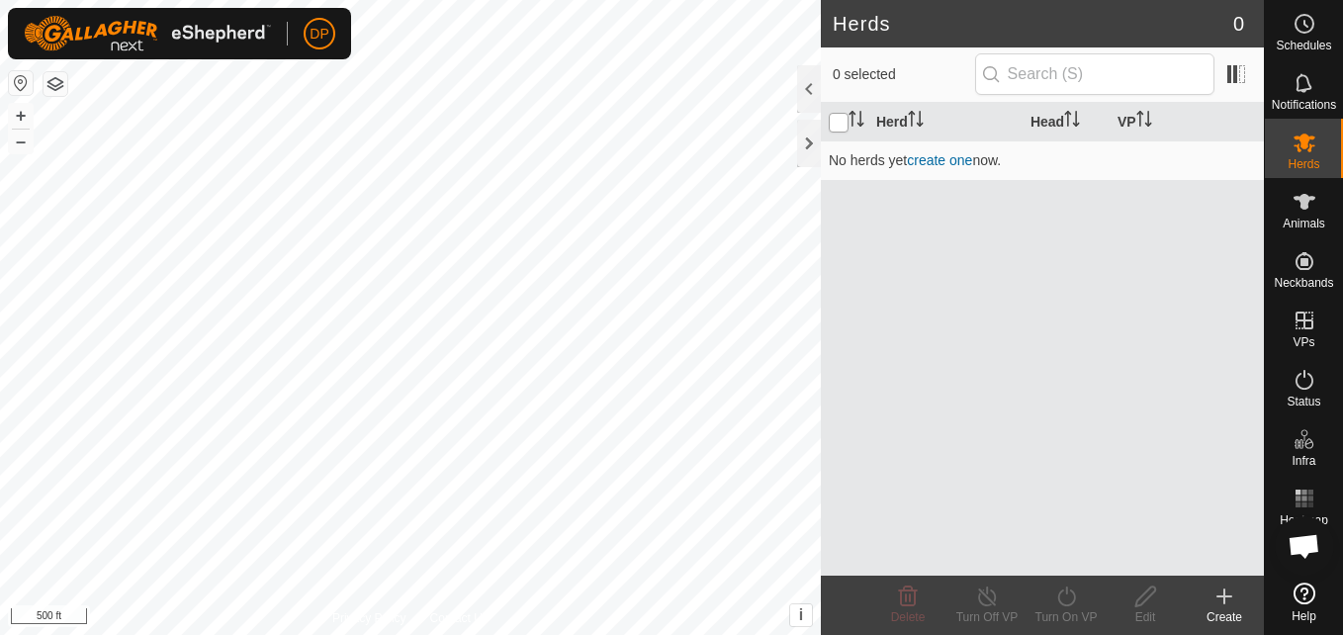
click at [837, 123] on input "checkbox" at bounding box center [839, 123] width 20 height 20
checkbox input "true"
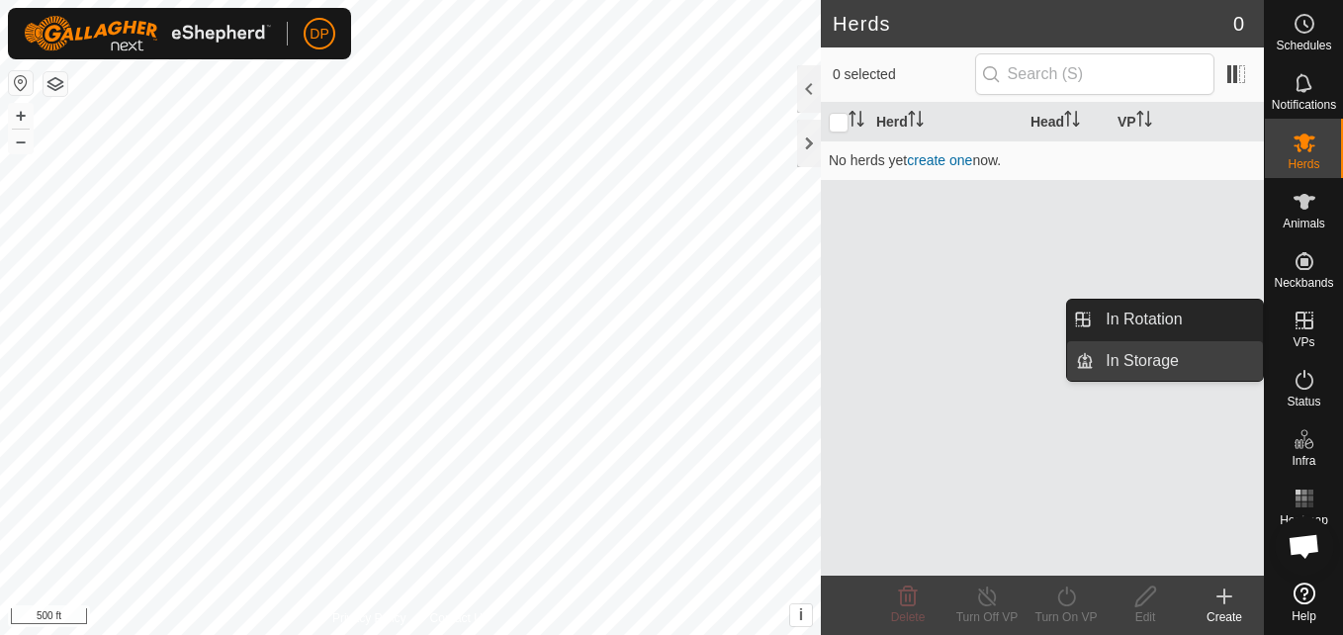
click at [1196, 368] on link "In Storage" at bounding box center [1178, 361] width 169 height 40
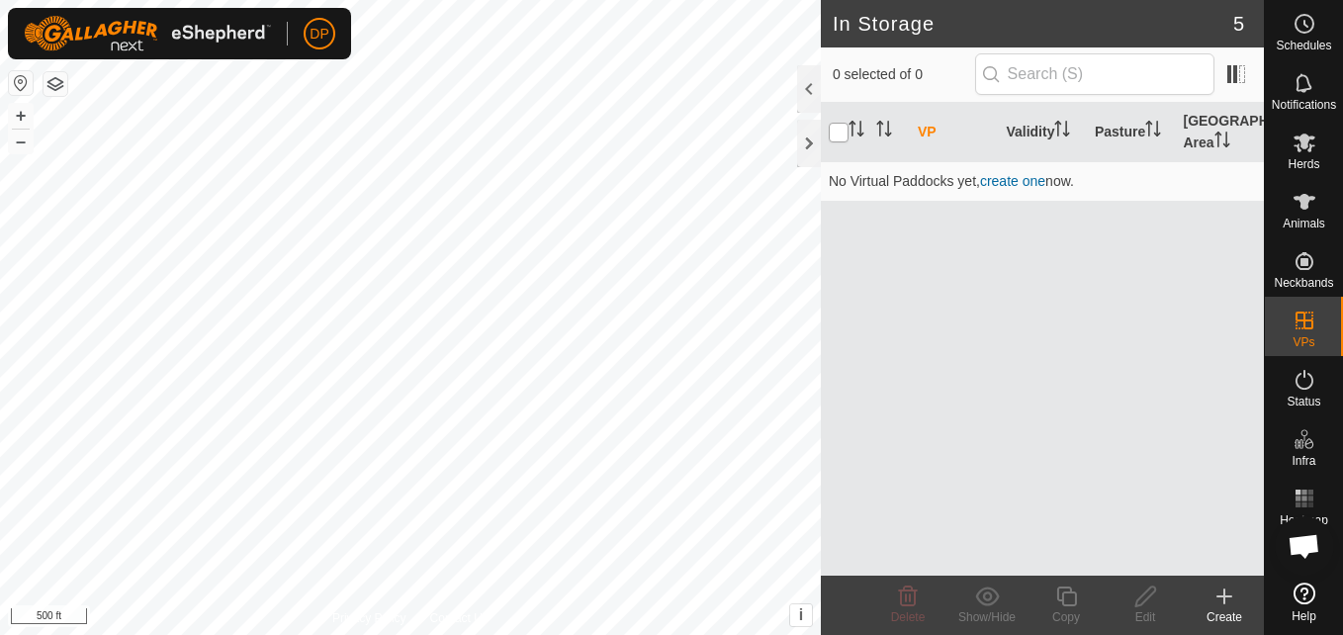
click at [841, 129] on input "checkbox" at bounding box center [839, 133] width 20 height 20
checkbox input "true"
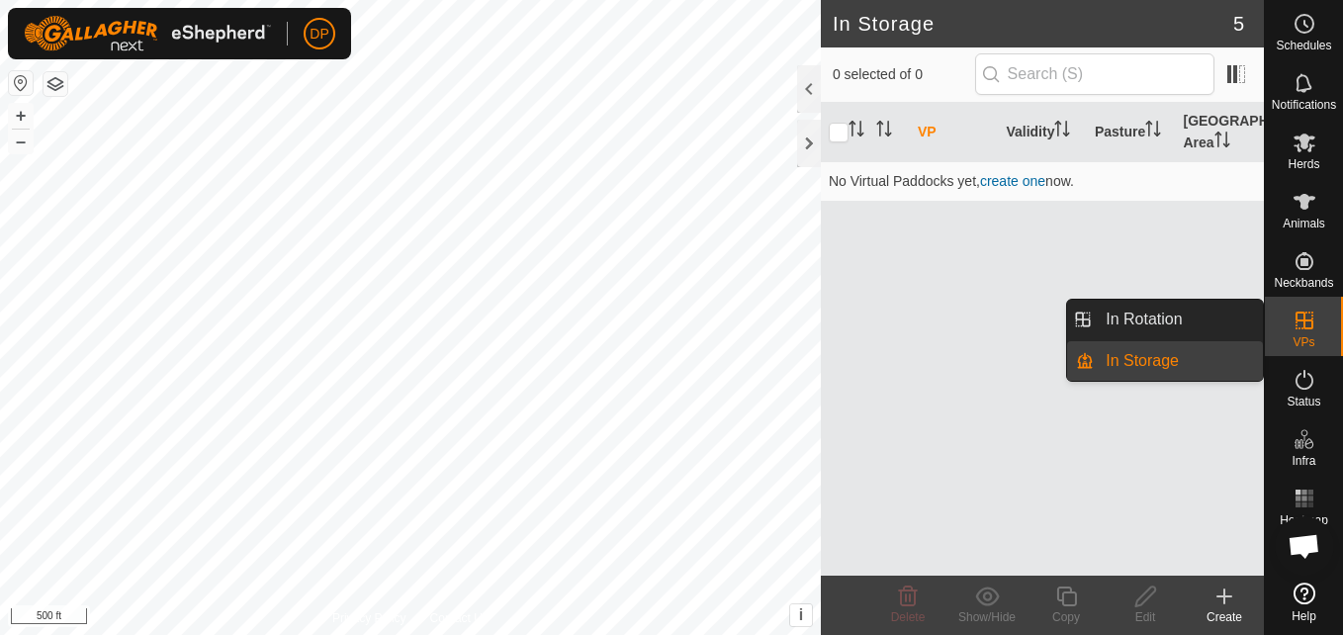
click at [1234, 315] on link "In Rotation" at bounding box center [1178, 320] width 169 height 40
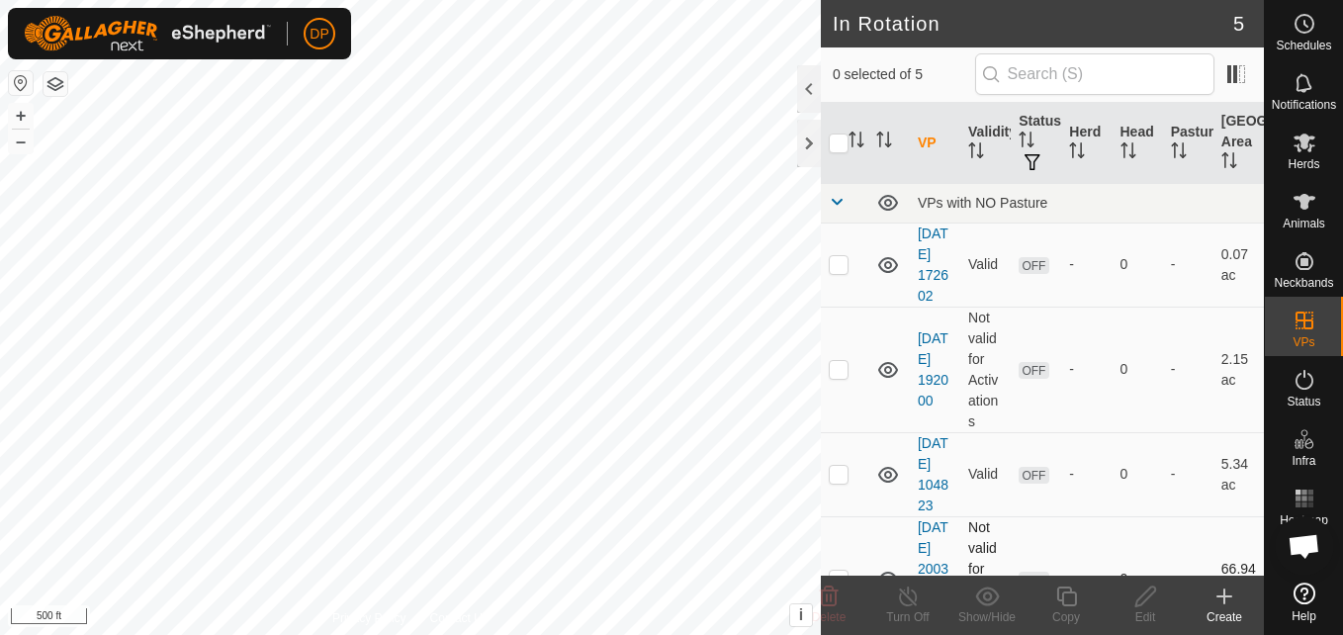
scroll to position [234, 0]
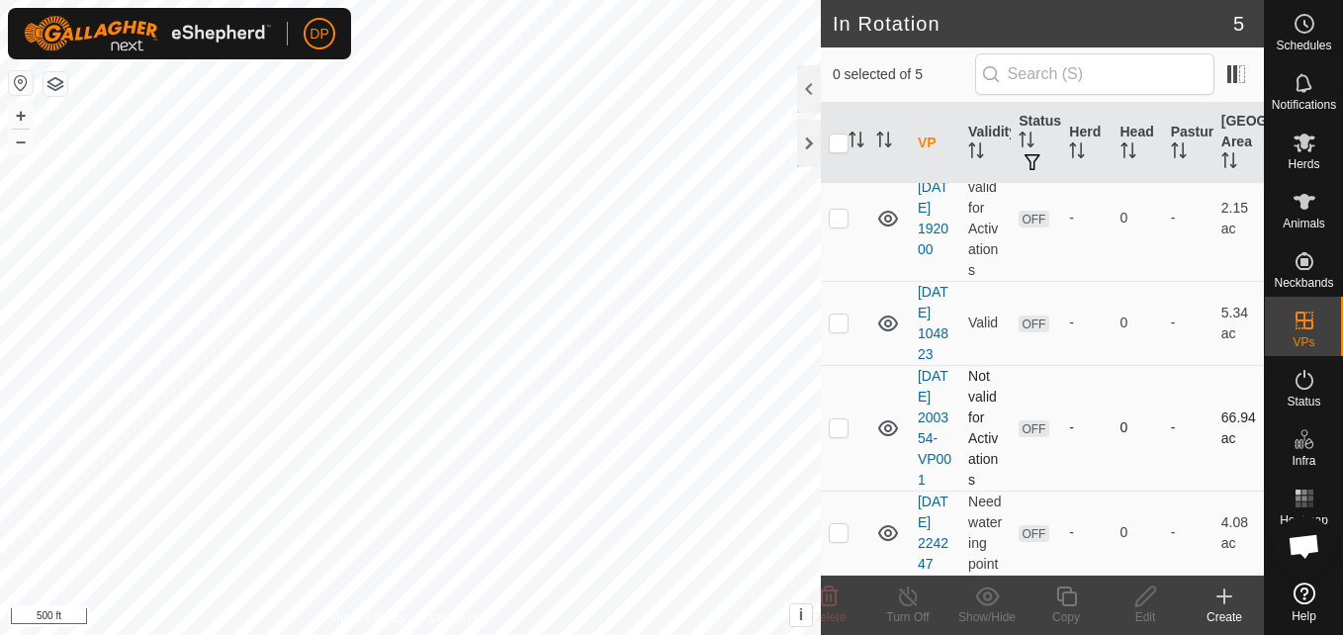
click at [832, 419] on p-checkbox at bounding box center [839, 427] width 20 height 16
checkbox input "true"
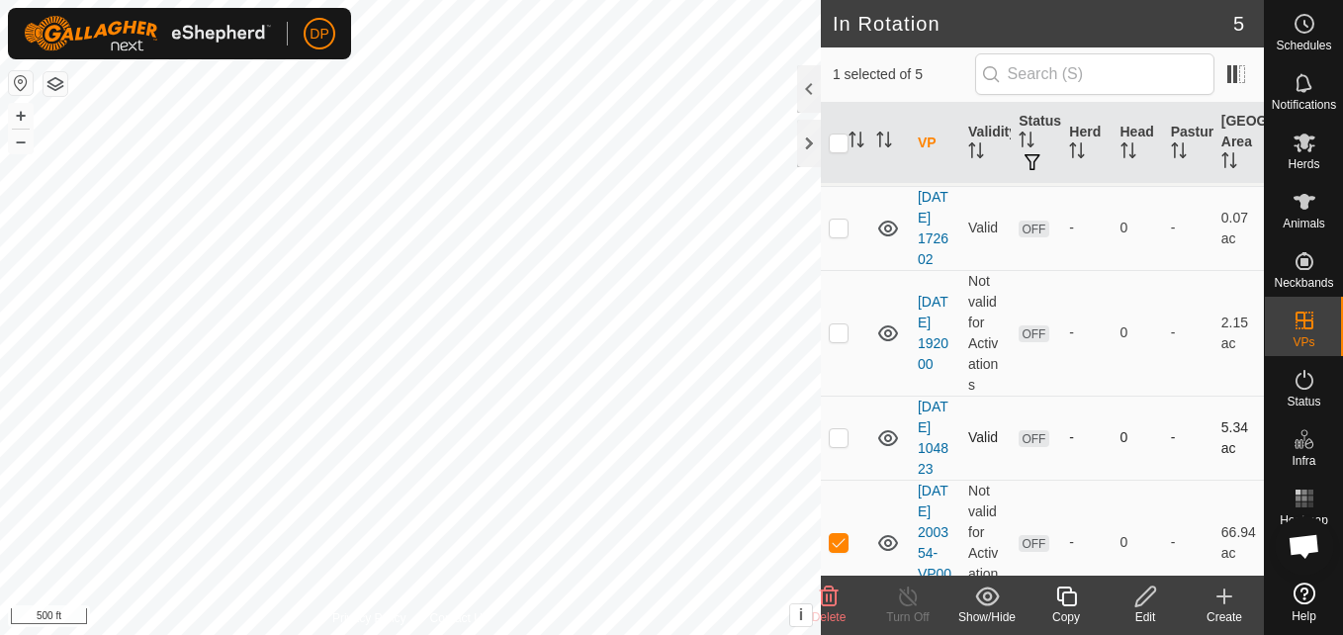
scroll to position [136, 0]
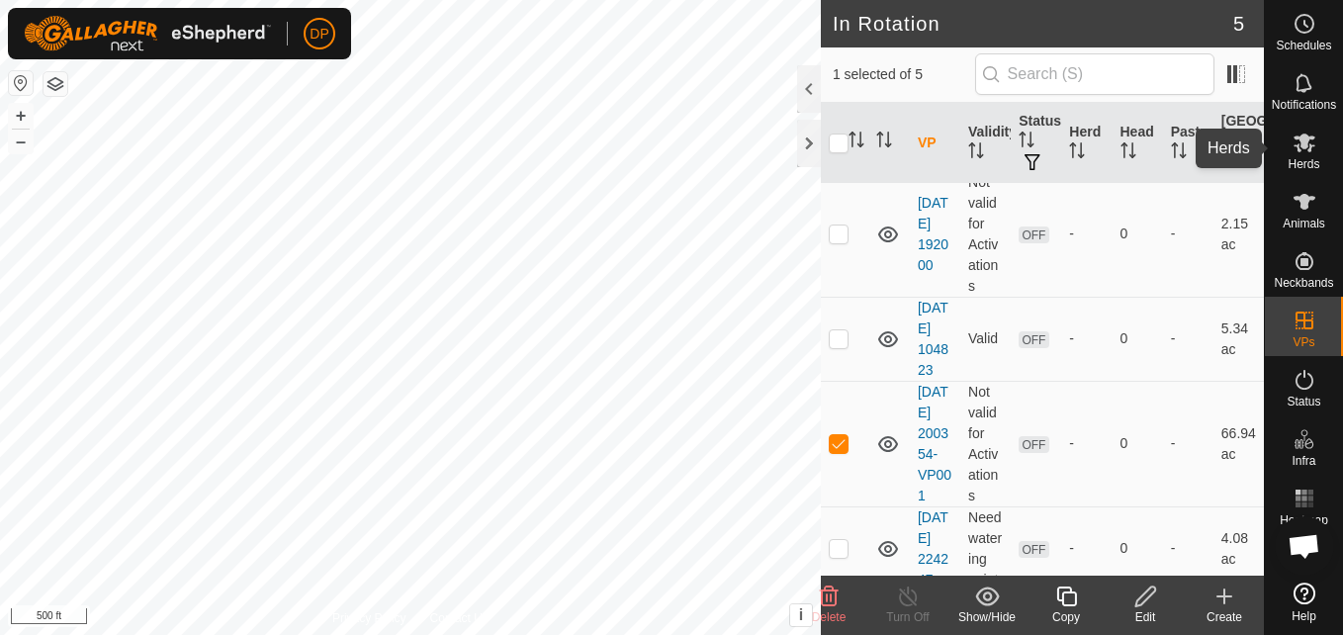
click at [1299, 152] on icon at bounding box center [1305, 143] width 24 height 24
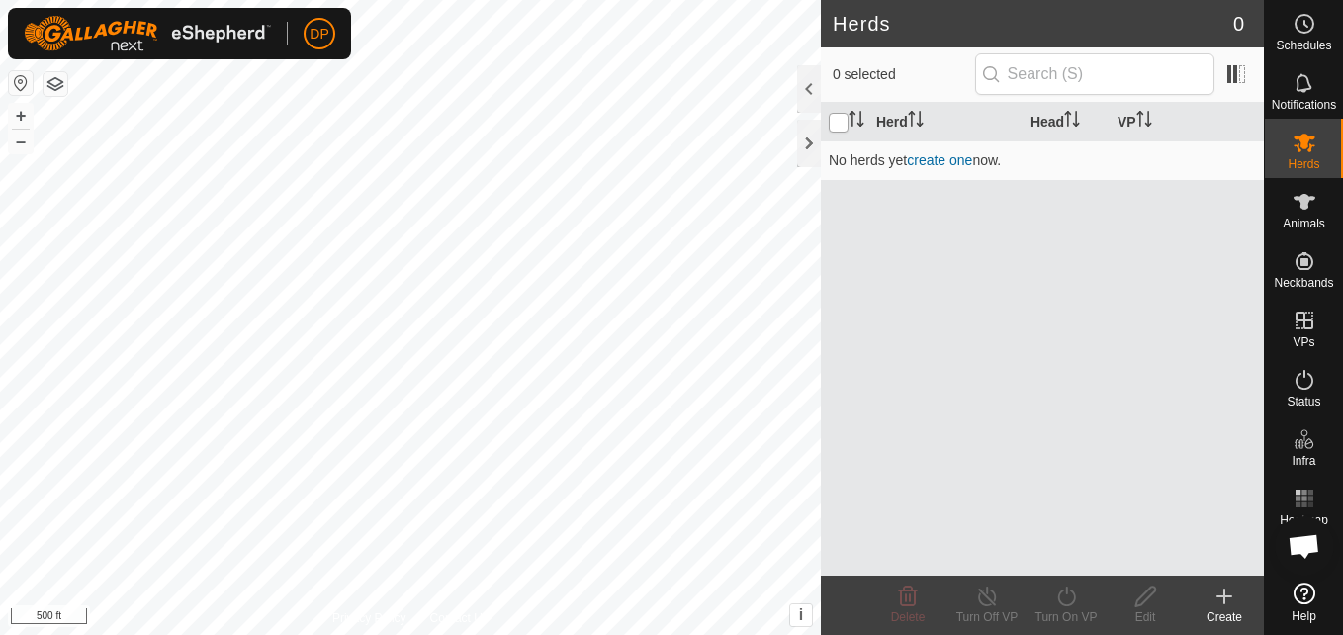
click at [844, 125] on input "checkbox" at bounding box center [839, 123] width 20 height 20
click at [810, 91] on div at bounding box center [809, 88] width 24 height 47
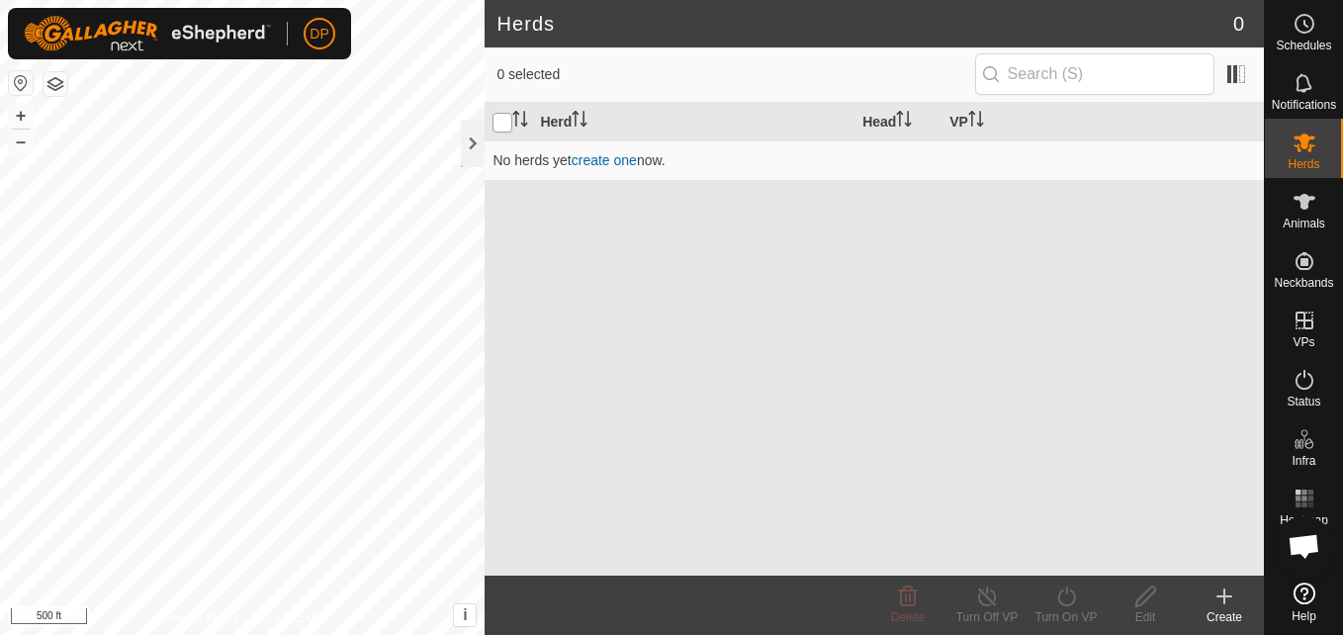
click at [498, 123] on input "checkbox" at bounding box center [503, 123] width 20 height 20
checkbox input "false"
click at [471, 134] on div at bounding box center [473, 143] width 24 height 47
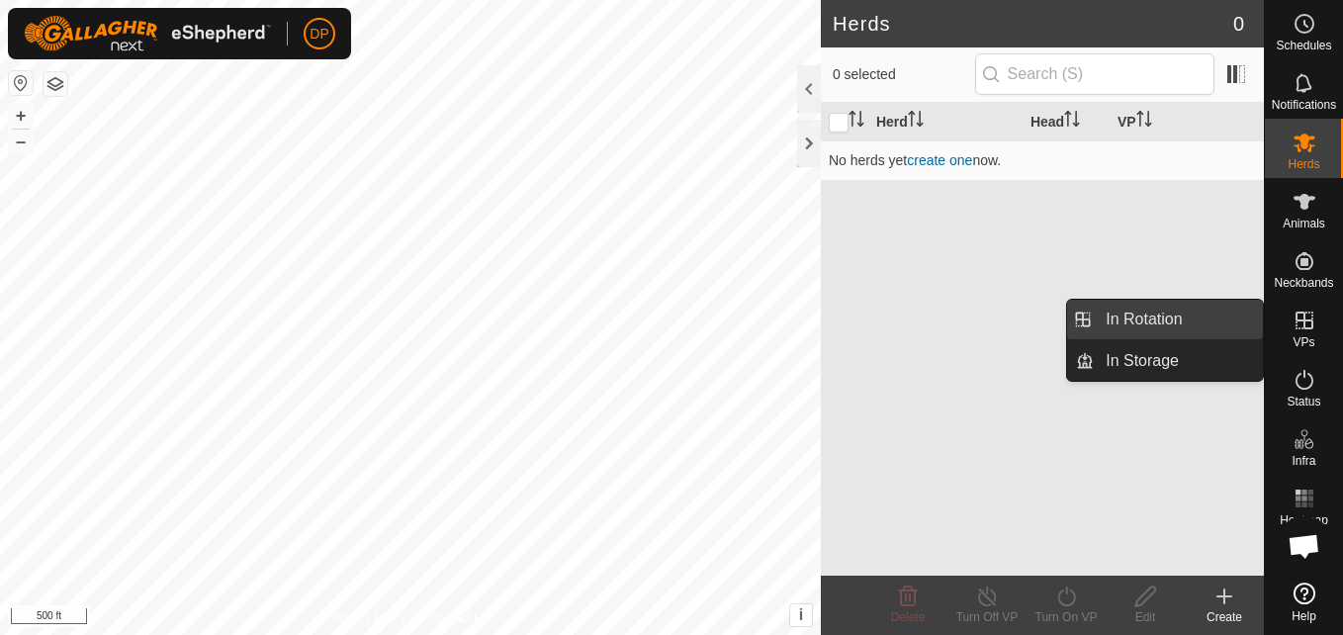
click at [1252, 317] on link "In Rotation" at bounding box center [1178, 320] width 169 height 40
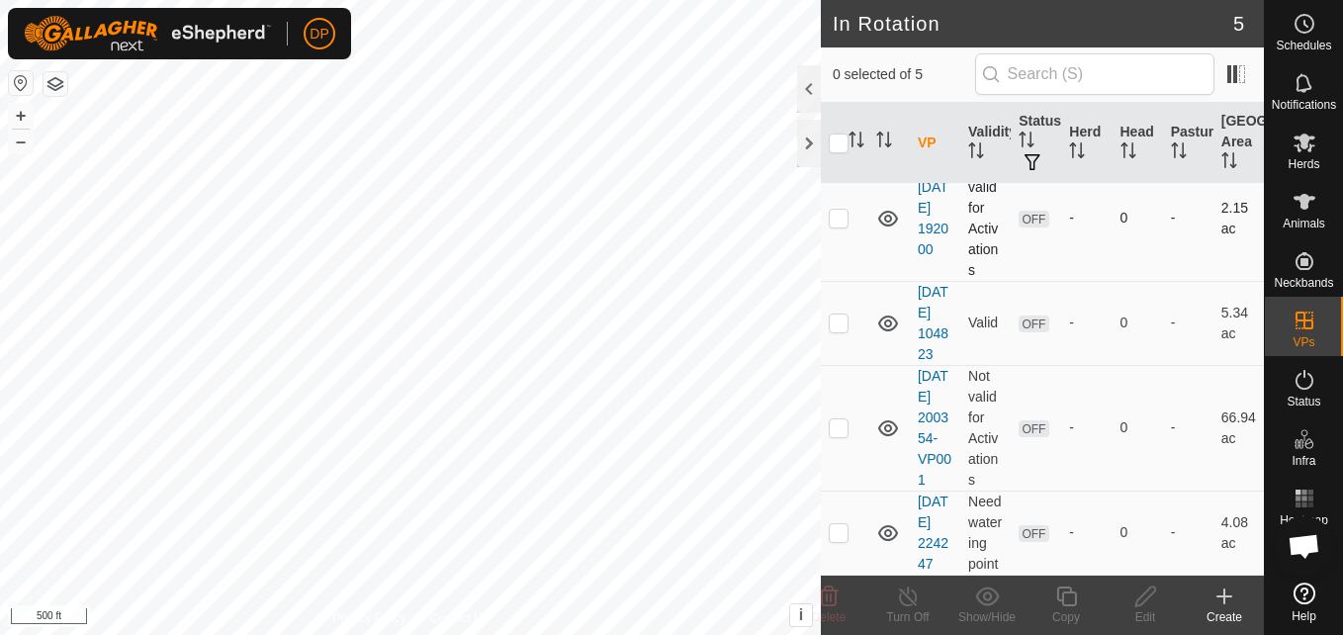
scroll to position [136, 0]
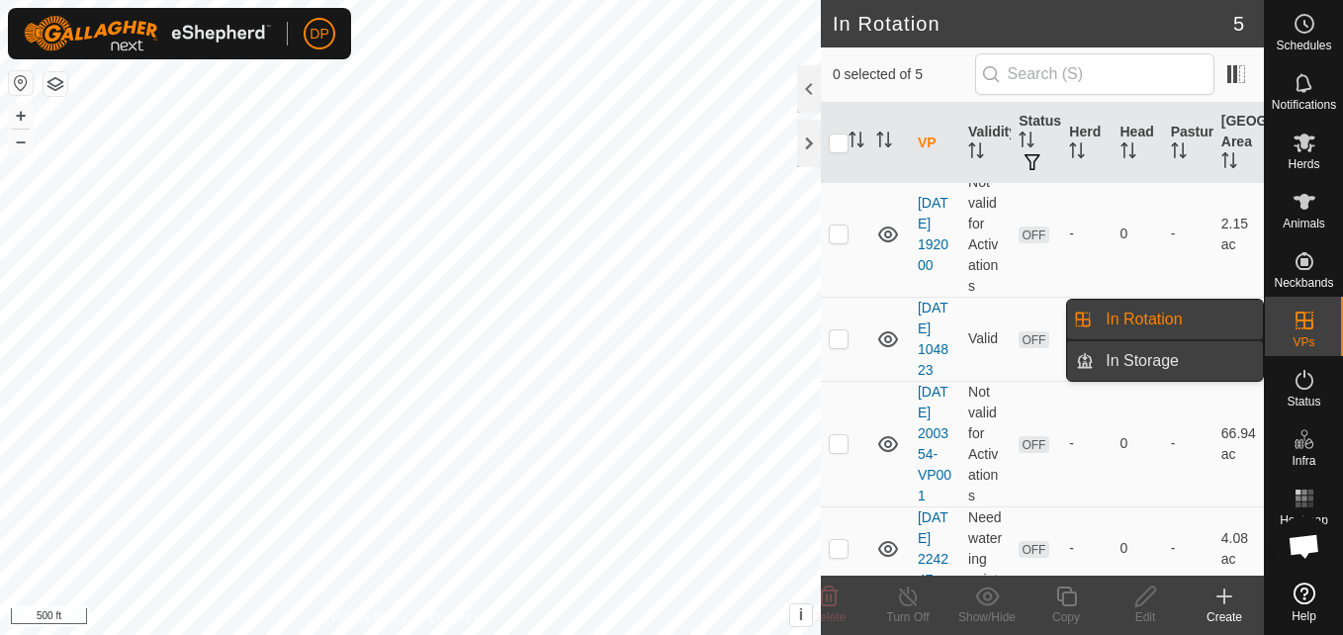
click at [1211, 360] on link "In Storage" at bounding box center [1178, 361] width 169 height 40
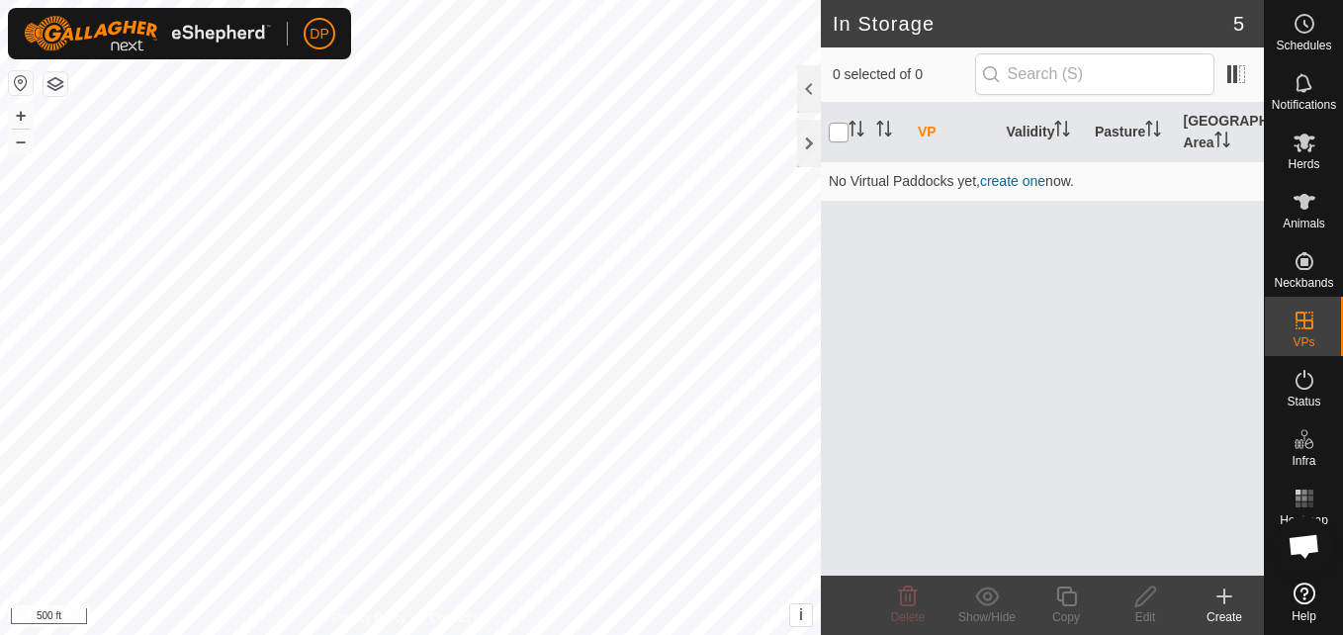
click at [839, 130] on input "checkbox" at bounding box center [839, 133] width 20 height 20
checkbox input "false"
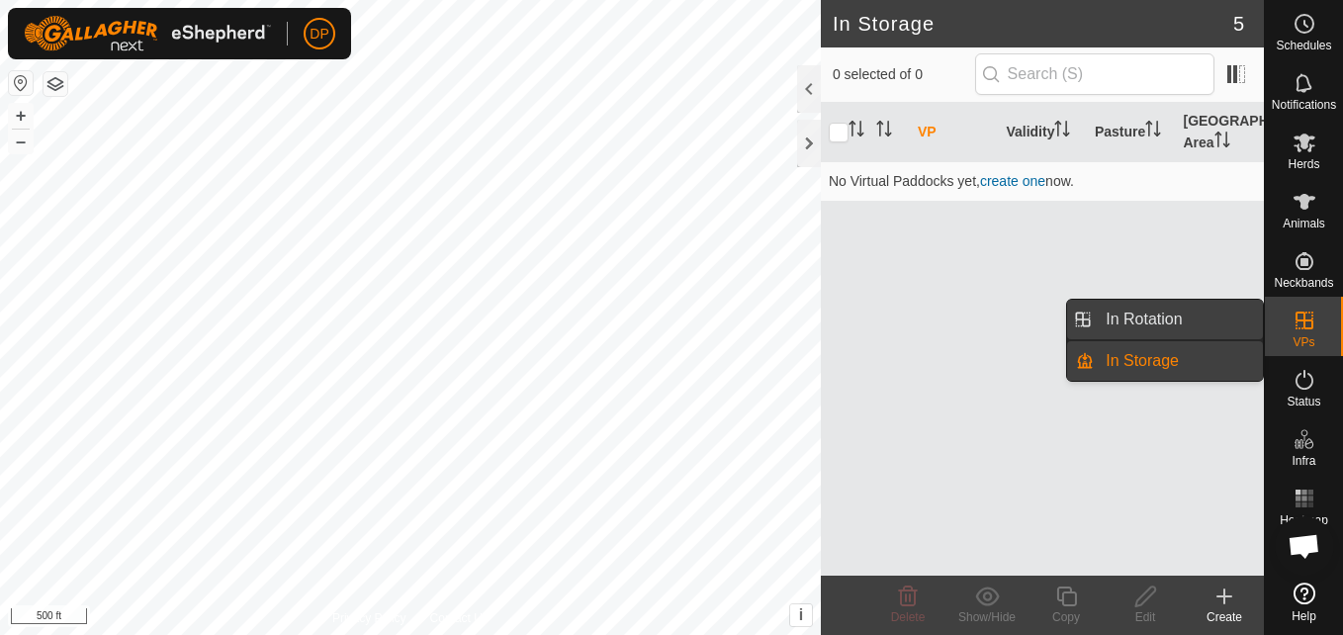
drag, startPoint x: 1263, startPoint y: 317, endPoint x: 1242, endPoint y: 317, distance: 20.8
click at [1242, 317] on link "In Rotation" at bounding box center [1178, 320] width 169 height 40
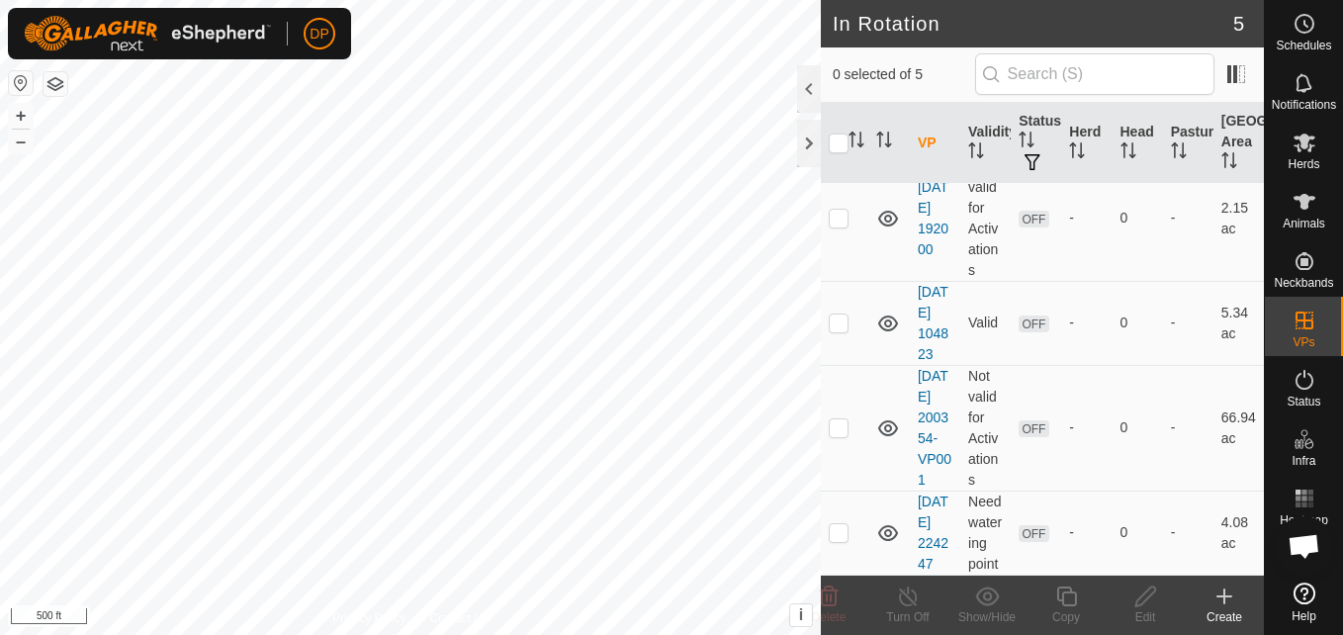
scroll to position [234, 0]
click at [839, 419] on p-checkbox at bounding box center [839, 427] width 20 height 16
checkbox input "true"
click at [1301, 142] on icon at bounding box center [1305, 143] width 22 height 19
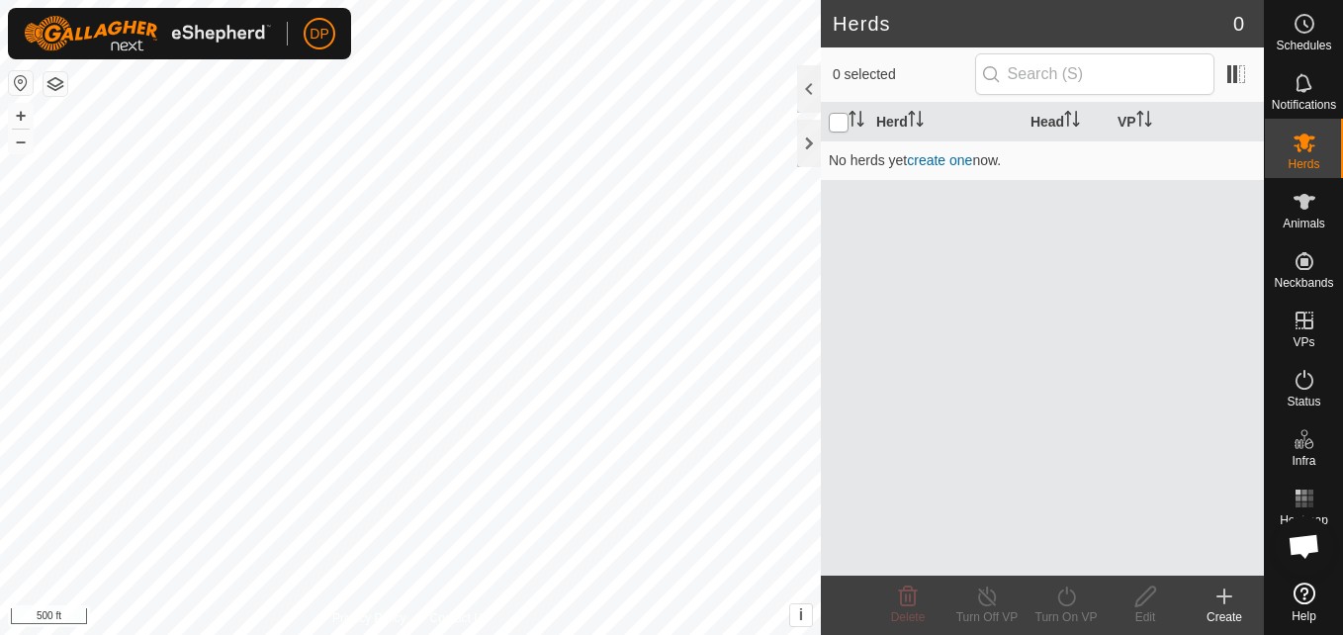
click at [838, 120] on input "checkbox" at bounding box center [839, 123] width 20 height 20
checkbox input "true"
click at [961, 160] on link "create one" at bounding box center [939, 160] width 65 height 16
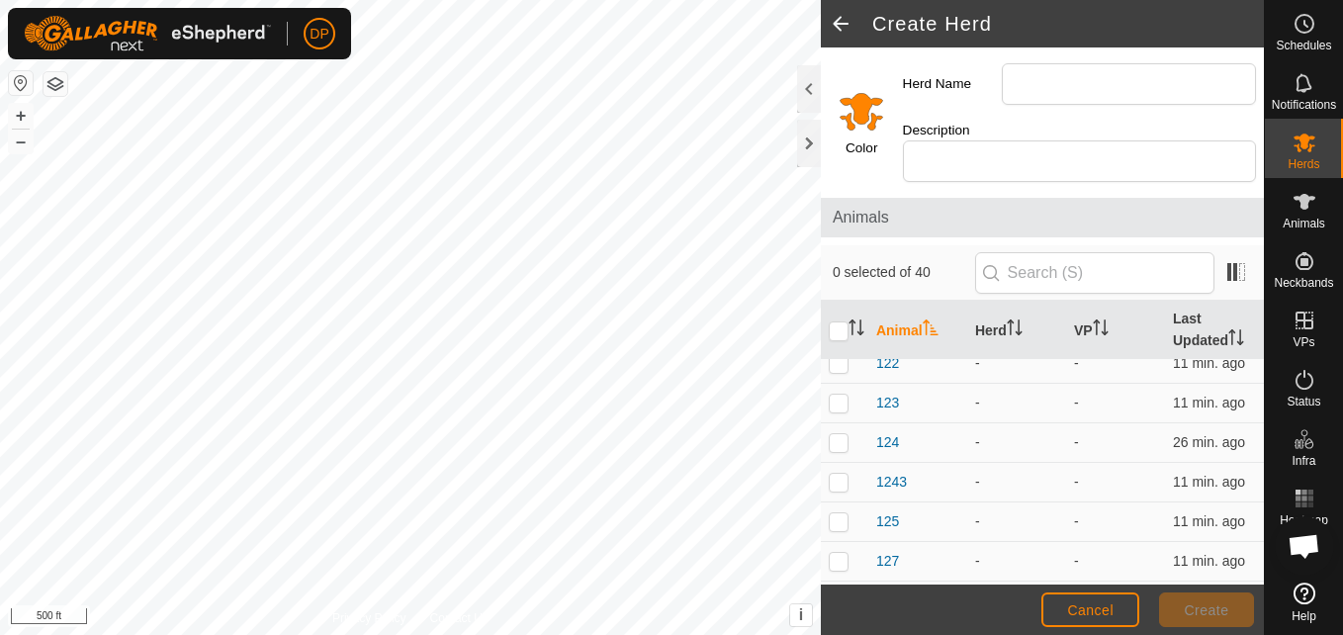
scroll to position [495, 0]
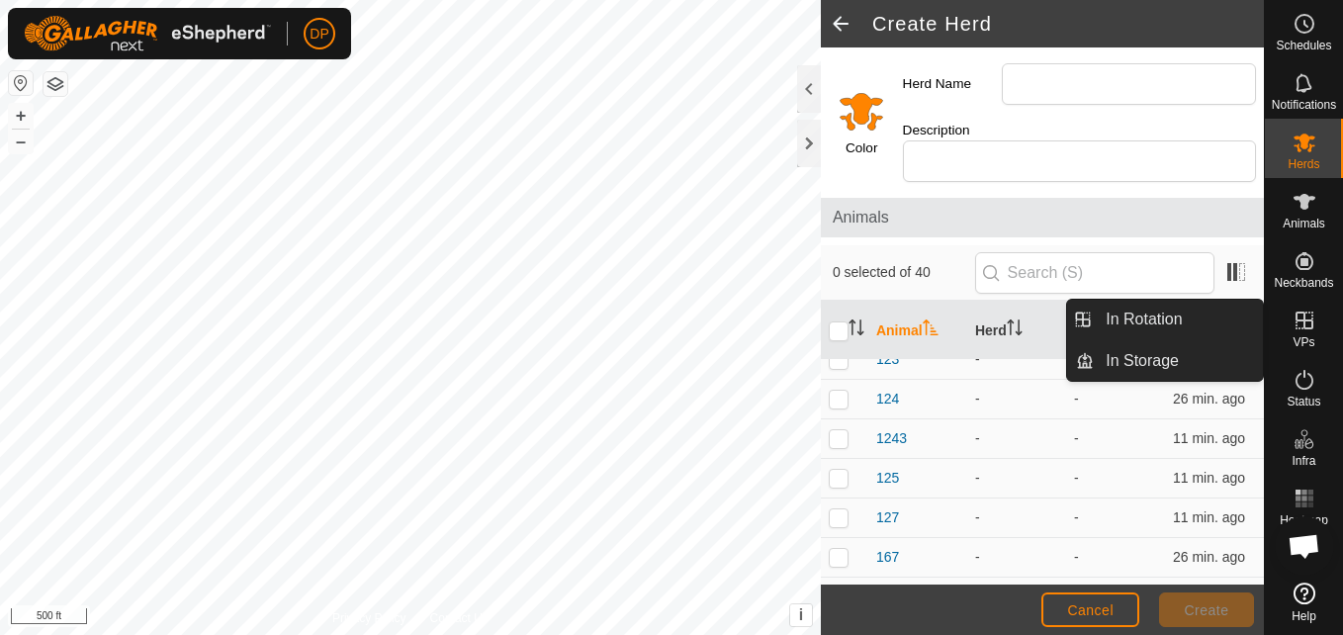
click at [1302, 312] on icon at bounding box center [1305, 321] width 18 height 18
click at [1302, 313] on icon at bounding box center [1305, 321] width 18 height 18
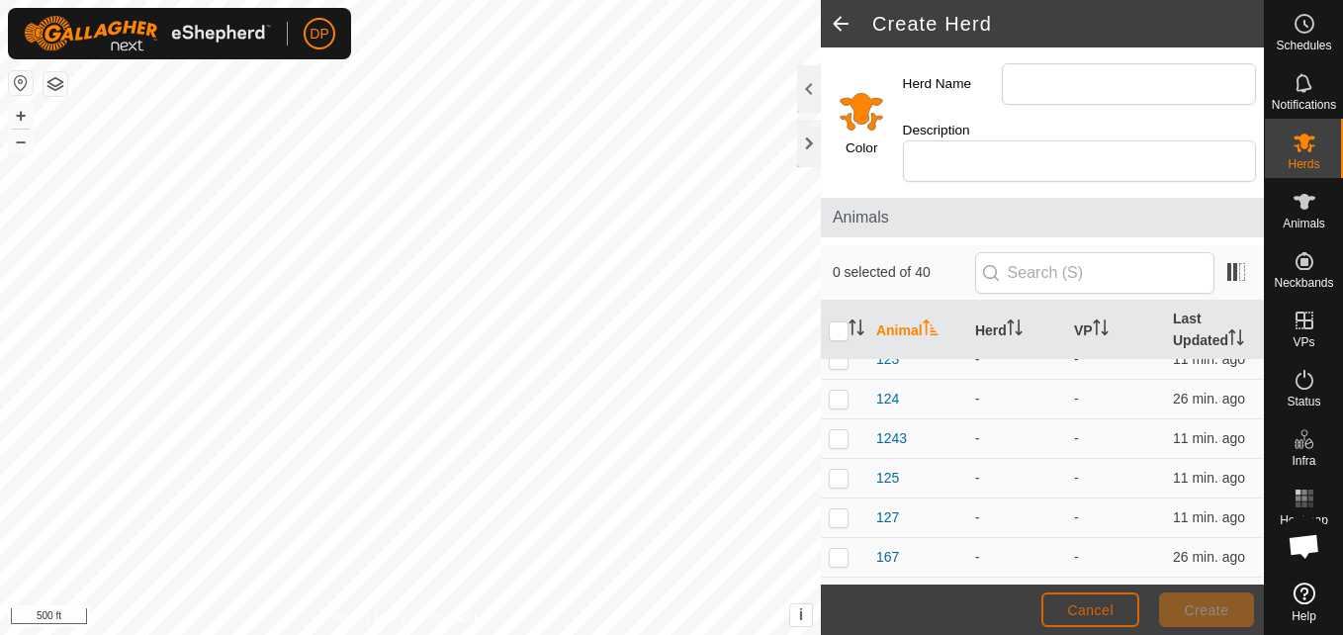
click at [1126, 600] on button "Cancel" at bounding box center [1091, 609] width 98 height 35
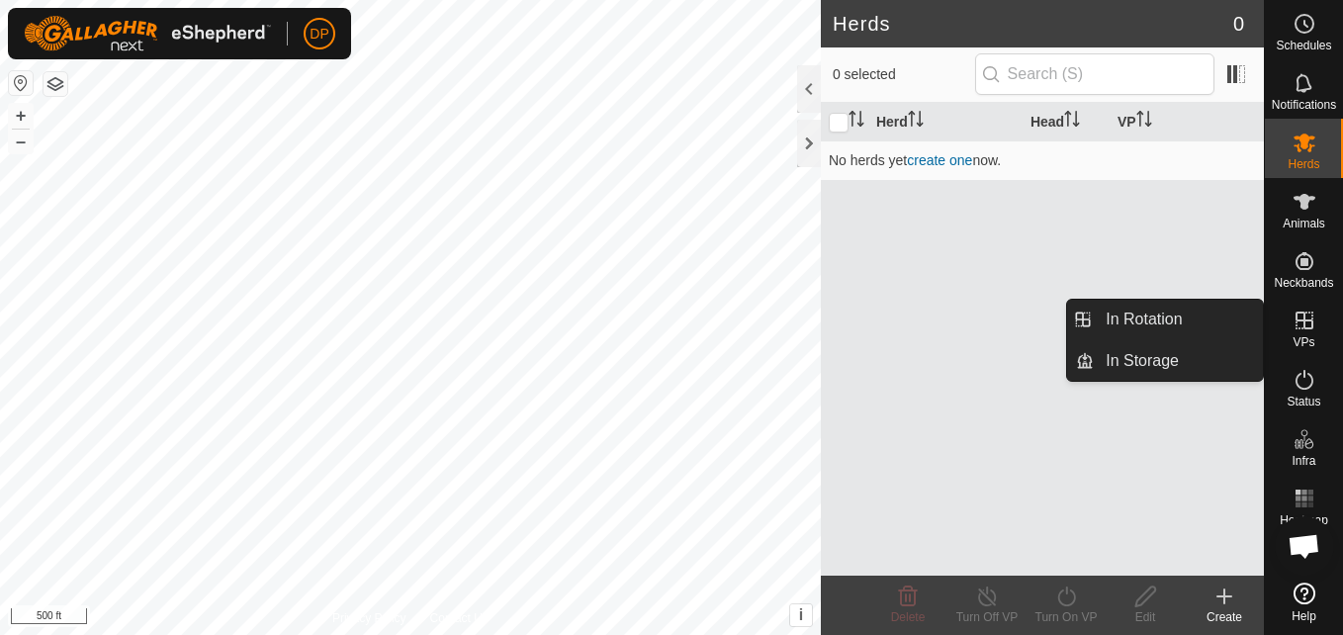
click at [1293, 319] on icon at bounding box center [1305, 321] width 24 height 24
click at [1299, 312] on icon at bounding box center [1305, 321] width 18 height 18
click at [1209, 311] on link "In Rotation" at bounding box center [1178, 320] width 169 height 40
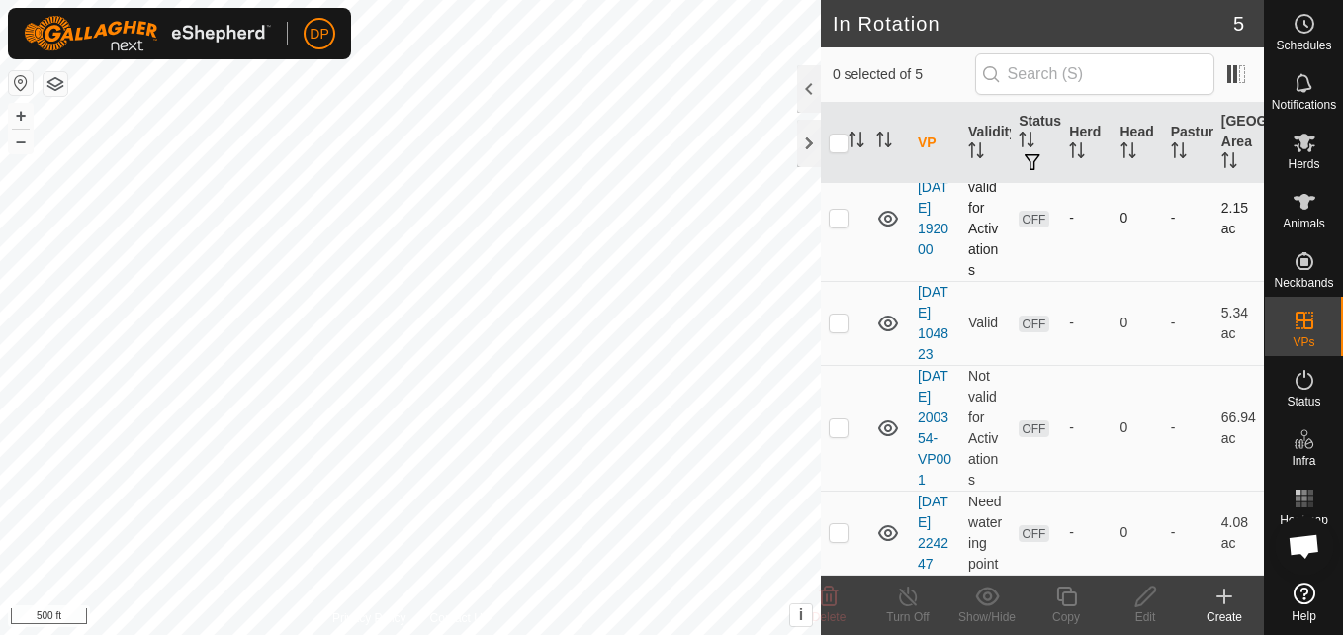
scroll to position [234, 0]
click at [881, 420] on icon at bounding box center [888, 428] width 20 height 16
click at [881, 416] on icon at bounding box center [888, 428] width 24 height 24
click at [881, 420] on icon at bounding box center [888, 428] width 20 height 16
click at [881, 416] on icon at bounding box center [888, 428] width 24 height 24
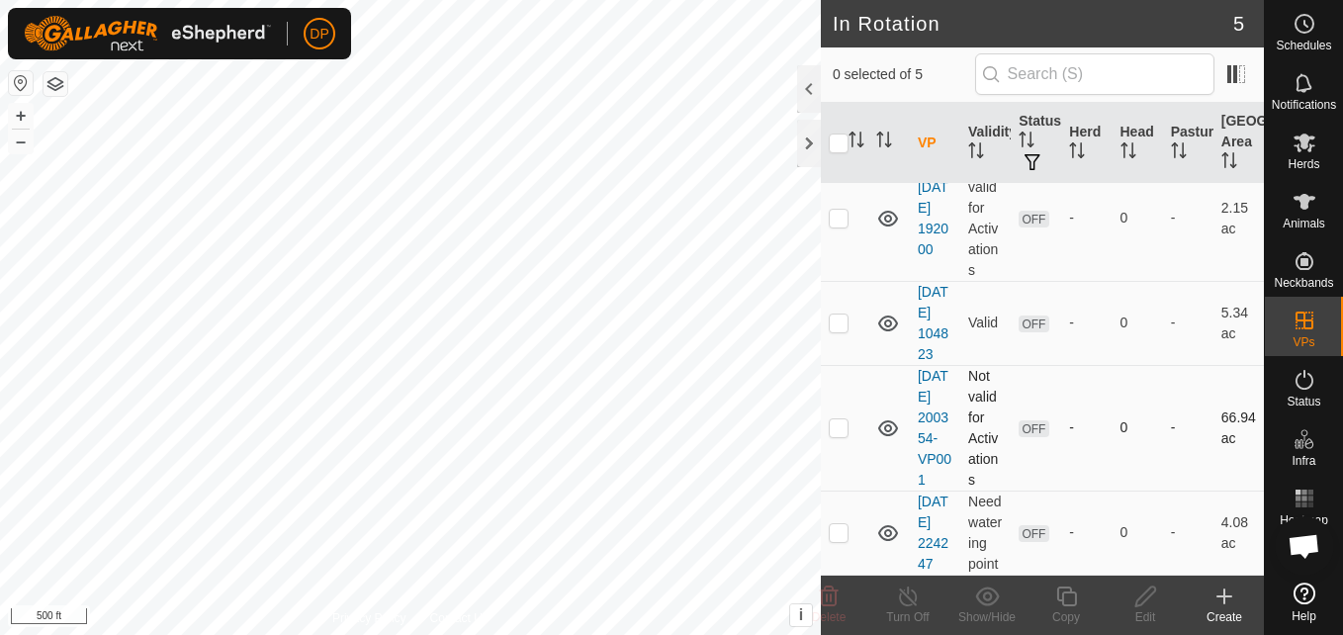
click at [835, 419] on p-checkbox at bounding box center [839, 427] width 20 height 16
checkbox input "true"
click at [989, 597] on icon at bounding box center [987, 597] width 25 height 24
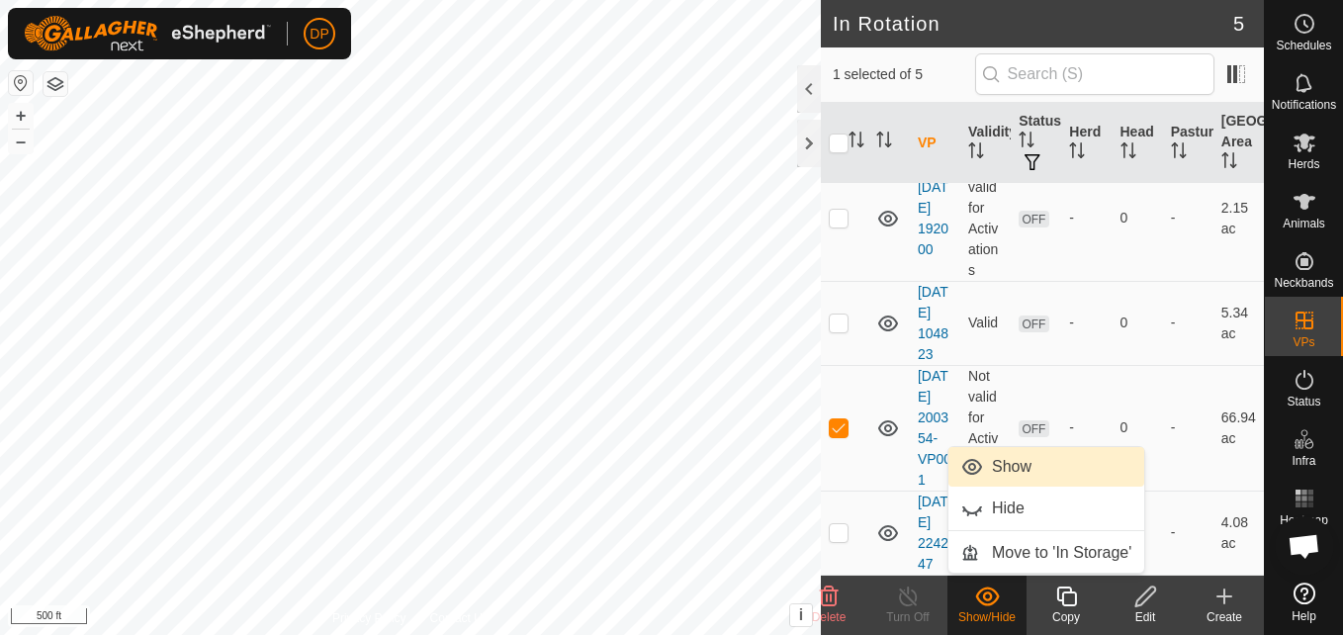
click at [1013, 467] on link "Show" at bounding box center [1047, 467] width 196 height 40
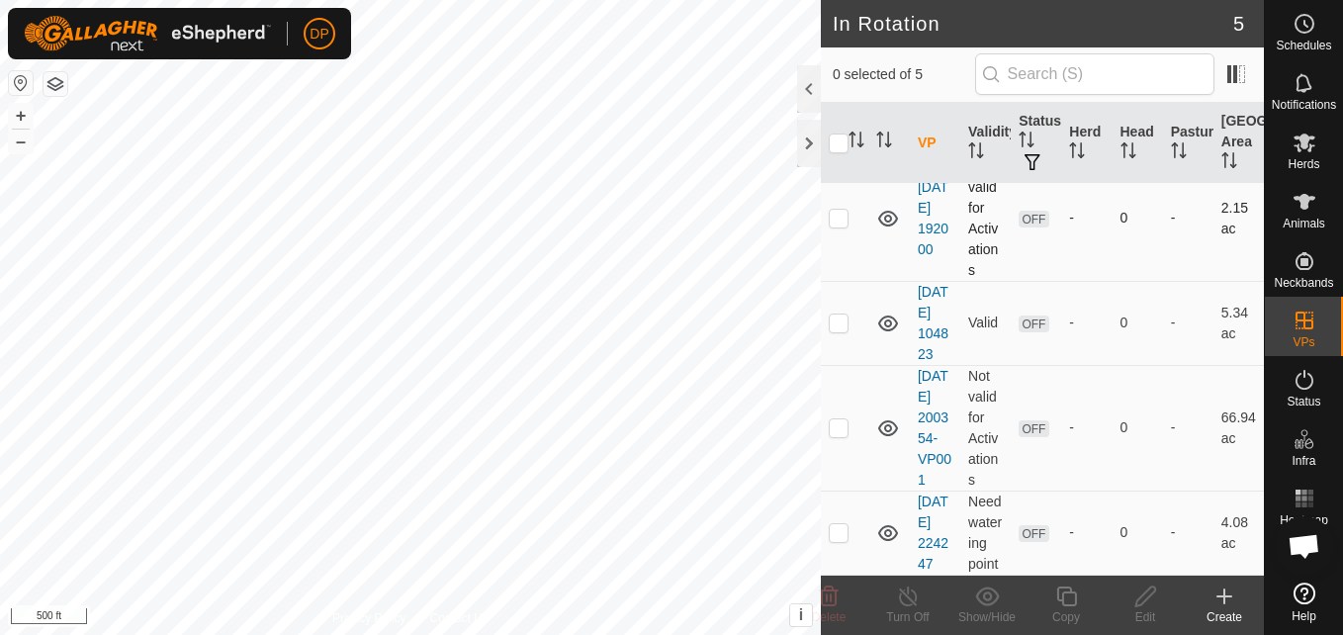
scroll to position [234, 0]
click at [831, 419] on p-checkbox at bounding box center [839, 427] width 20 height 16
checkbox input "true"
click at [1312, 144] on icon at bounding box center [1305, 143] width 24 height 24
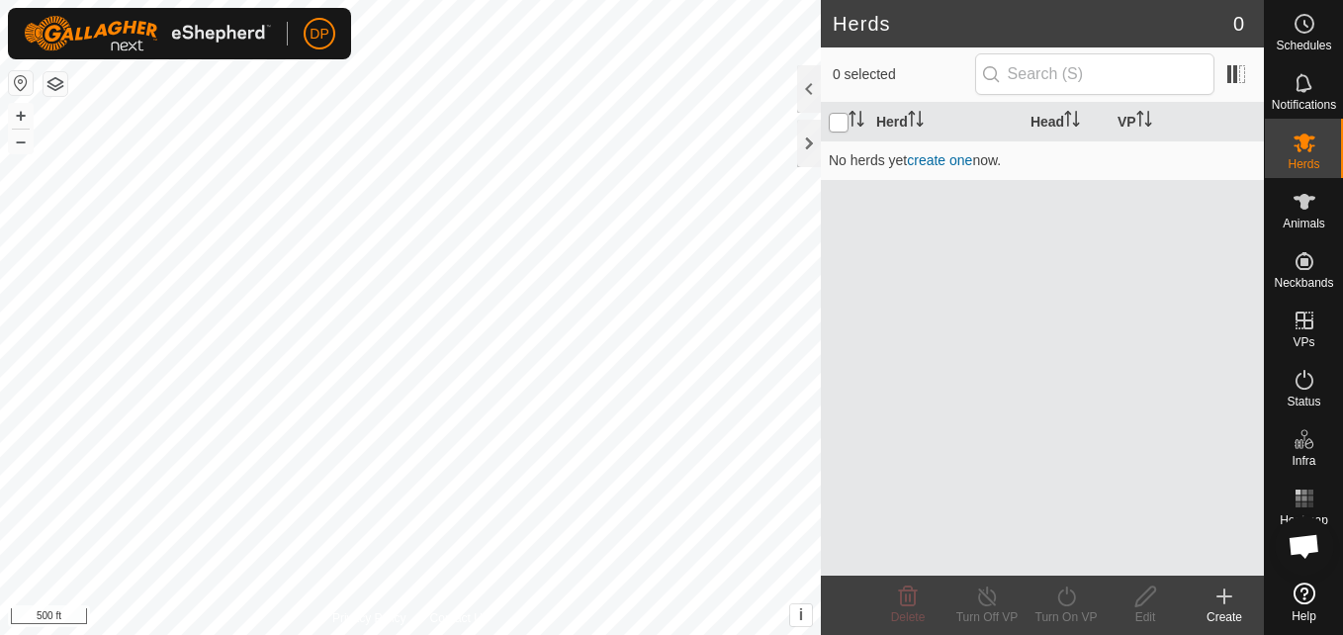
click at [835, 116] on input "checkbox" at bounding box center [839, 123] width 20 height 20
checkbox input "false"
drag, startPoint x: 840, startPoint y: 111, endPoint x: 838, endPoint y: 122, distance: 11.1
click at [838, 122] on th at bounding box center [844, 122] width 47 height 39
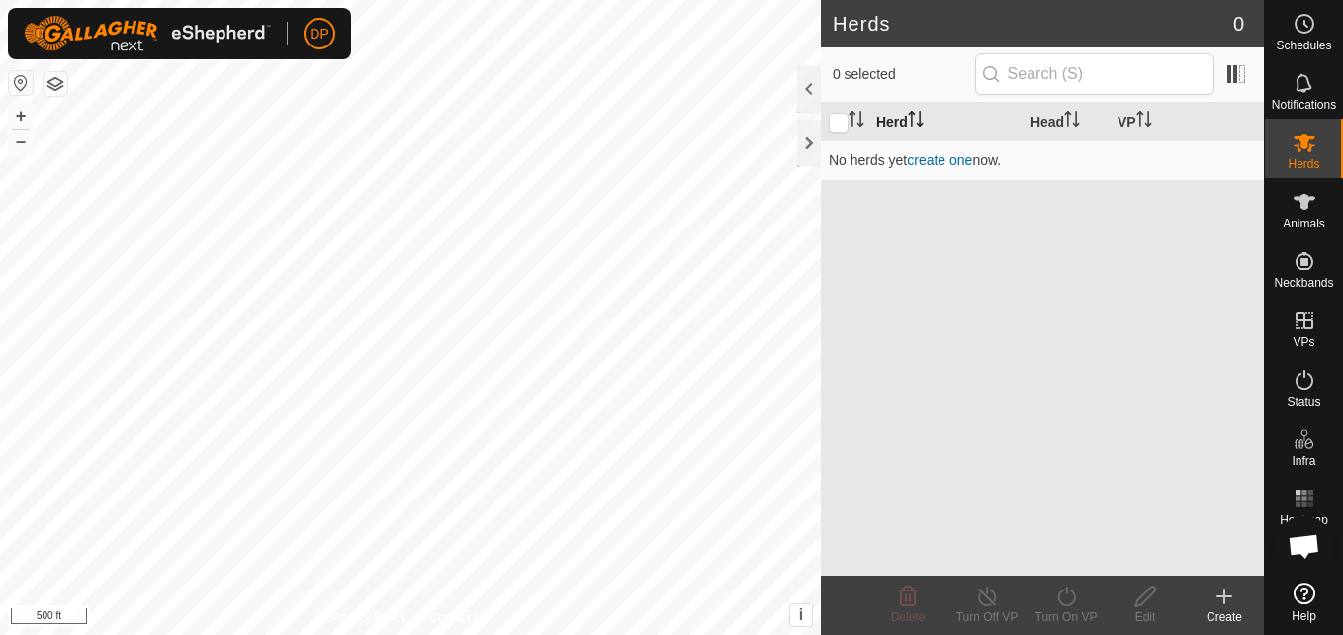
click at [918, 119] on icon "Activate to sort" at bounding box center [916, 119] width 16 height 16
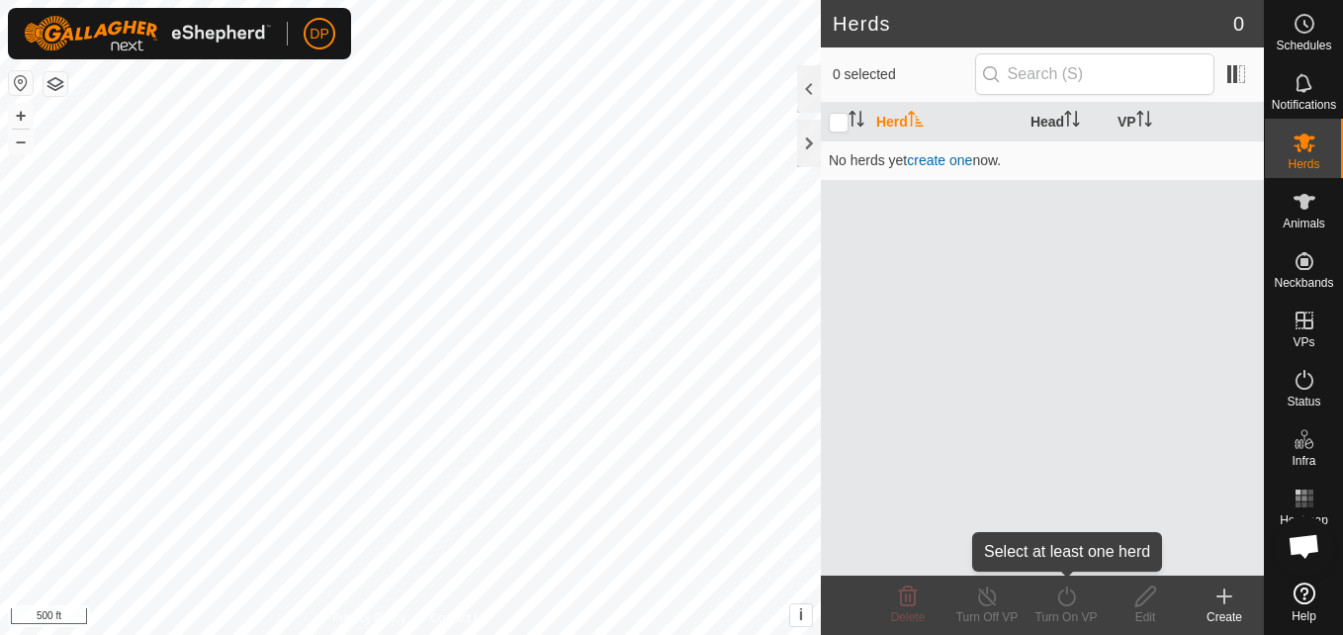
click at [1063, 613] on div "Turn On VP" at bounding box center [1066, 617] width 79 height 18
click at [1065, 614] on div "Turn On VP" at bounding box center [1066, 617] width 79 height 18
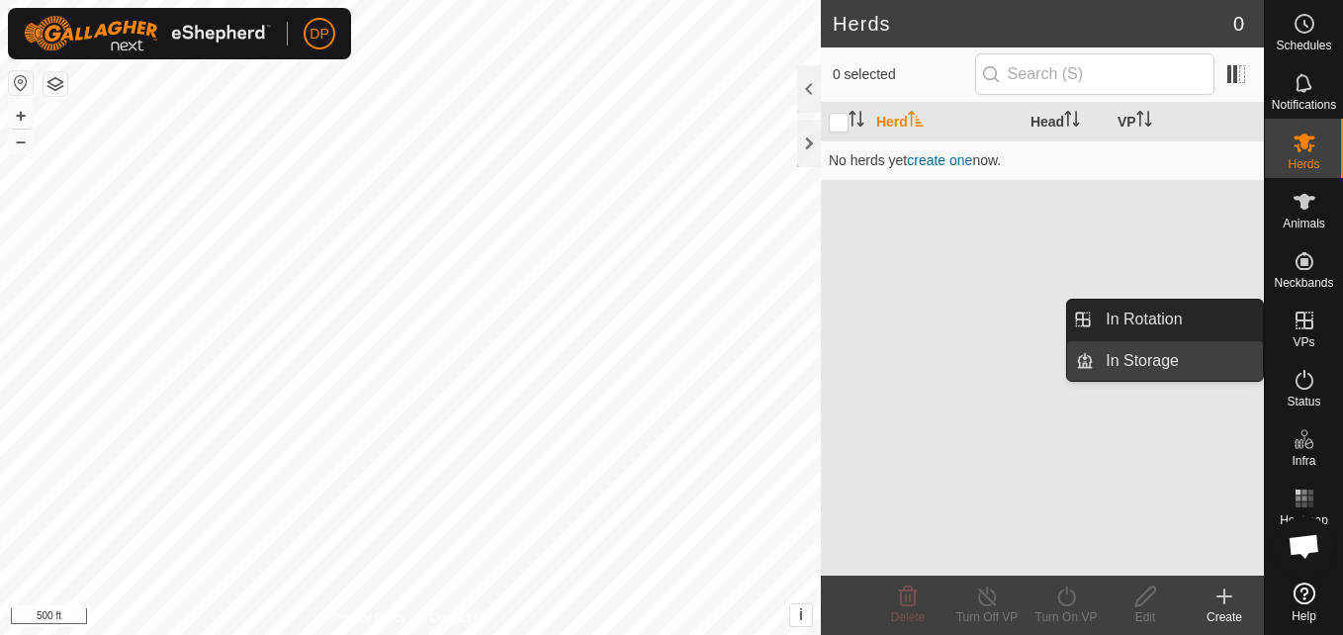
click at [1238, 363] on link "In Storage" at bounding box center [1178, 361] width 169 height 40
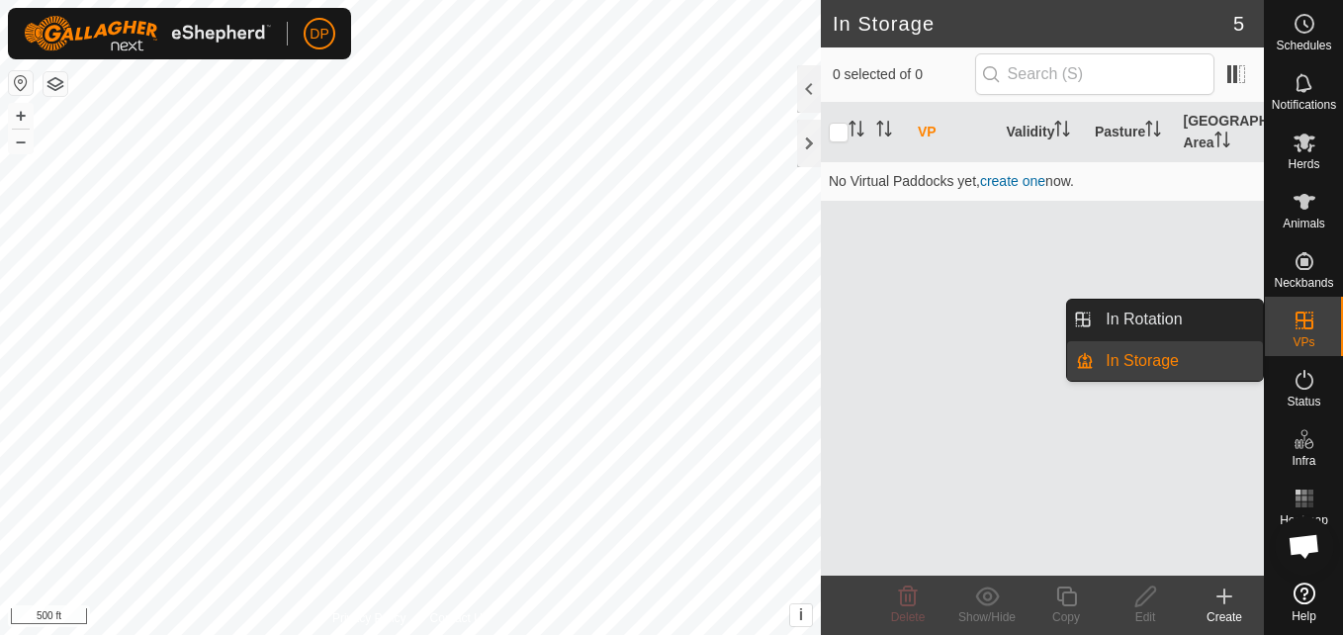
click at [1289, 316] on es-virtualpaddocks-svg-icon at bounding box center [1305, 321] width 36 height 32
click at [1240, 312] on link "In Rotation" at bounding box center [1178, 320] width 169 height 40
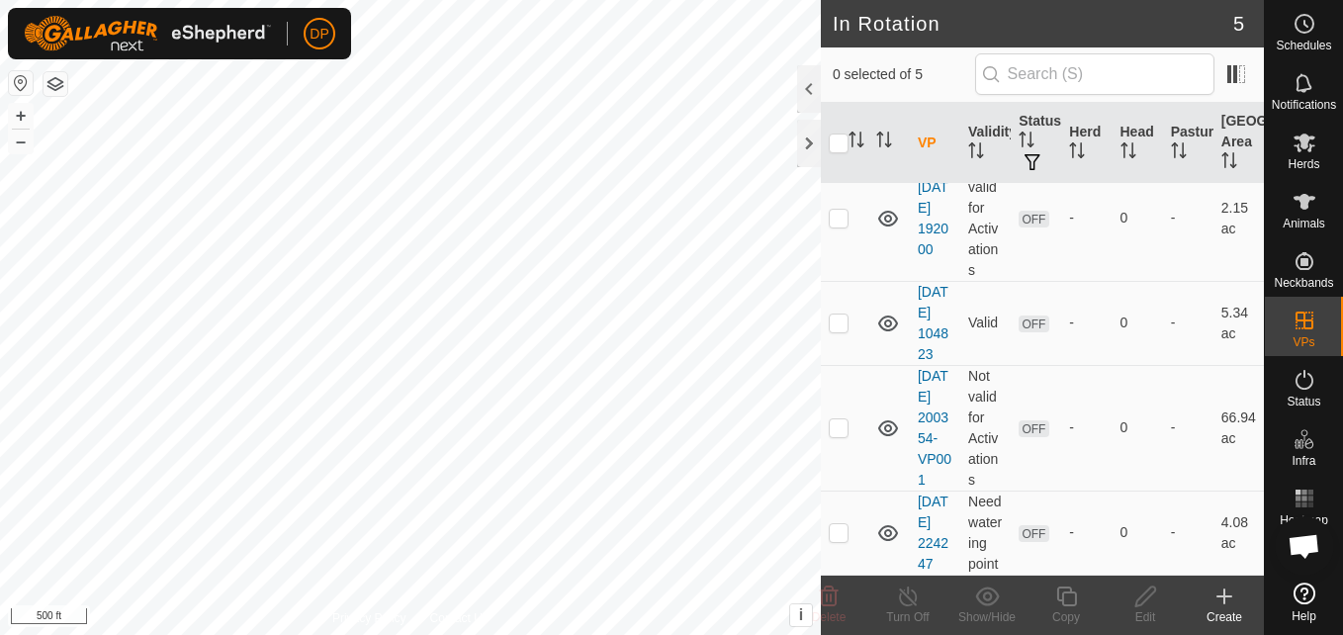
scroll to position [234, 0]
click at [889, 416] on icon at bounding box center [888, 428] width 24 height 24
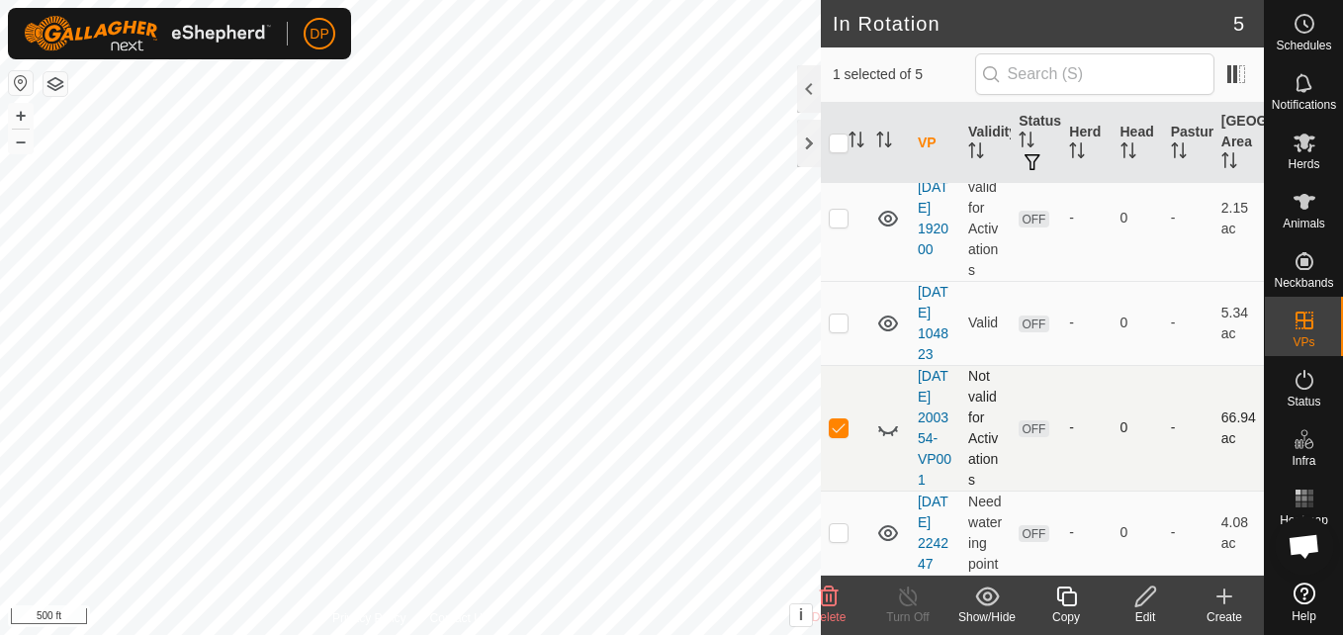
click at [889, 416] on icon at bounding box center [888, 428] width 24 height 24
click at [838, 419] on p-checkbox at bounding box center [839, 427] width 20 height 16
checkbox input "true"
click at [1144, 600] on icon at bounding box center [1145, 597] width 20 height 20
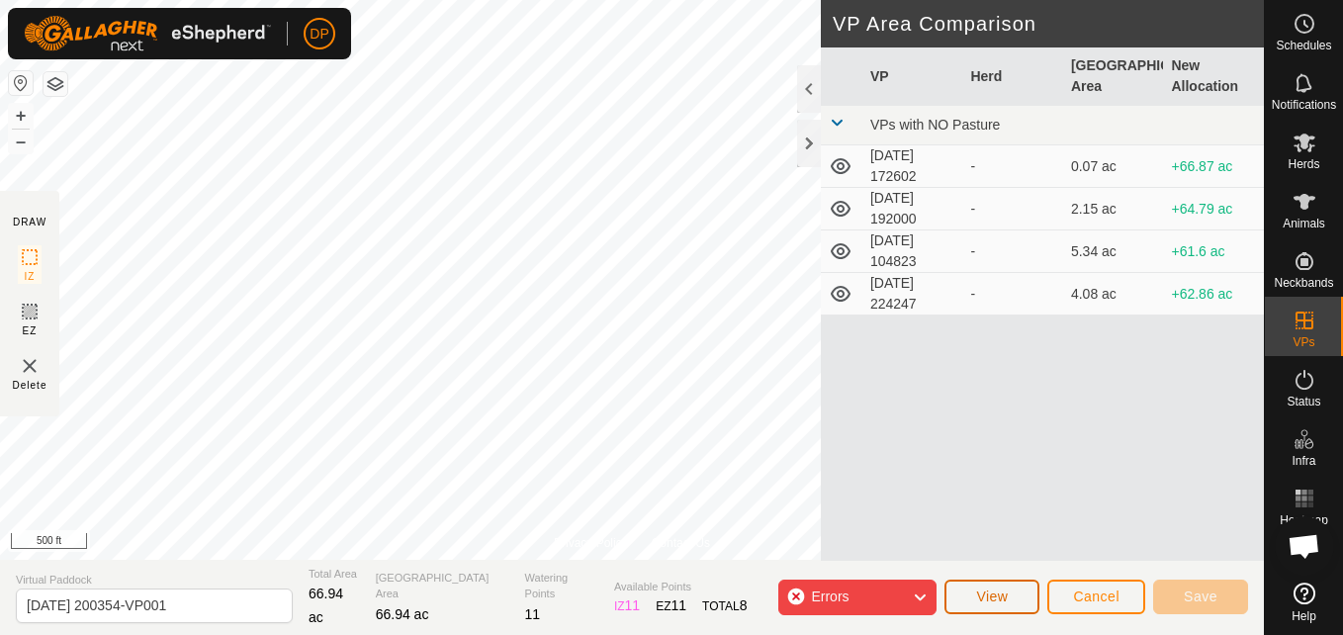
click at [984, 590] on span "View" at bounding box center [992, 597] width 32 height 16
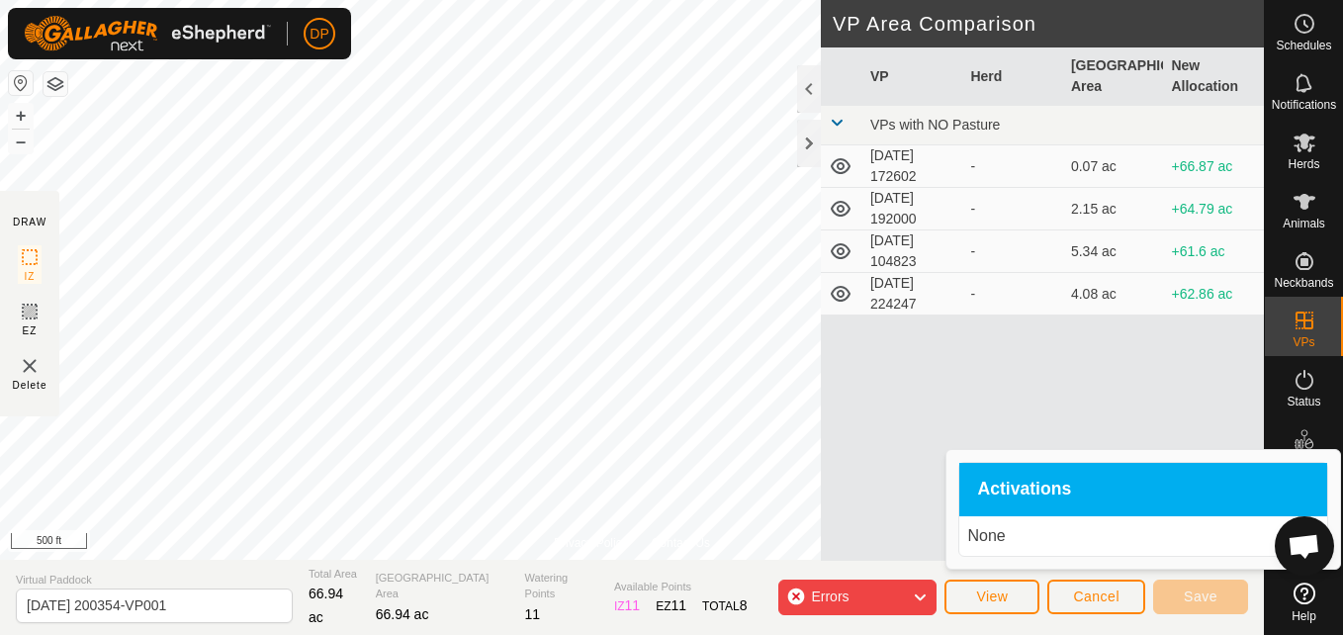
click at [1009, 534] on p "None" at bounding box center [1143, 536] width 352 height 24
click at [1105, 601] on span "Cancel" at bounding box center [1096, 597] width 46 height 16
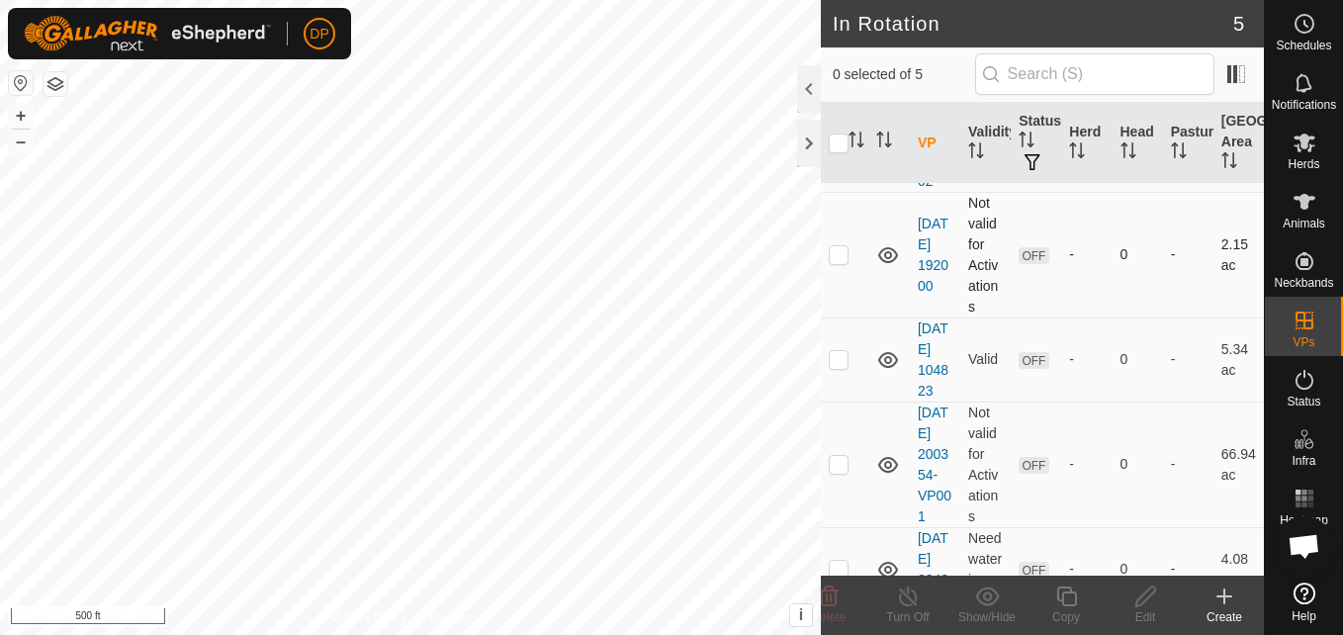
scroll to position [198, 0]
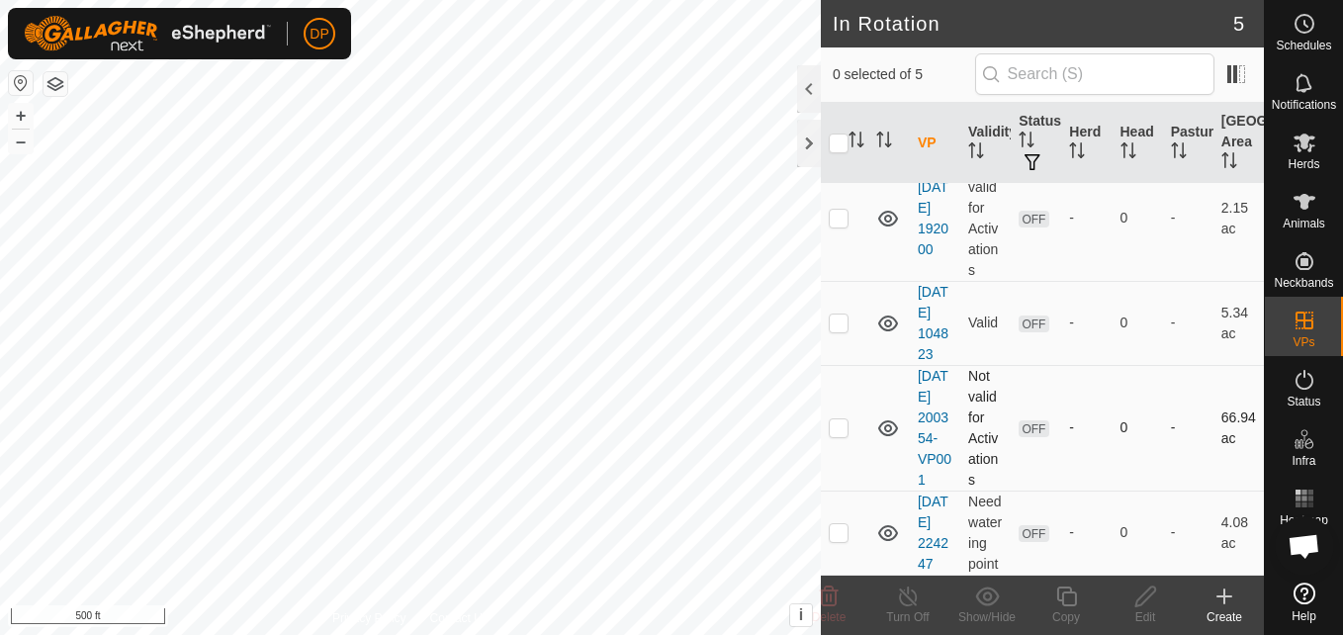
click at [839, 434] on p-checkbox at bounding box center [839, 427] width 20 height 16
checkbox input "true"
click at [1149, 599] on icon at bounding box center [1145, 597] width 25 height 24
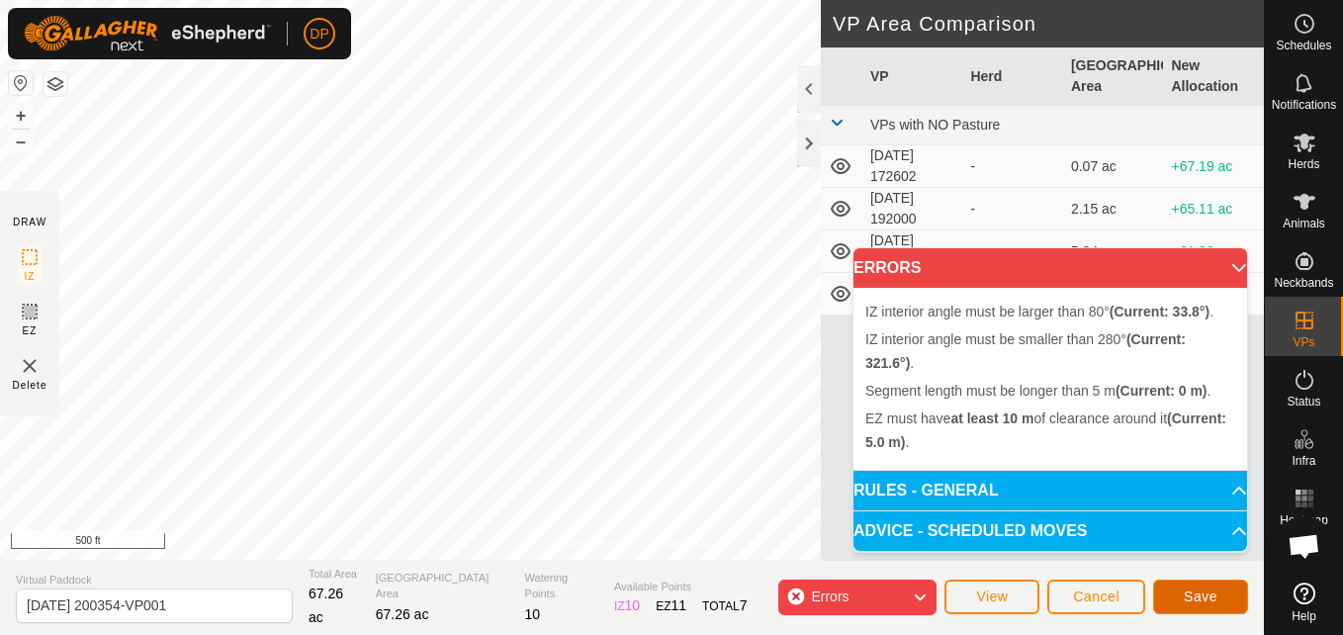
click at [1179, 595] on button "Save" at bounding box center [1200, 597] width 95 height 35
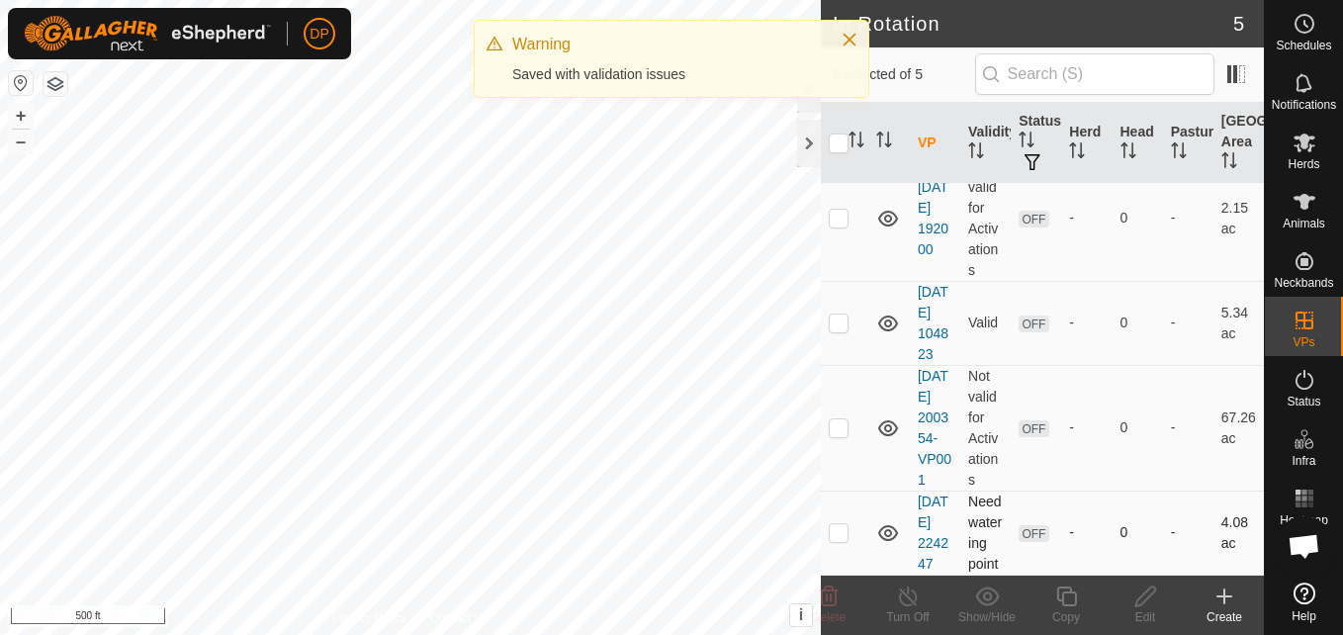
scroll to position [234, 0]
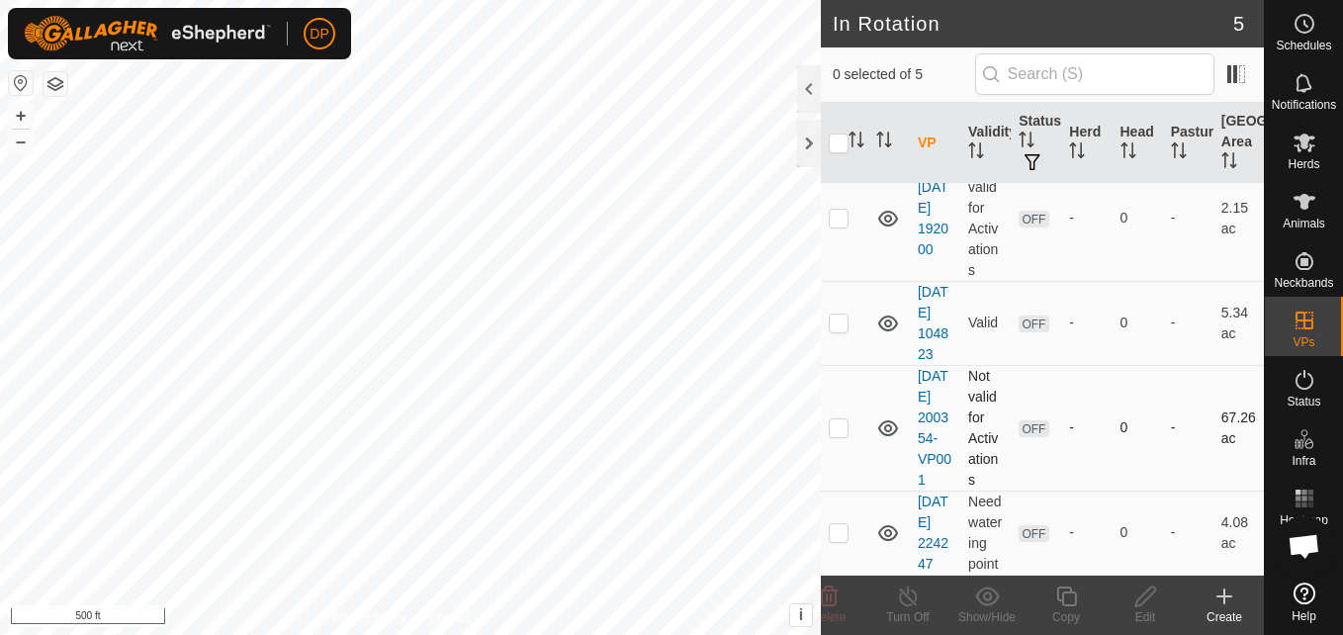
click at [831, 419] on p-checkbox at bounding box center [839, 427] width 20 height 16
checkbox input "true"
click at [1297, 145] on icon at bounding box center [1305, 143] width 22 height 19
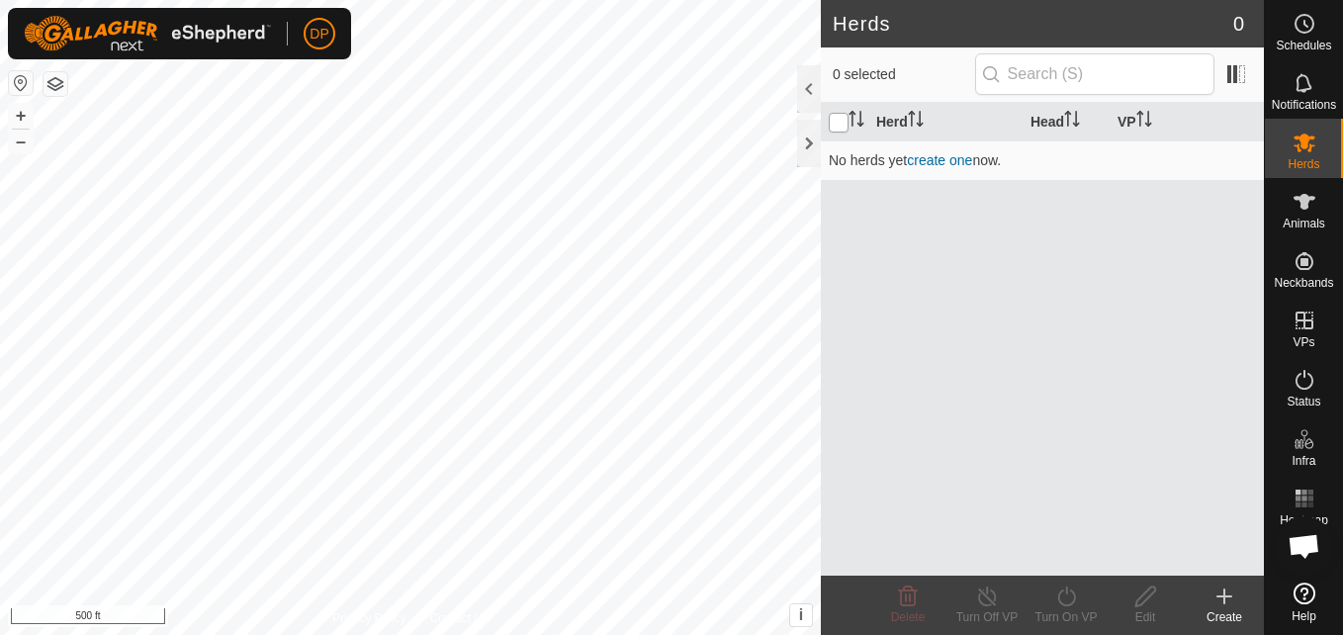
click at [838, 126] on input "checkbox" at bounding box center [839, 123] width 20 height 20
checkbox input "true"
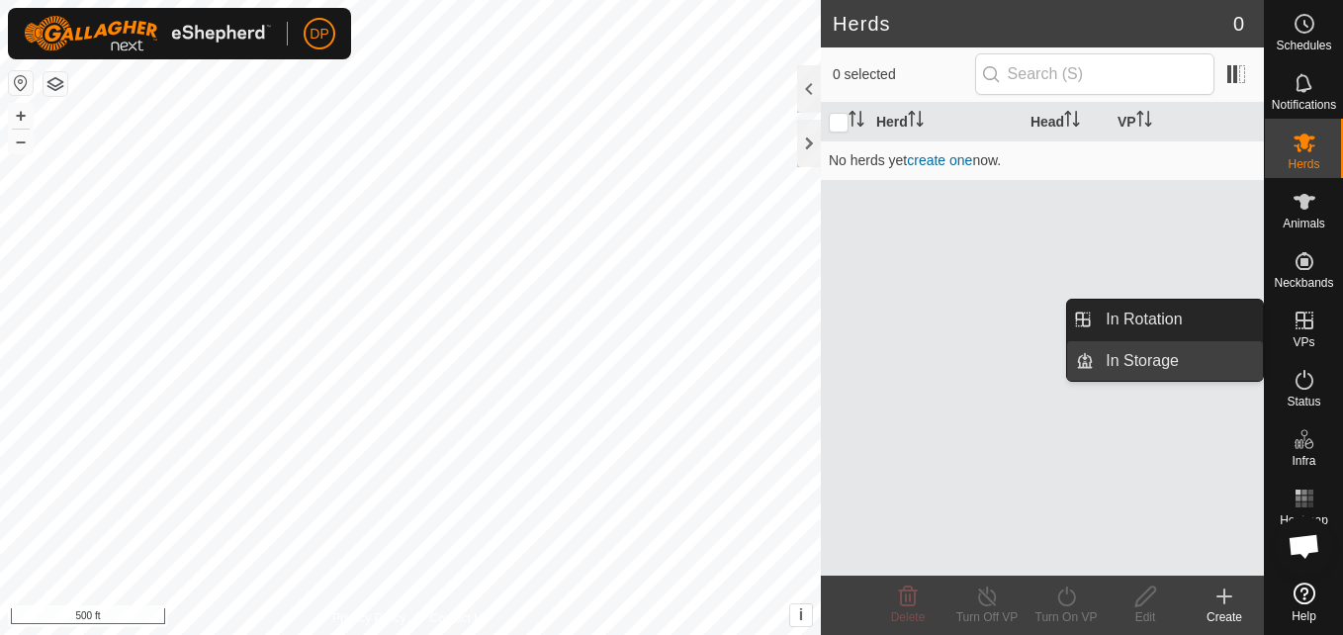
click at [1182, 355] on link "In Storage" at bounding box center [1178, 361] width 169 height 40
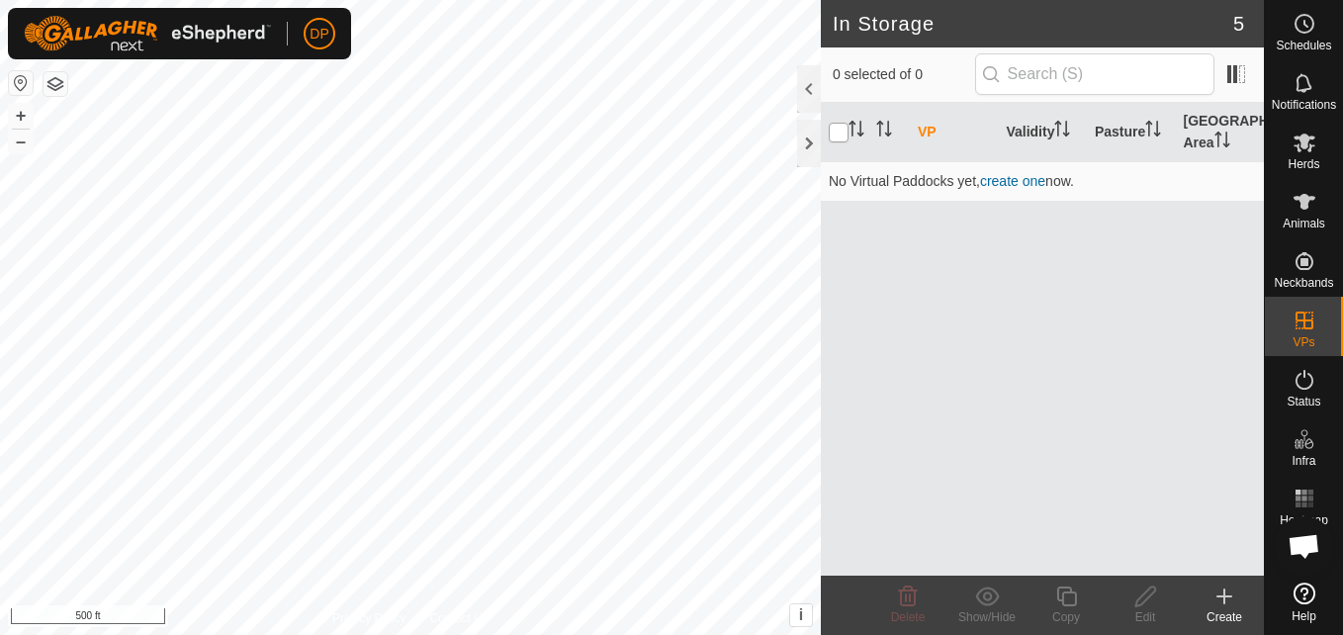
click at [835, 132] on input "checkbox" at bounding box center [839, 133] width 20 height 20
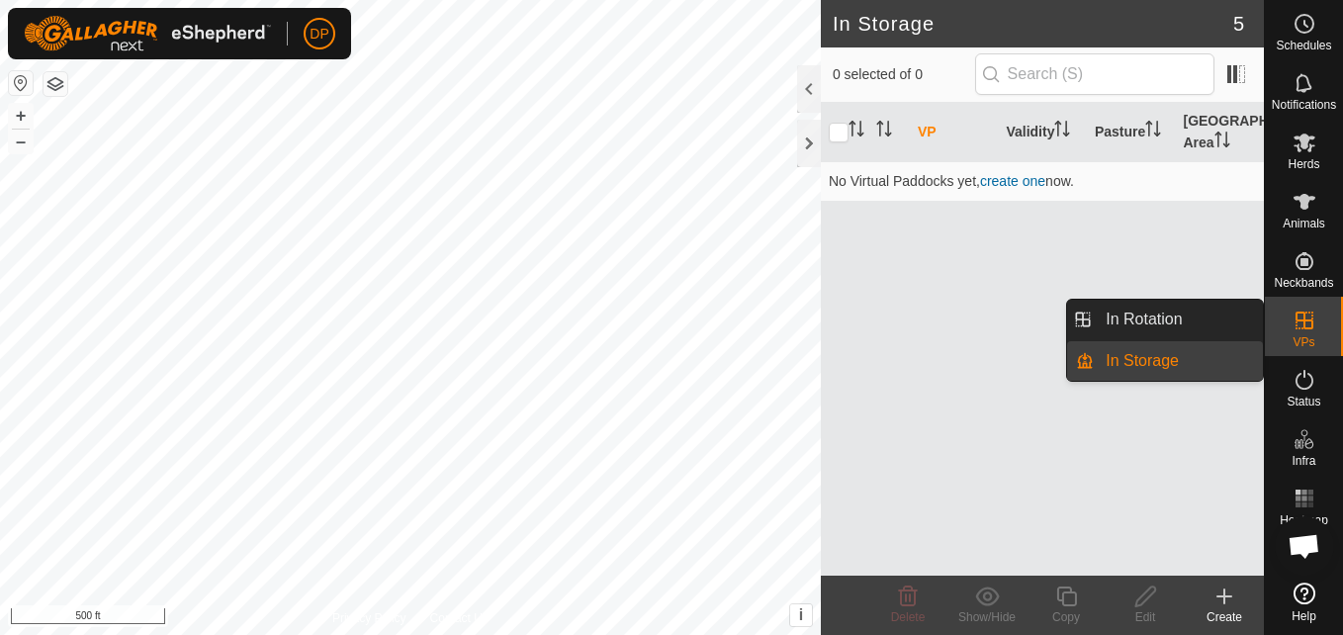
click at [1248, 357] on link "In Storage" at bounding box center [1178, 361] width 169 height 40
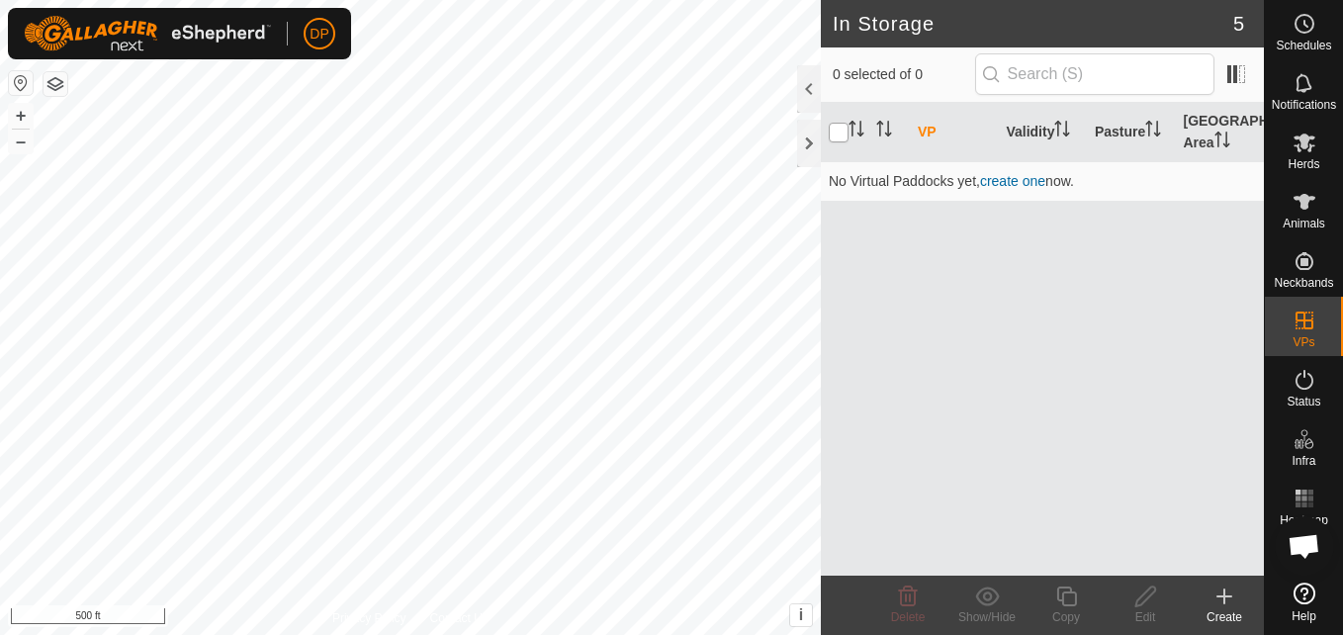
click at [833, 134] on input "checkbox" at bounding box center [839, 133] width 20 height 20
click at [846, 133] on input "checkbox" at bounding box center [839, 133] width 20 height 20
checkbox input "true"
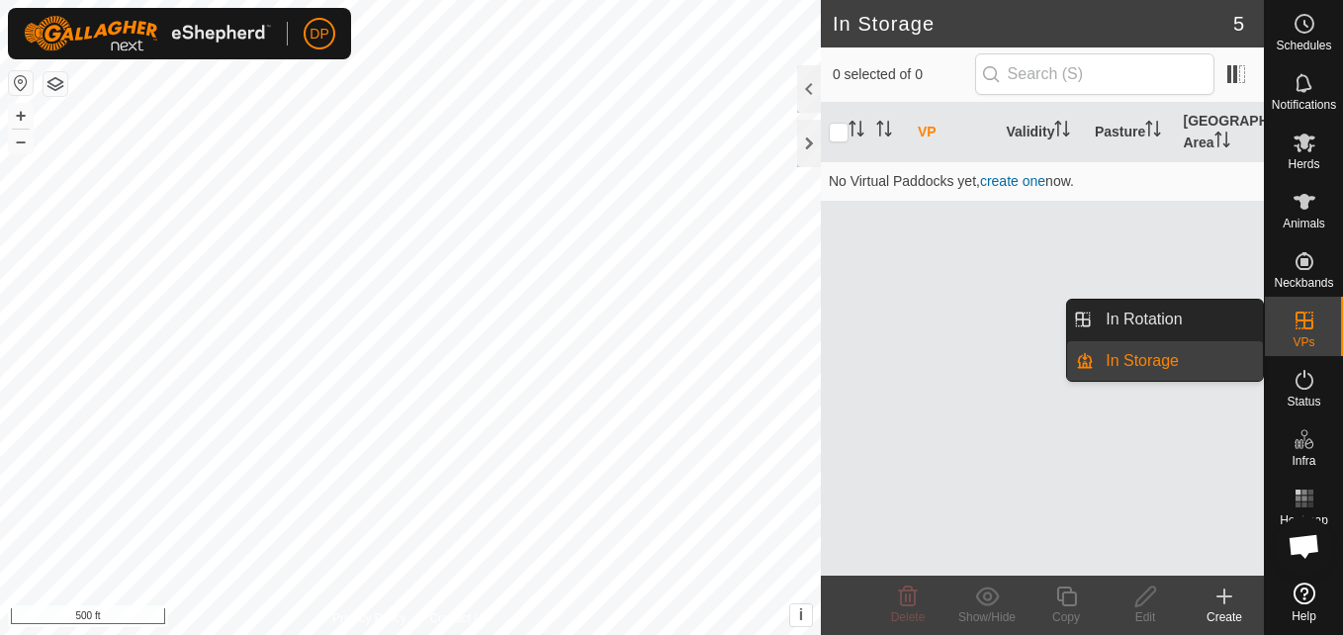
click at [1301, 327] on icon at bounding box center [1305, 321] width 24 height 24
click at [1220, 314] on link "In Rotation" at bounding box center [1178, 320] width 169 height 40
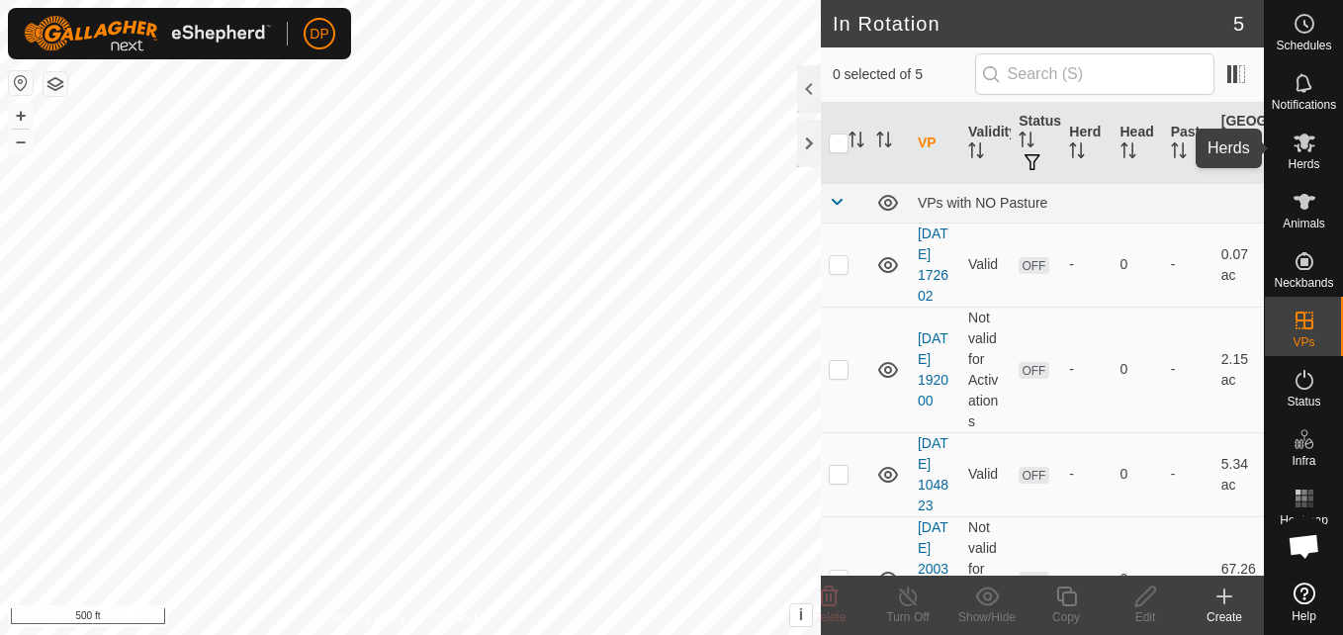
click at [1305, 148] on icon at bounding box center [1305, 143] width 22 height 19
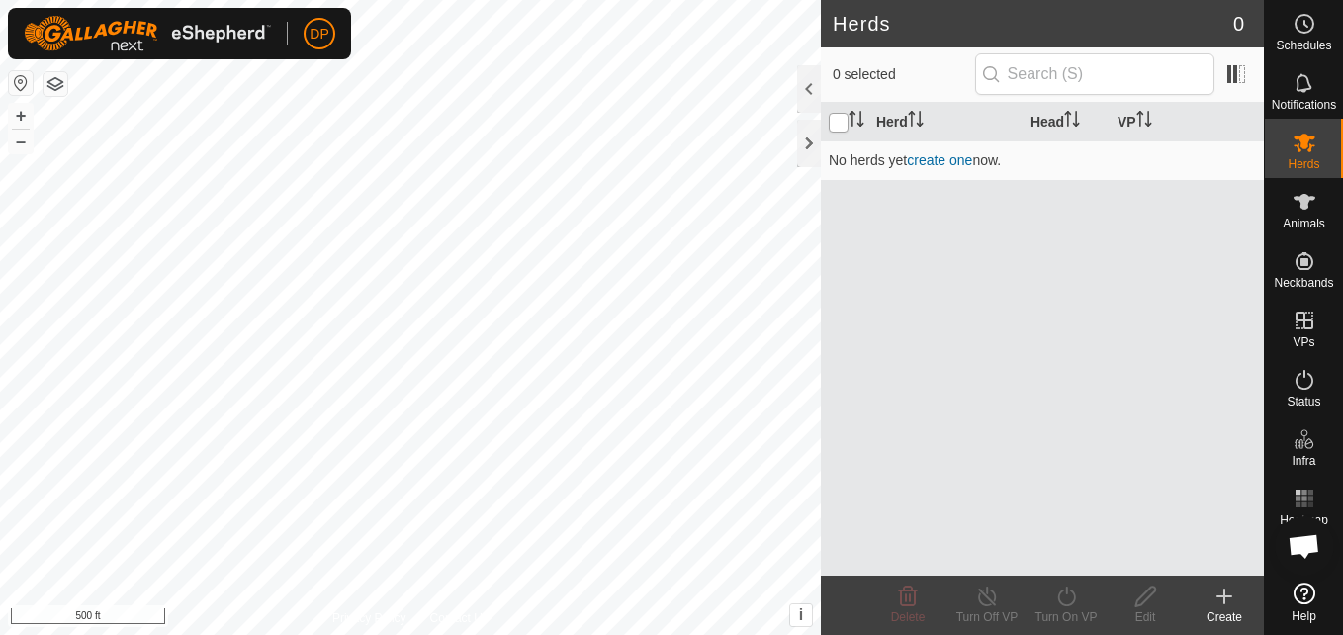
click at [838, 128] on input "checkbox" at bounding box center [839, 123] width 20 height 20
checkbox input "true"
click at [1306, 381] on icon at bounding box center [1305, 380] width 24 height 24
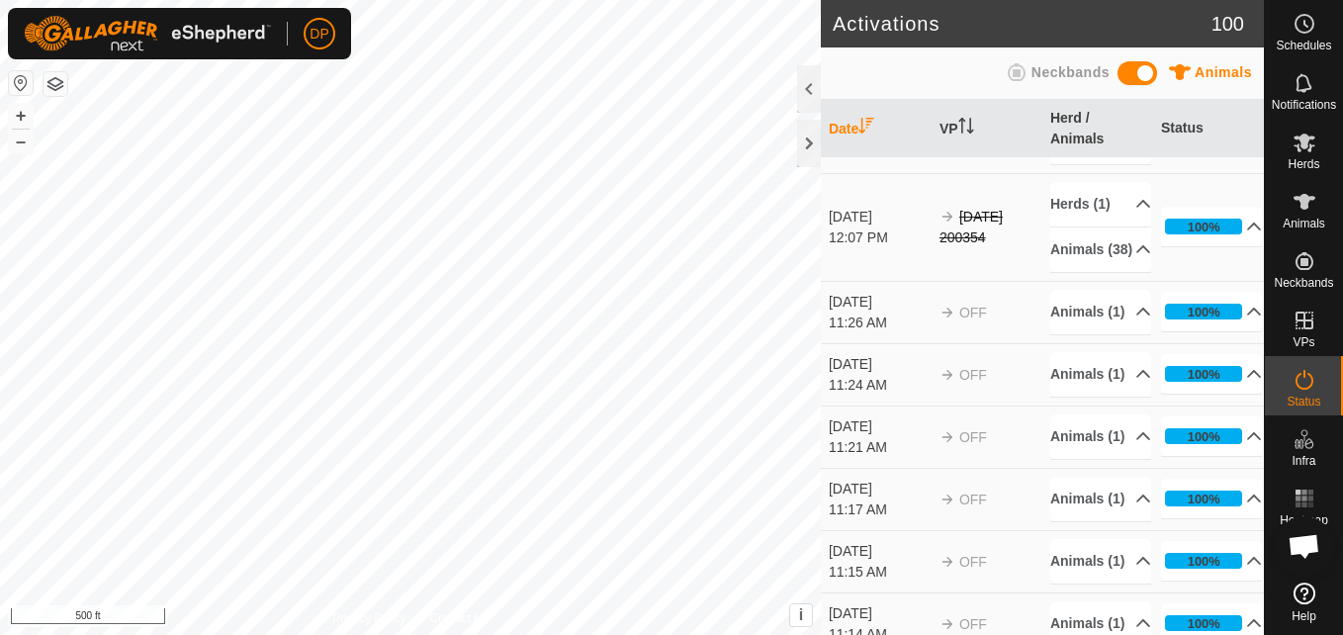
scroll to position [1286, 0]
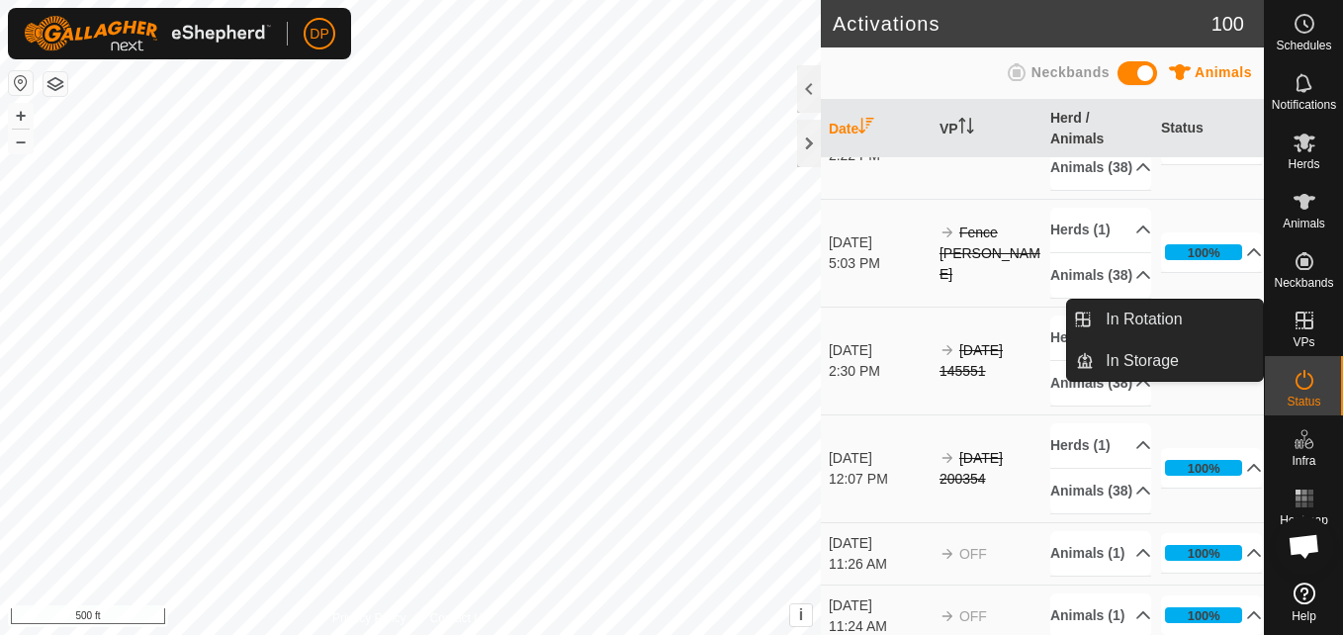
click at [1304, 319] on icon at bounding box center [1305, 321] width 18 height 18
click at [1180, 360] on link "In Storage" at bounding box center [1178, 361] width 169 height 40
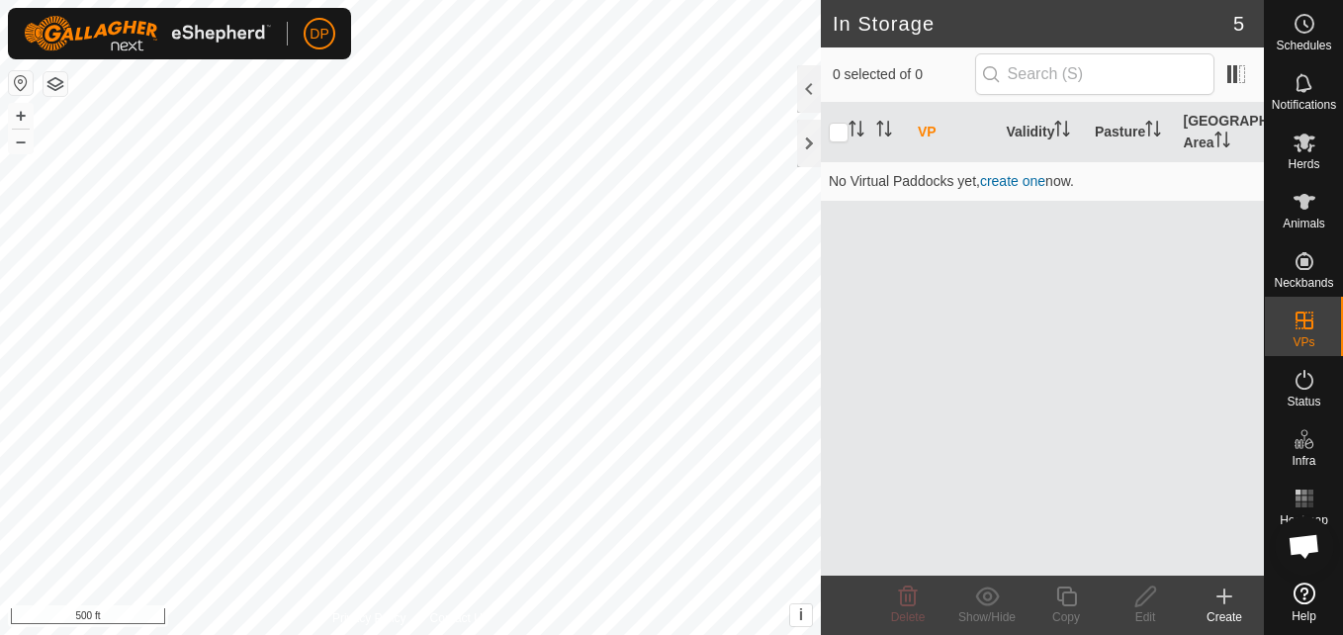
click at [1180, 360] on link "In Storage" at bounding box center [1178, 361] width 169 height 40
click at [835, 130] on input "checkbox" at bounding box center [839, 133] width 20 height 20
click at [830, 124] on input "checkbox" at bounding box center [839, 133] width 20 height 20
checkbox input "false"
click at [1302, 144] on icon at bounding box center [1305, 143] width 22 height 19
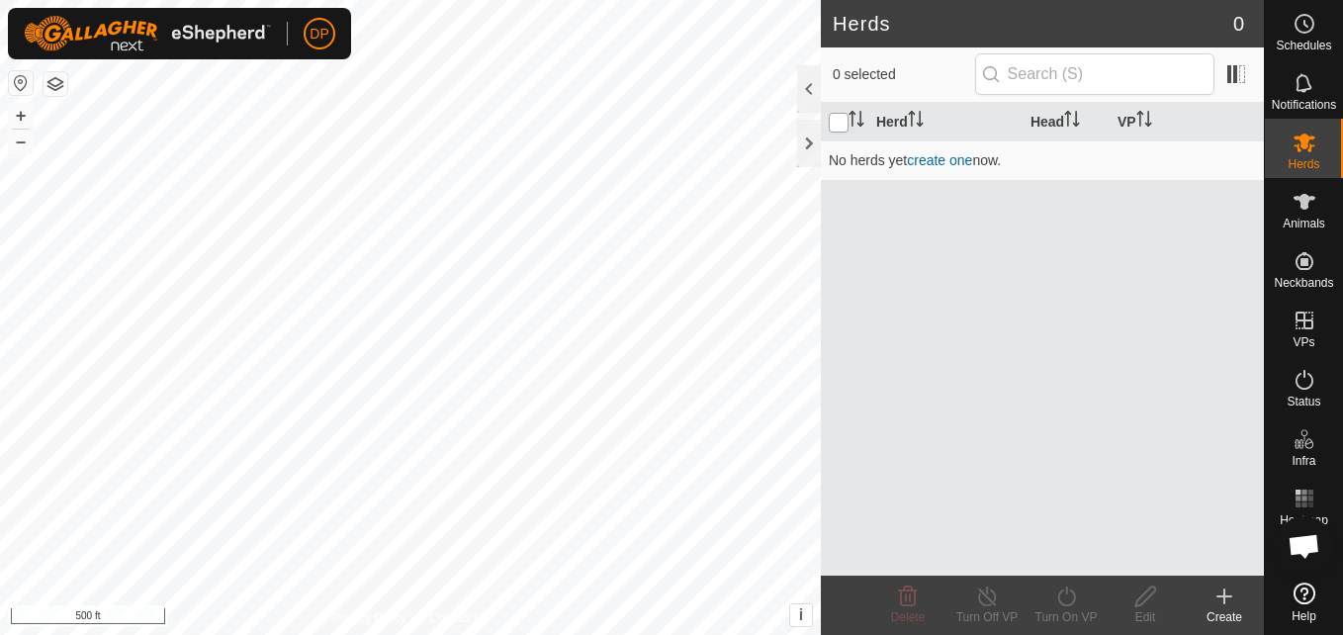
click at [835, 113] on input "checkbox" at bounding box center [839, 123] width 20 height 20
click at [837, 124] on input "checkbox" at bounding box center [839, 123] width 20 height 20
checkbox input "false"
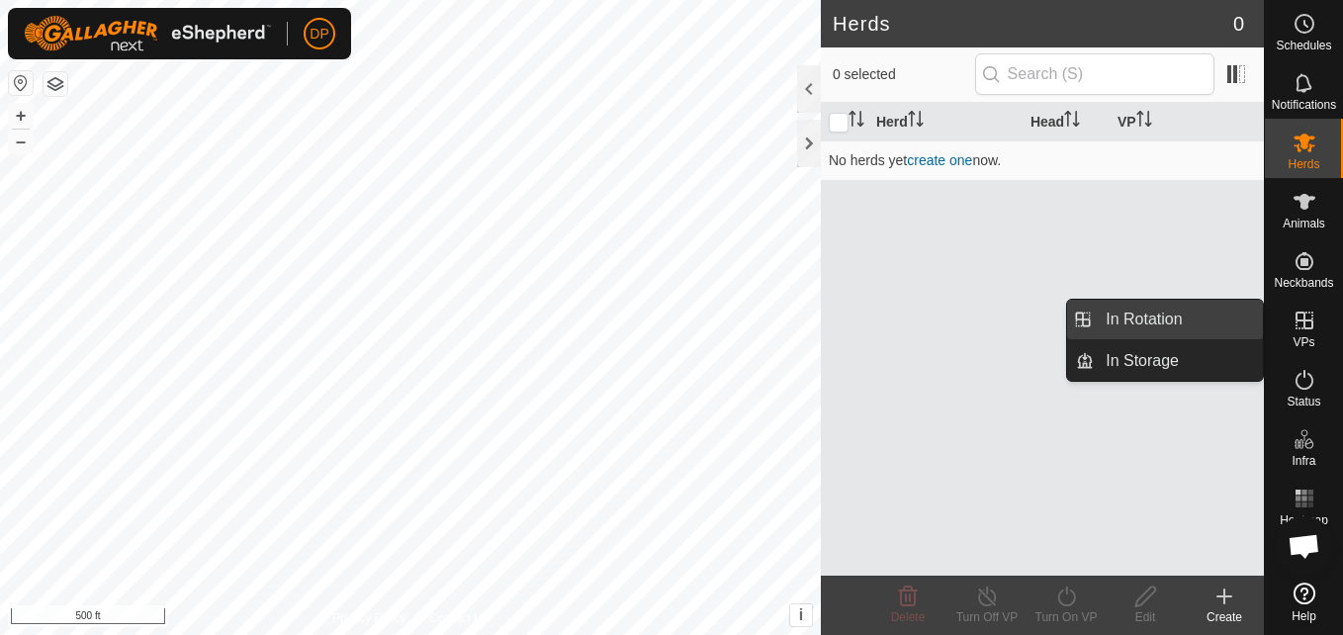
click at [1218, 322] on link "In Rotation" at bounding box center [1178, 320] width 169 height 40
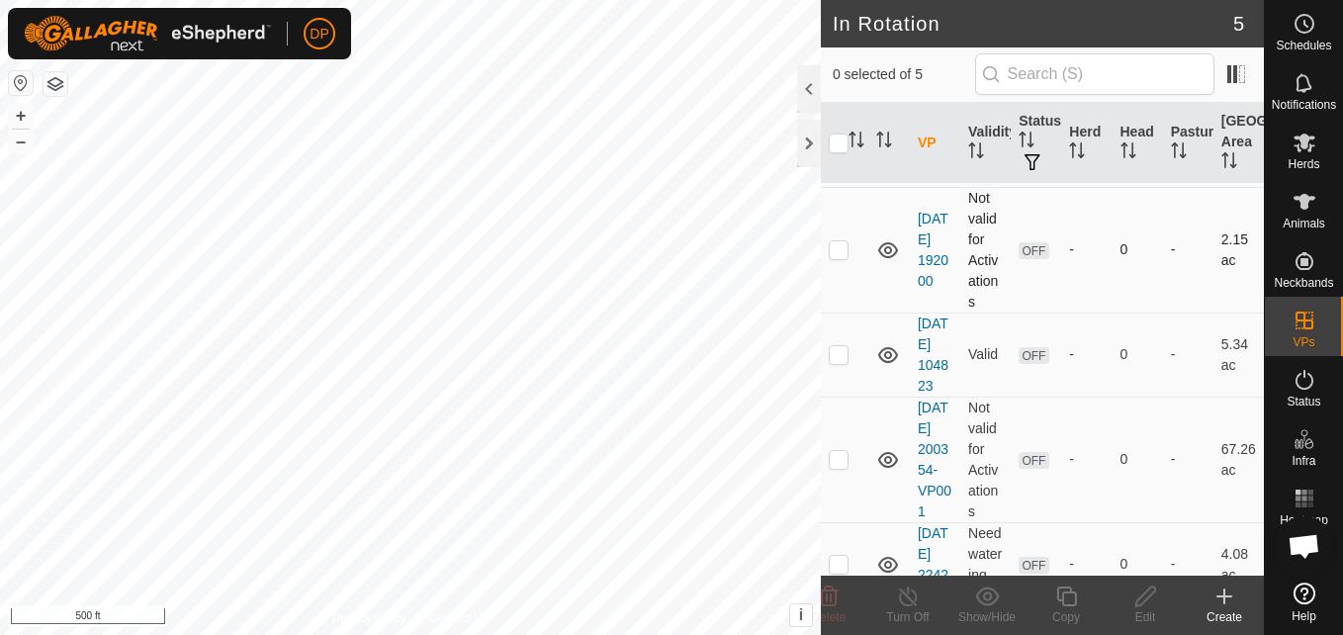
scroll to position [198, 0]
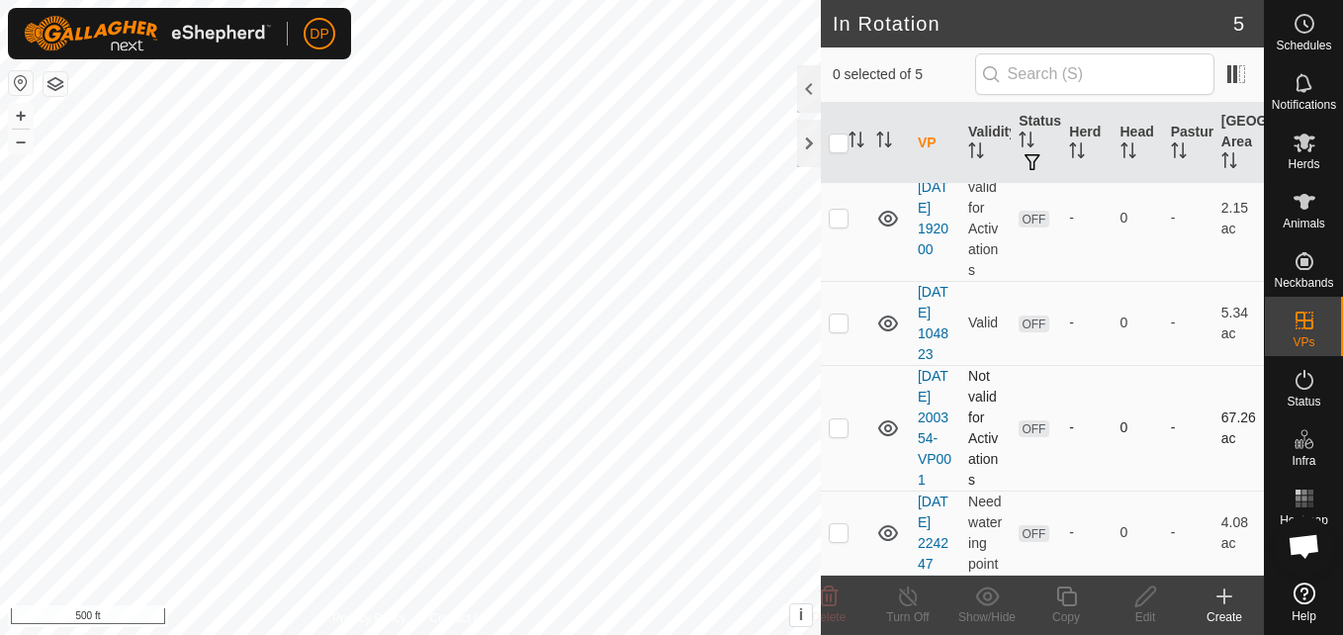
click at [839, 431] on p-checkbox at bounding box center [839, 427] width 20 height 16
checkbox input "true"
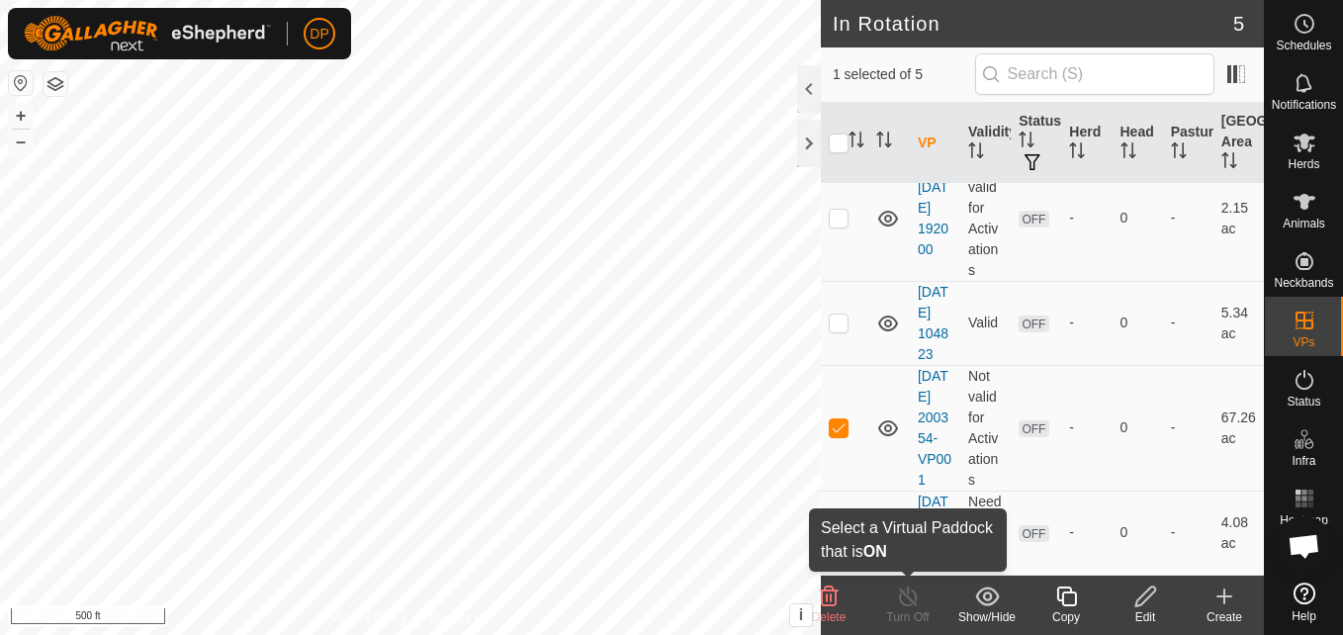
click at [912, 602] on line at bounding box center [908, 597] width 16 height 16
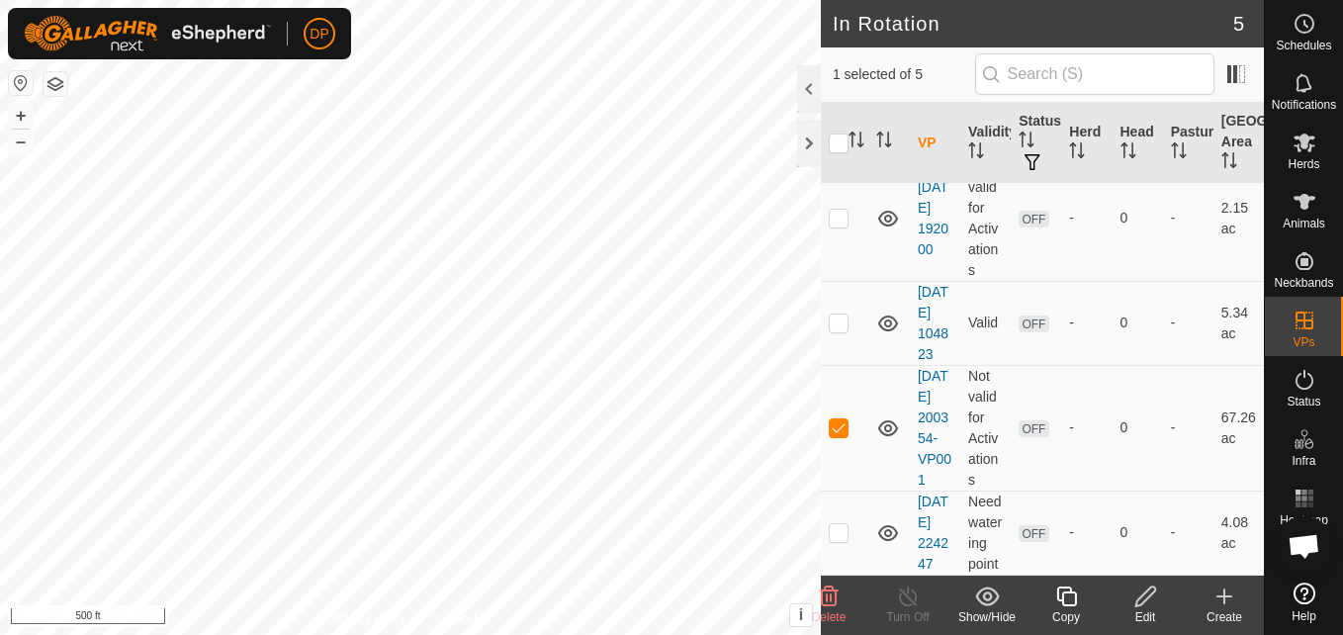
click at [1145, 595] on icon at bounding box center [1145, 597] width 25 height 24
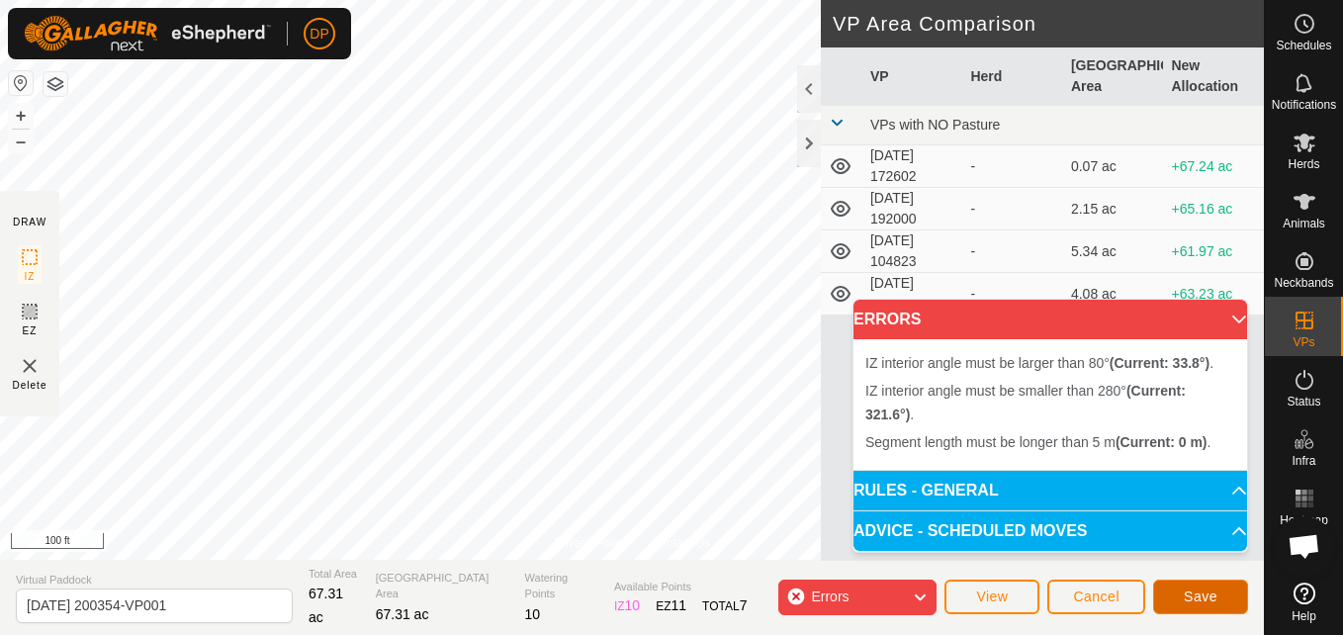
click at [1192, 594] on span "Save" at bounding box center [1201, 597] width 34 height 16
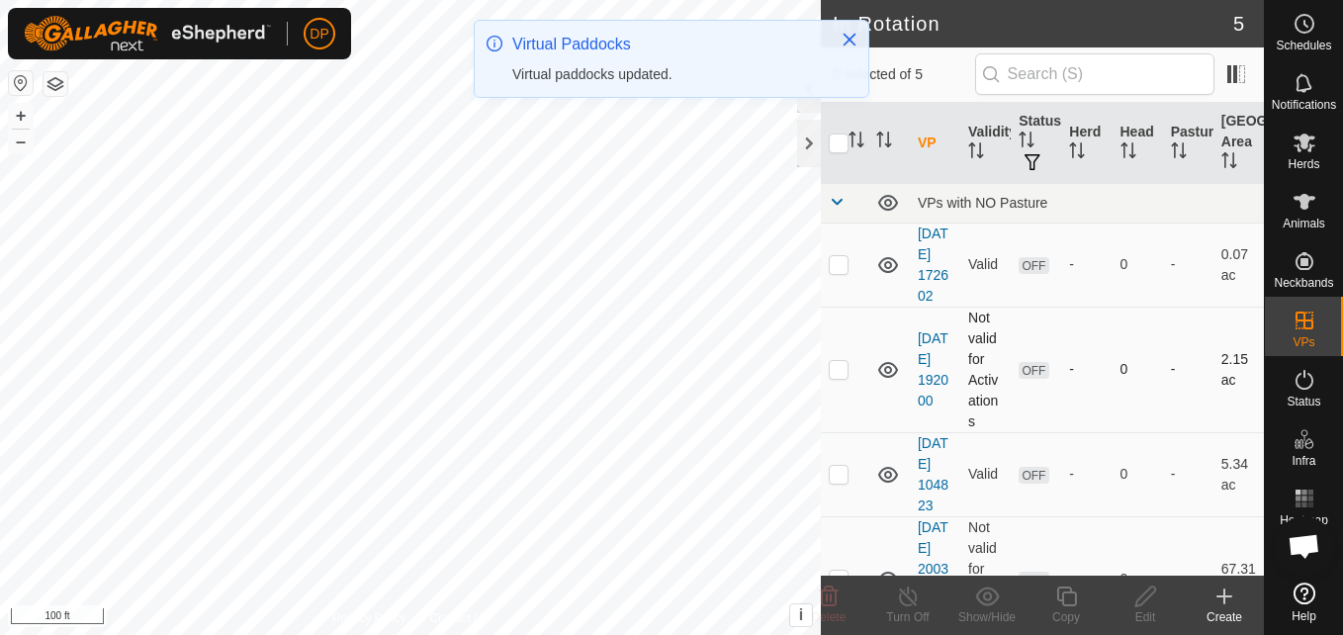
click at [837, 377] on p-checkbox at bounding box center [839, 369] width 20 height 16
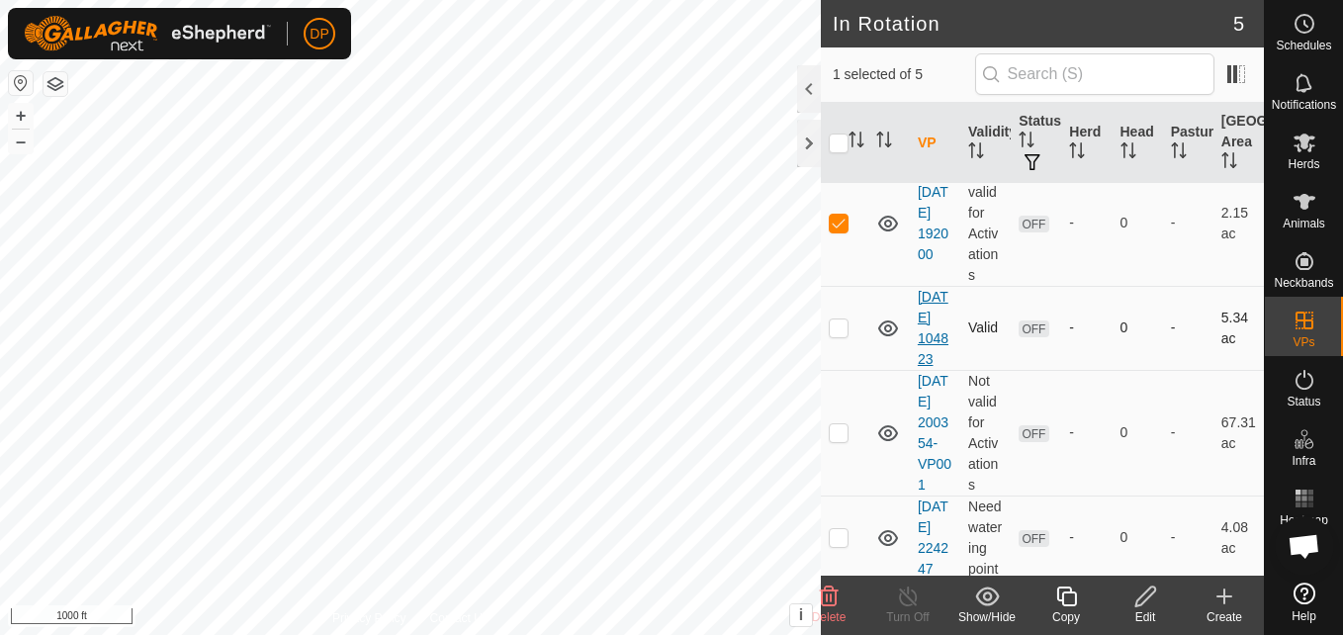
scroll to position [99, 0]
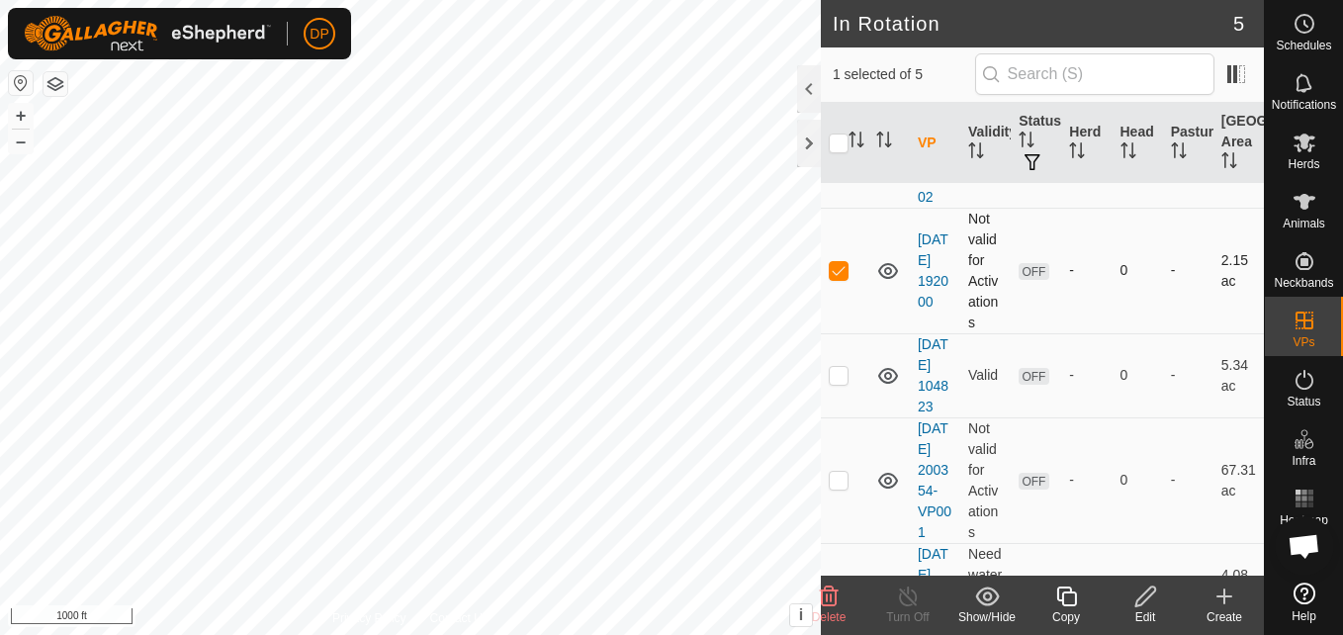
click at [837, 278] on p-checkbox at bounding box center [839, 270] width 20 height 16
checkbox input "false"
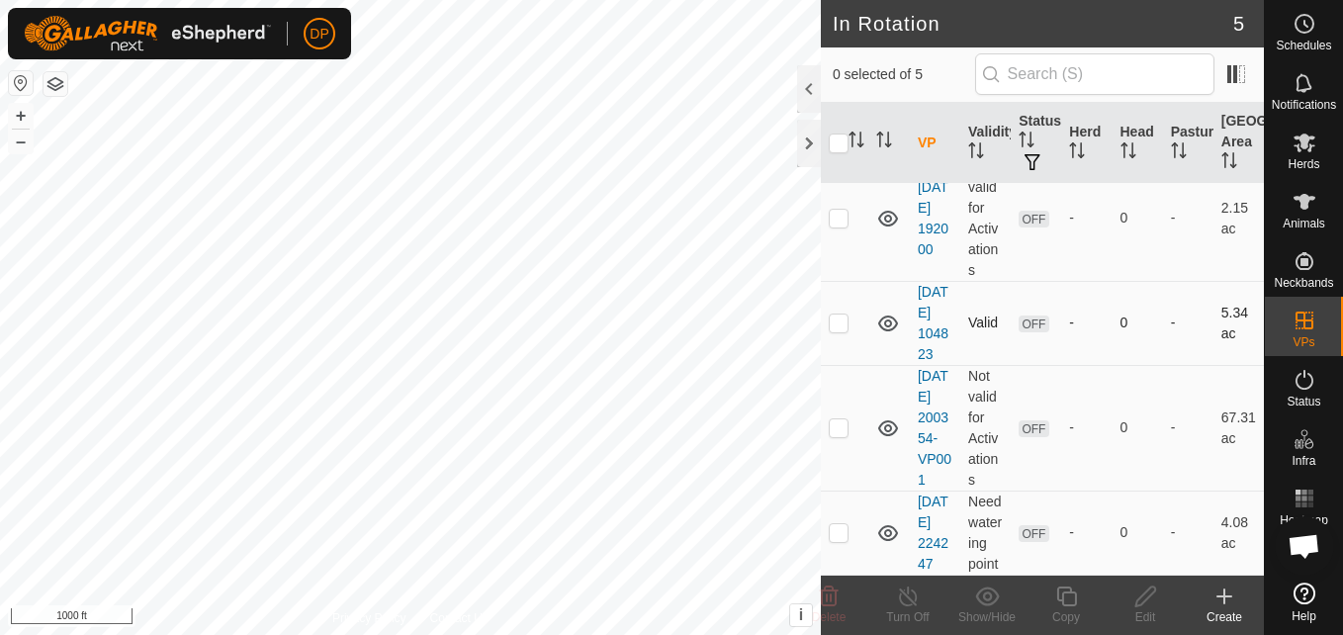
click at [835, 315] on p-checkbox at bounding box center [839, 323] width 20 height 16
checkbox input "false"
click at [839, 435] on p-checkbox at bounding box center [839, 427] width 20 height 16
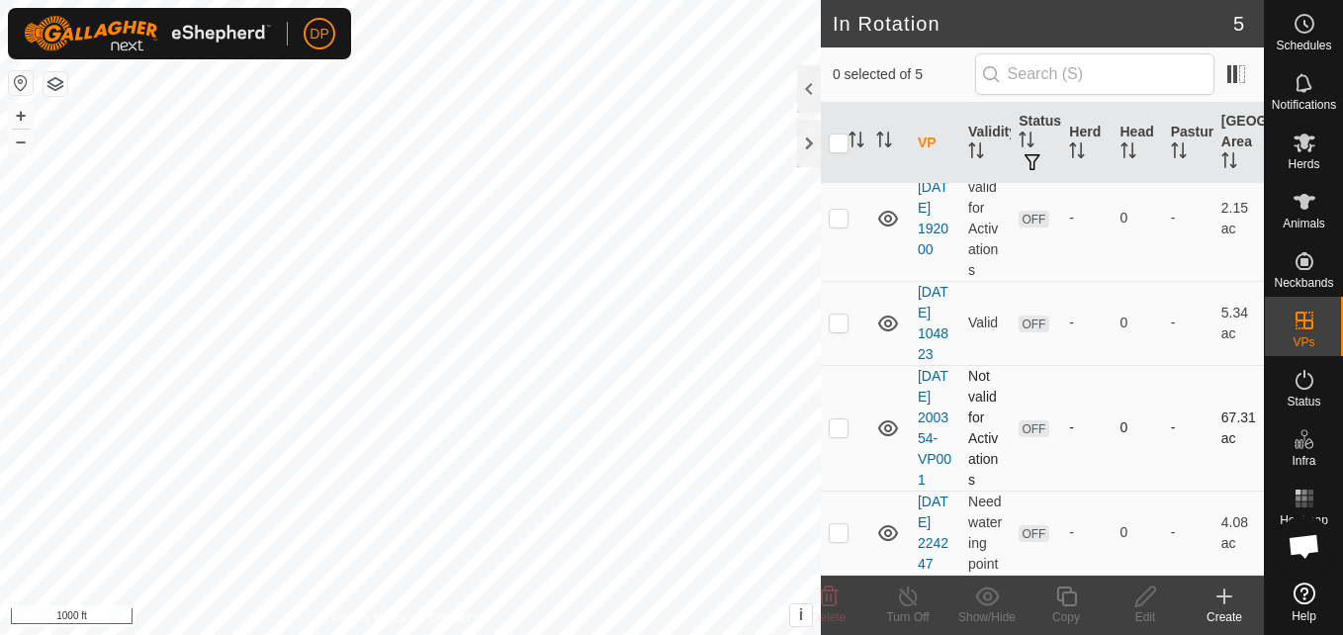
click at [839, 435] on p-checkbox at bounding box center [839, 427] width 20 height 16
checkbox input "false"
click at [833, 524] on p-checkbox at bounding box center [839, 532] width 20 height 16
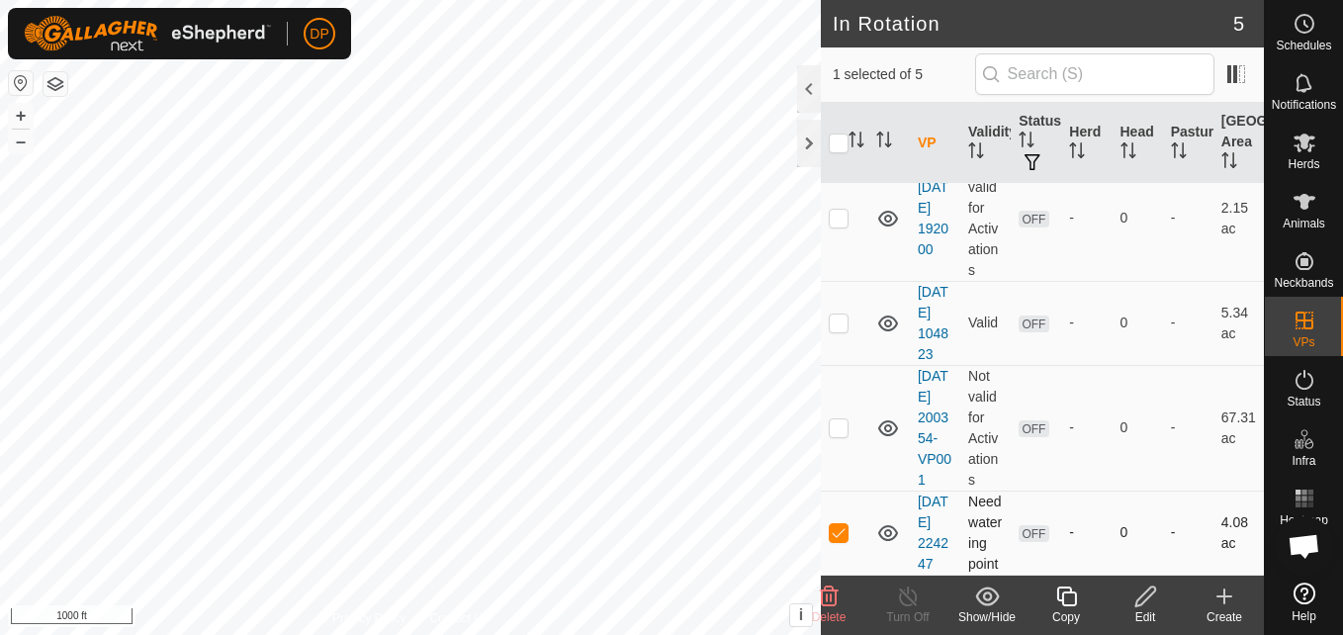
click at [833, 524] on p-checkbox at bounding box center [839, 532] width 20 height 16
checkbox input "false"
click at [806, 91] on div at bounding box center [809, 88] width 24 height 47
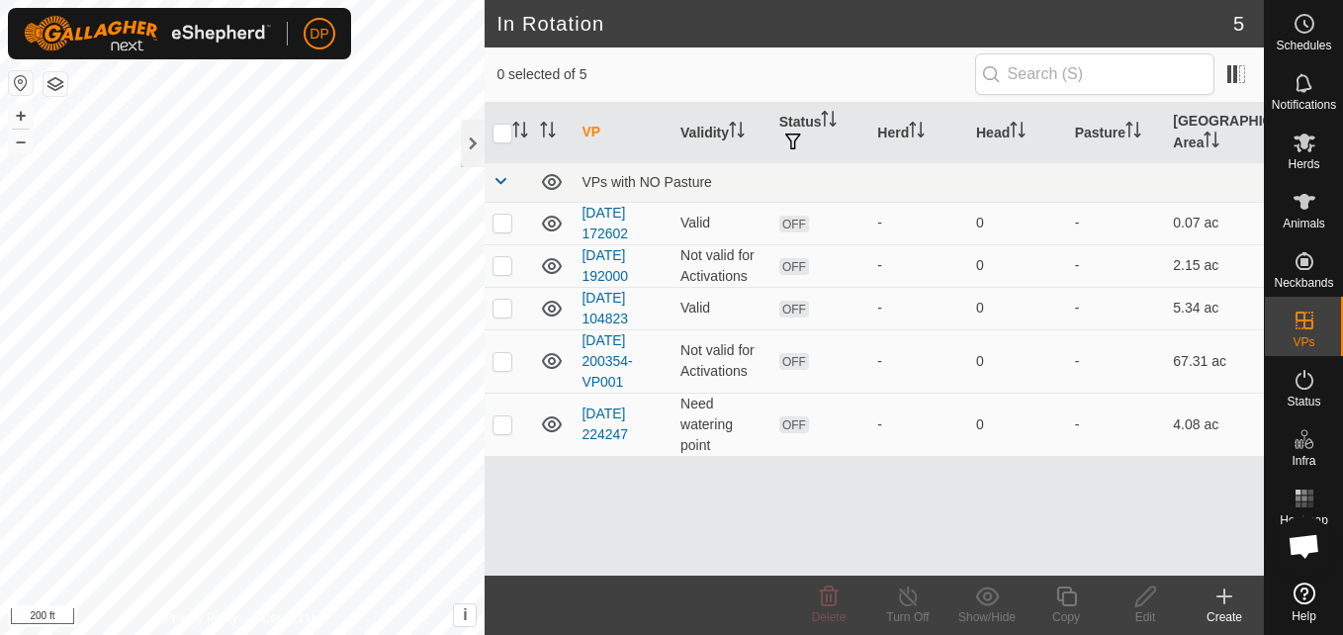
scroll to position [0, 0]
click at [550, 361] on icon at bounding box center [552, 361] width 20 height 16
click at [550, 359] on icon at bounding box center [552, 361] width 24 height 24
click at [496, 363] on p-checkbox at bounding box center [503, 361] width 20 height 16
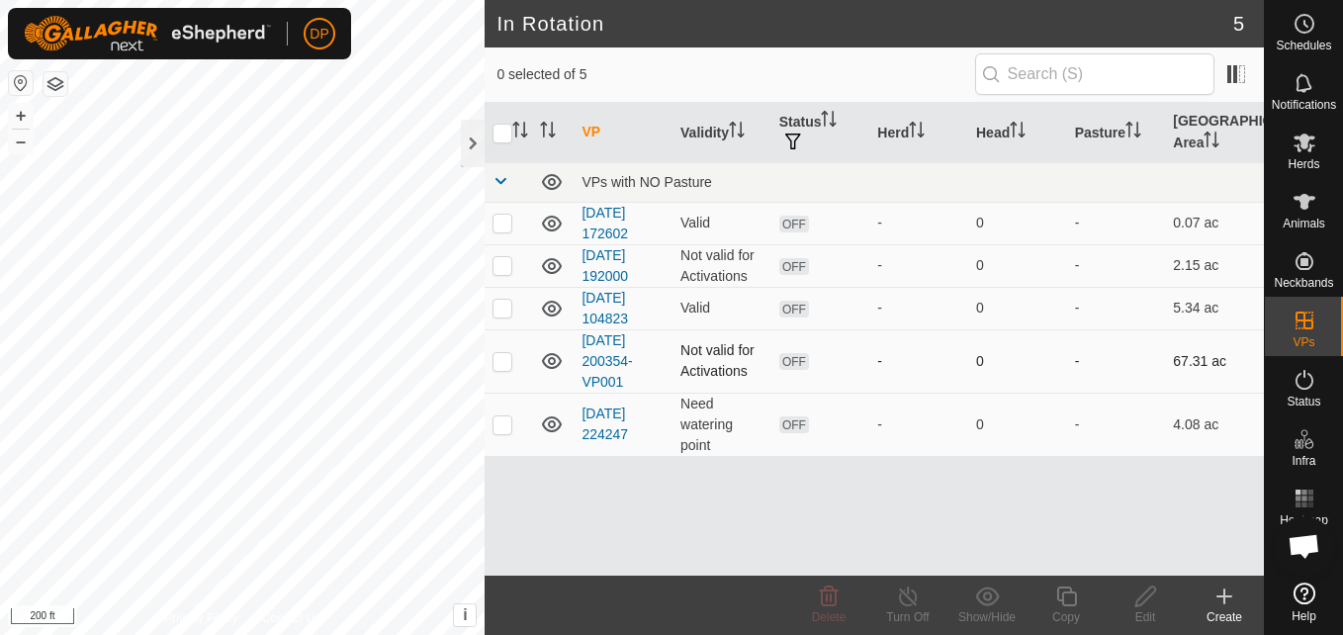
click at [496, 363] on p-checkbox at bounding box center [503, 361] width 20 height 16
click at [474, 143] on div at bounding box center [473, 143] width 24 height 47
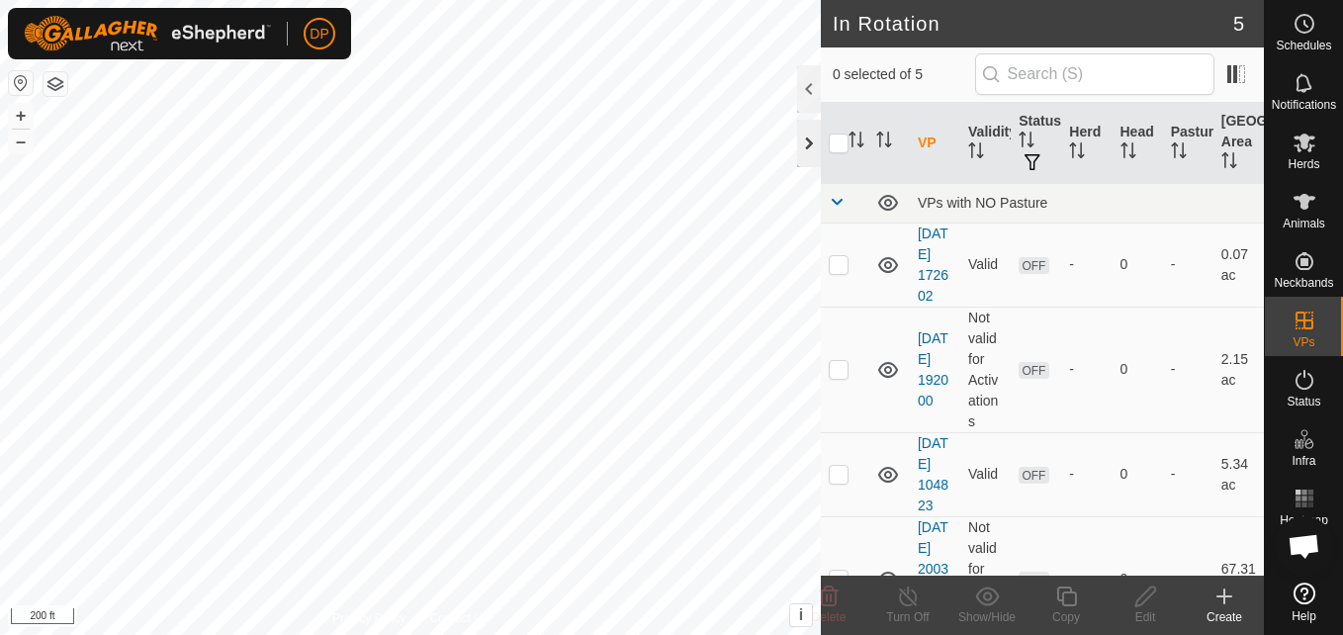
click at [803, 143] on div at bounding box center [809, 143] width 24 height 47
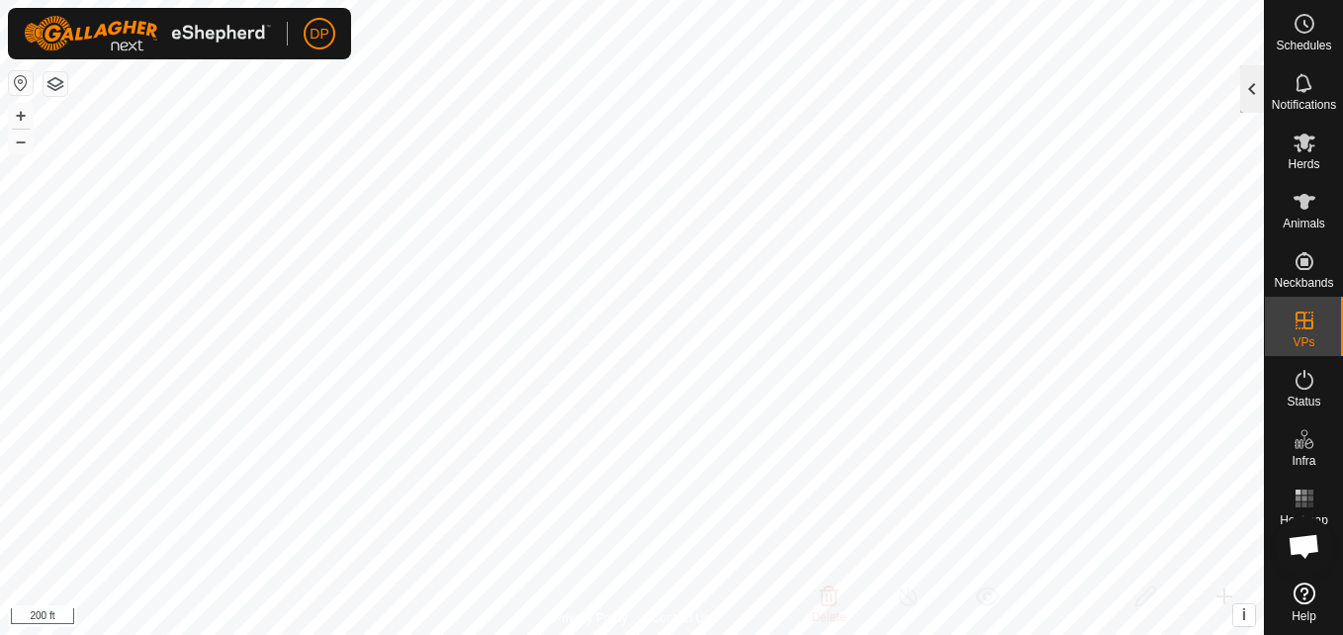
click at [1245, 92] on div at bounding box center [1252, 88] width 24 height 47
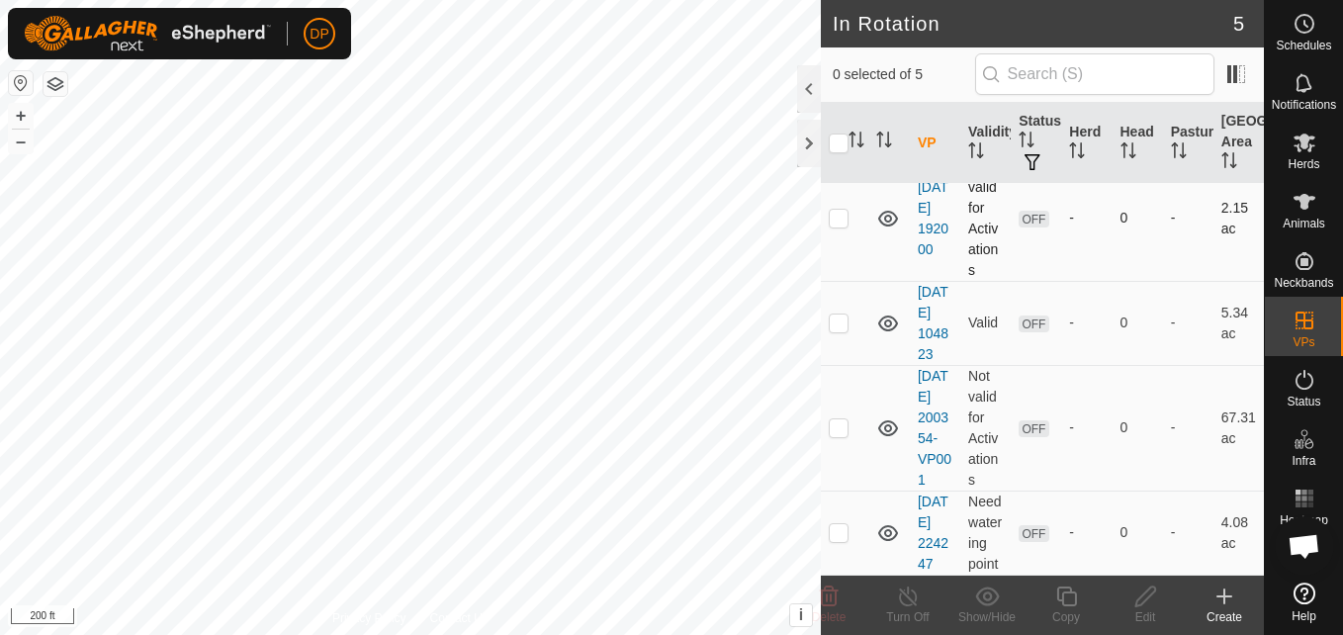
scroll to position [198, 0]
click at [833, 432] on p-checkbox at bounding box center [839, 427] width 20 height 16
click at [996, 601] on icon at bounding box center [987, 596] width 24 height 19
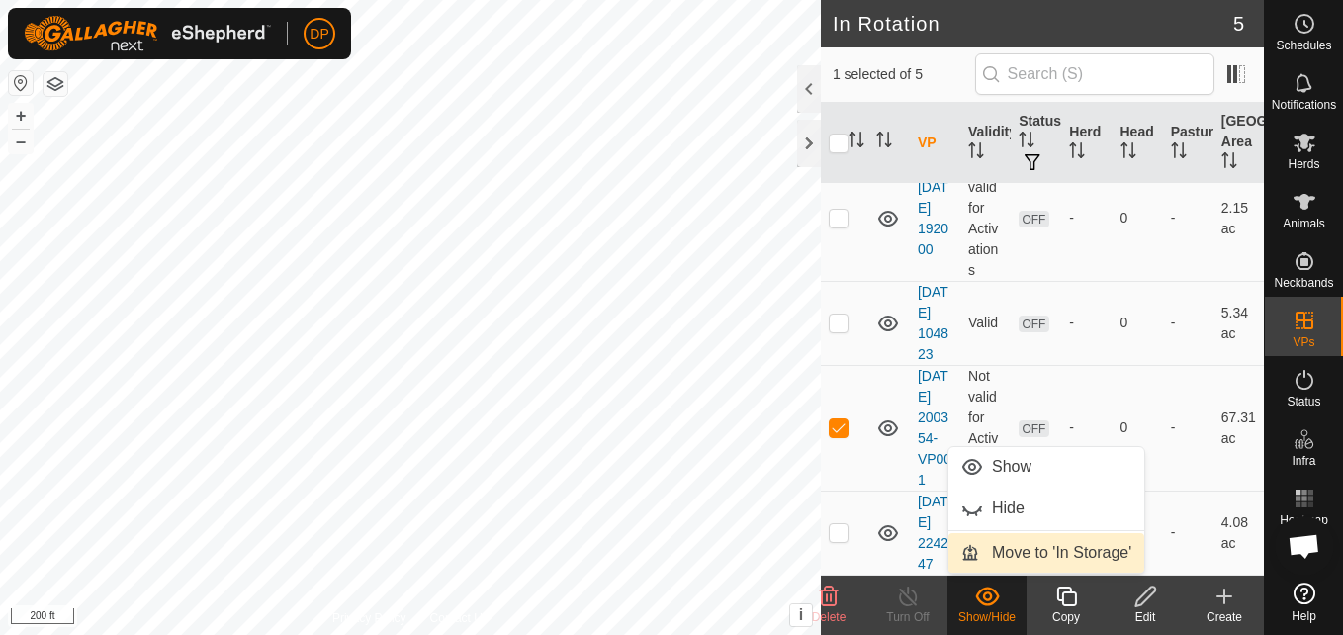
click at [1017, 558] on link "Move to 'In Storage'" at bounding box center [1047, 553] width 196 height 40
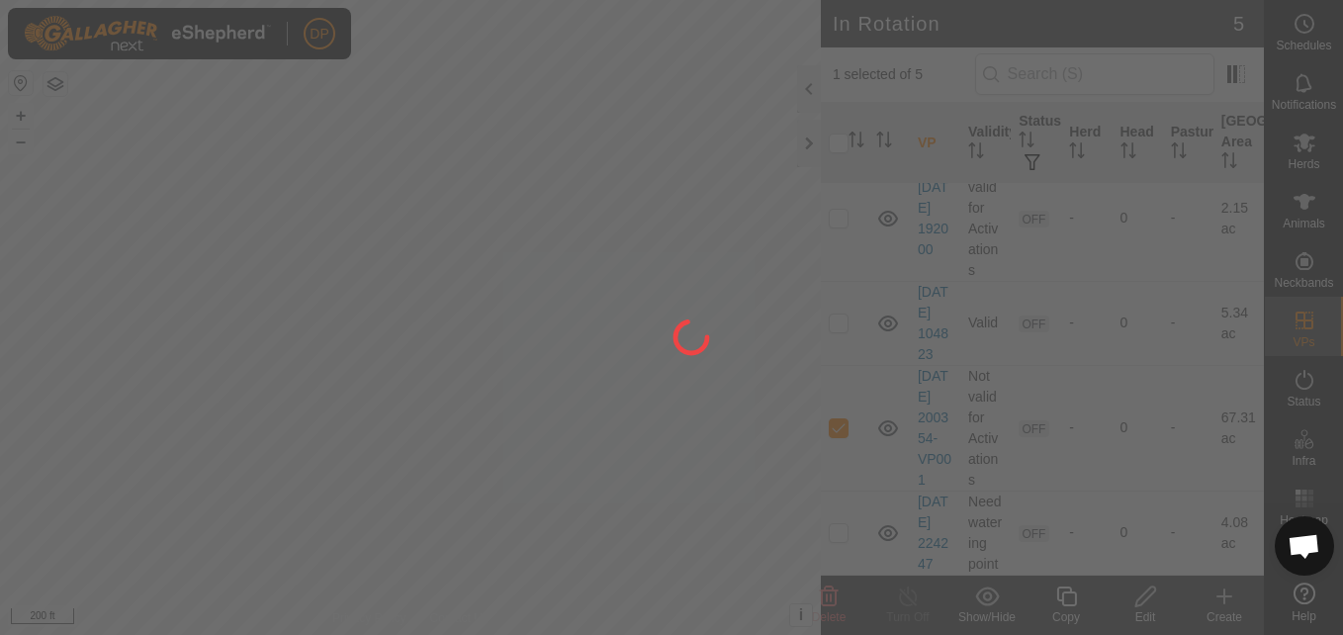
checkbox input "false"
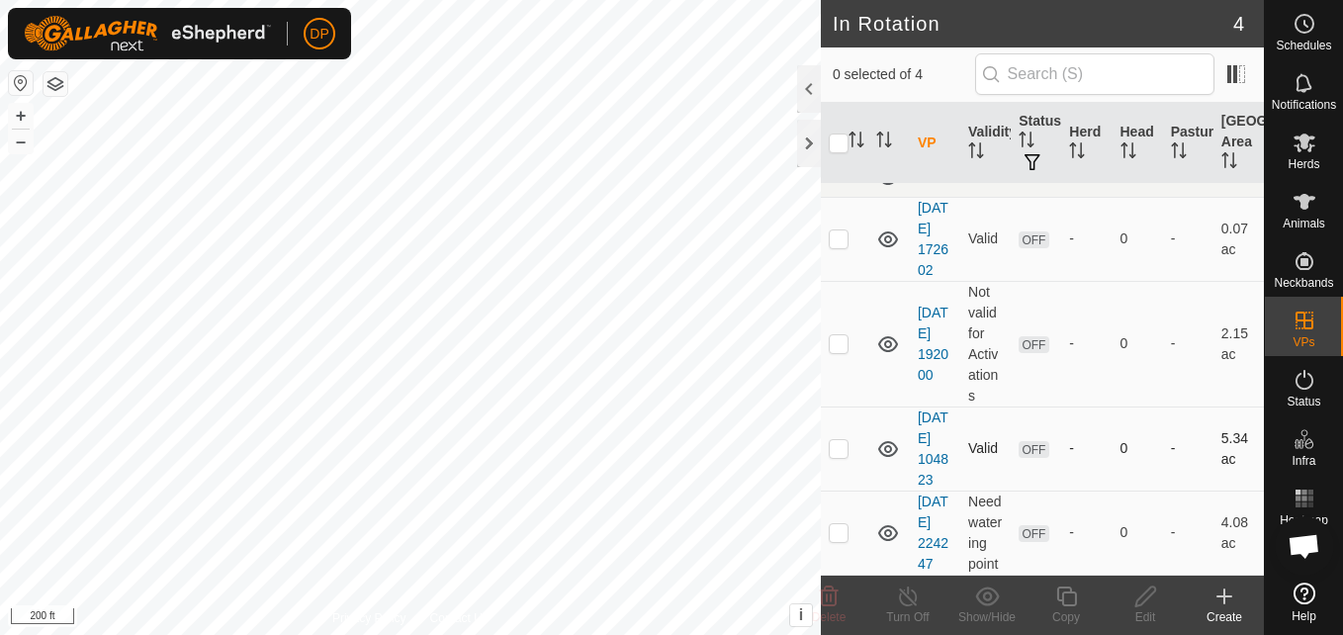
scroll to position [0, 0]
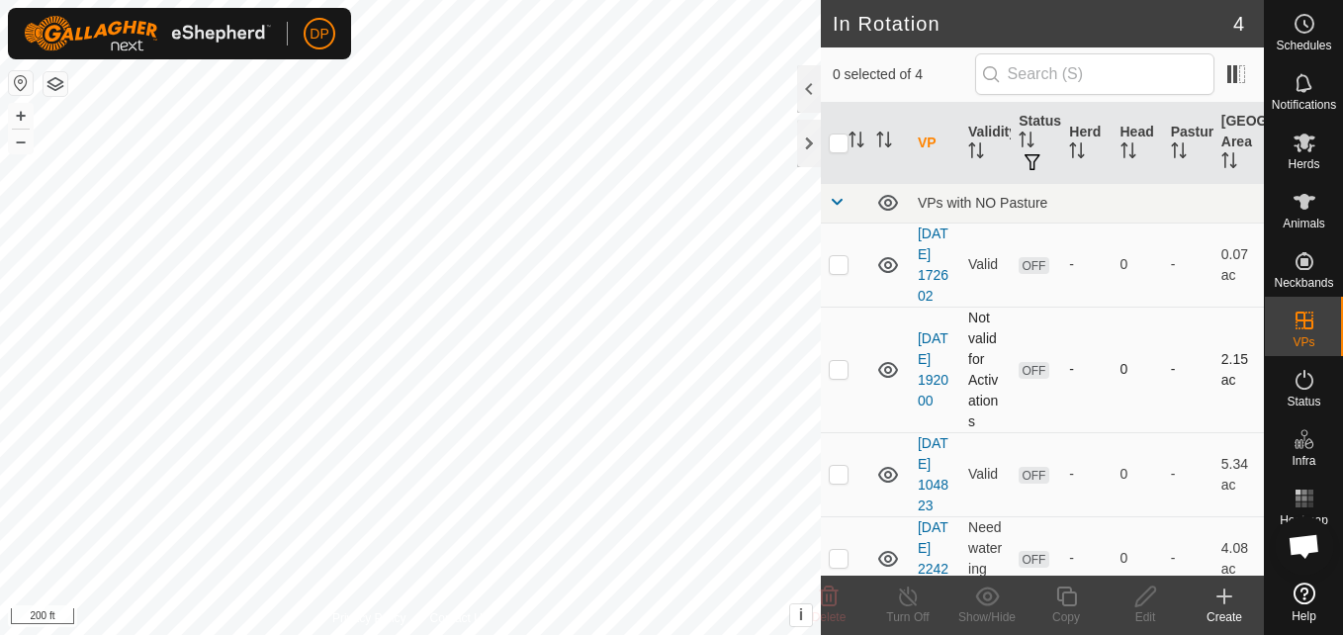
click at [836, 377] on p-checkbox at bounding box center [839, 369] width 20 height 16
checkbox input "false"
click at [839, 482] on p-checkbox at bounding box center [839, 474] width 20 height 16
click at [838, 482] on p-checkbox at bounding box center [839, 474] width 20 height 16
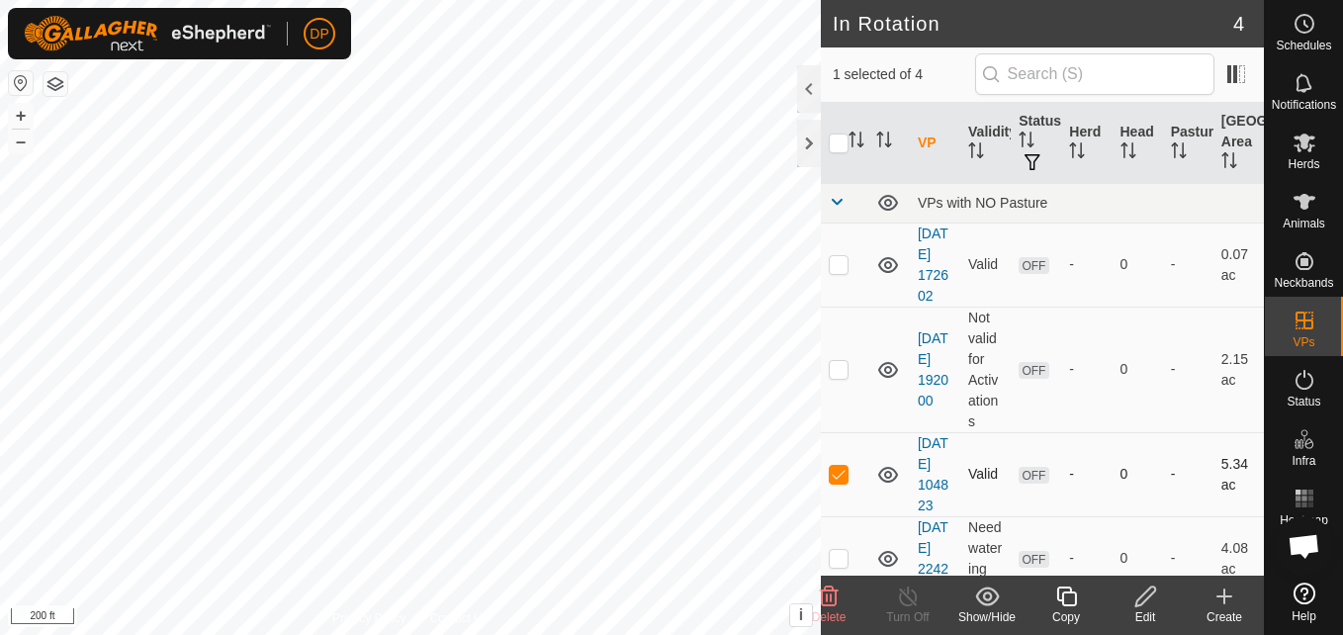
checkbox input "false"
click at [835, 270] on p-checkbox at bounding box center [839, 264] width 20 height 16
checkbox input "false"
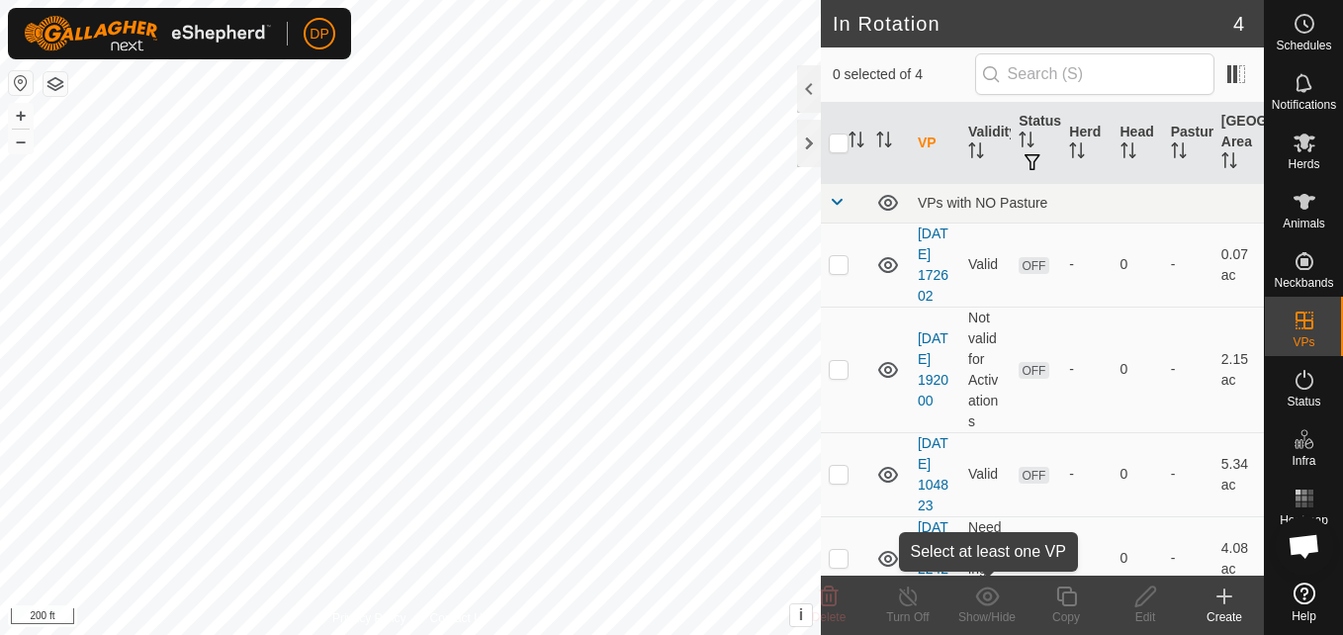
click at [981, 603] on icon at bounding box center [987, 596] width 24 height 19
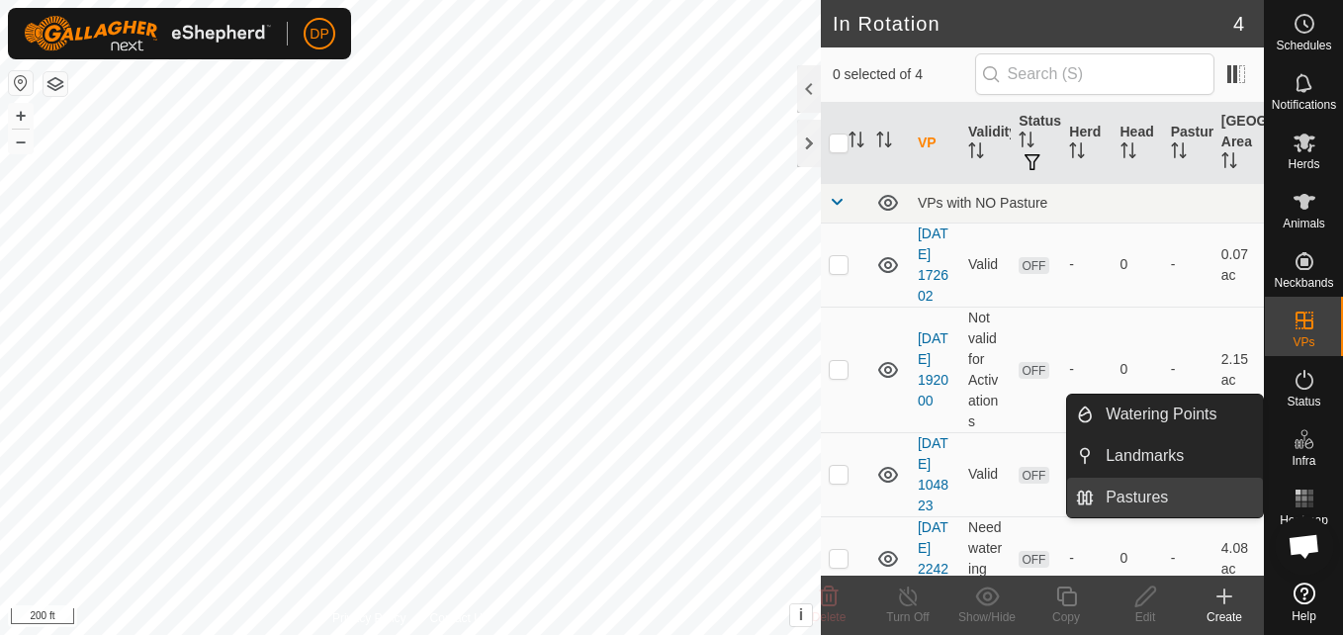
click at [1260, 498] on link "Pastures" at bounding box center [1178, 498] width 169 height 40
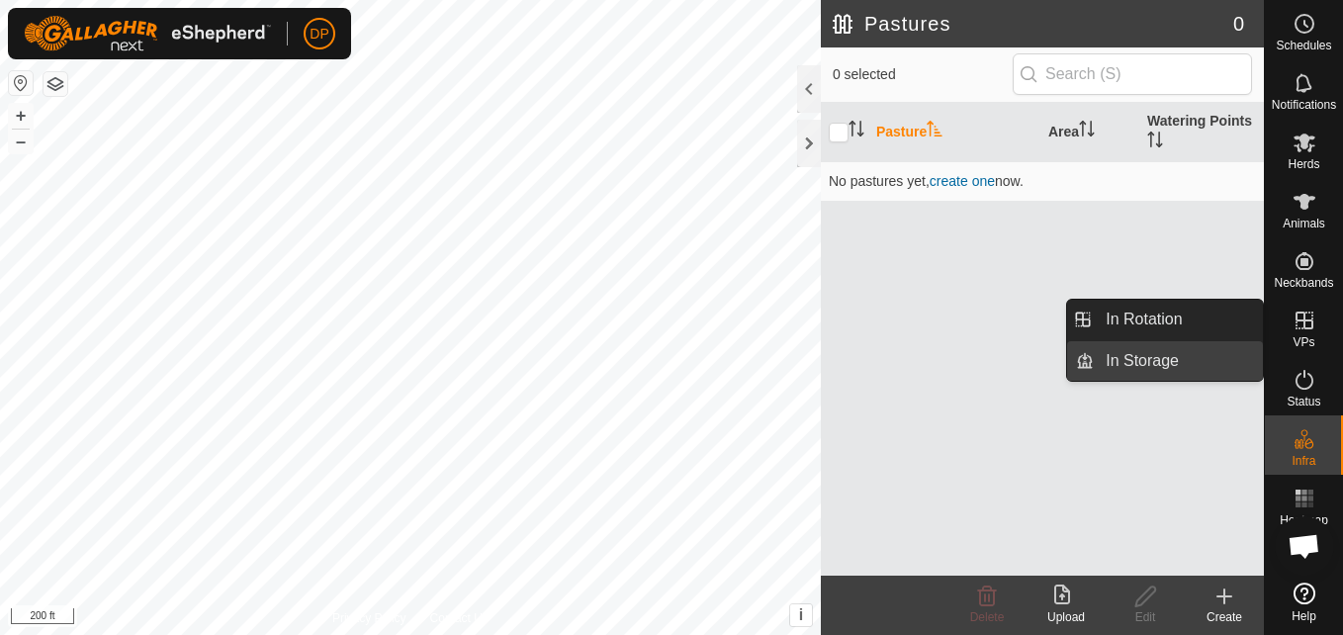
click at [1235, 355] on link "In Storage" at bounding box center [1178, 361] width 169 height 40
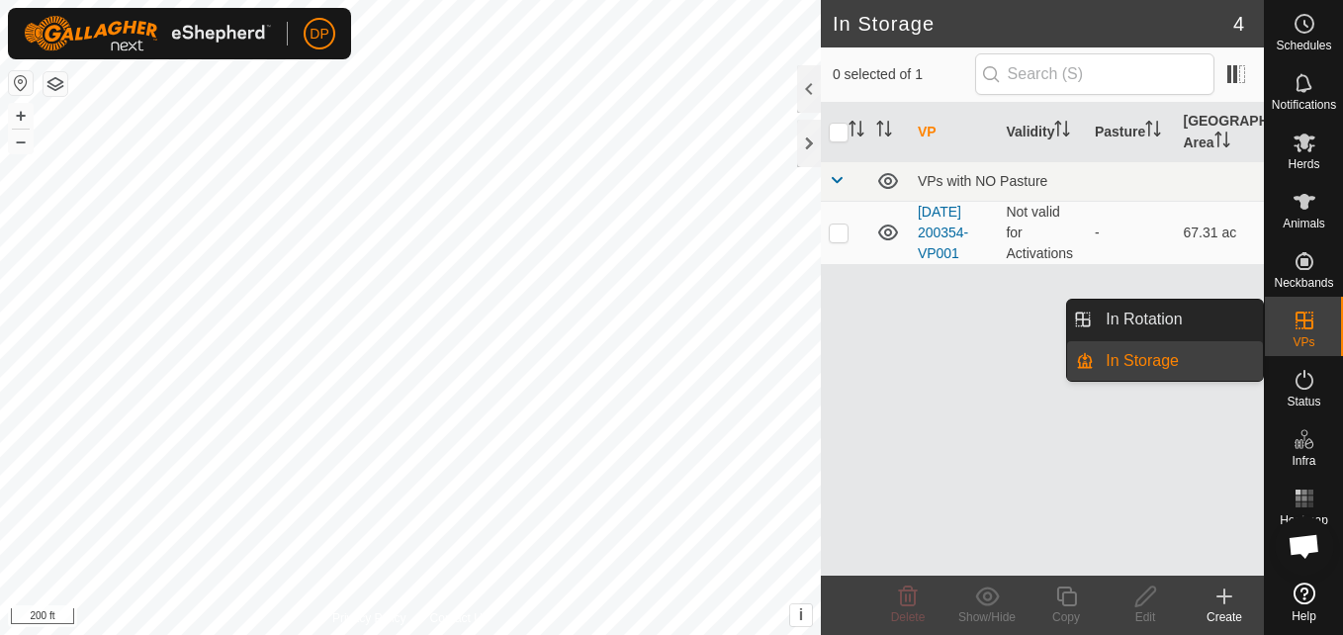
click at [1212, 352] on link "In Storage" at bounding box center [1178, 361] width 169 height 40
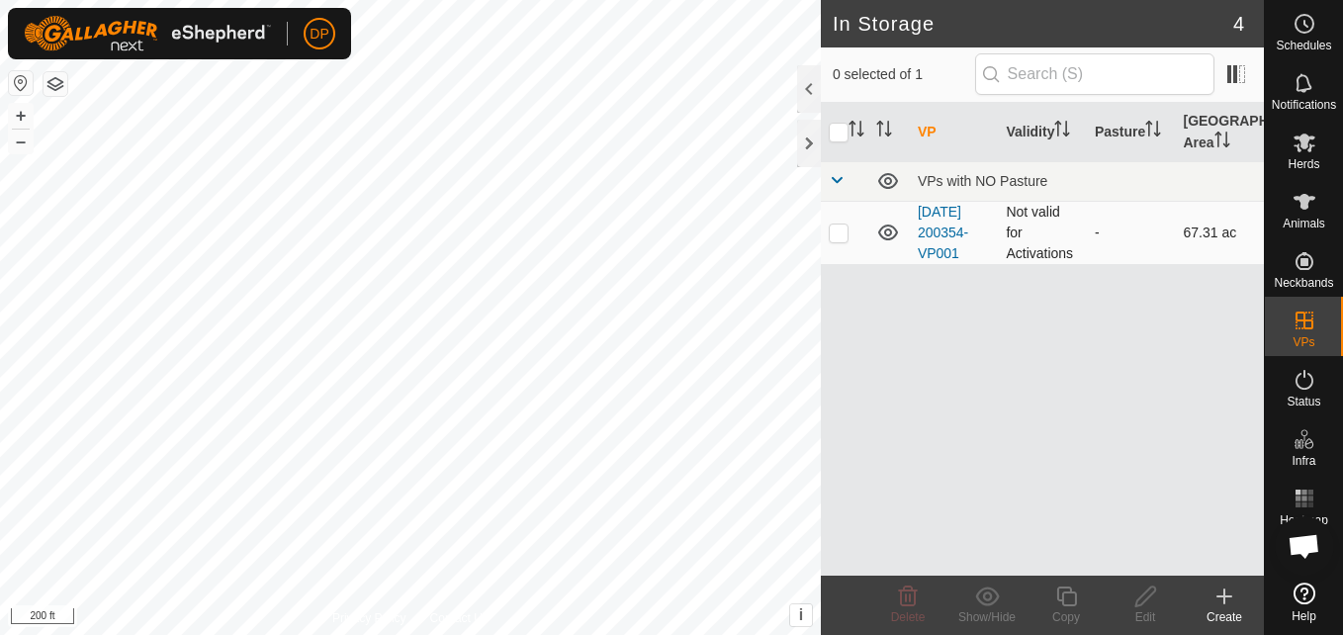
click at [842, 233] on p-checkbox at bounding box center [839, 233] width 20 height 16
checkbox input "true"
click at [1148, 593] on icon at bounding box center [1145, 597] width 25 height 24
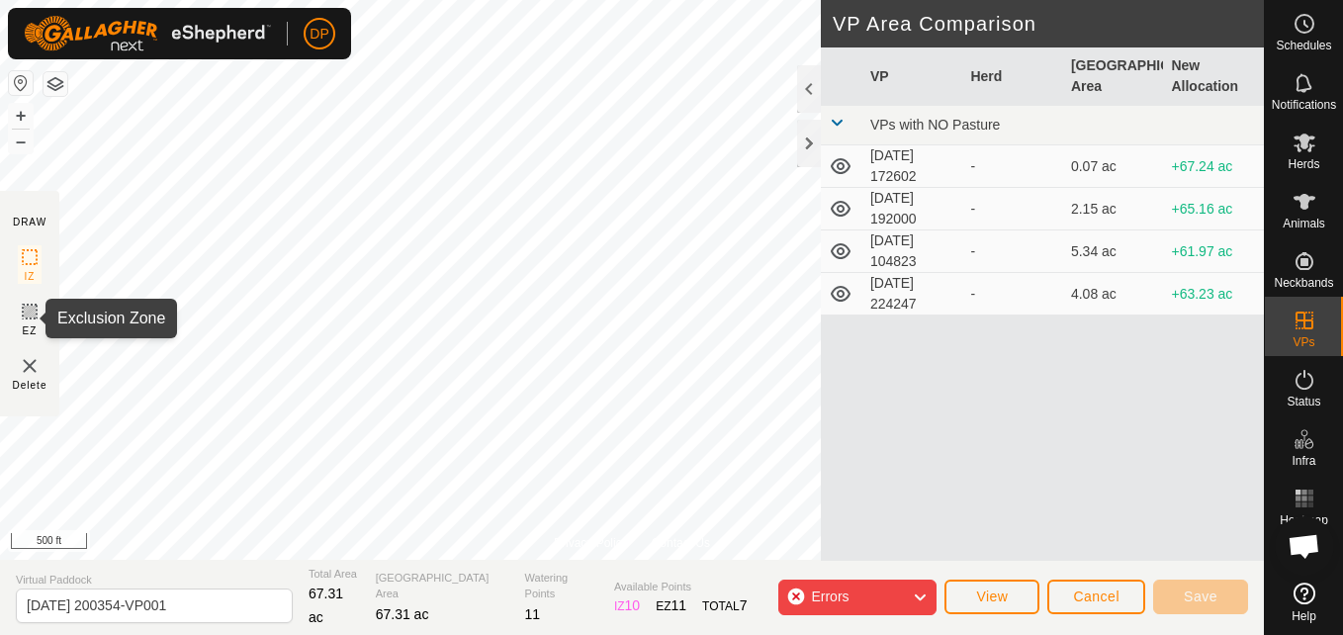
click at [26, 311] on icon at bounding box center [30, 312] width 24 height 24
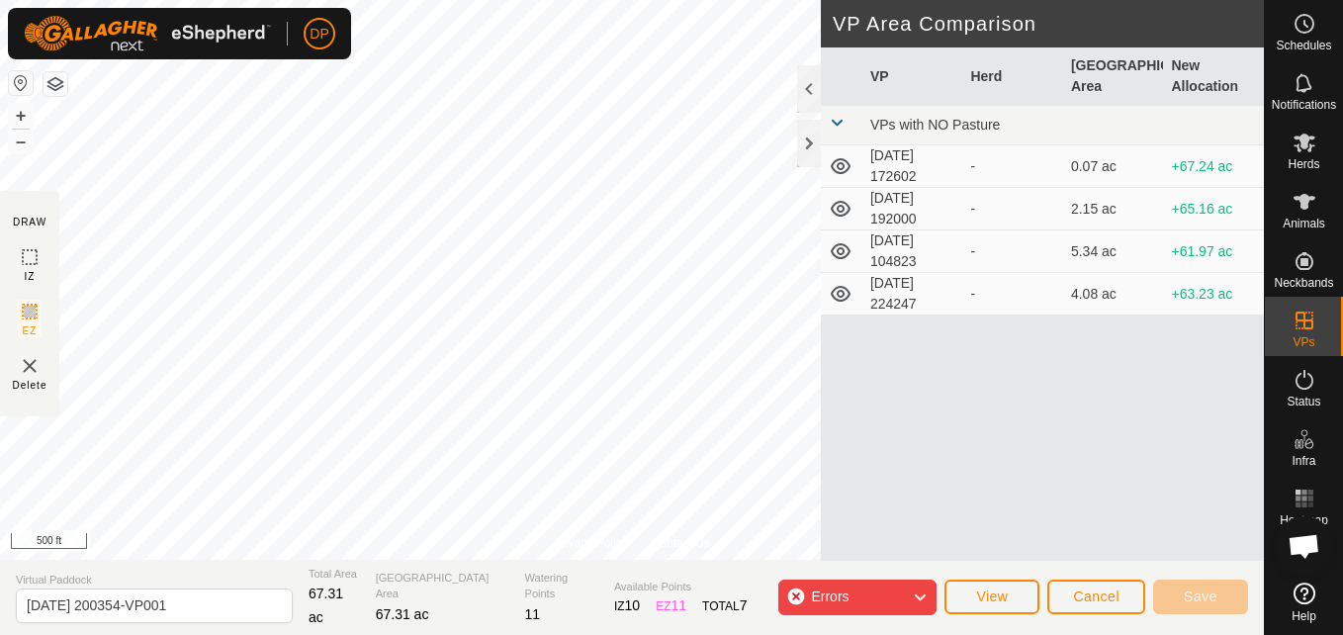
click at [845, 292] on icon at bounding box center [841, 294] width 24 height 24
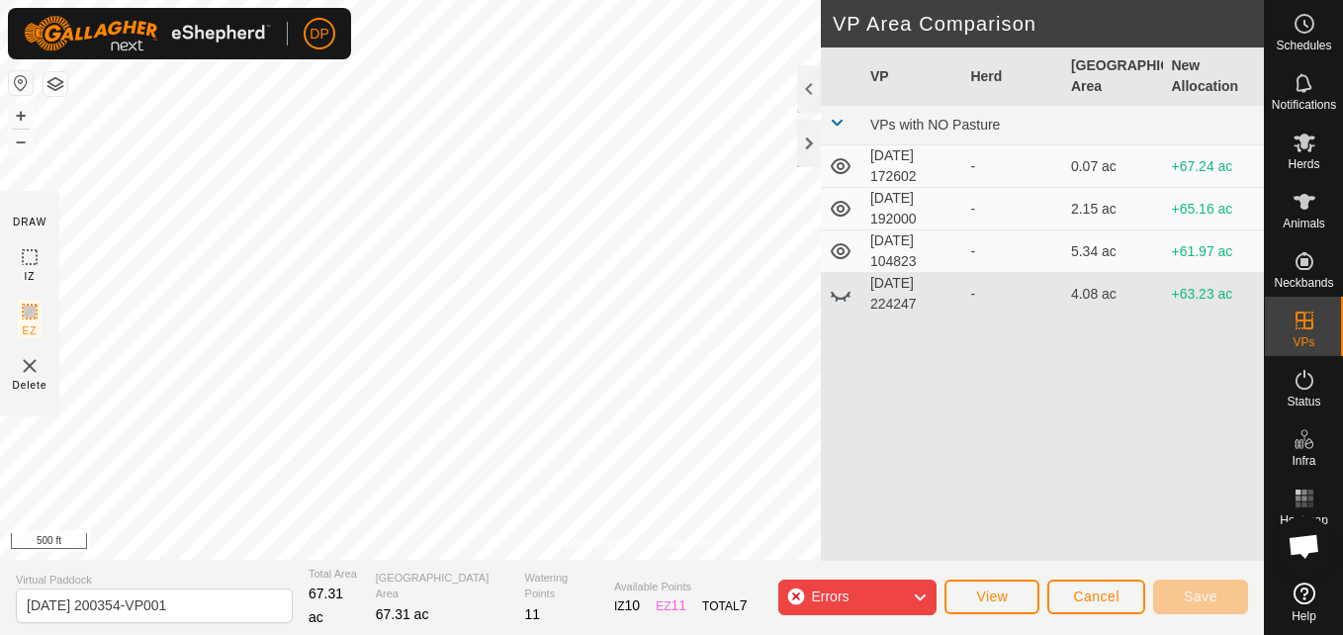
click at [845, 292] on icon at bounding box center [841, 294] width 24 height 24
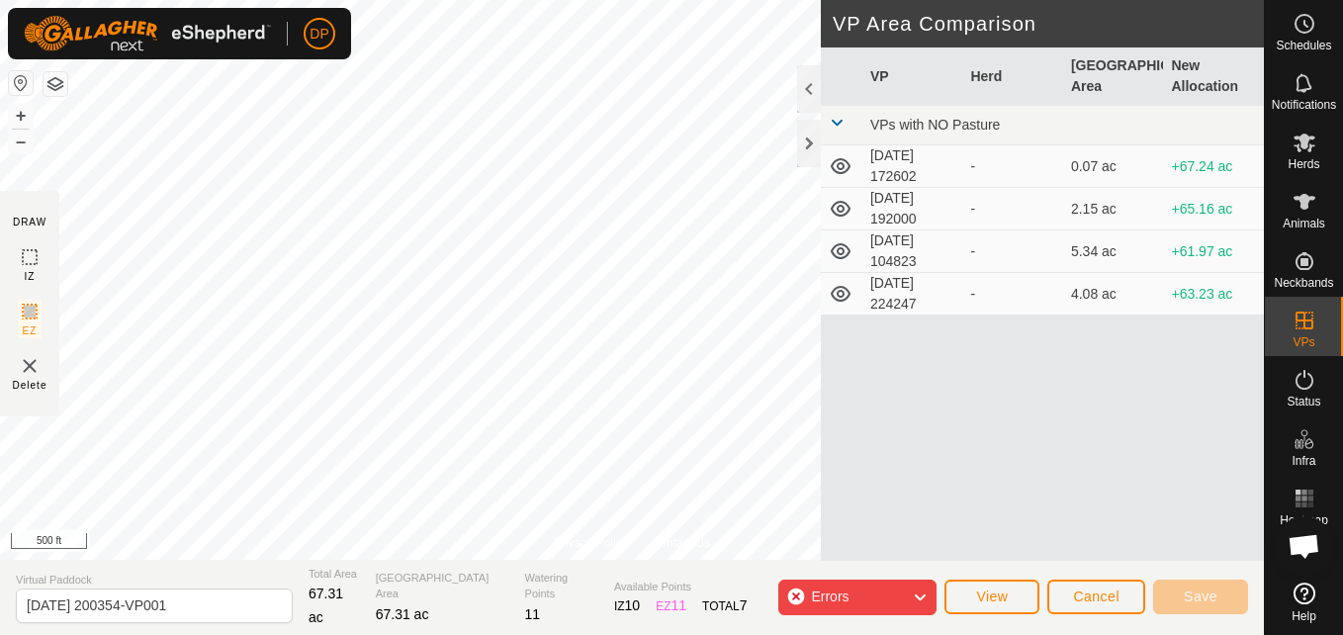
click at [841, 245] on icon at bounding box center [841, 251] width 20 height 16
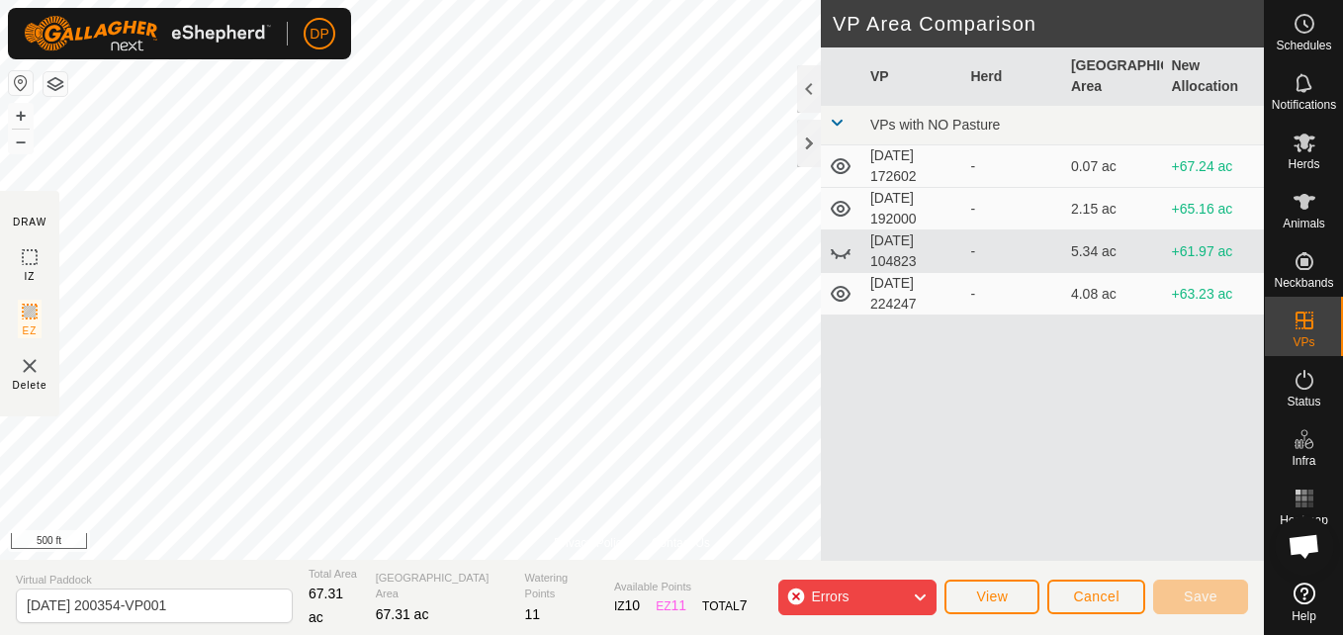
click at [841, 245] on icon at bounding box center [841, 251] width 24 height 24
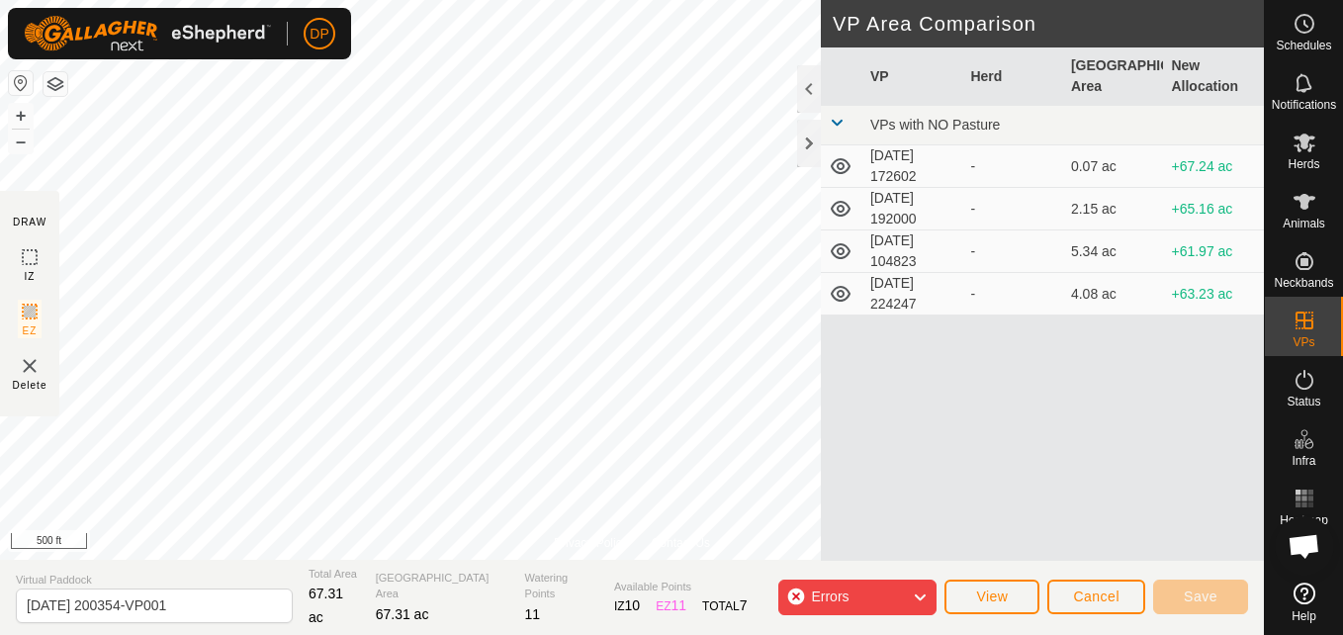
click at [834, 206] on icon at bounding box center [841, 209] width 20 height 16
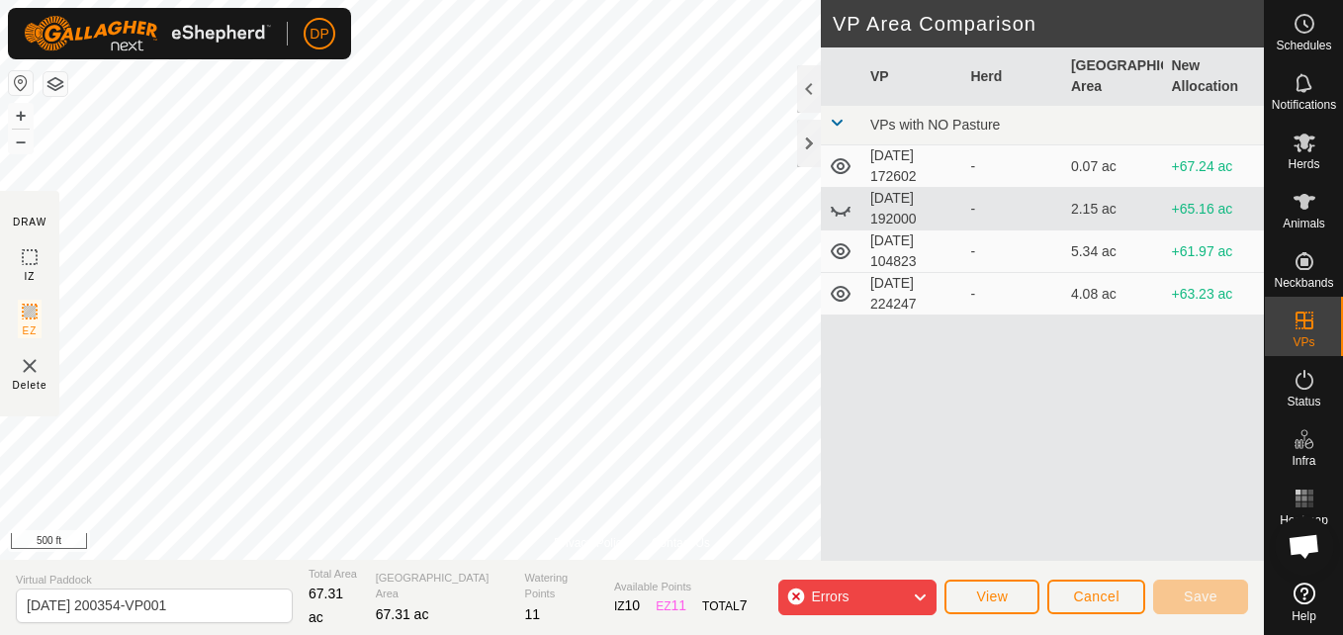
click at [834, 206] on icon at bounding box center [841, 209] width 24 height 24
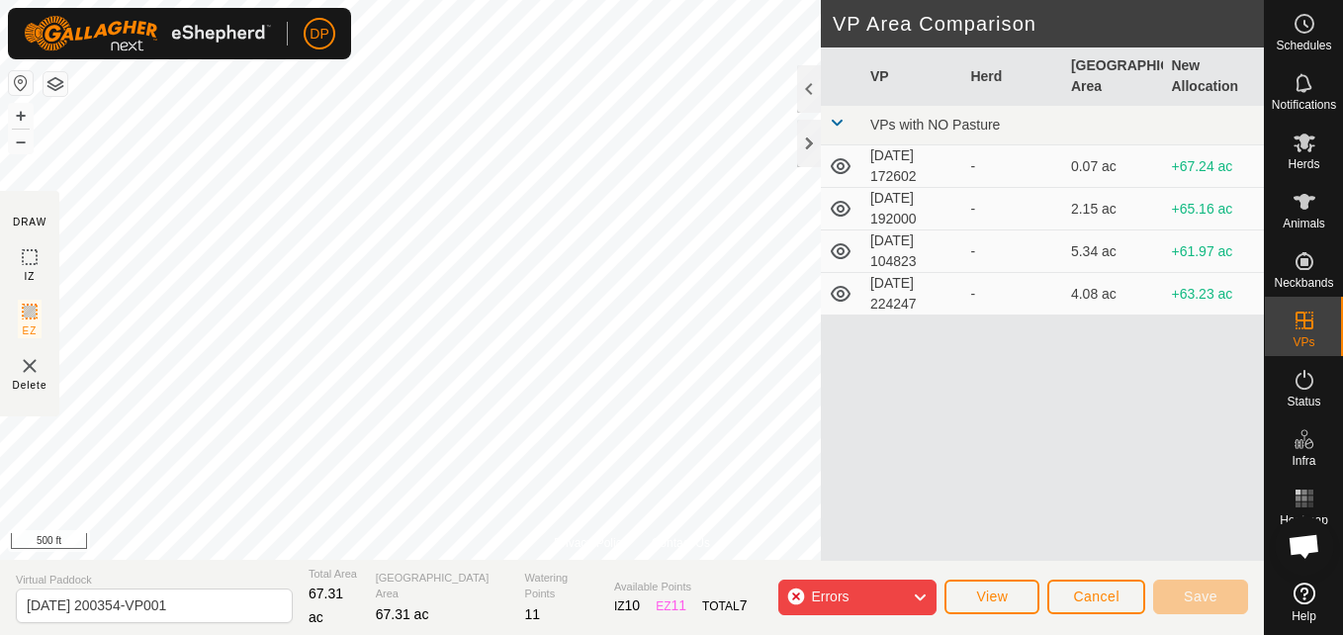
click at [838, 164] on icon at bounding box center [841, 166] width 20 height 16
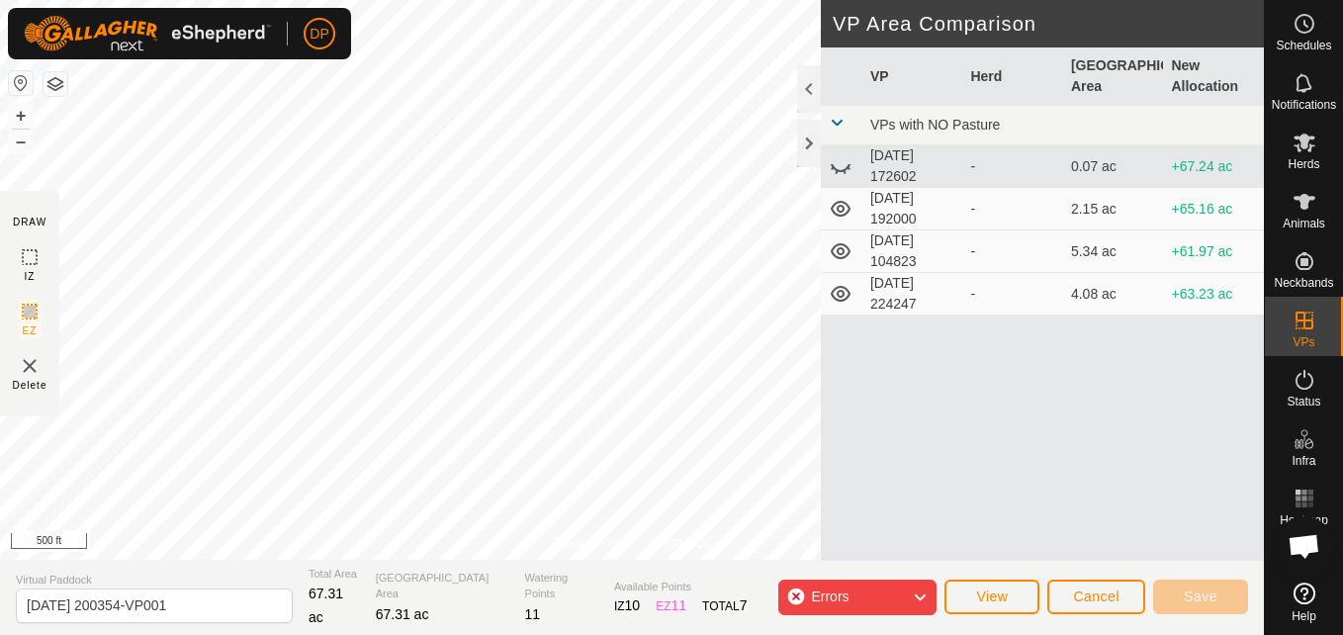
click at [838, 164] on icon at bounding box center [841, 166] width 24 height 24
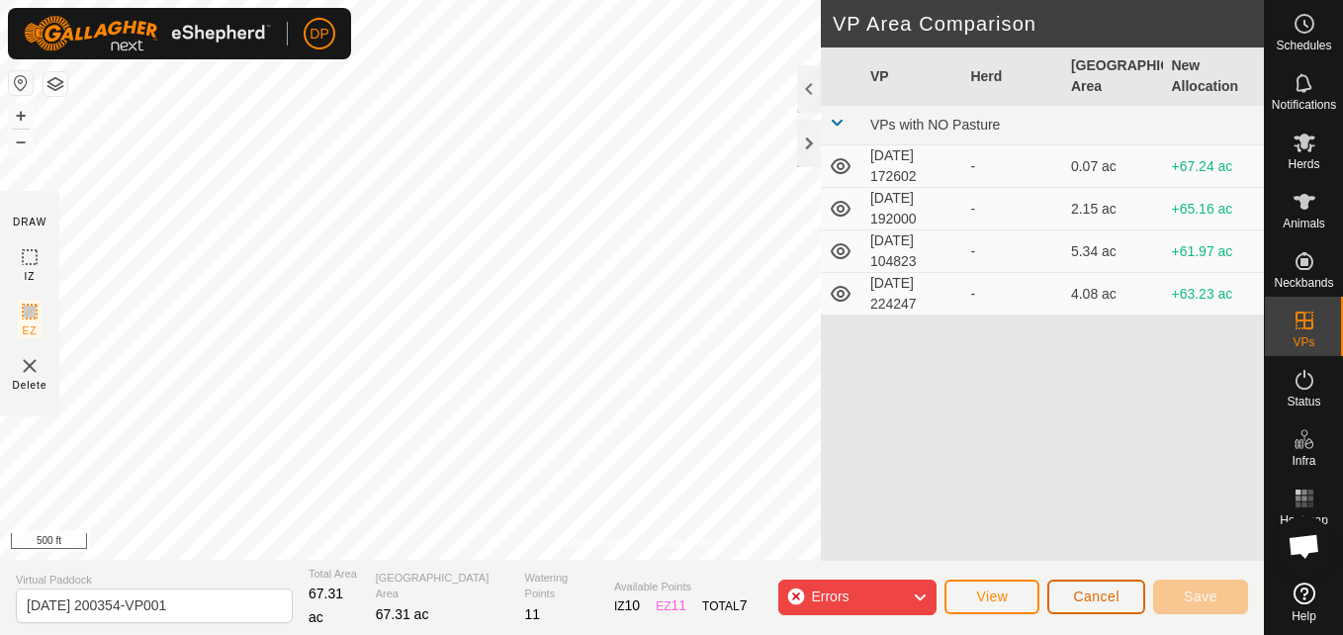
click at [1116, 591] on span "Cancel" at bounding box center [1096, 597] width 46 height 16
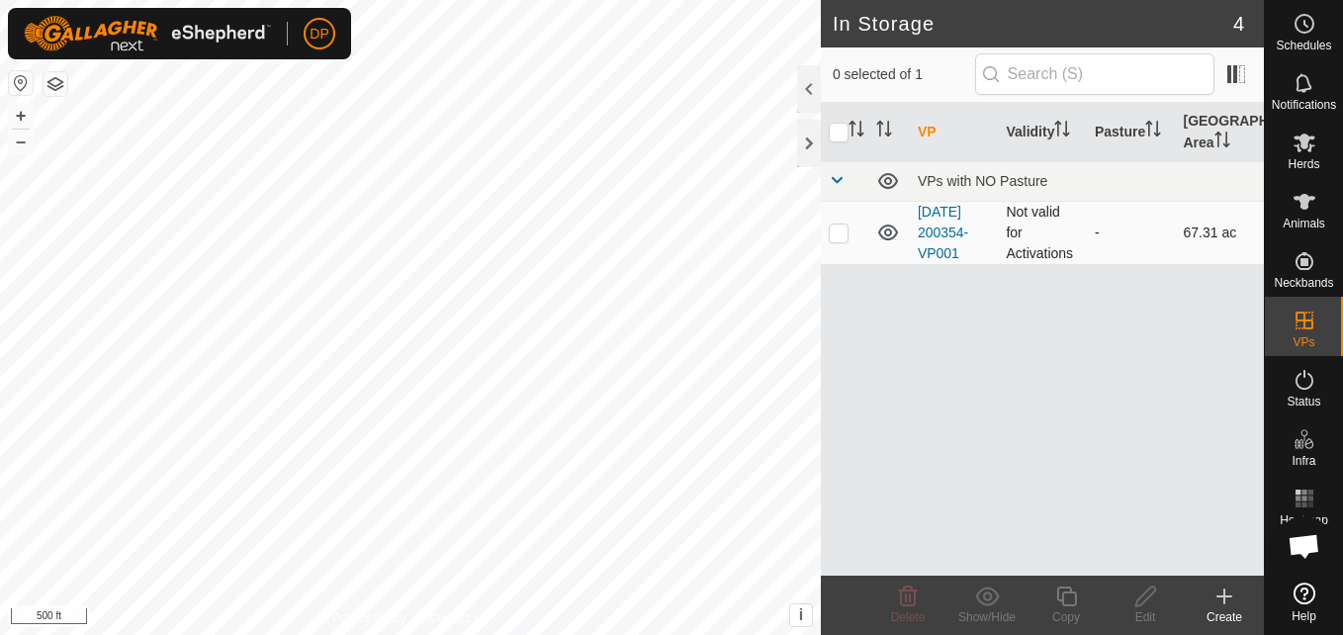
click at [844, 231] on p-checkbox at bounding box center [839, 233] width 20 height 16
checkbox input "true"
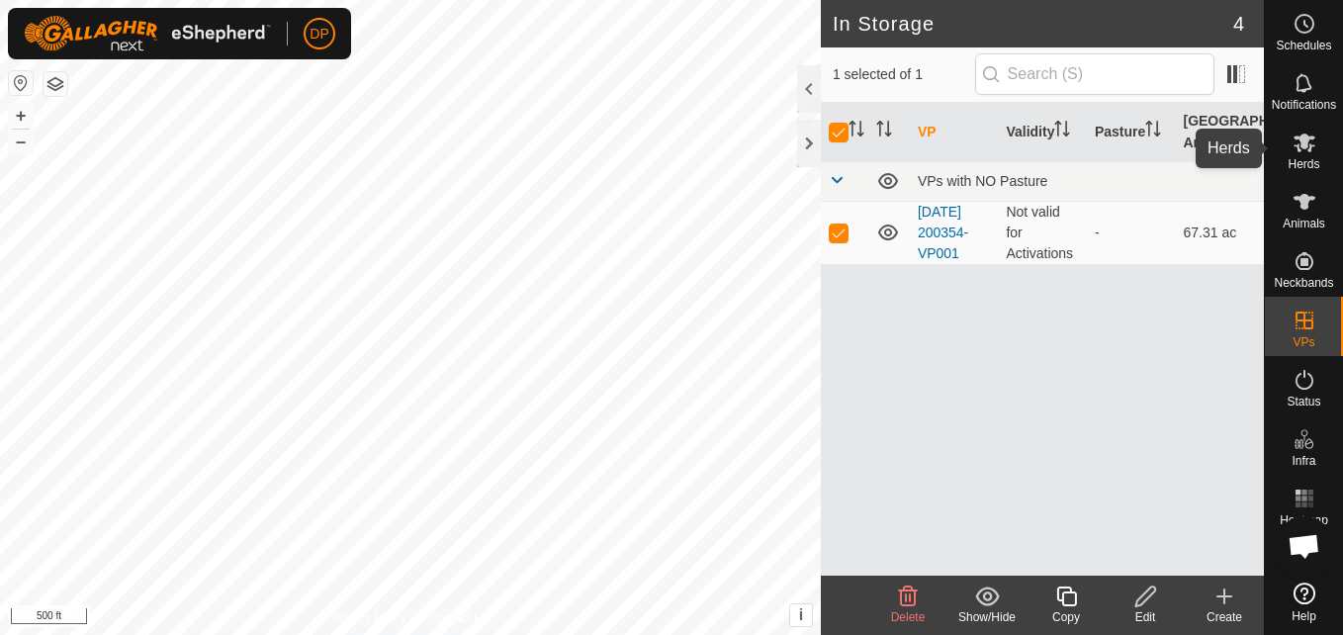
click at [1307, 141] on icon at bounding box center [1305, 143] width 22 height 19
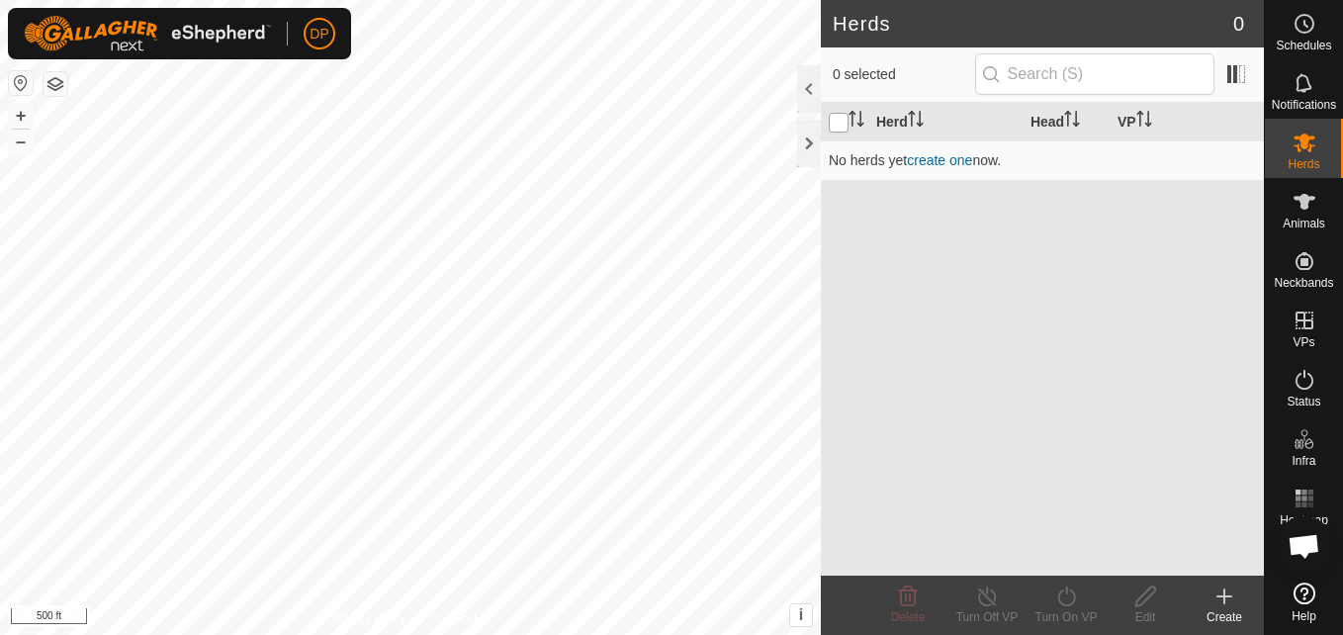
click at [830, 117] on input "checkbox" at bounding box center [839, 123] width 20 height 20
checkbox input "true"
click at [1143, 609] on div "Edit" at bounding box center [1145, 617] width 79 height 18
click at [796, 606] on button "i" at bounding box center [801, 615] width 22 height 22
click at [796, 606] on button "›" at bounding box center [801, 615] width 22 height 22
